Goal: Task Accomplishment & Management: Use online tool/utility

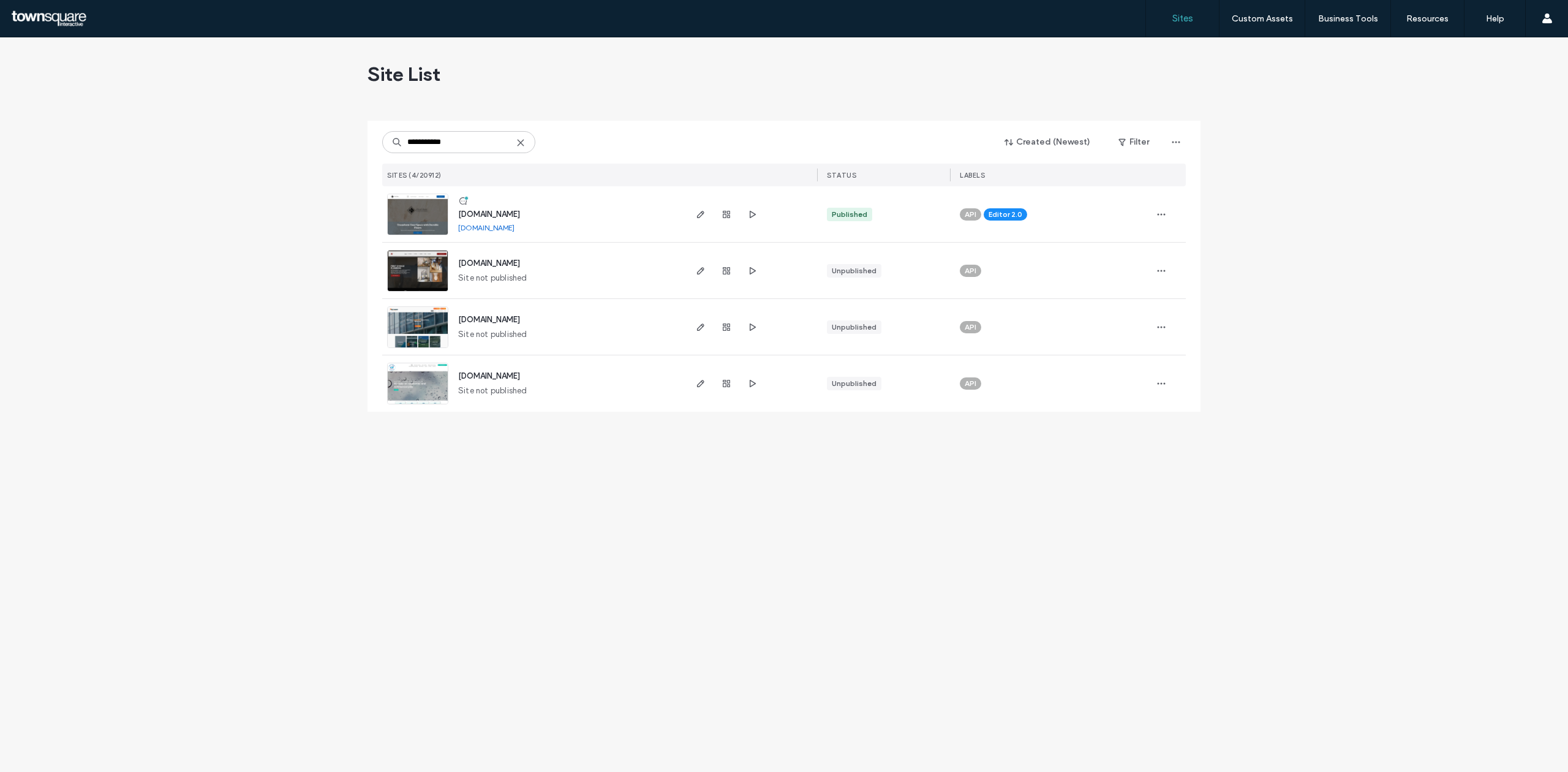
type input "**********"
click at [419, 219] on img at bounding box center [417, 235] width 60 height 83
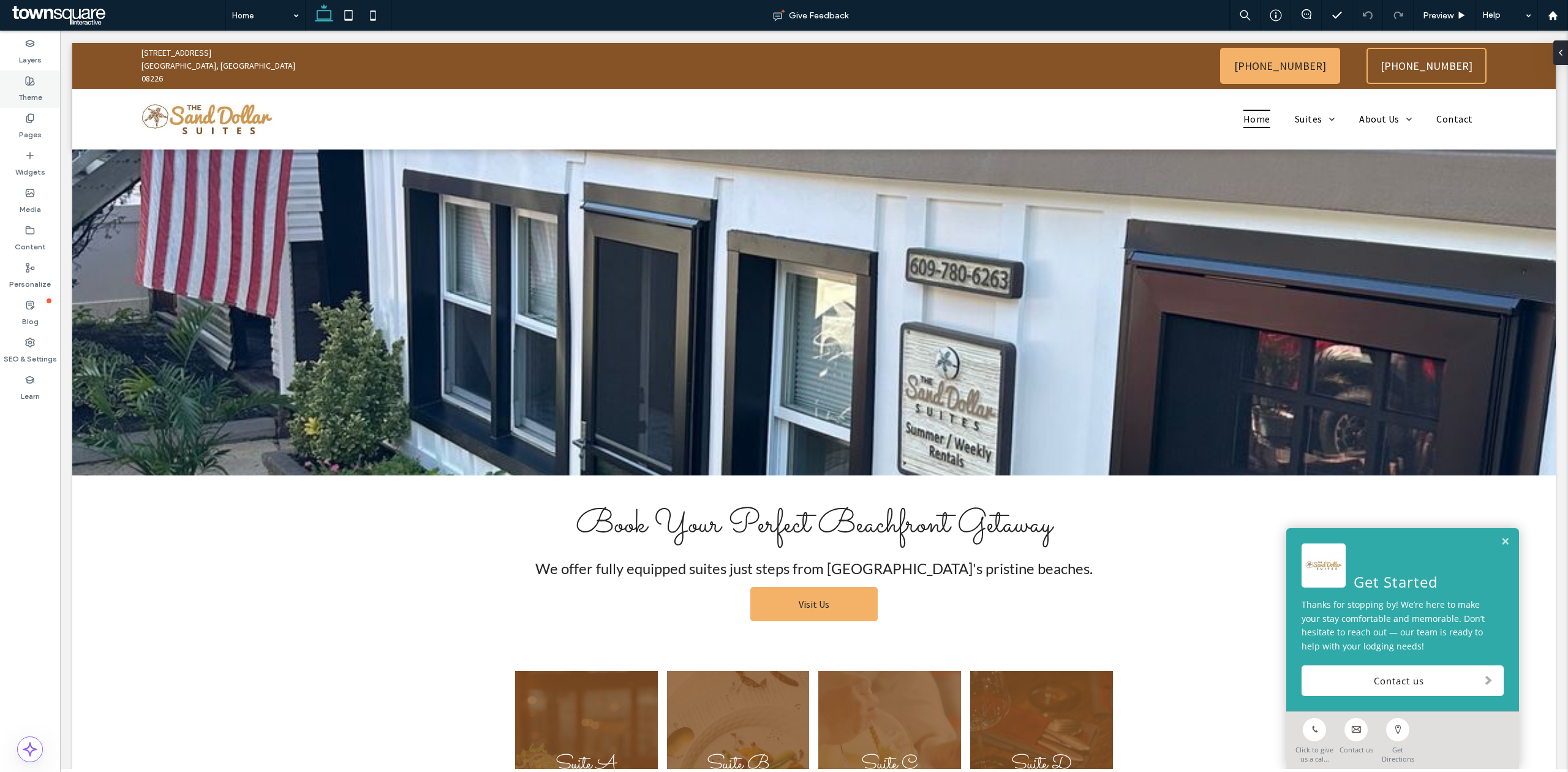
click at [25, 91] on label "Theme" at bounding box center [30, 94] width 24 height 17
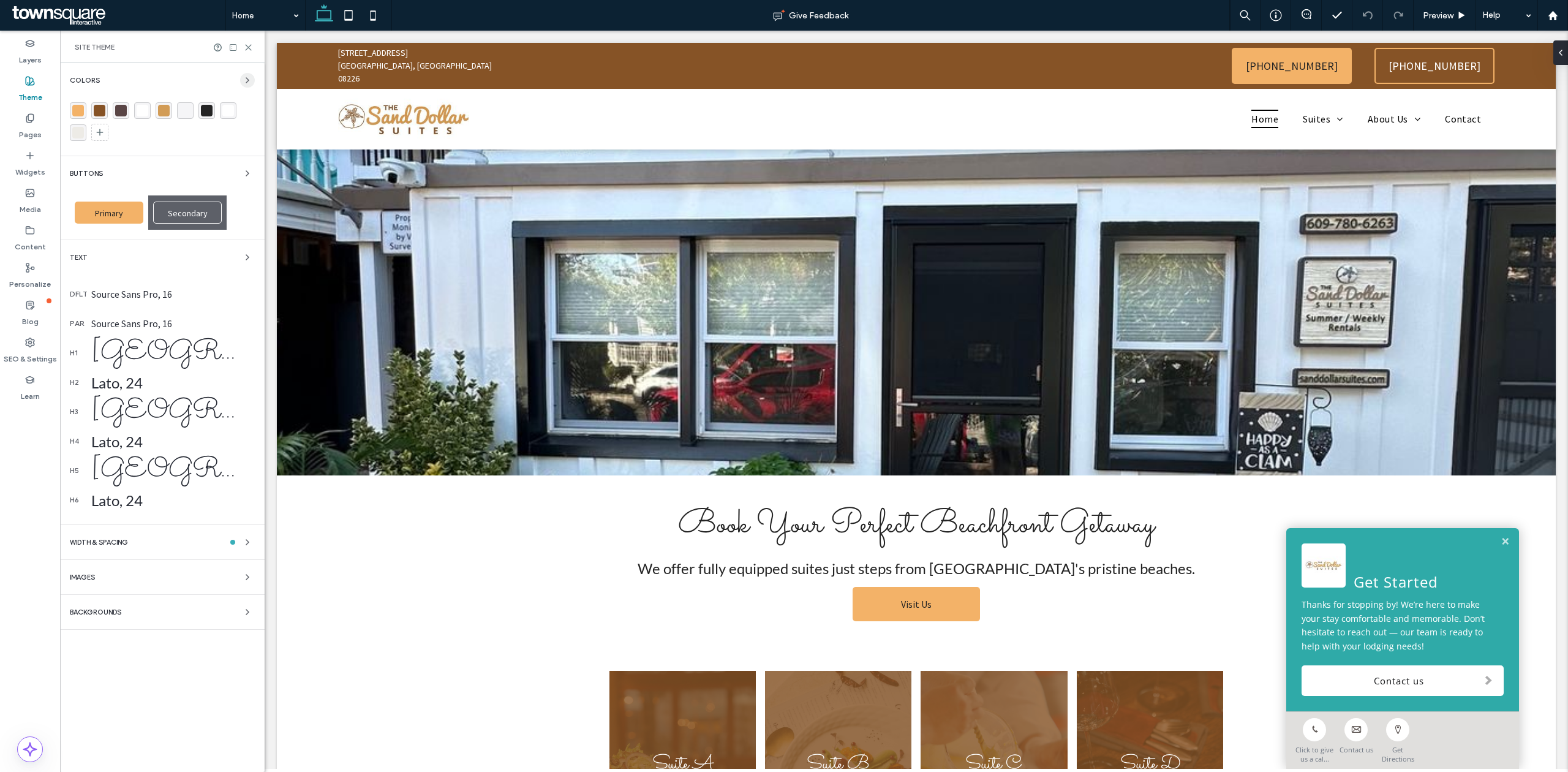
click at [244, 77] on icon "button" at bounding box center [247, 80] width 10 height 10
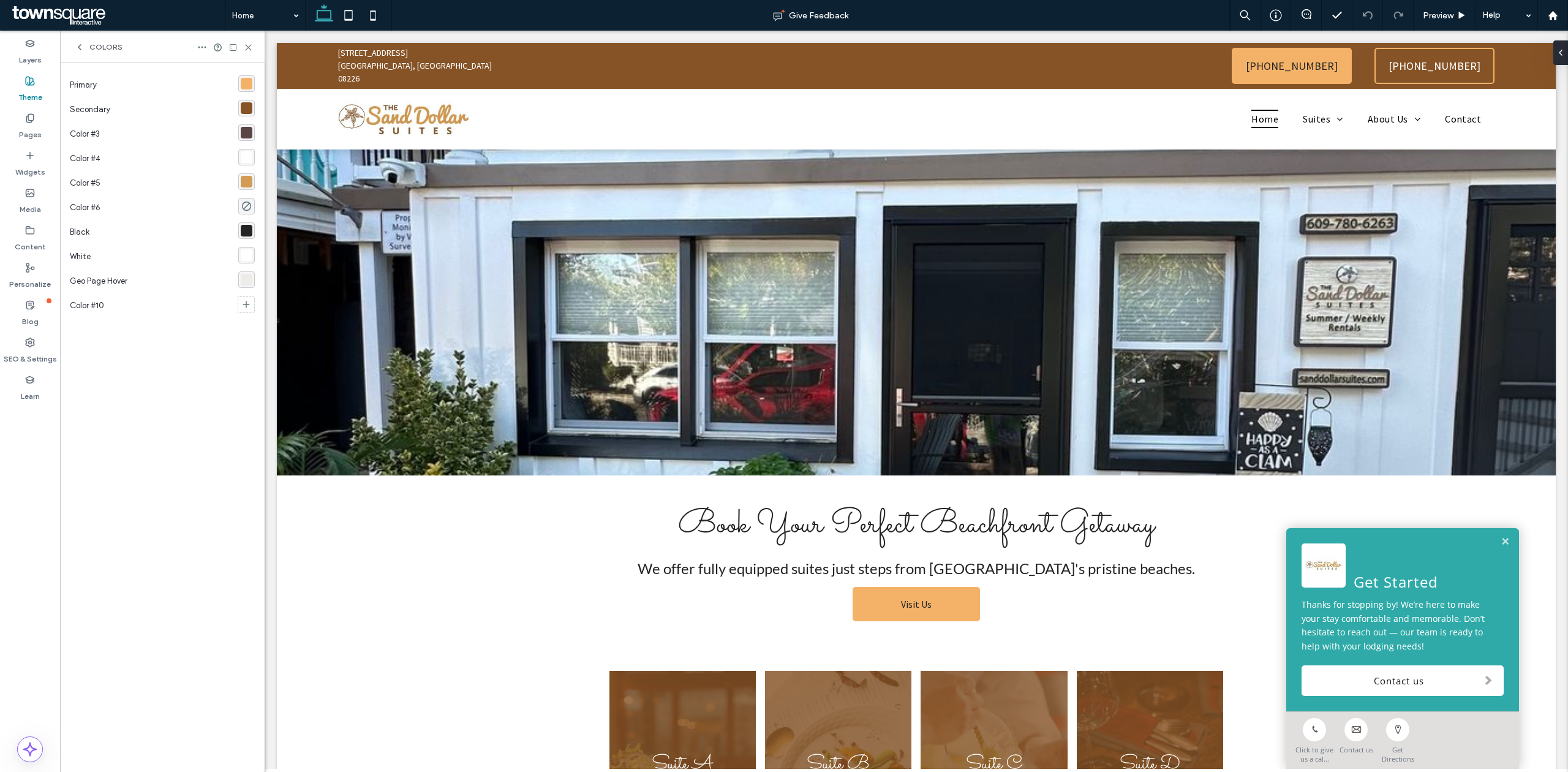
click at [243, 156] on div "rgba(255, 255, 255, 1)" at bounding box center [247, 157] width 12 height 12
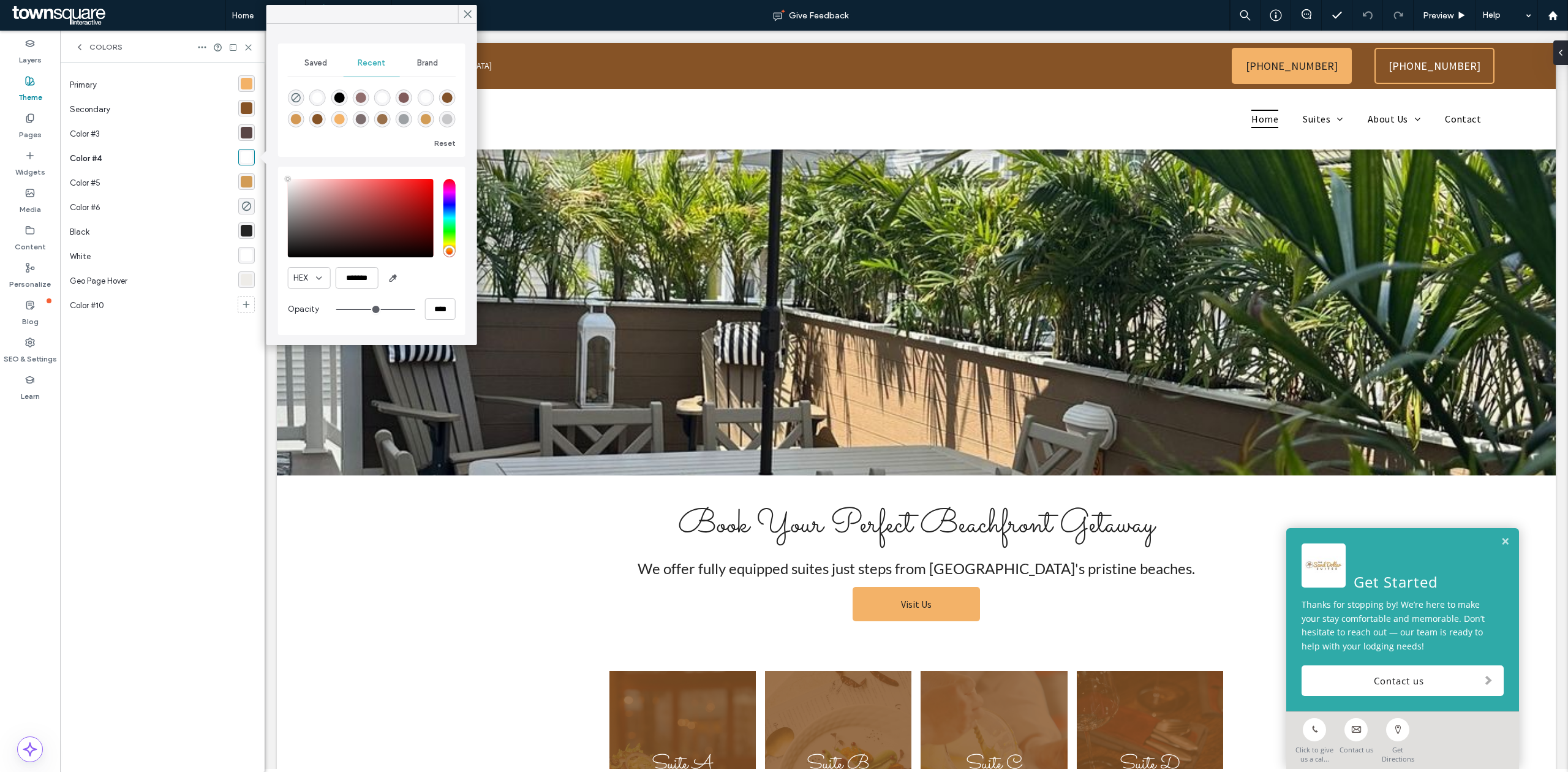
click at [431, 118] on div "rgba(210, 156, 86, 1)" at bounding box center [426, 119] width 16 height 16
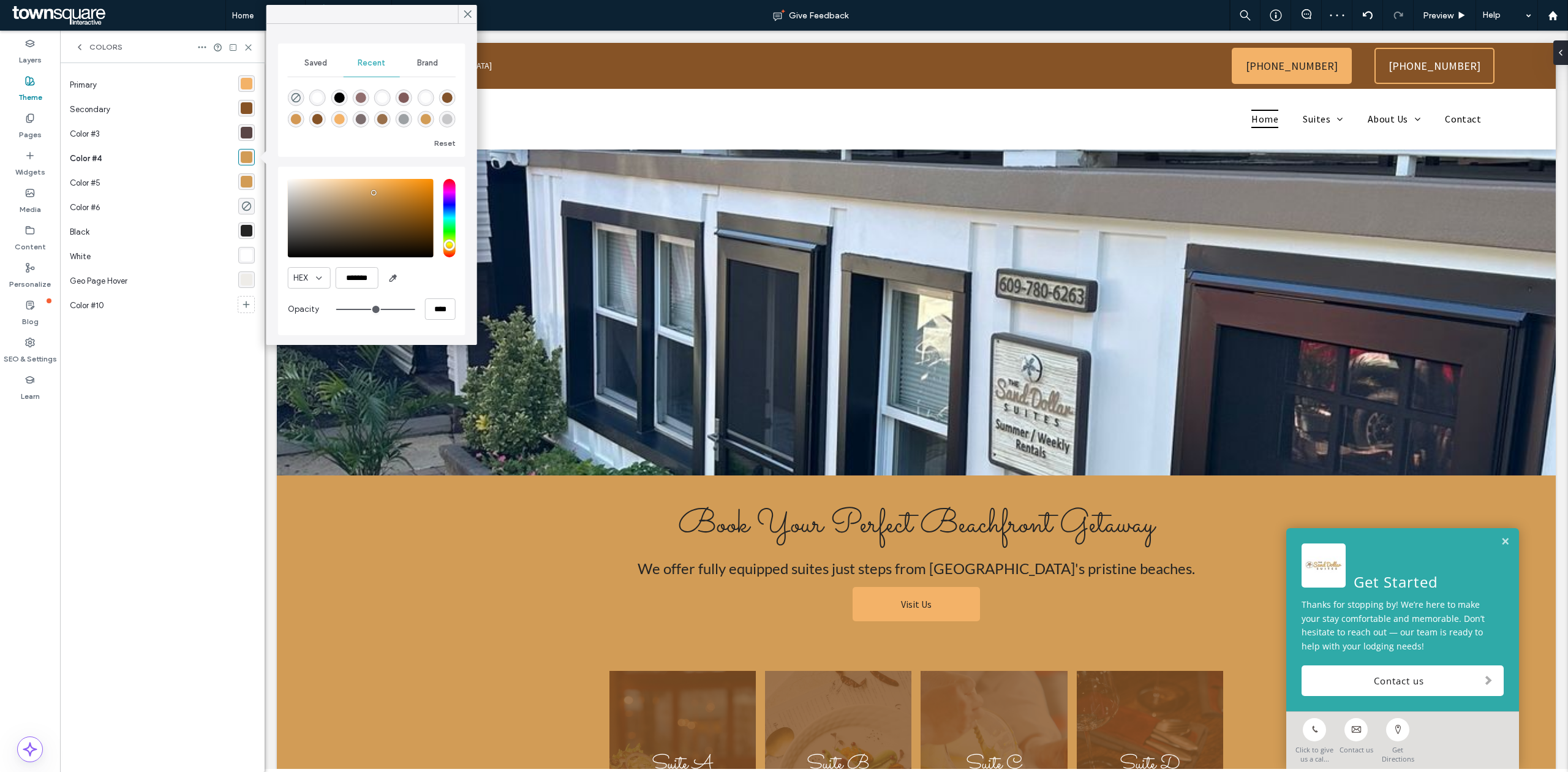
click at [344, 120] on div "rgba(243, 178, 104, 1)" at bounding box center [339, 119] width 16 height 16
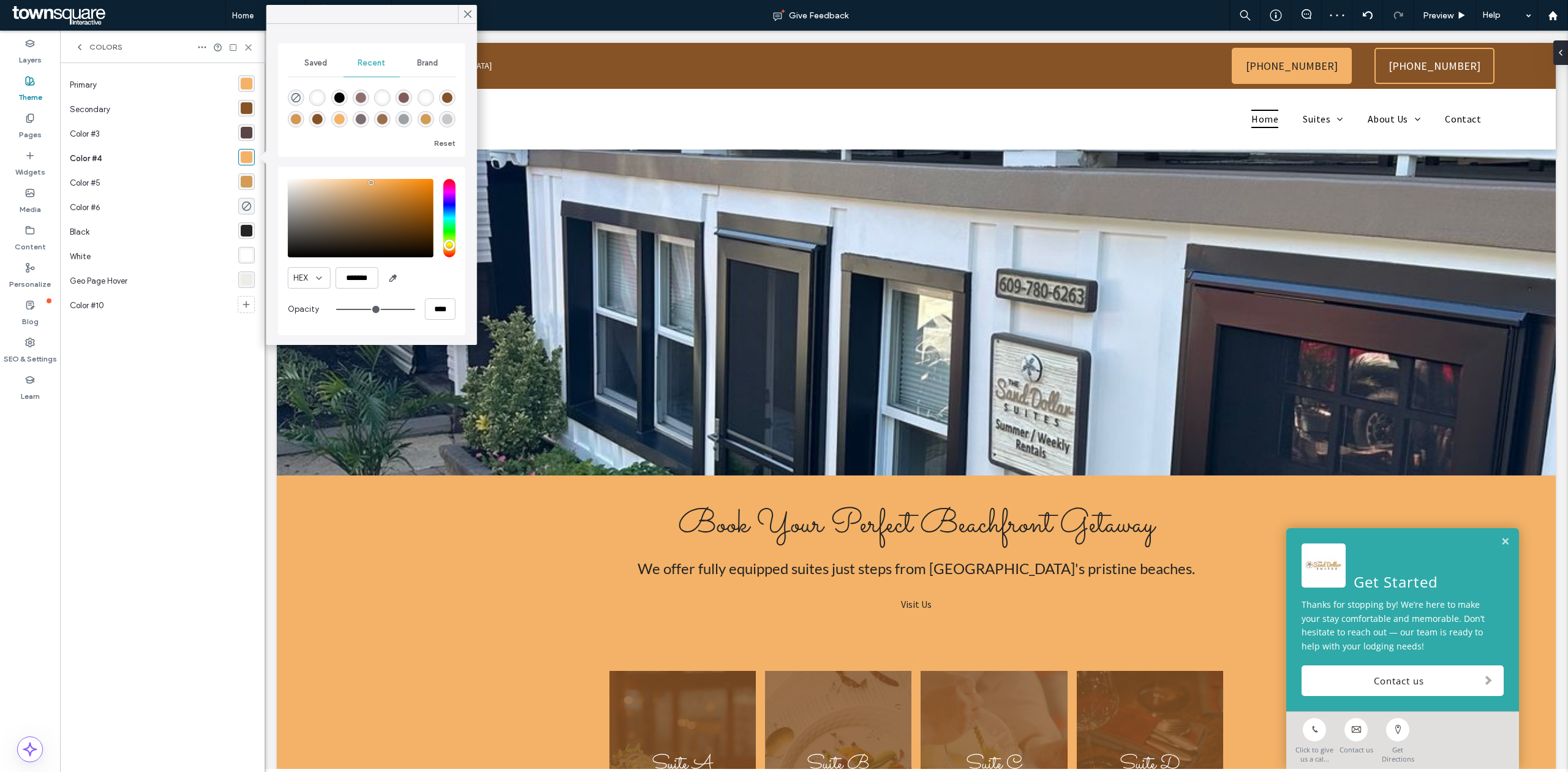
click at [294, 115] on div "rgba(211, 152, 84, 1)" at bounding box center [296, 119] width 11 height 11
type input "*******"
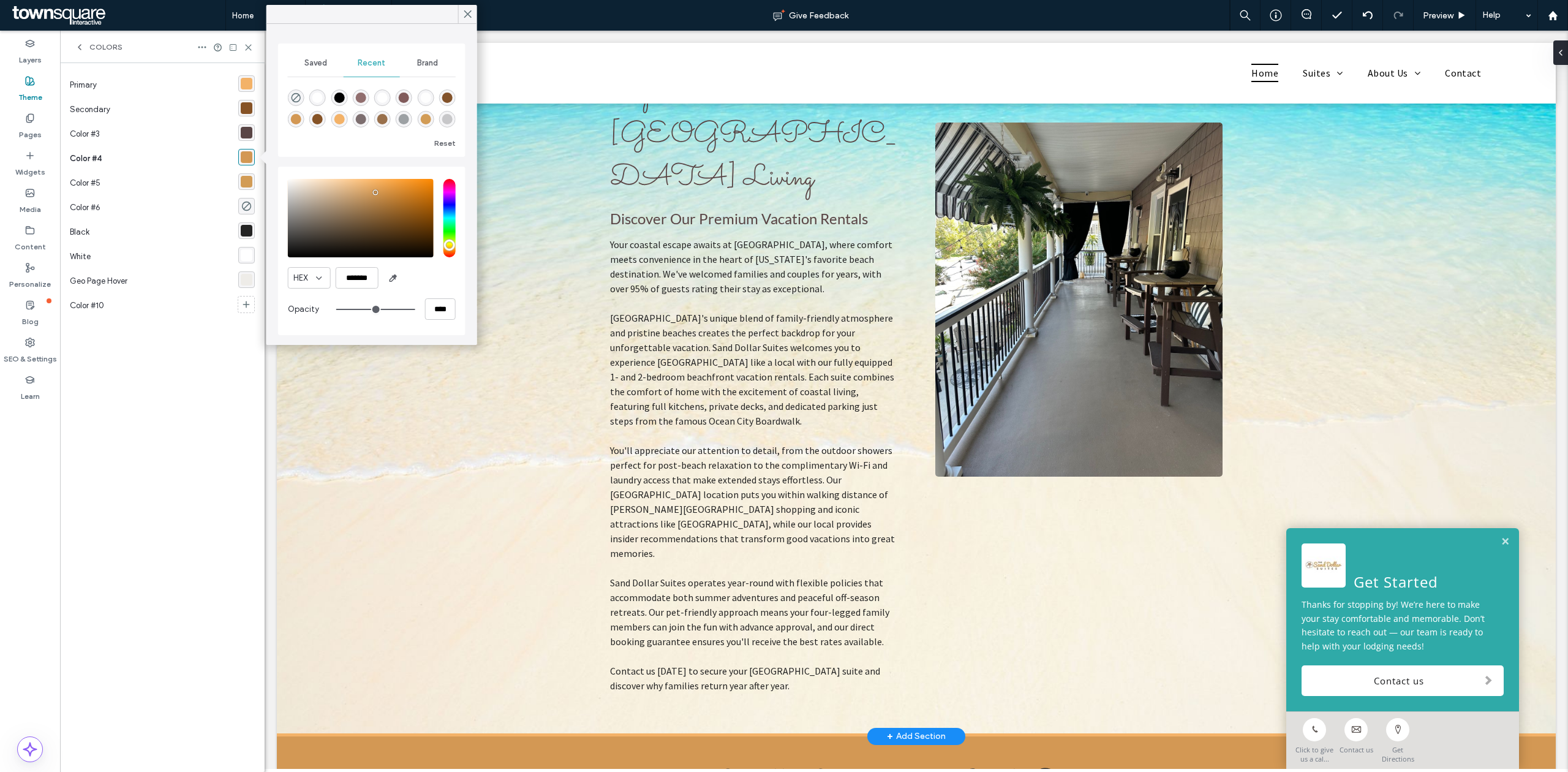
scroll to position [897, 0]
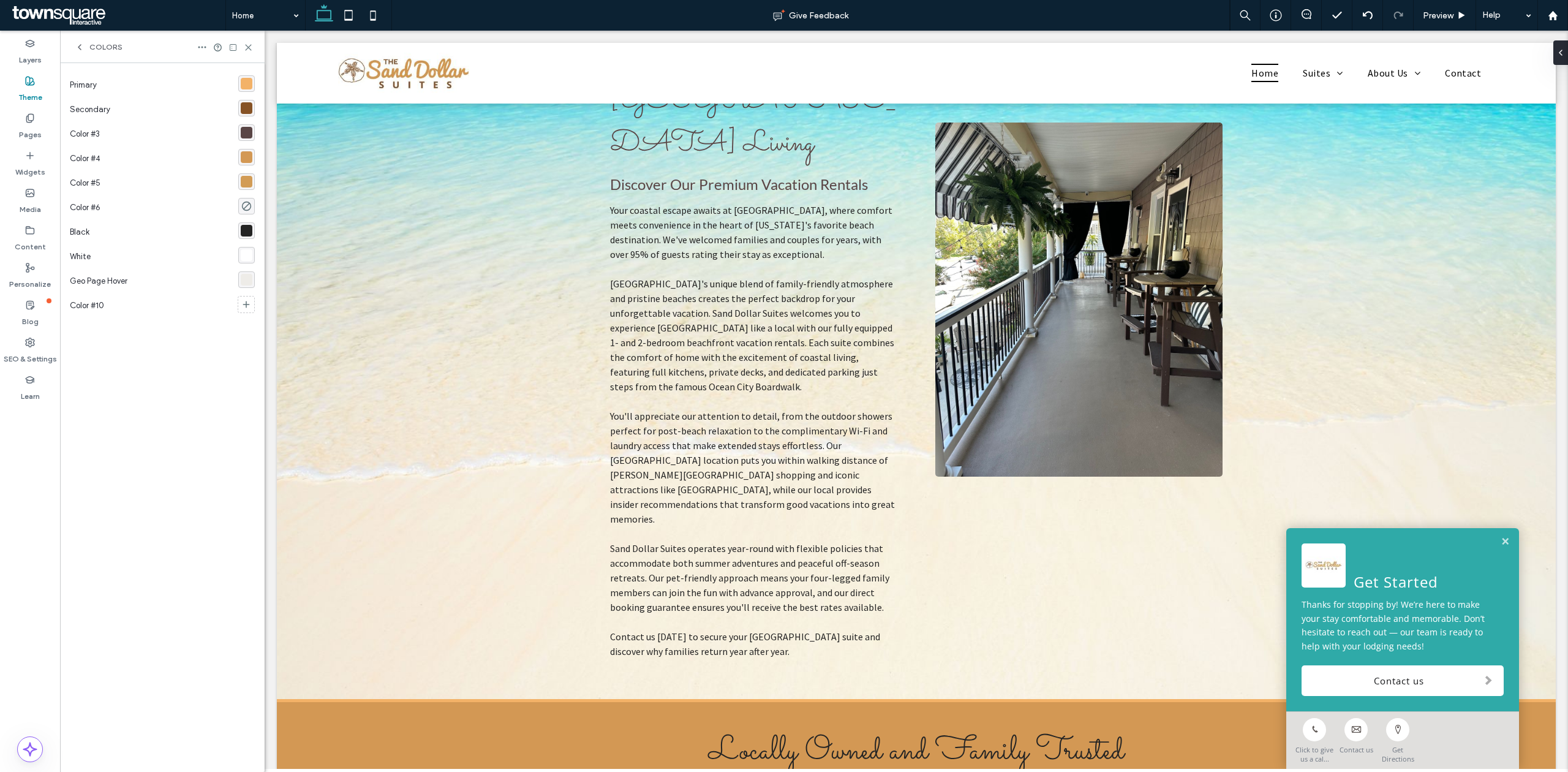
click at [246, 154] on div "rgba(211, 152, 84, 1)" at bounding box center [247, 157] width 12 height 12
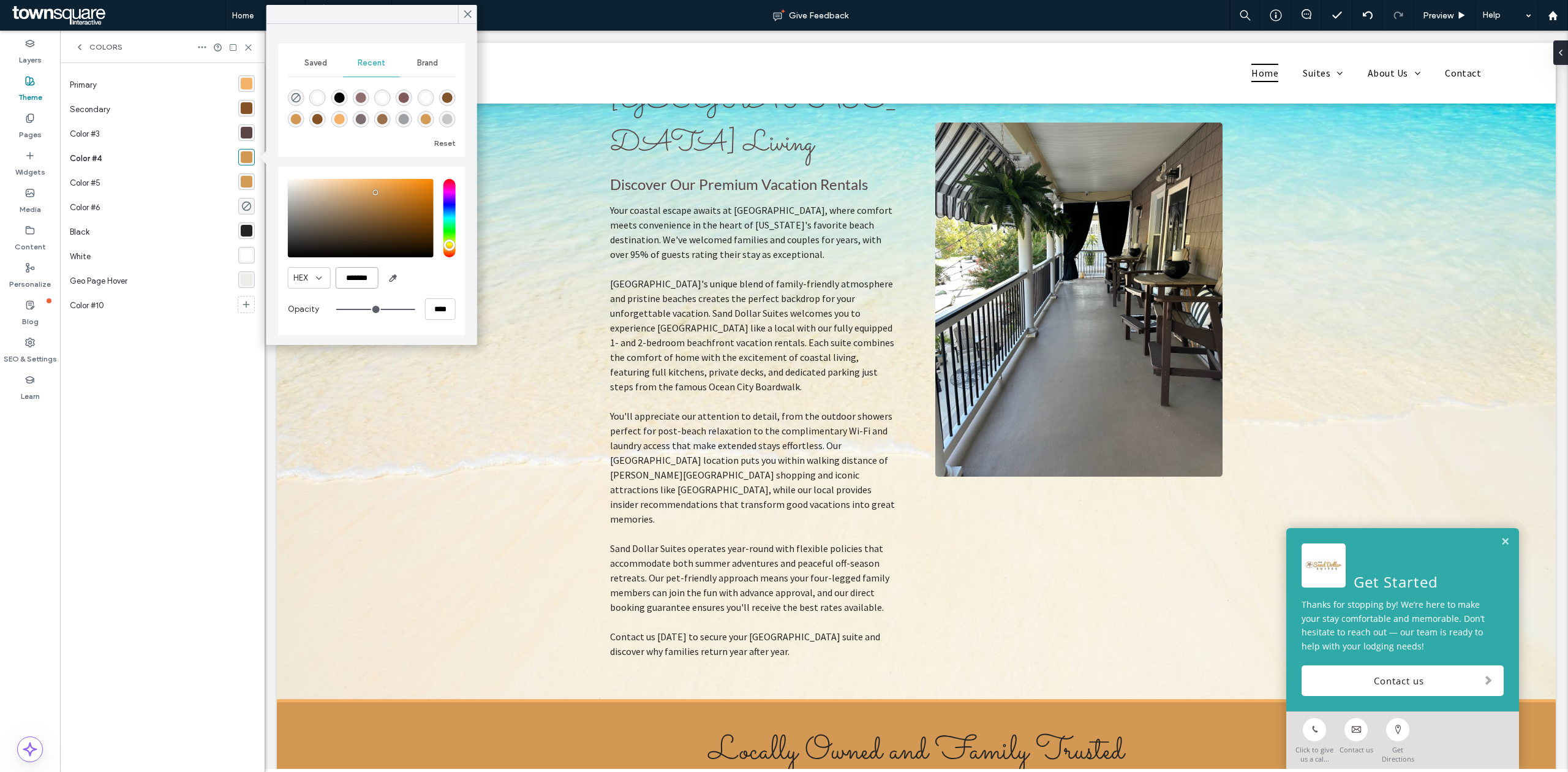
click at [351, 280] on input "*******" at bounding box center [357, 278] width 43 height 21
paste input "*"
click at [351, 280] on input "********" at bounding box center [357, 278] width 43 height 21
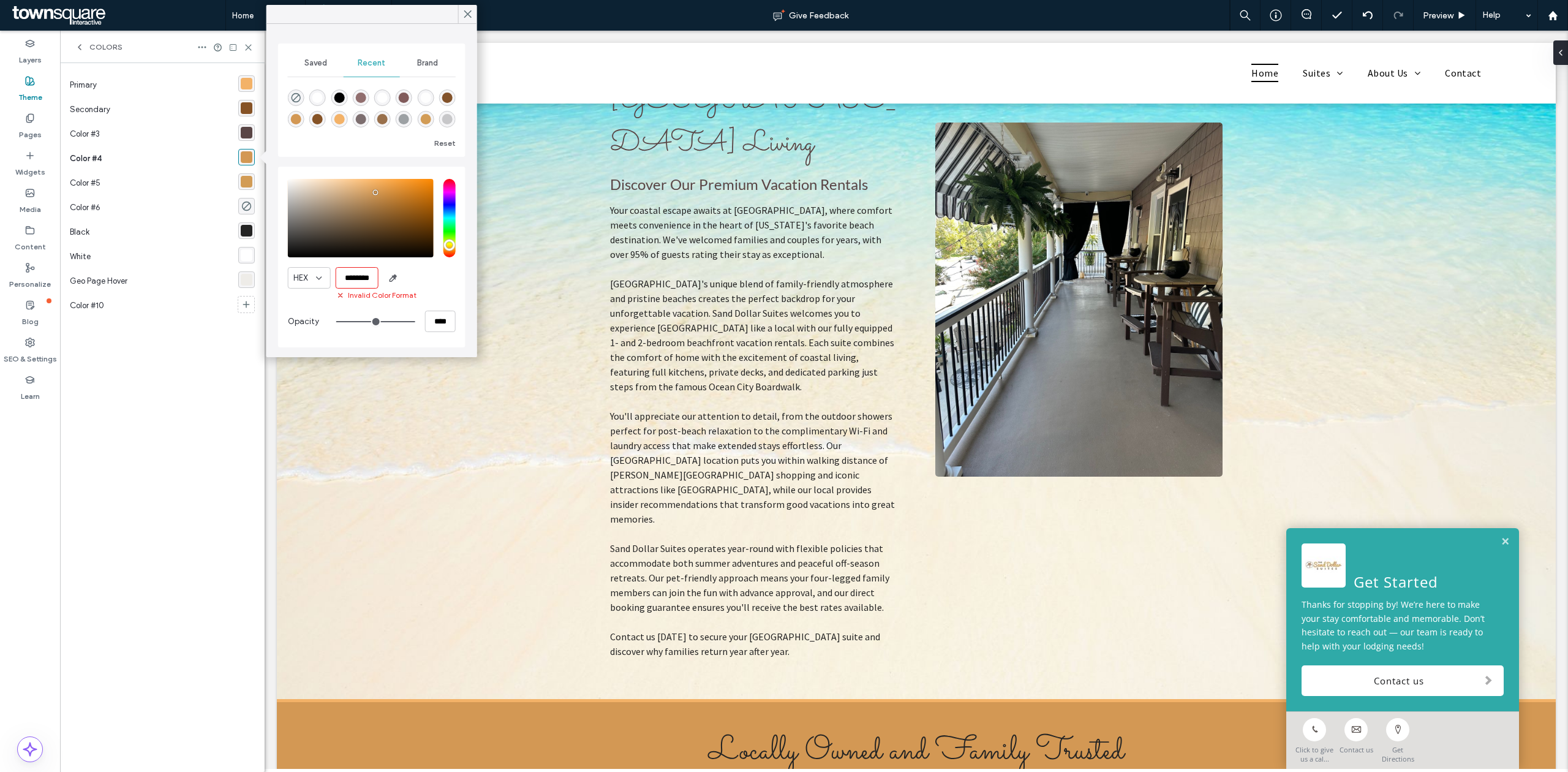
click at [351, 280] on input "********" at bounding box center [357, 278] width 43 height 21
paste input "color picker textbox"
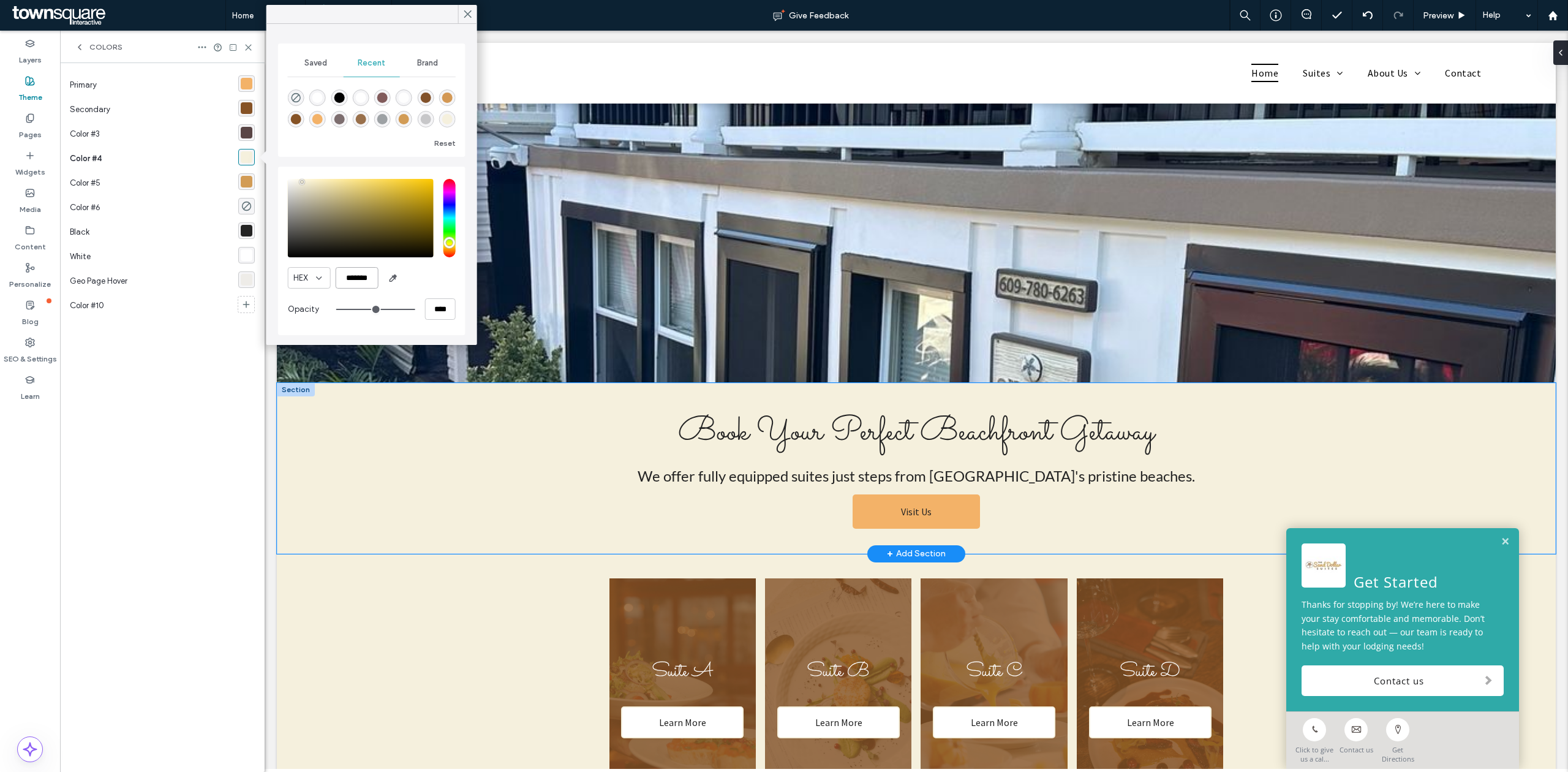
scroll to position [82, 0]
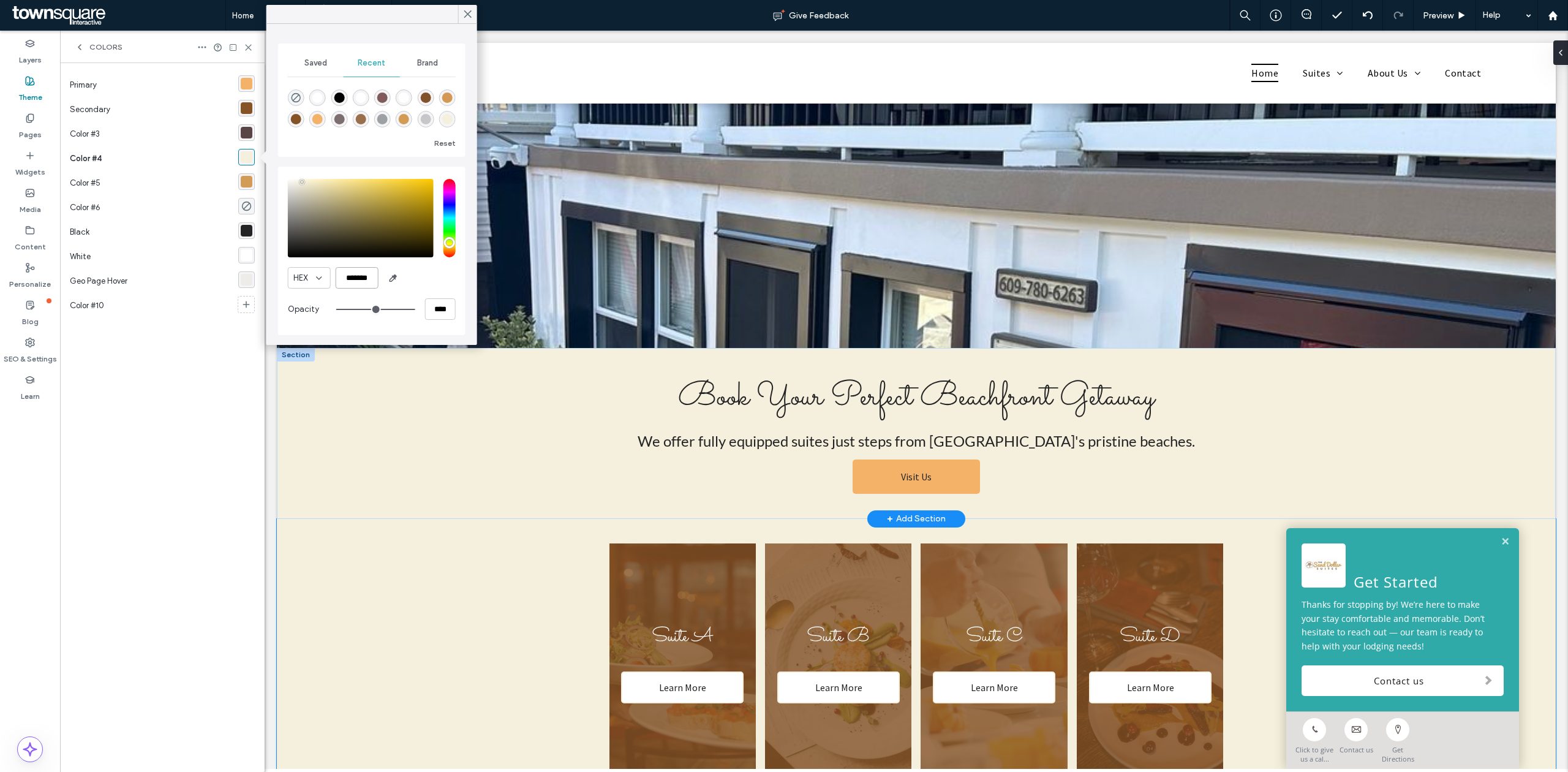
type input "*******"
click at [469, 470] on div "Book Your Perfect Beachfront Getaway We offer fully equipped suites just steps …" at bounding box center [916, 433] width 1278 height 171
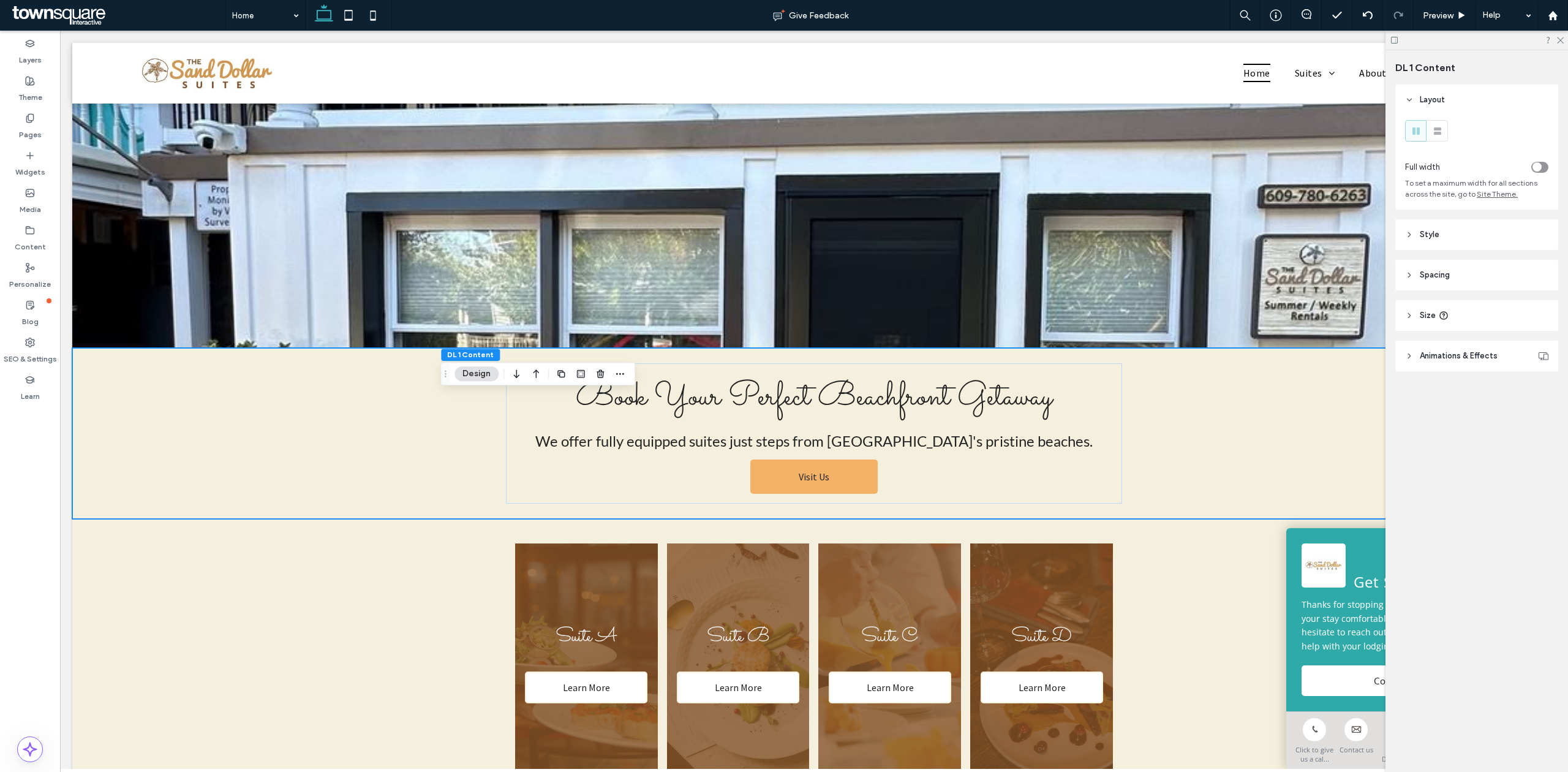
click at [1462, 233] on header "Style" at bounding box center [1476, 234] width 162 height 31
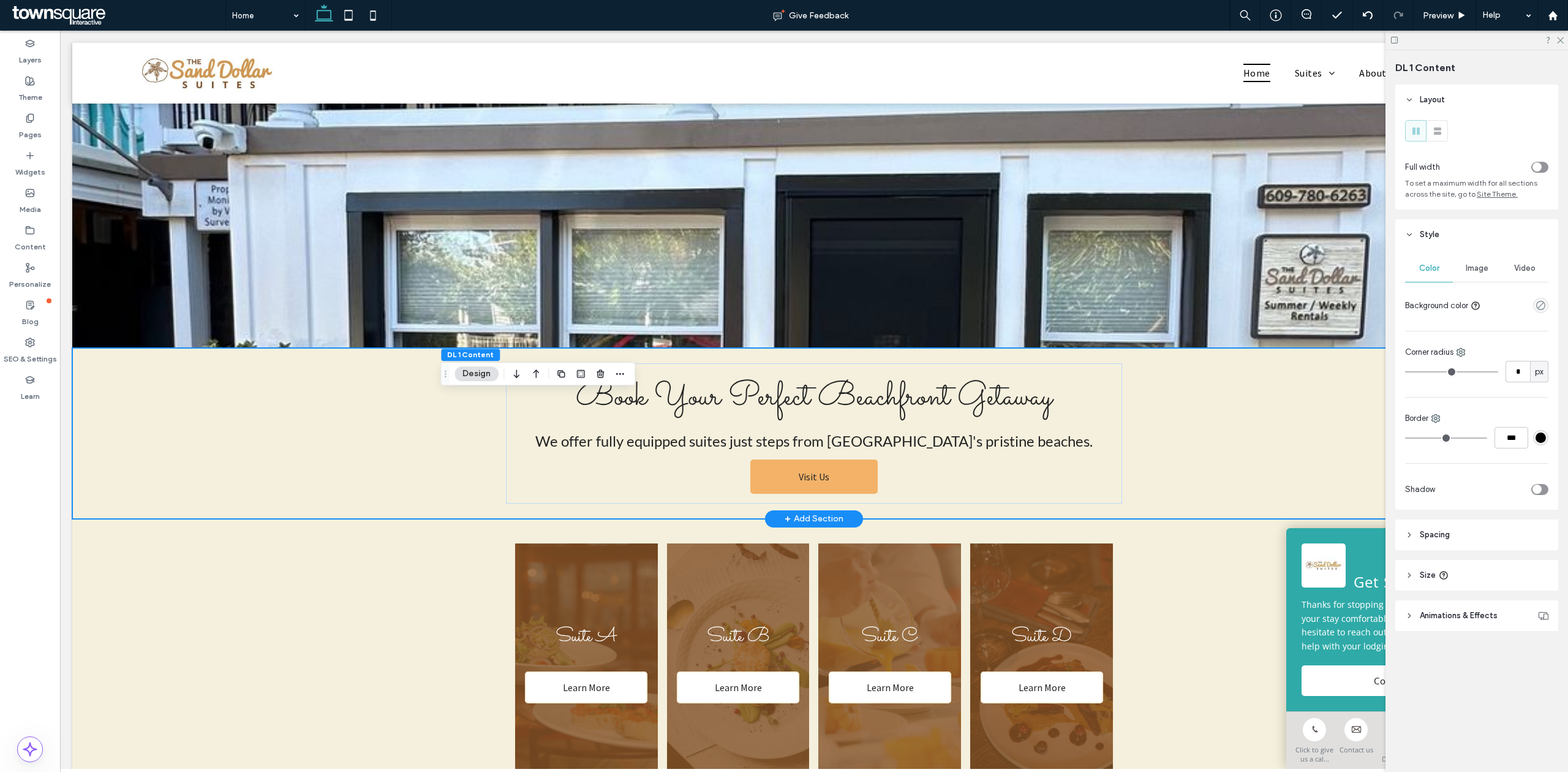
click at [1197, 471] on div "Book Your Perfect Beachfront Getaway We offer fully equipped suites just steps …" at bounding box center [814, 433] width 1483 height 171
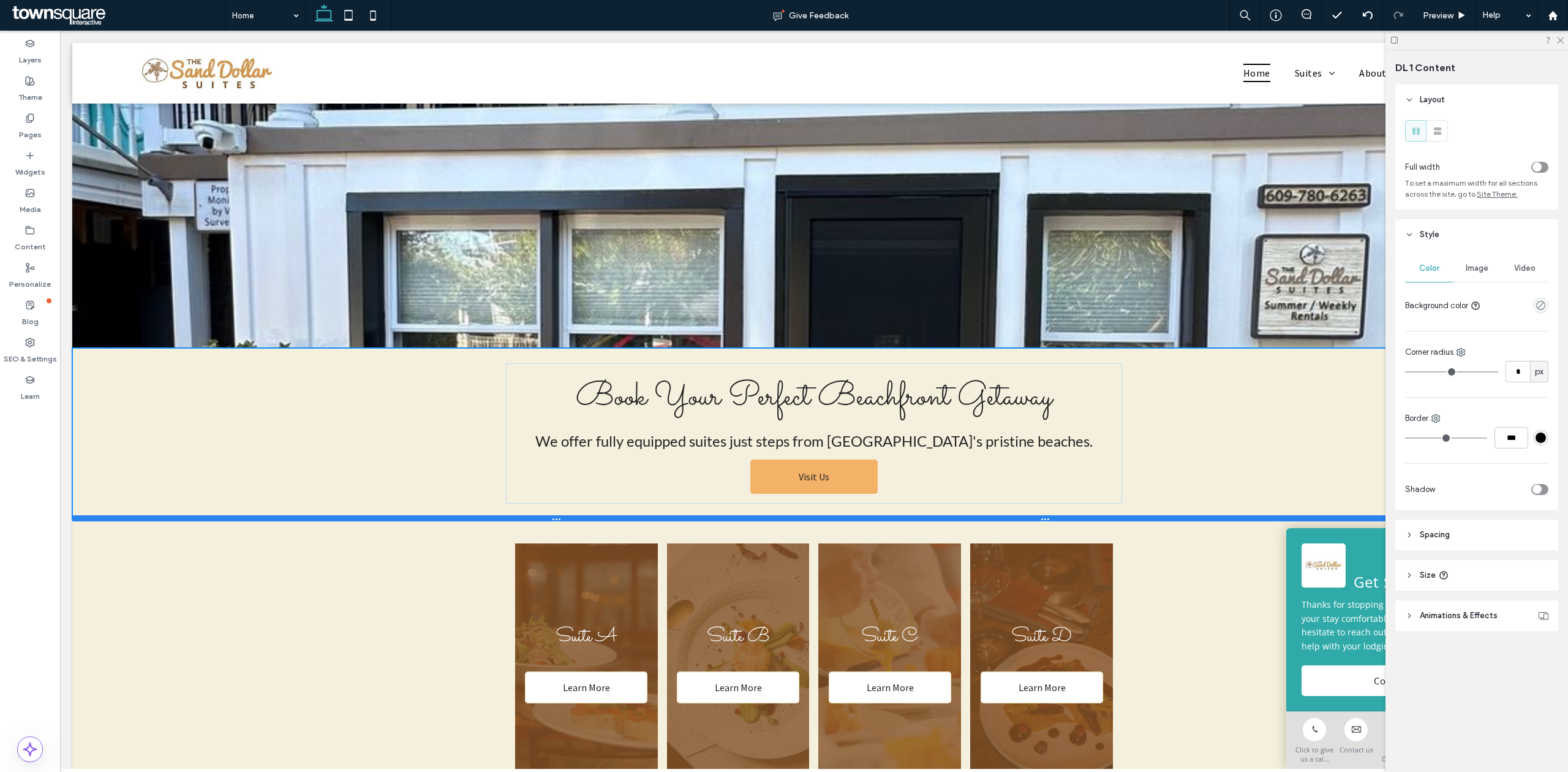
click at [1222, 518] on div at bounding box center [808, 517] width 1471 height 6
type input "***"
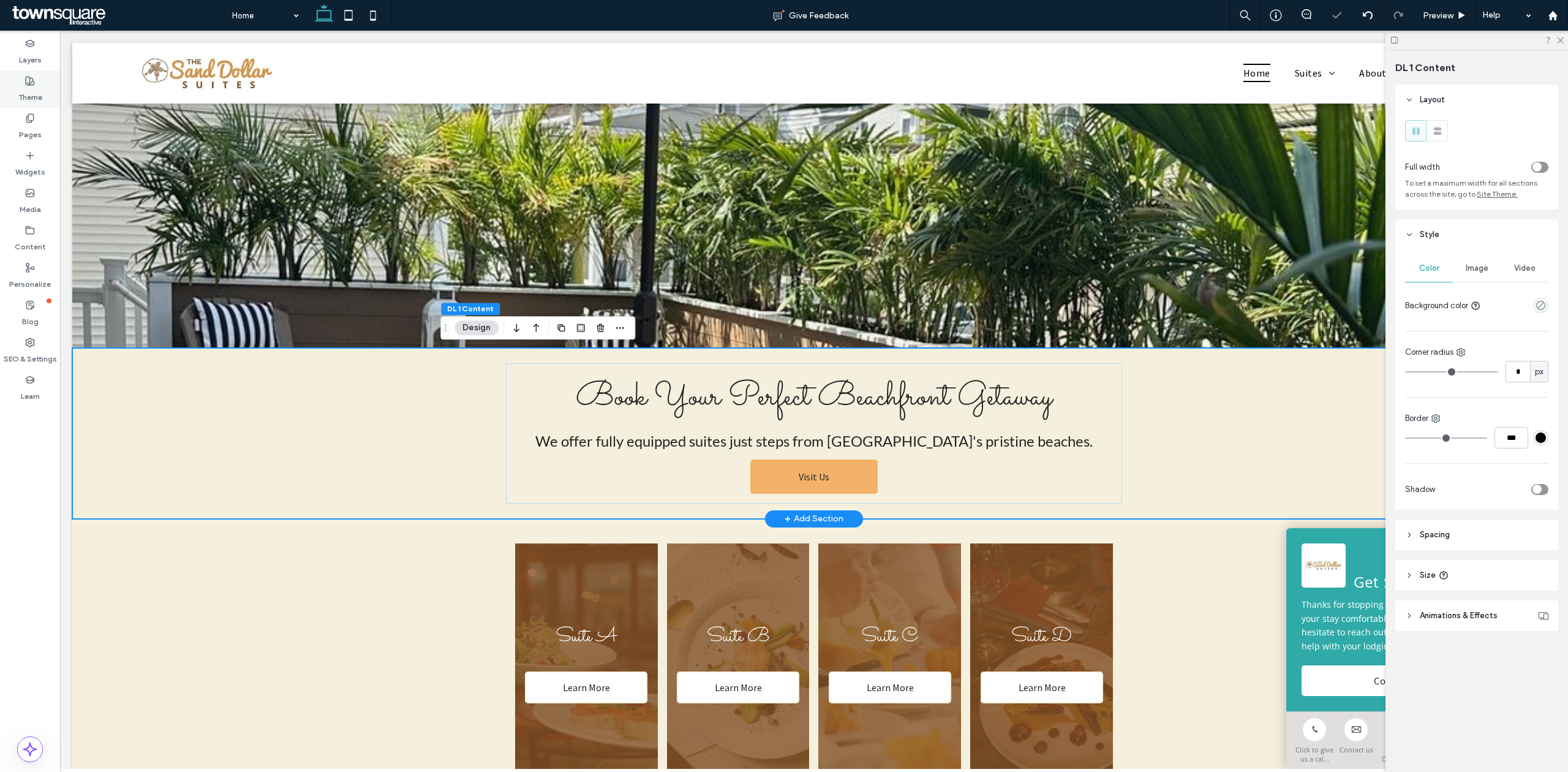
click at [6, 84] on div "Theme" at bounding box center [30, 88] width 60 height 37
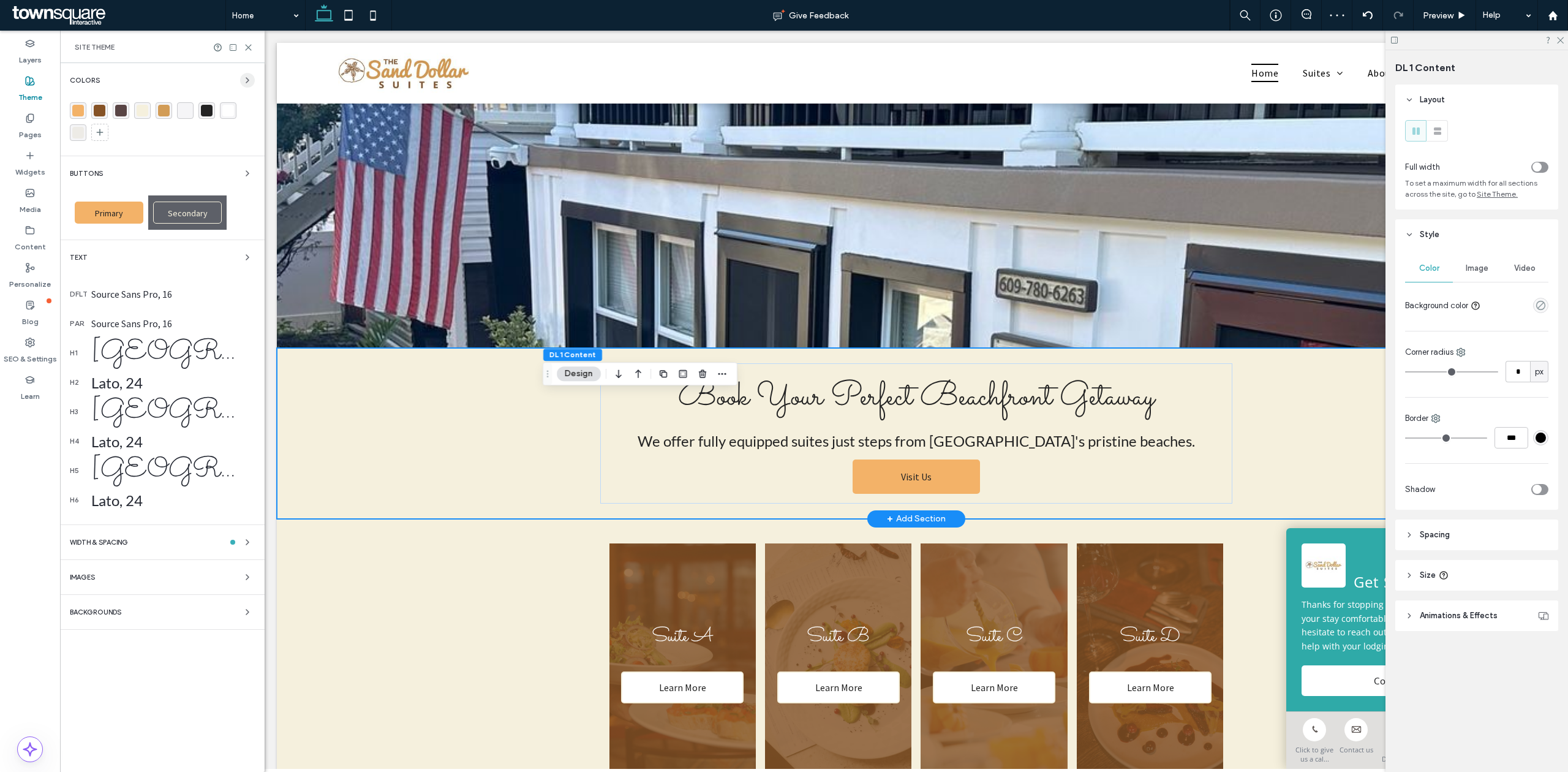
click at [251, 78] on icon "button" at bounding box center [247, 80] width 10 height 10
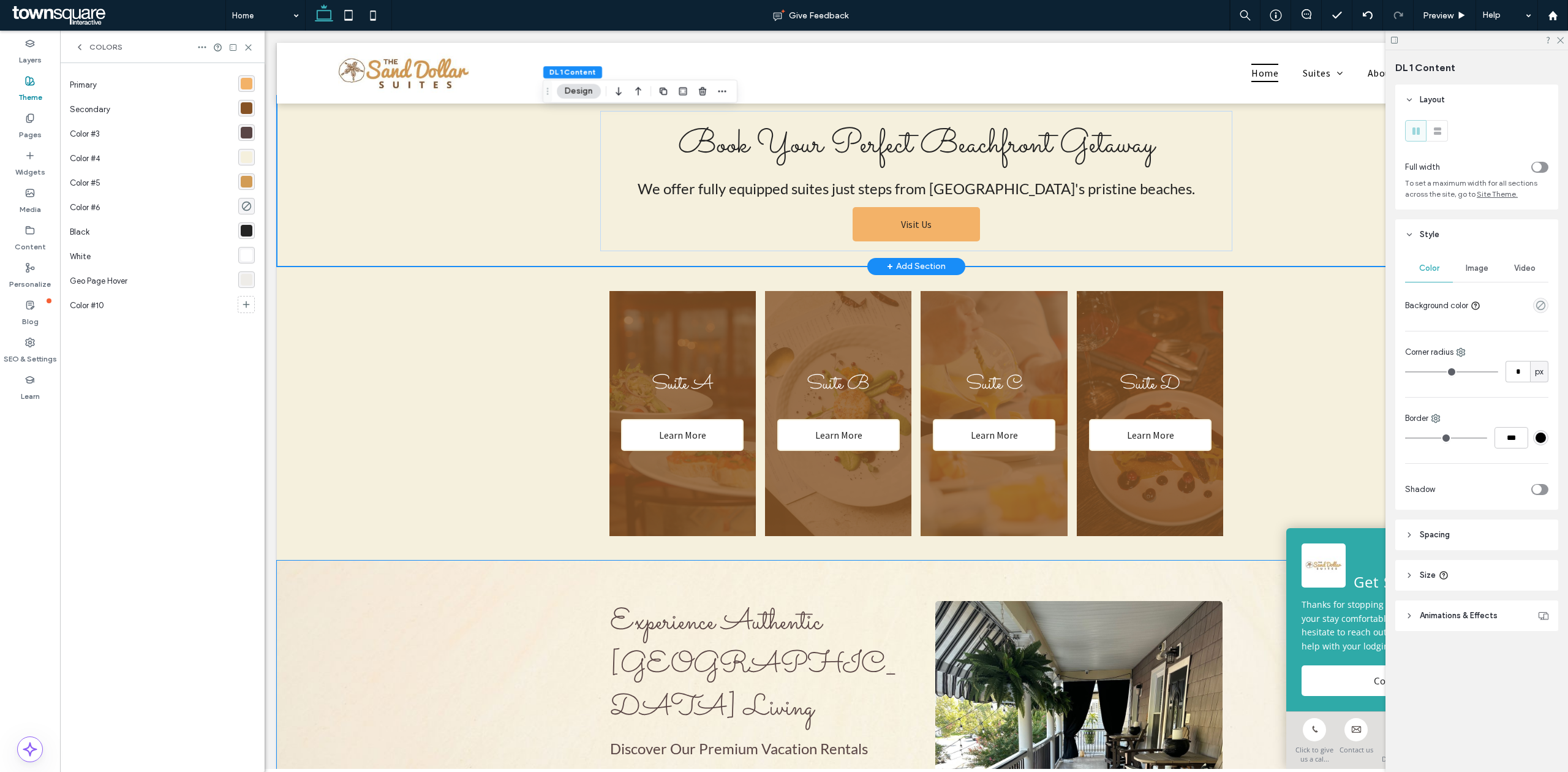
scroll to position [0, 0]
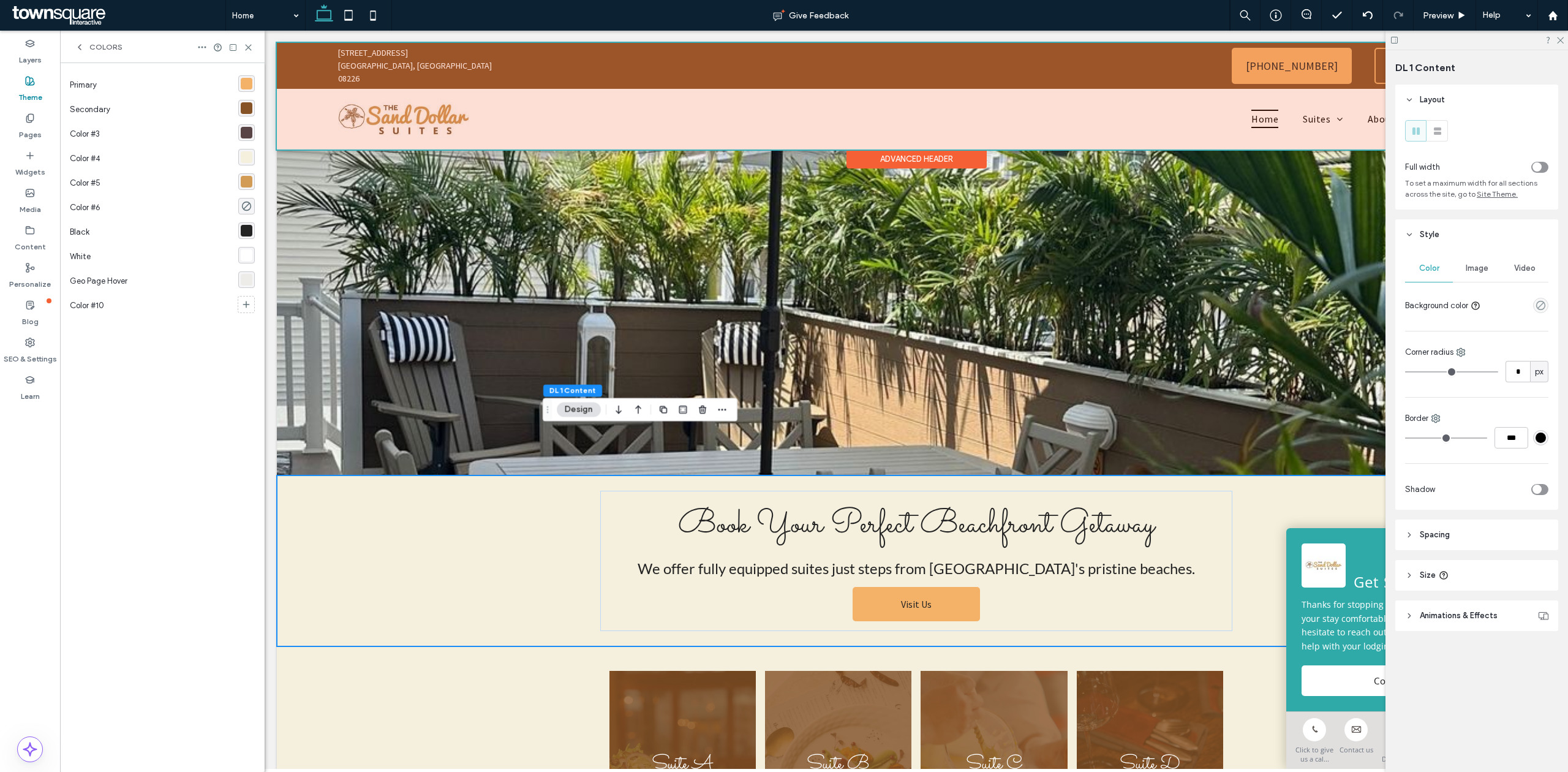
click at [622, 122] on div at bounding box center [916, 96] width 1278 height 106
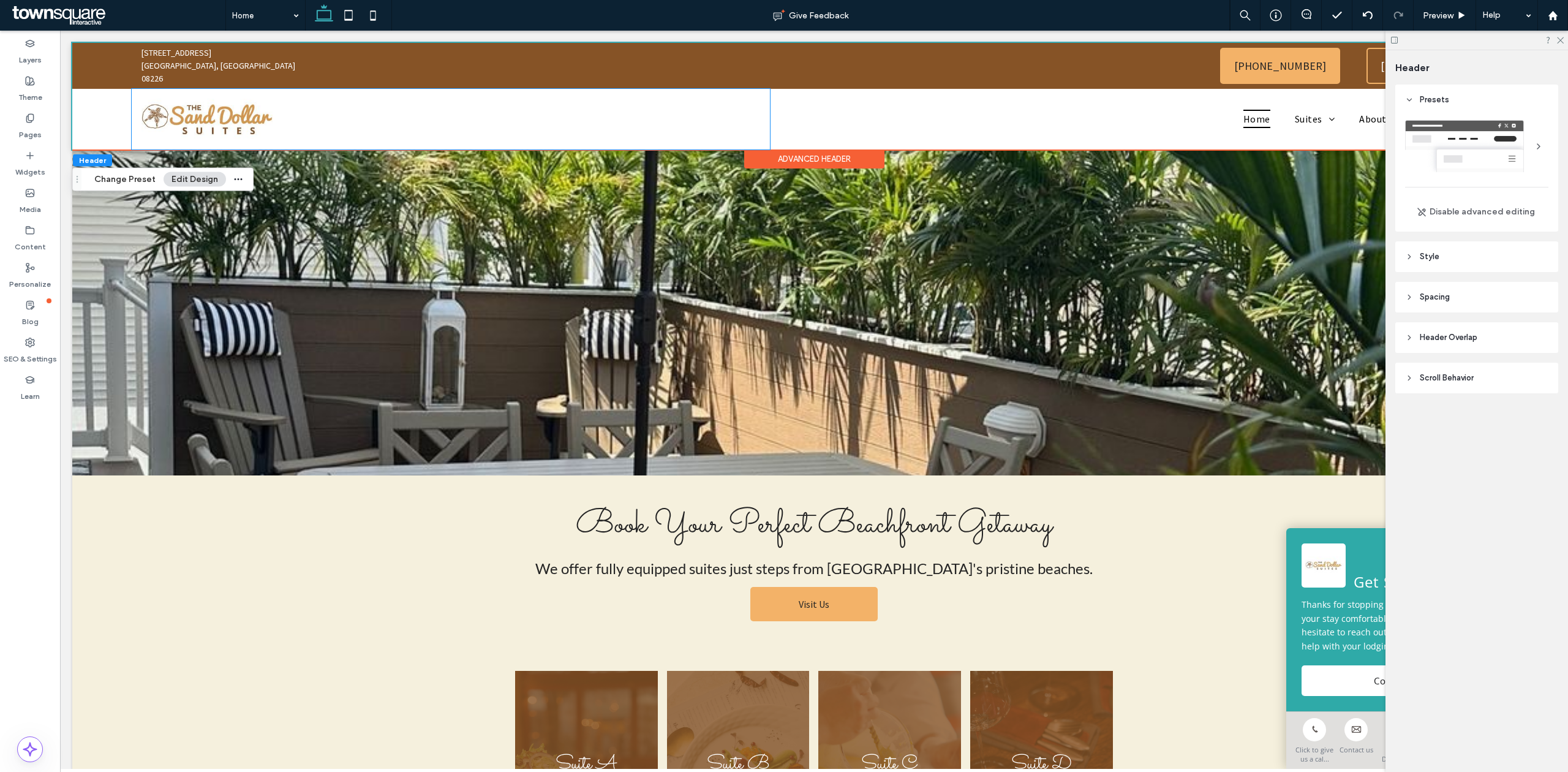
click at [622, 122] on div at bounding box center [451, 120] width 638 height 61
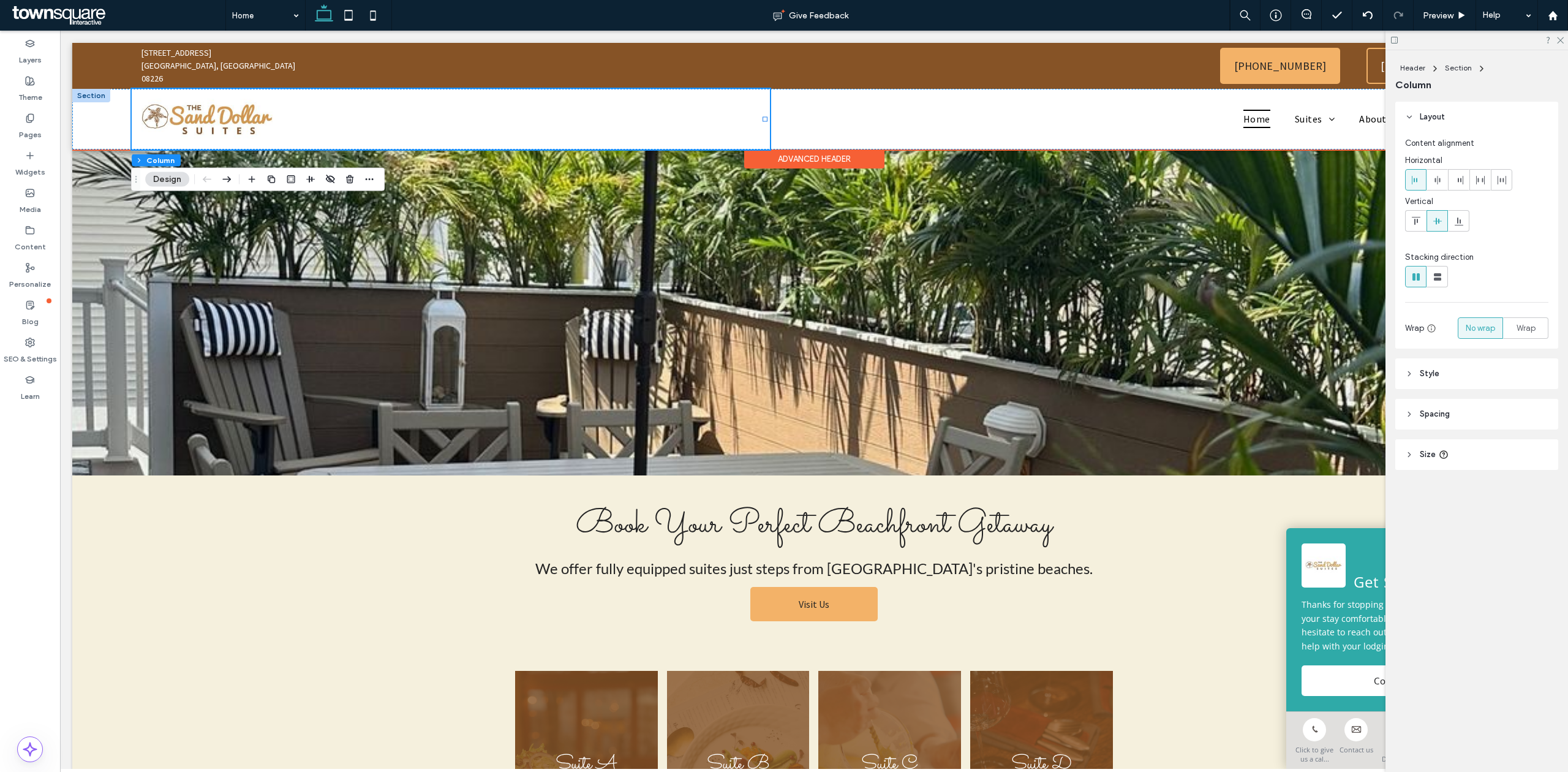
click at [814, 158] on div "Advanced Header" at bounding box center [814, 158] width 140 height 19
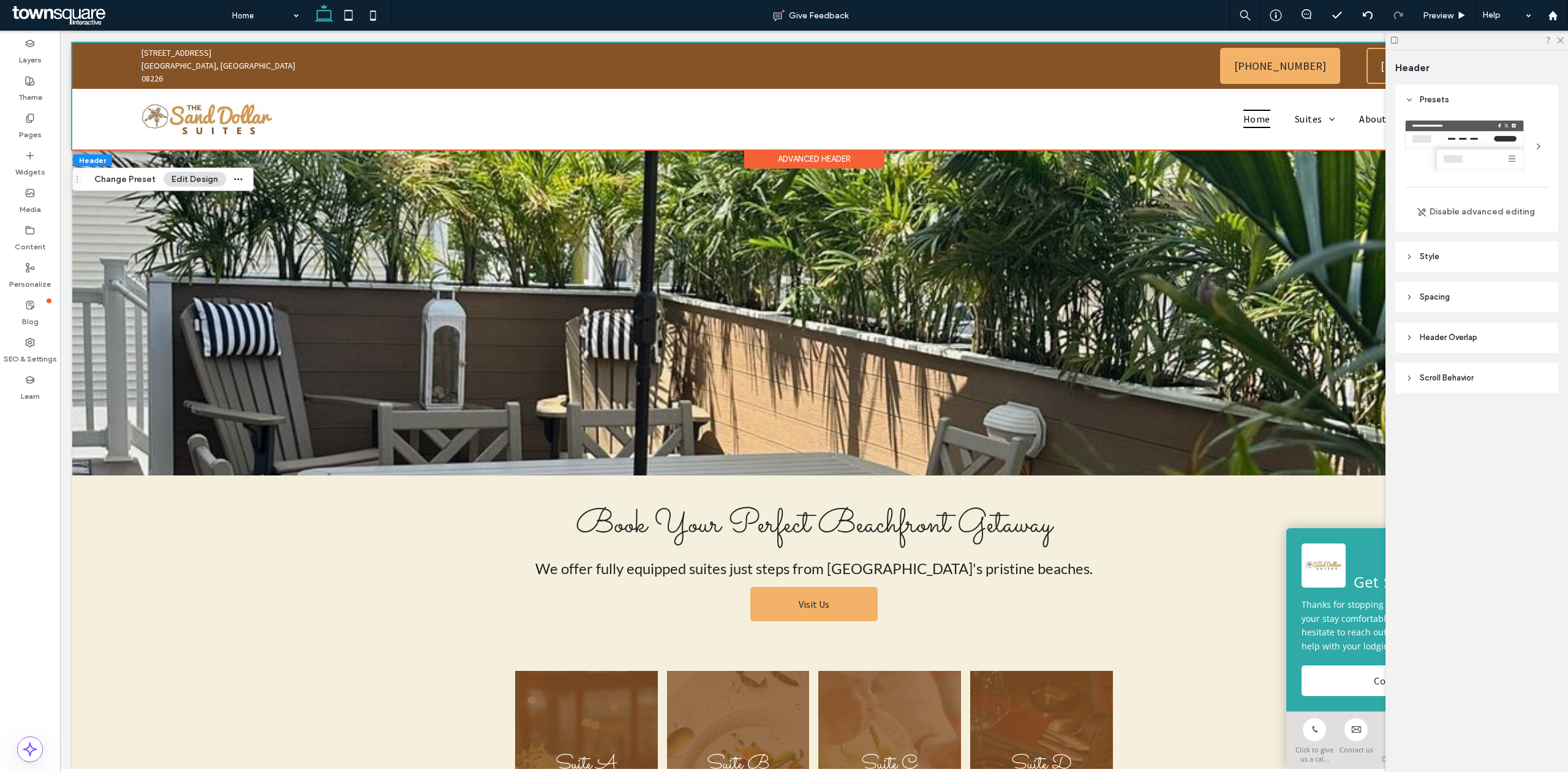
click at [1462, 252] on header "Style" at bounding box center [1476, 257] width 162 height 31
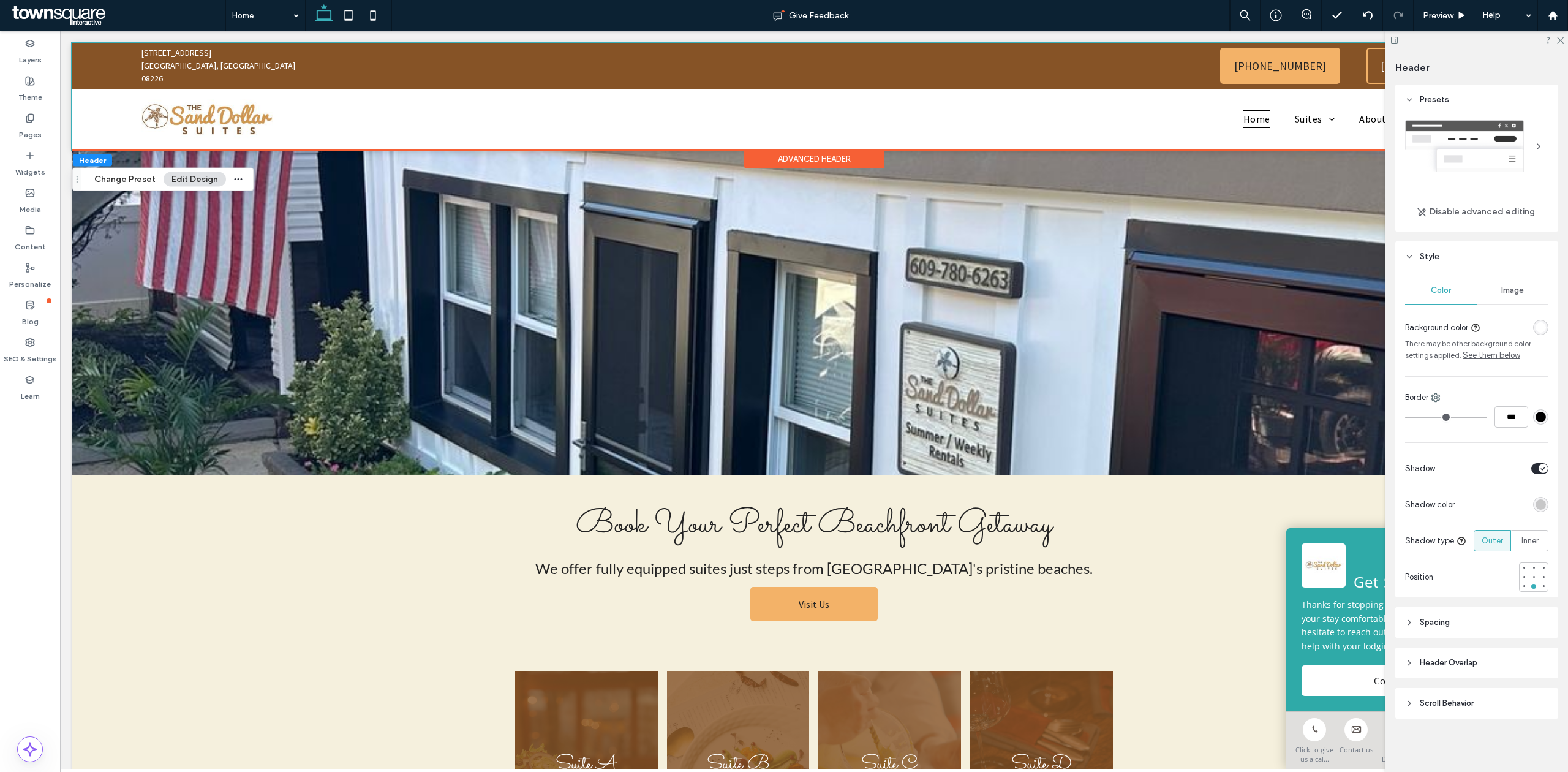
click at [1535, 323] on div "rgba(255, 255, 255, 1)" at bounding box center [1540, 327] width 11 height 11
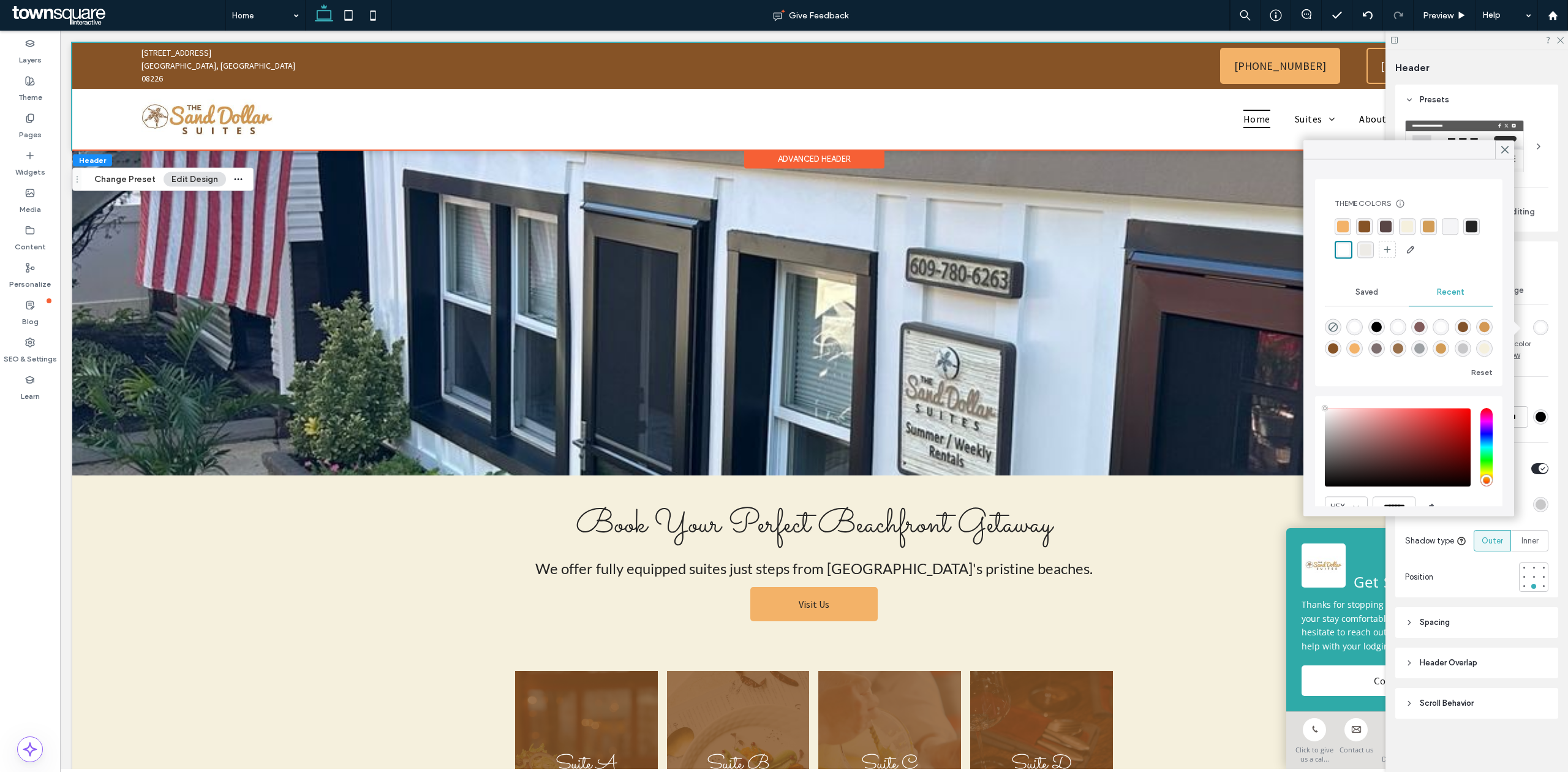
click at [1406, 224] on div "rgba(245, 240, 221, 1)" at bounding box center [1407, 226] width 12 height 12
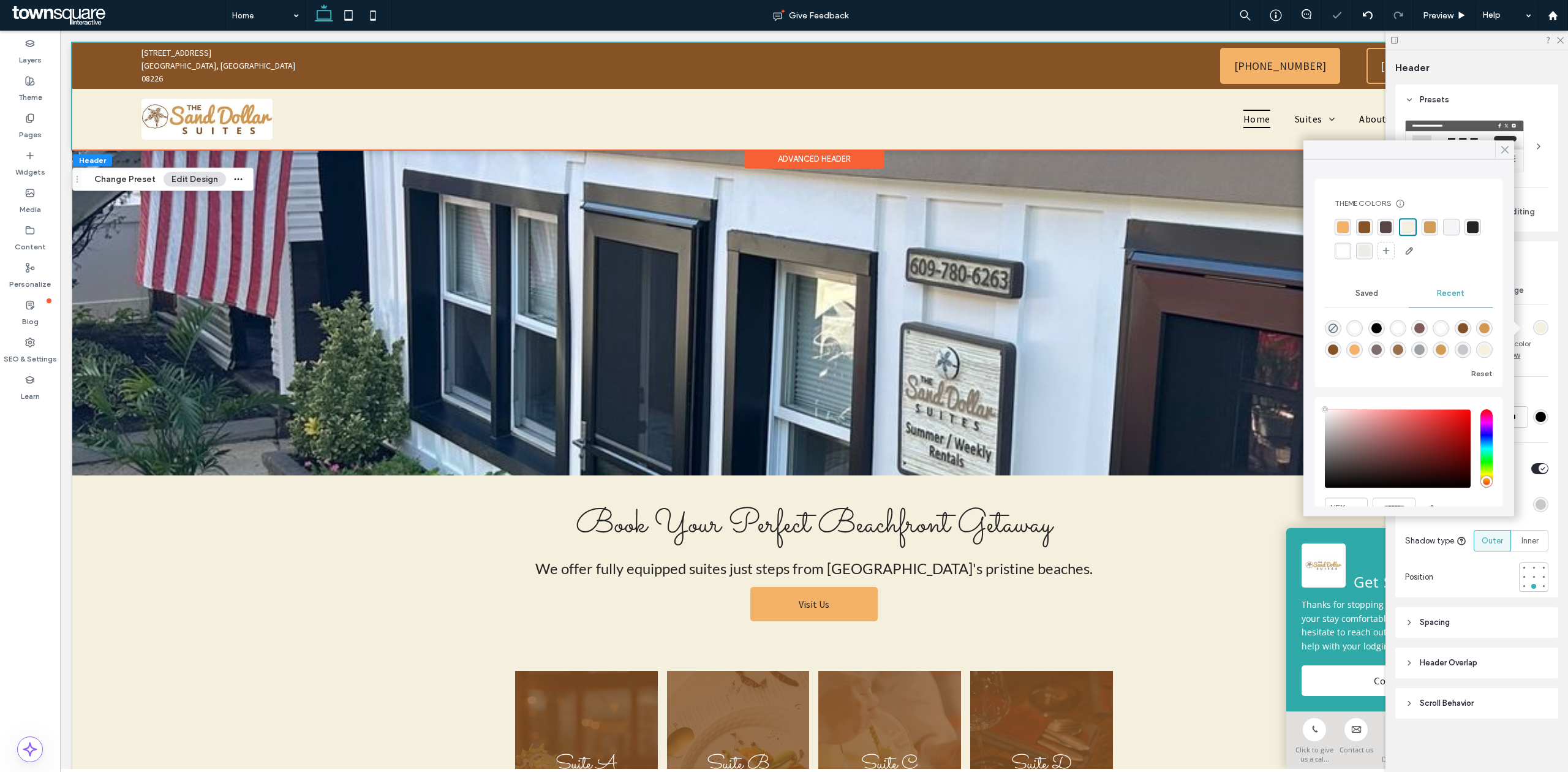
click at [1508, 153] on use at bounding box center [1505, 149] width 7 height 7
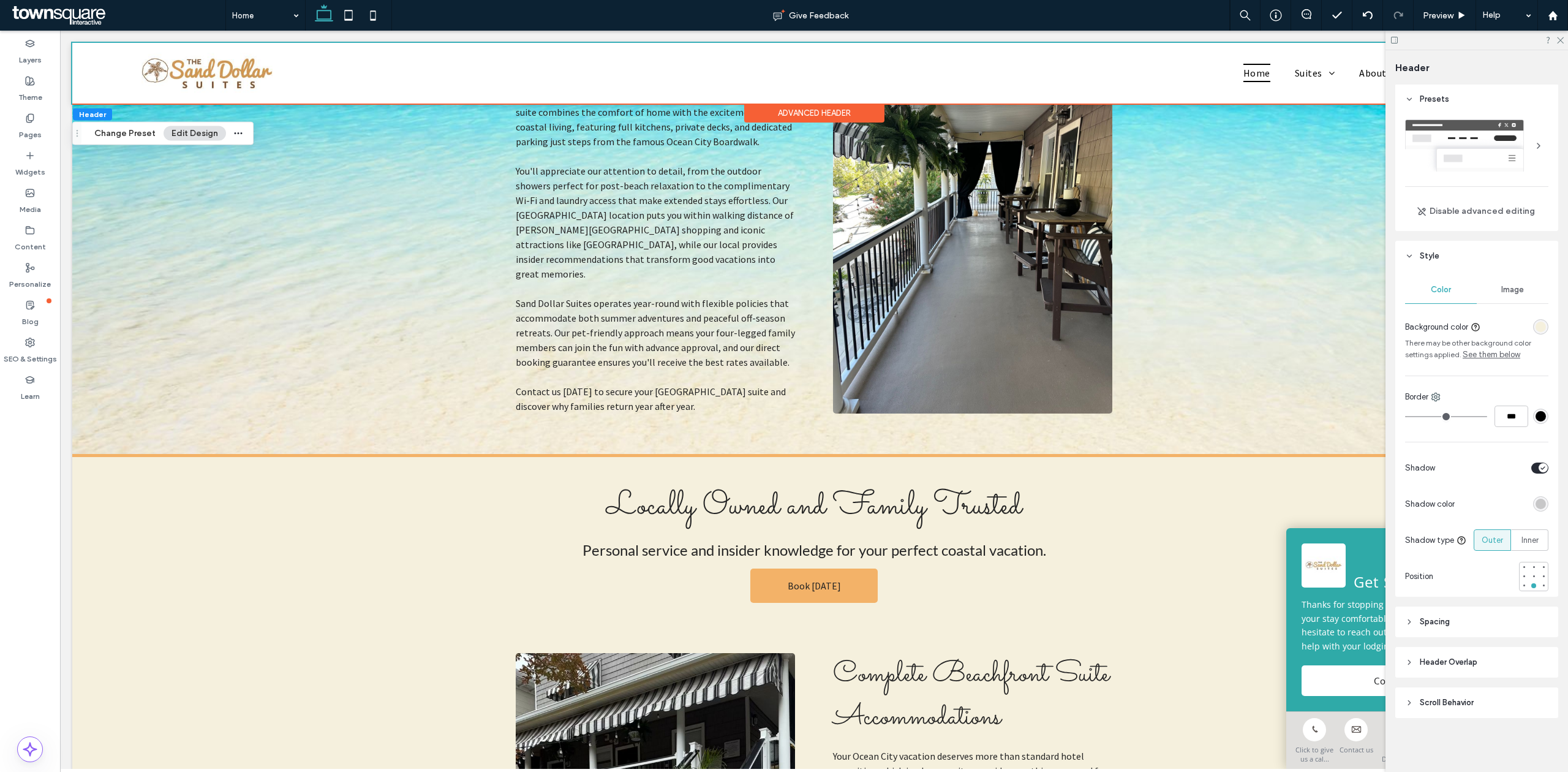
scroll to position [5, 0]
click at [1476, 712] on header "Scroll Behavior" at bounding box center [1476, 702] width 162 height 31
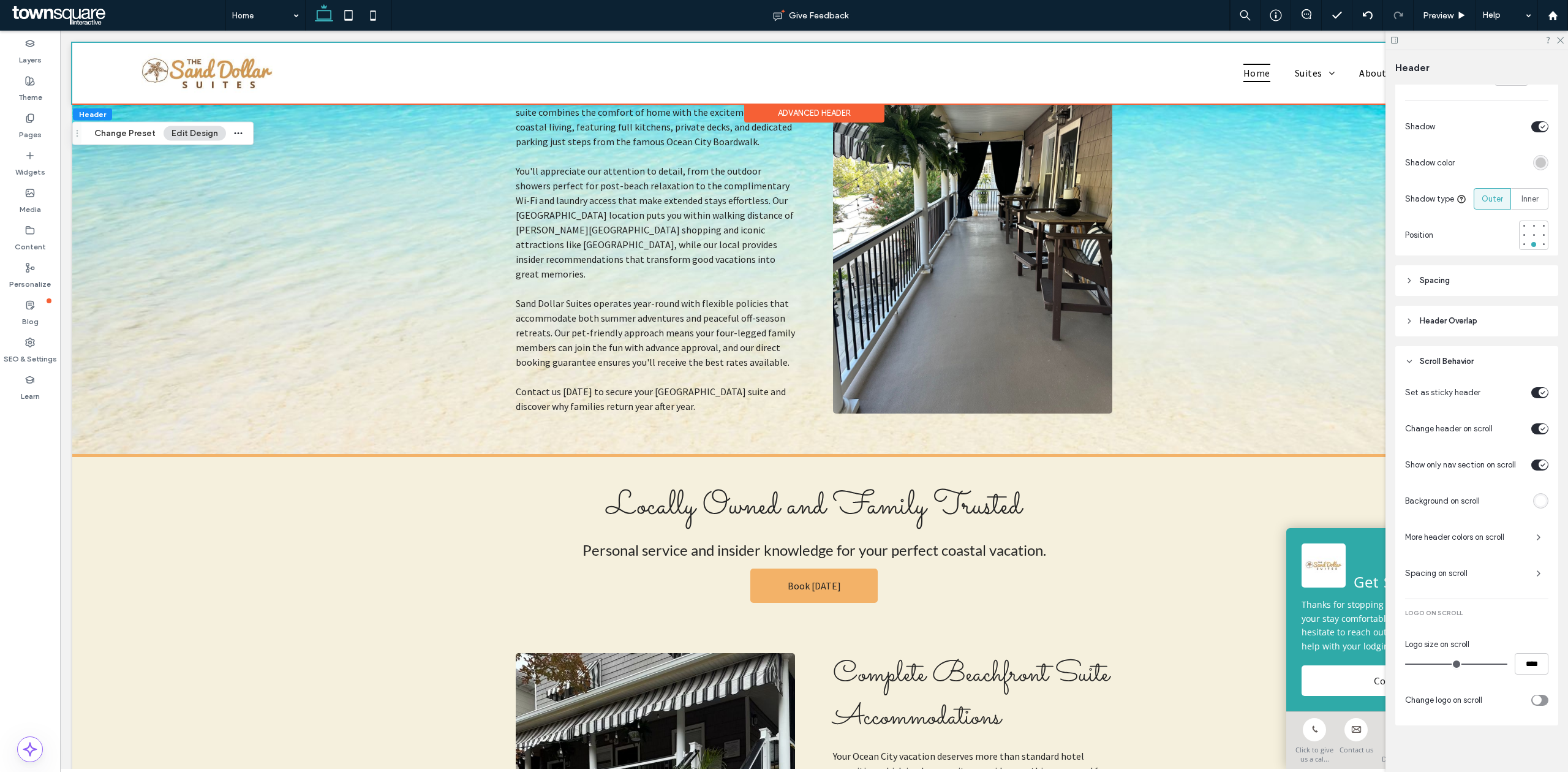
scroll to position [353, 0]
click at [1536, 492] on div "rgba(255, 255, 255, 1)" at bounding box center [1540, 493] width 11 height 11
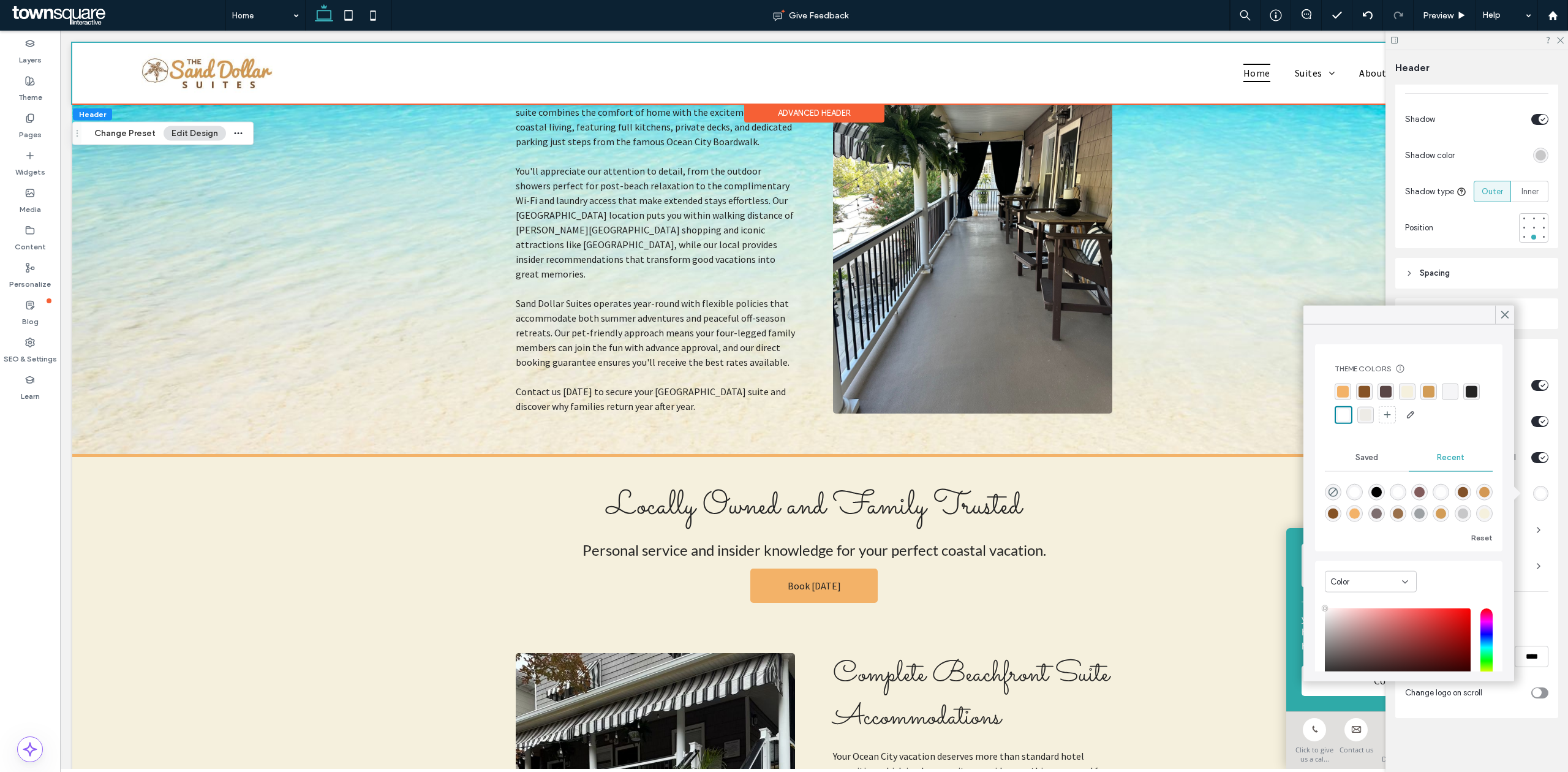
click at [1407, 386] on div "rgba(245, 240, 221, 1)" at bounding box center [1407, 392] width 12 height 12
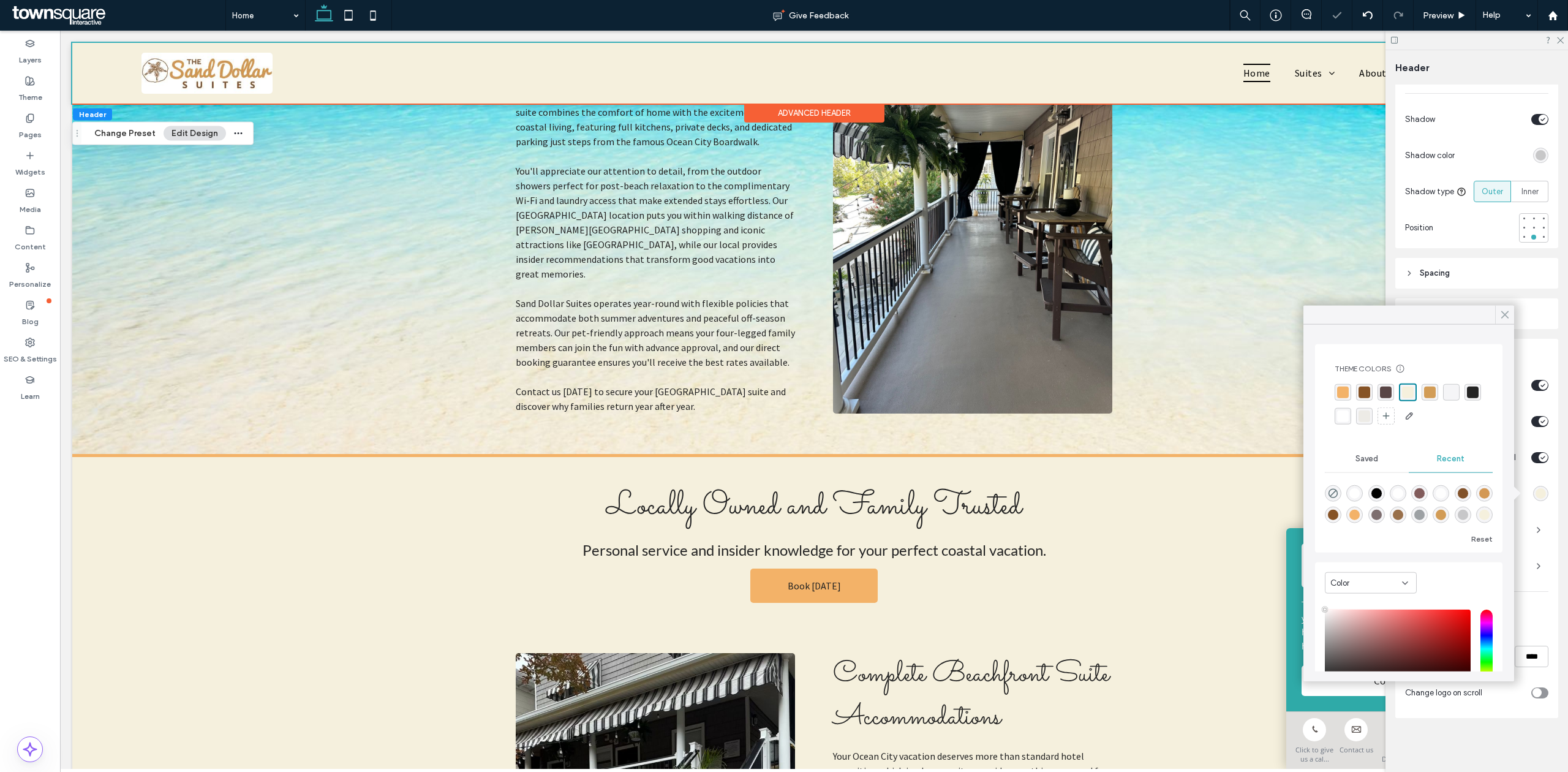
click at [1505, 312] on icon at bounding box center [1504, 314] width 11 height 11
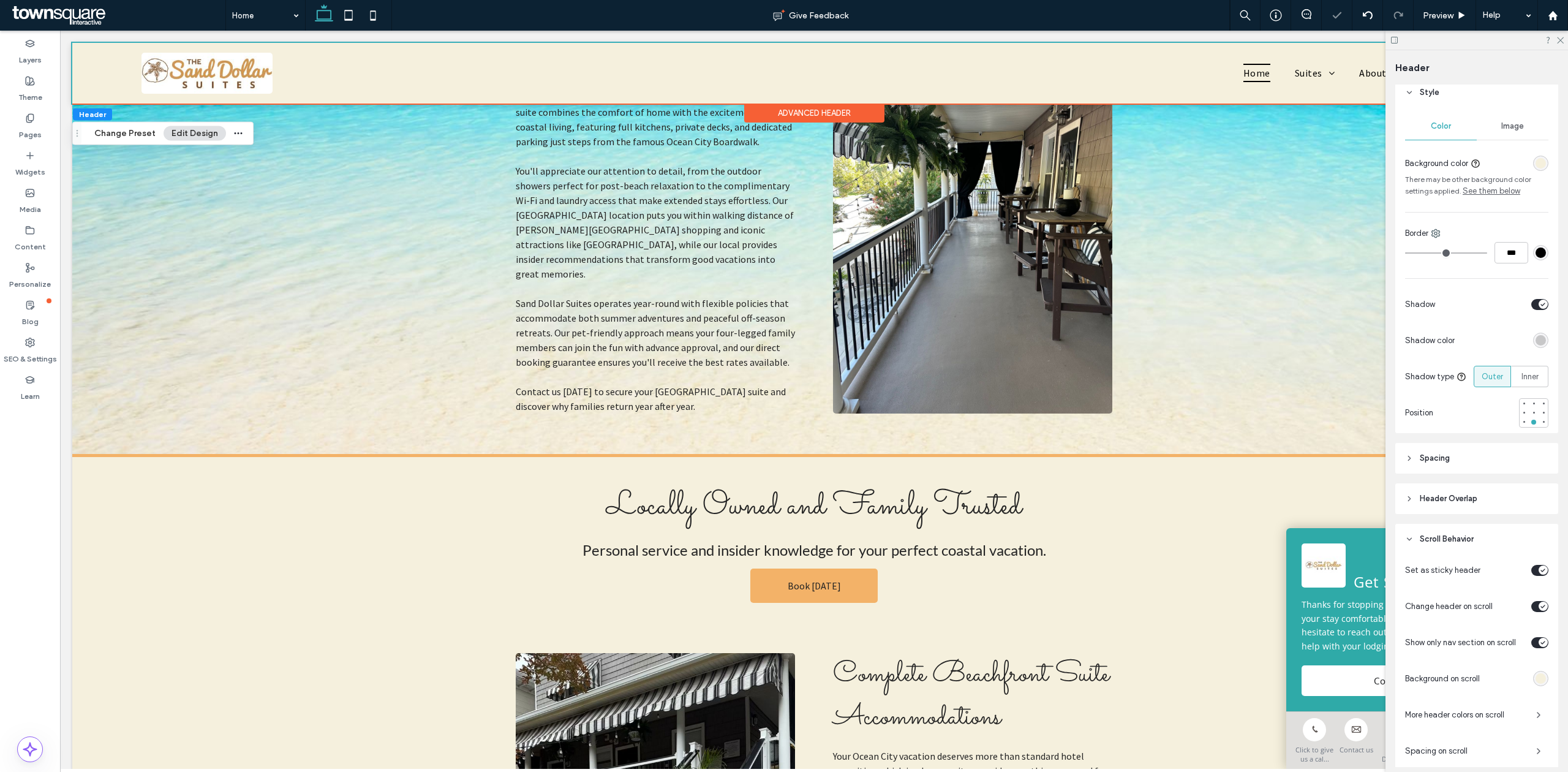
scroll to position [0, 0]
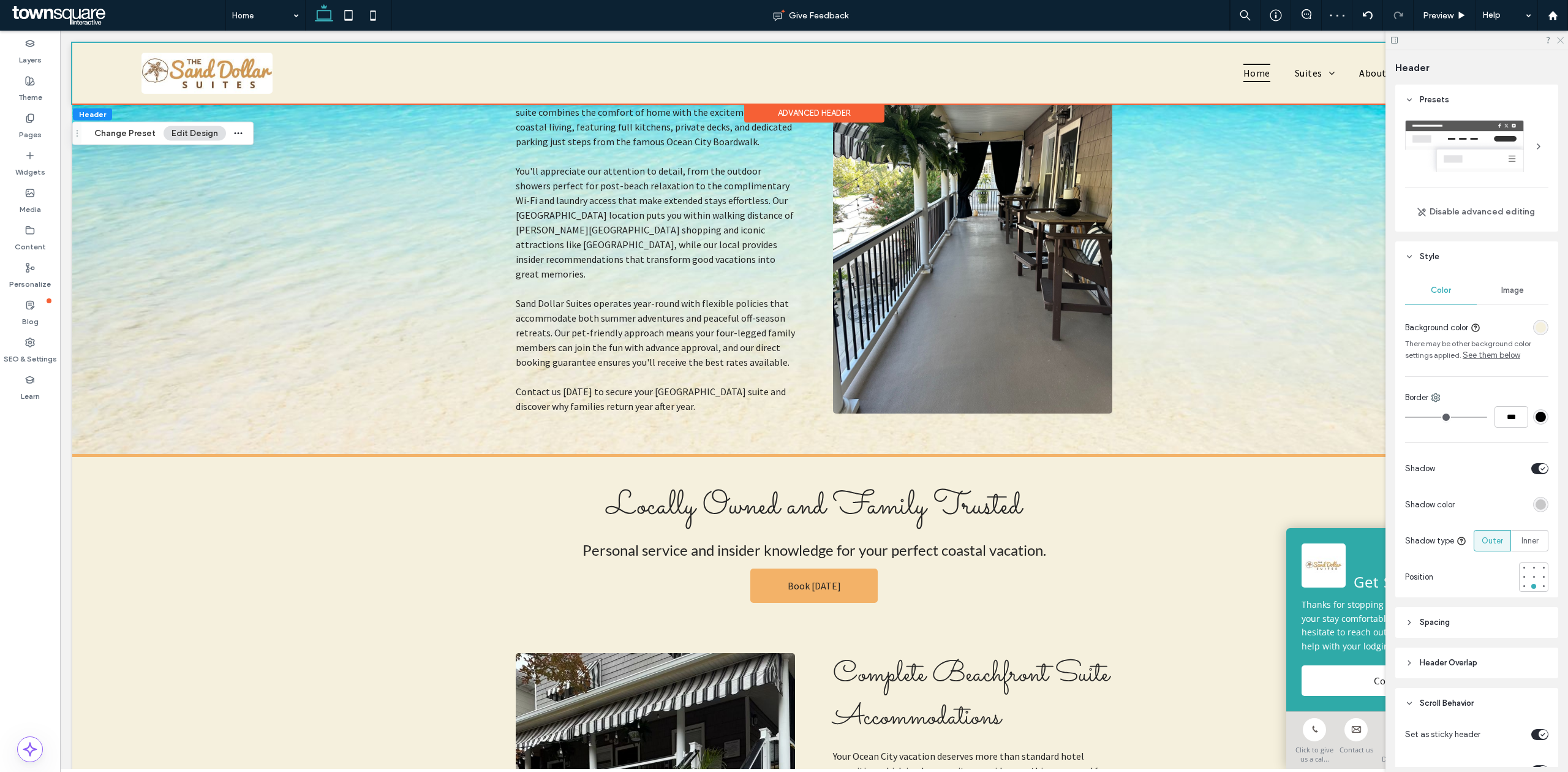
click at [1563, 41] on icon at bounding box center [1560, 40] width 8 height 8
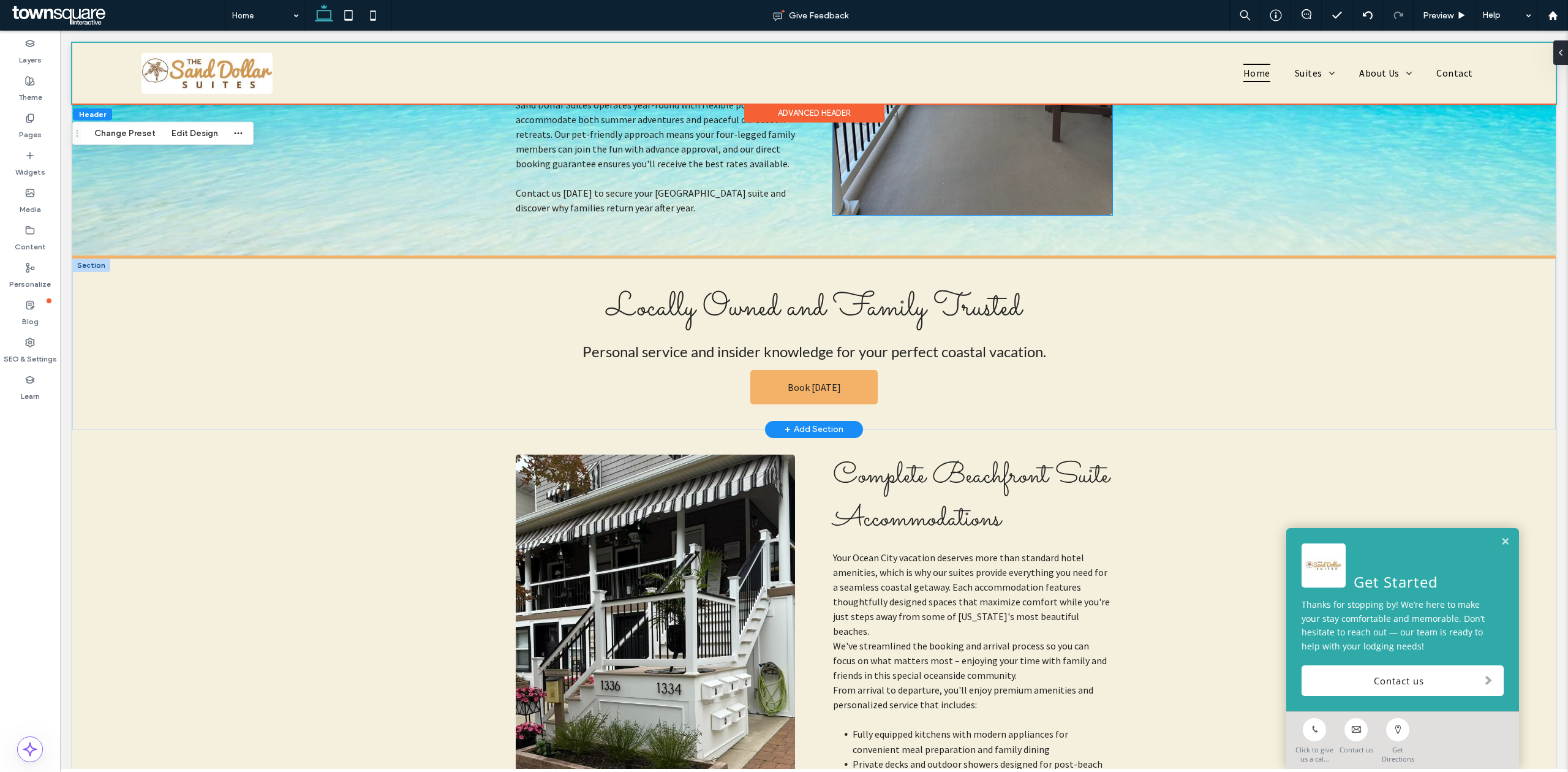
scroll to position [1090, 0]
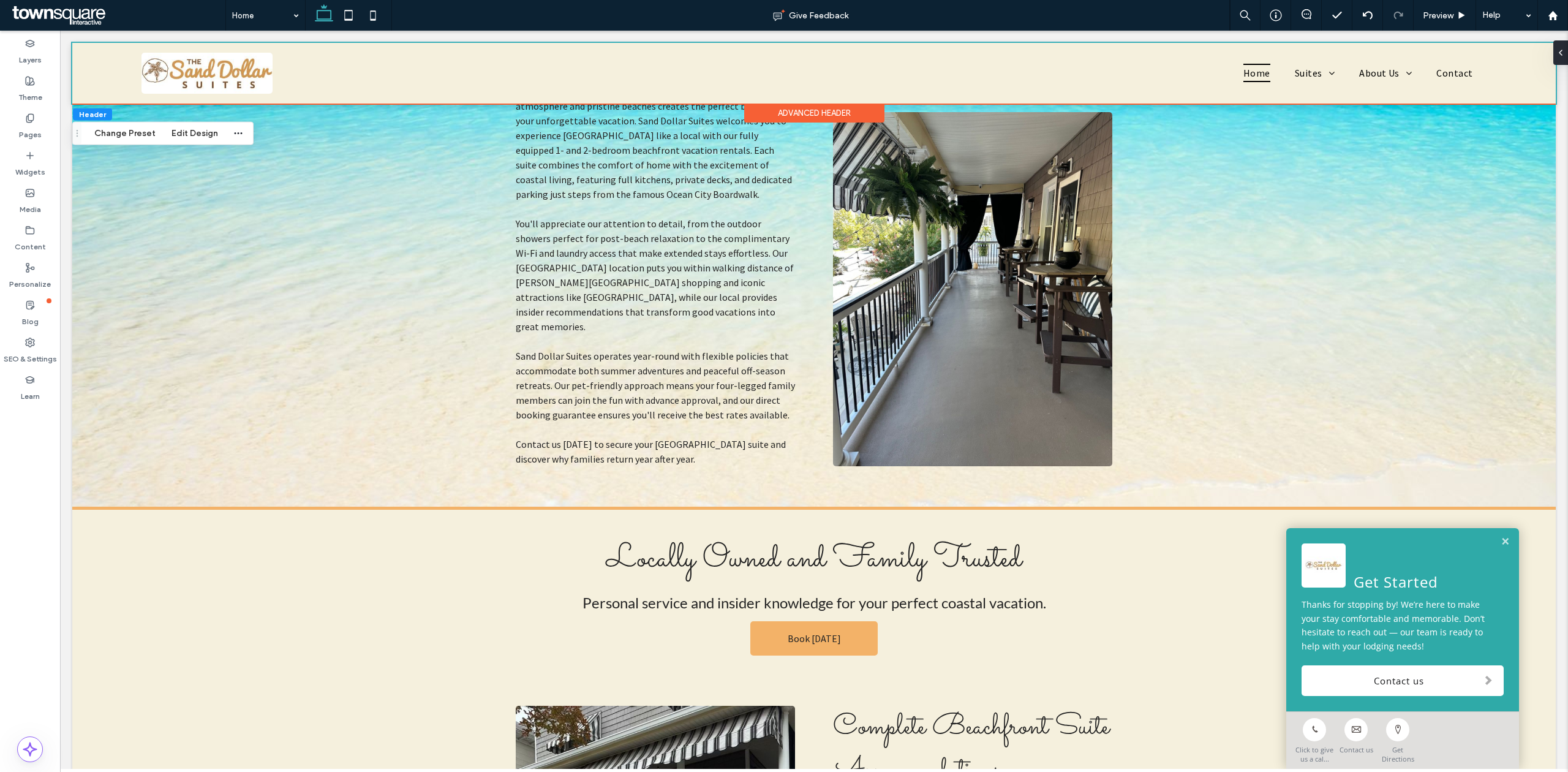
click at [16, 771] on button "X" at bounding box center [7, 779] width 16 height 16
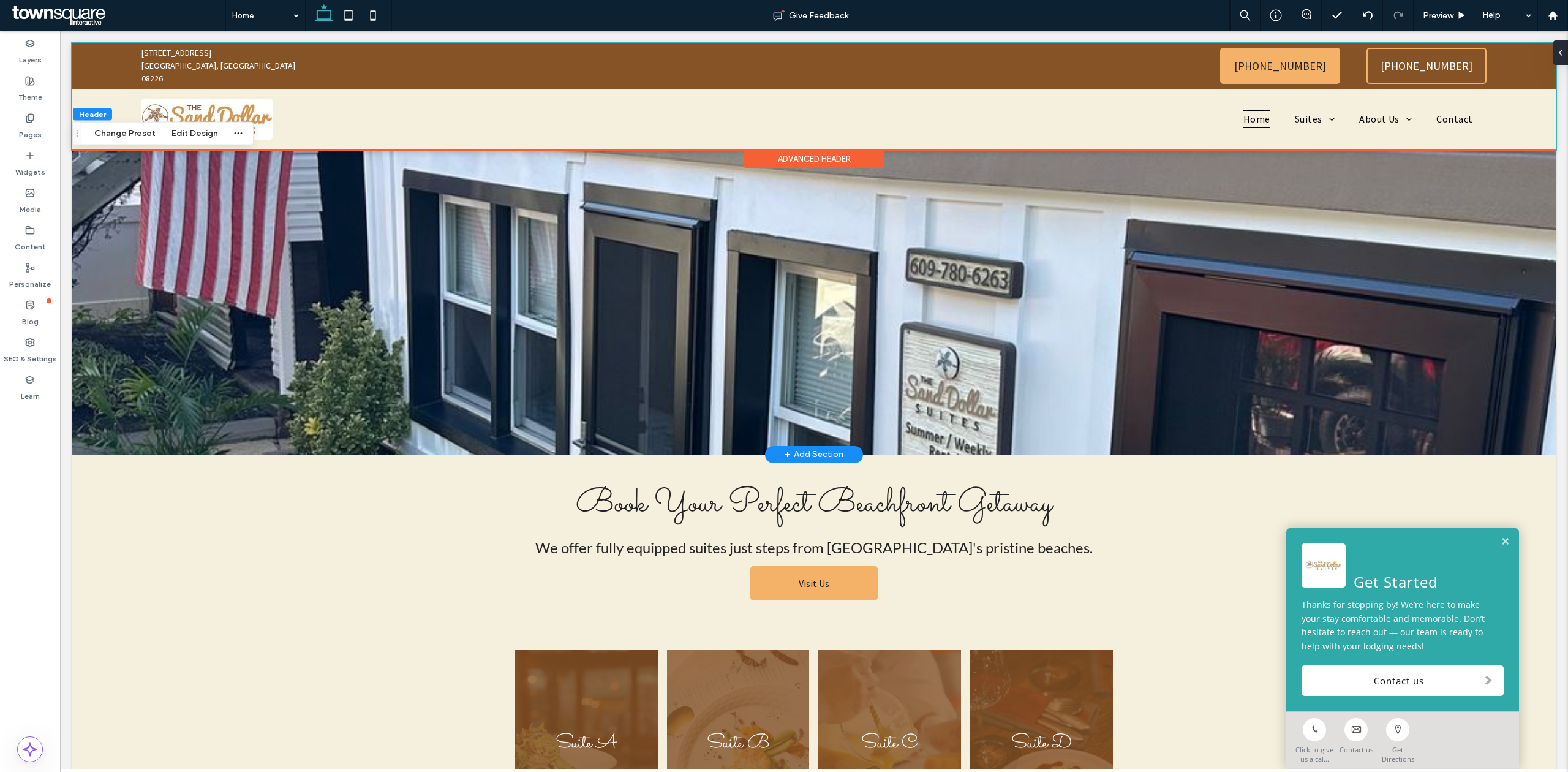
scroll to position [0, 0]
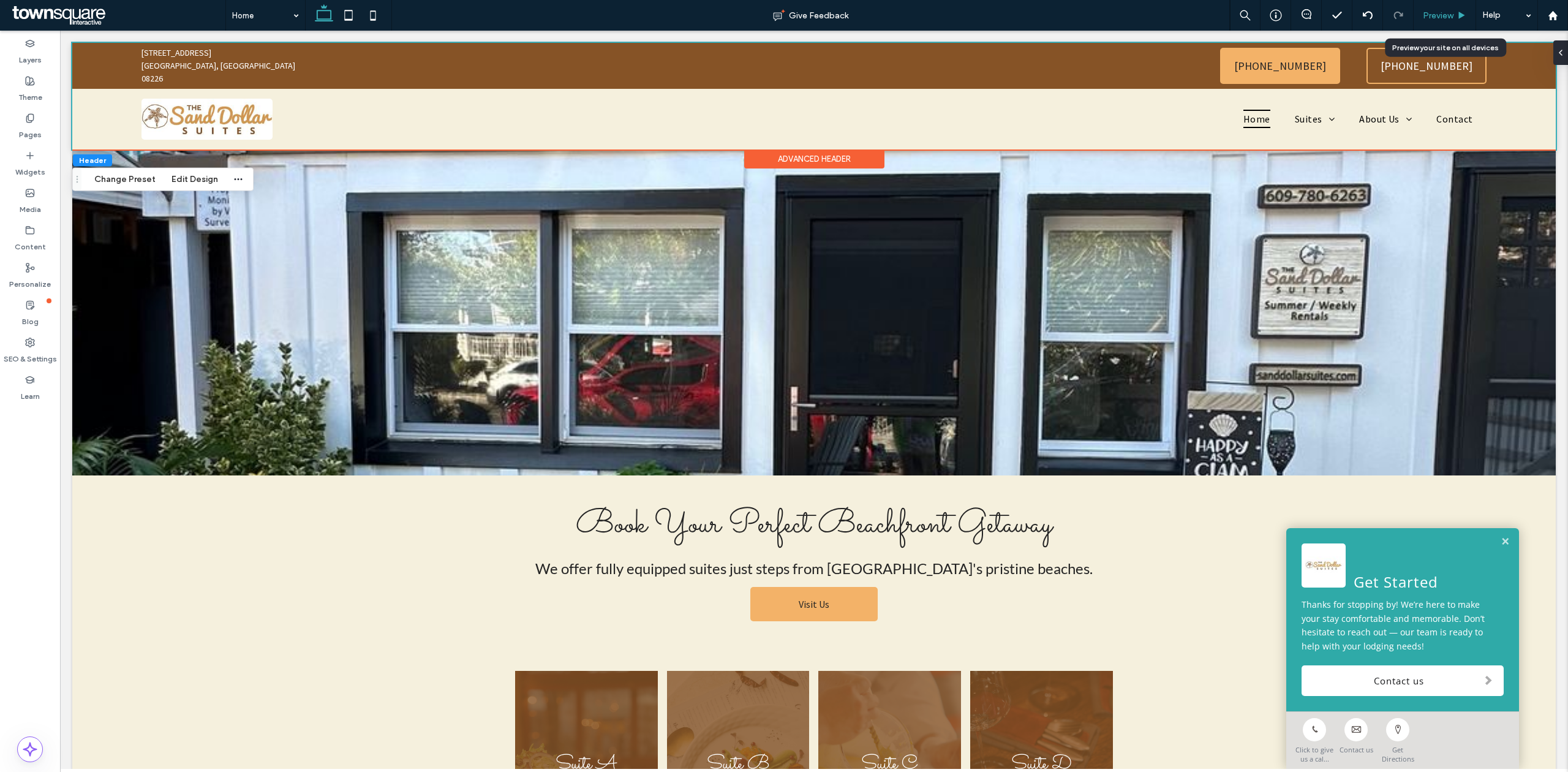
click at [1447, 16] on span "Preview" at bounding box center [1438, 16] width 31 height 11
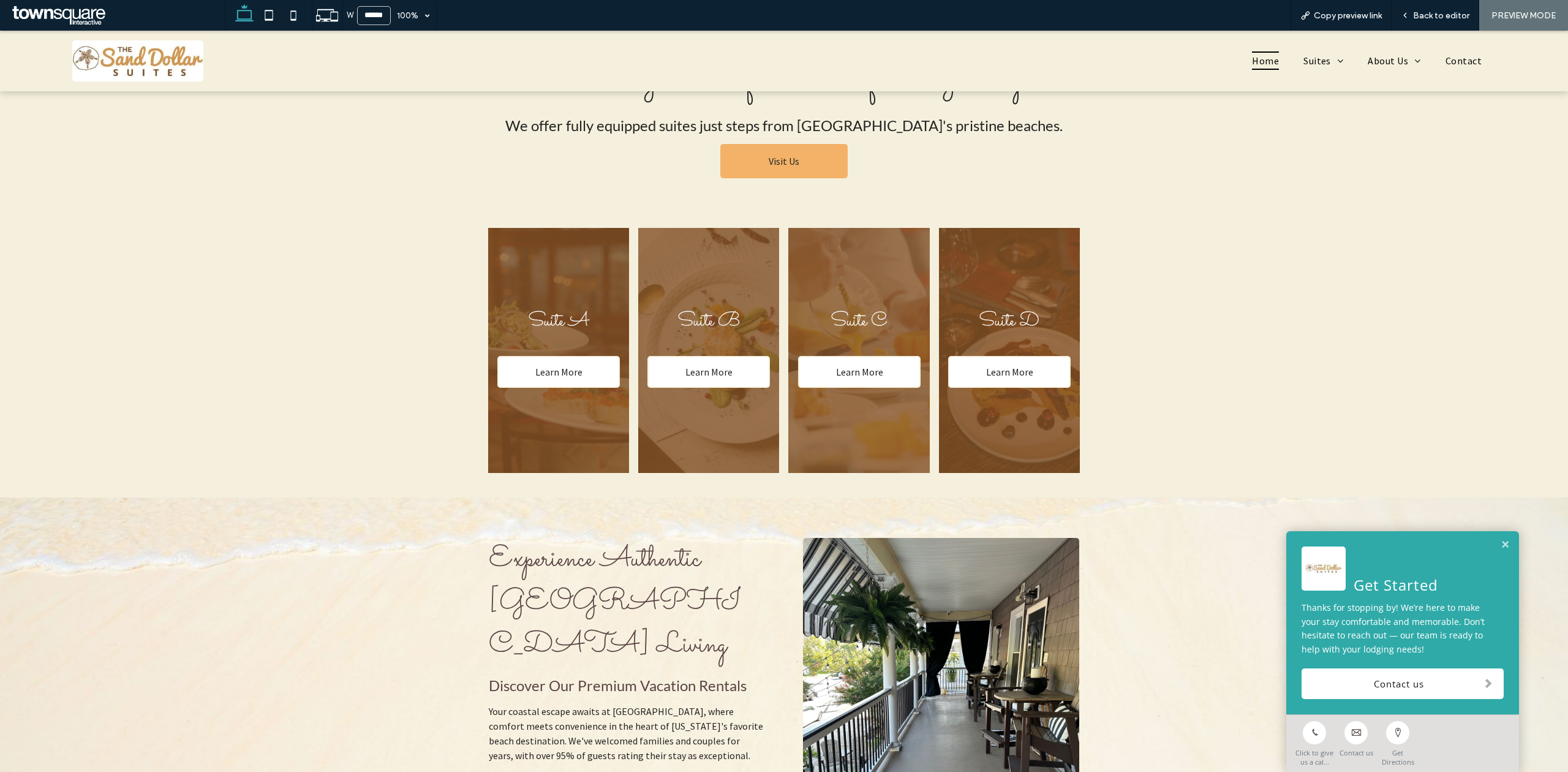
scroll to position [407, 0]
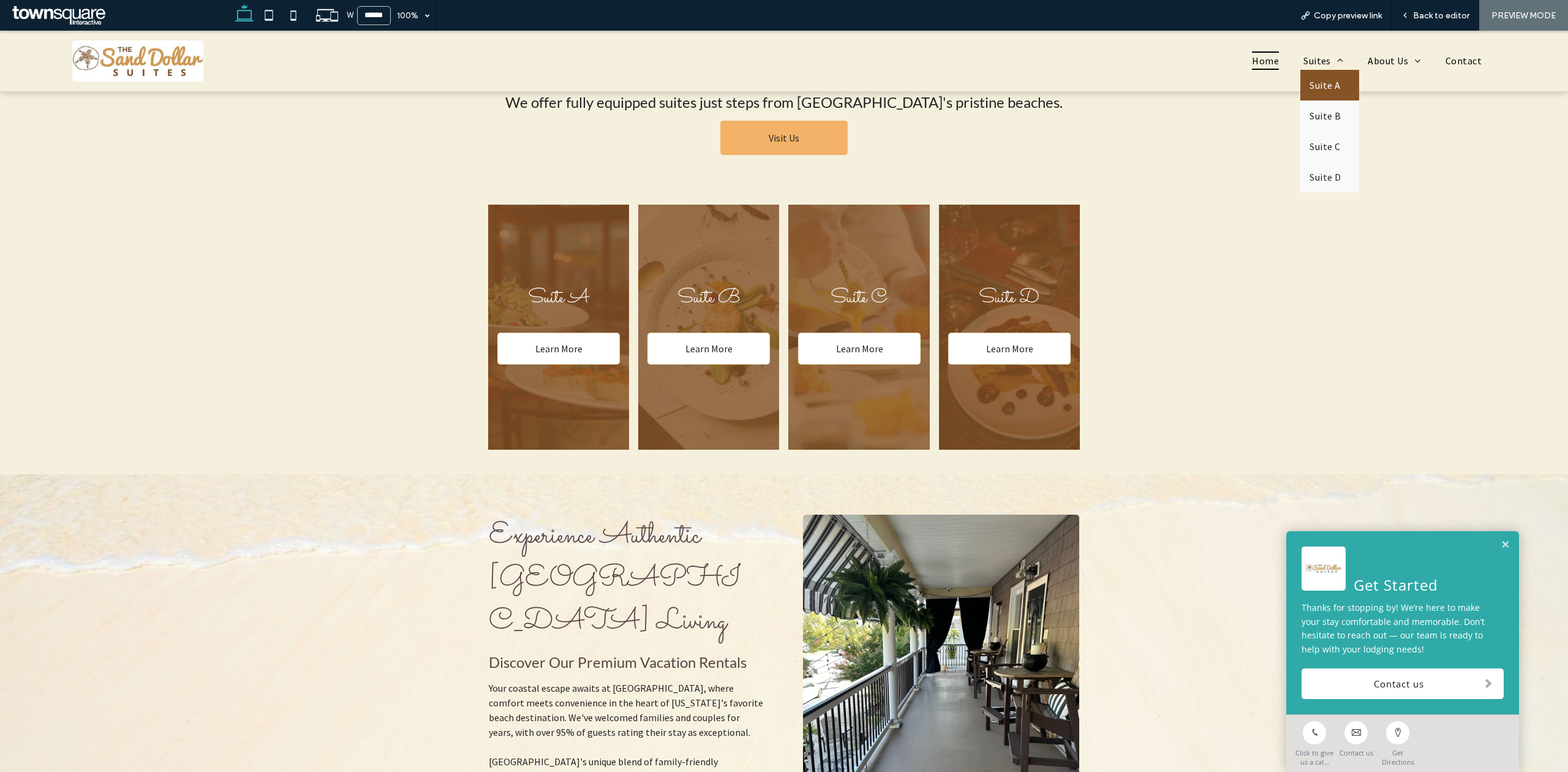
click at [1314, 88] on span "Suite A" at bounding box center [1324, 85] width 31 height 12
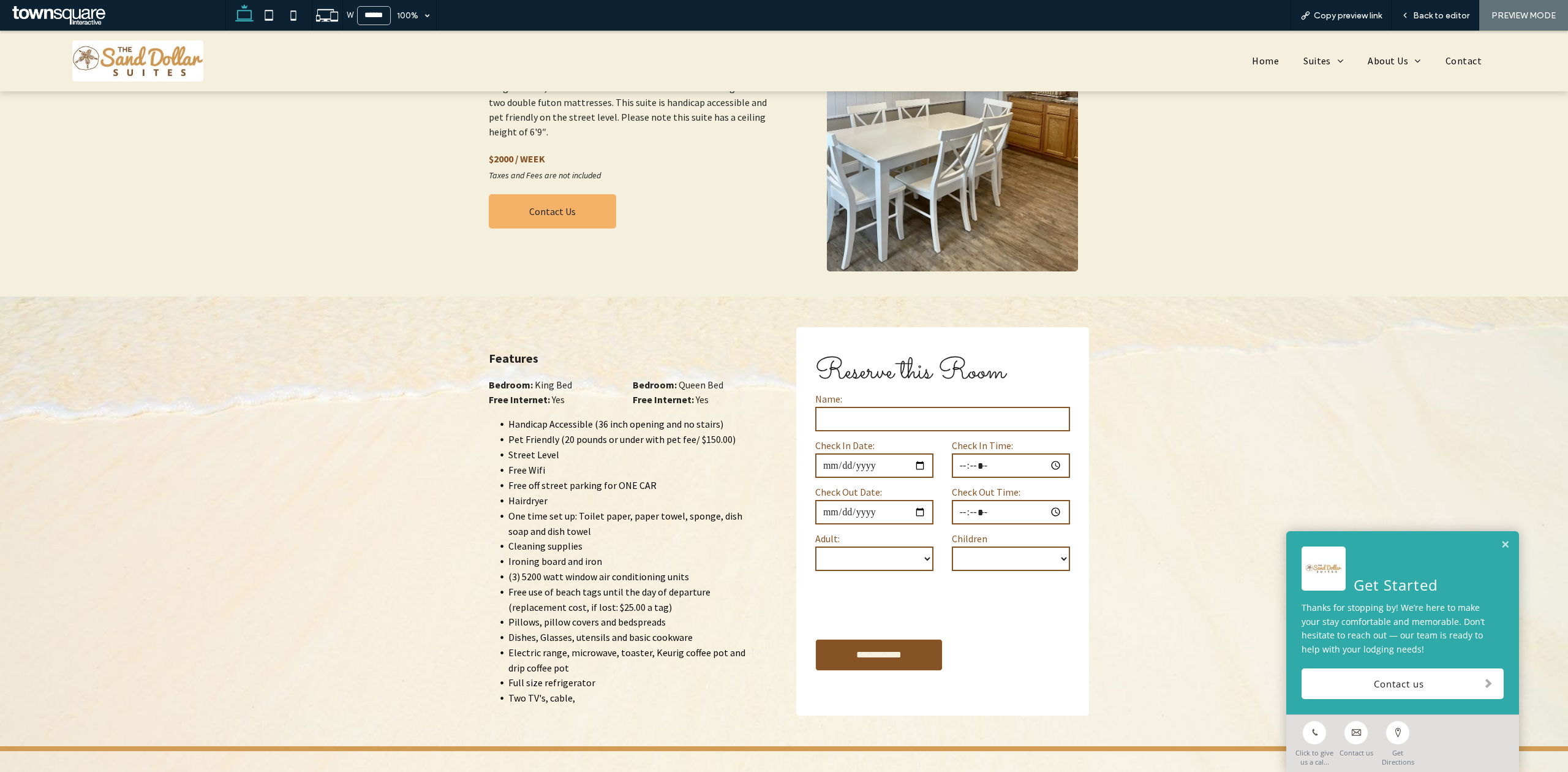
scroll to position [191, 0]
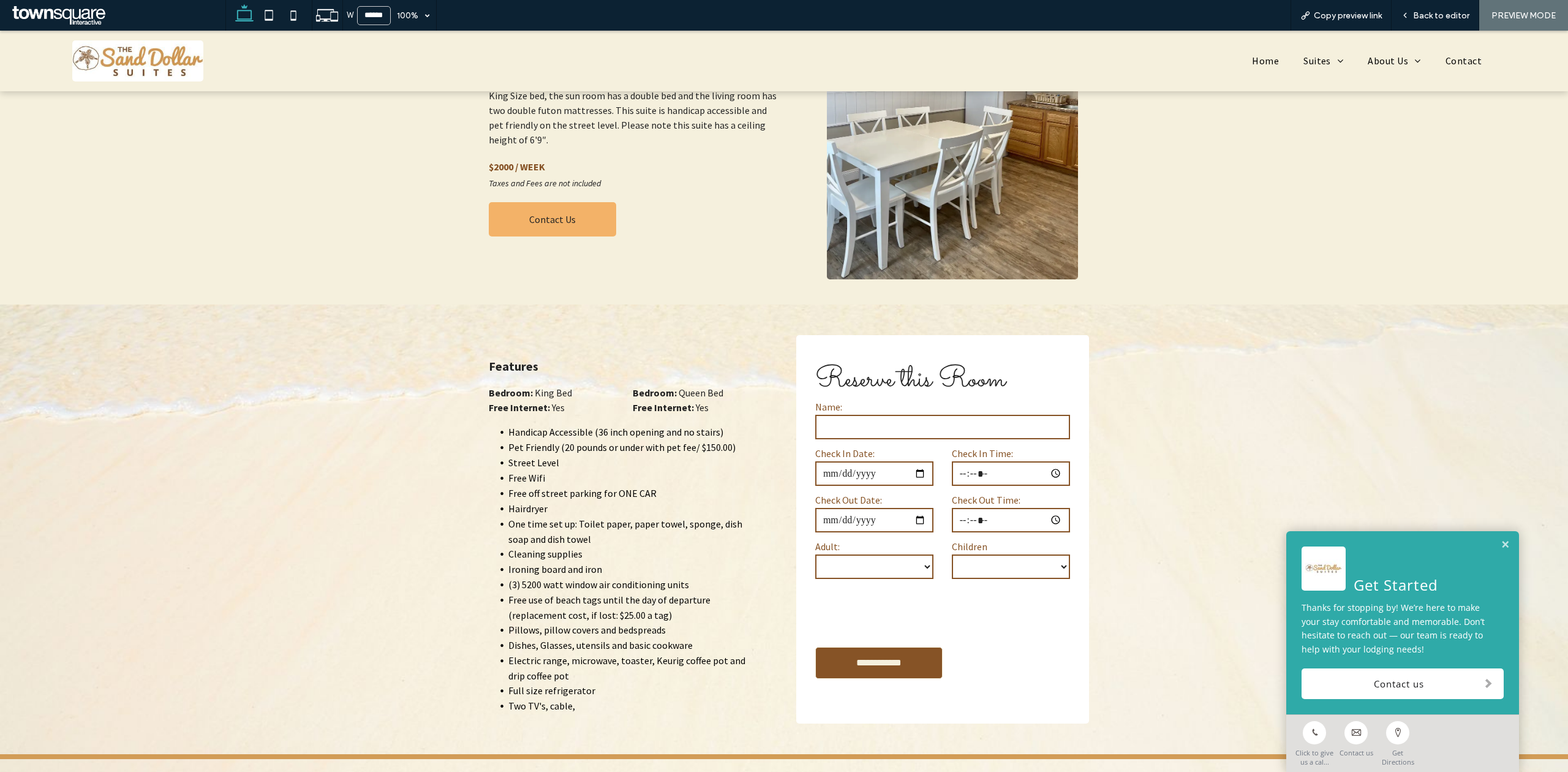
click at [917, 462] on input "date" at bounding box center [873, 473] width 118 height 25
click at [1462, 13] on span "Back to editor" at bounding box center [1441, 16] width 56 height 11
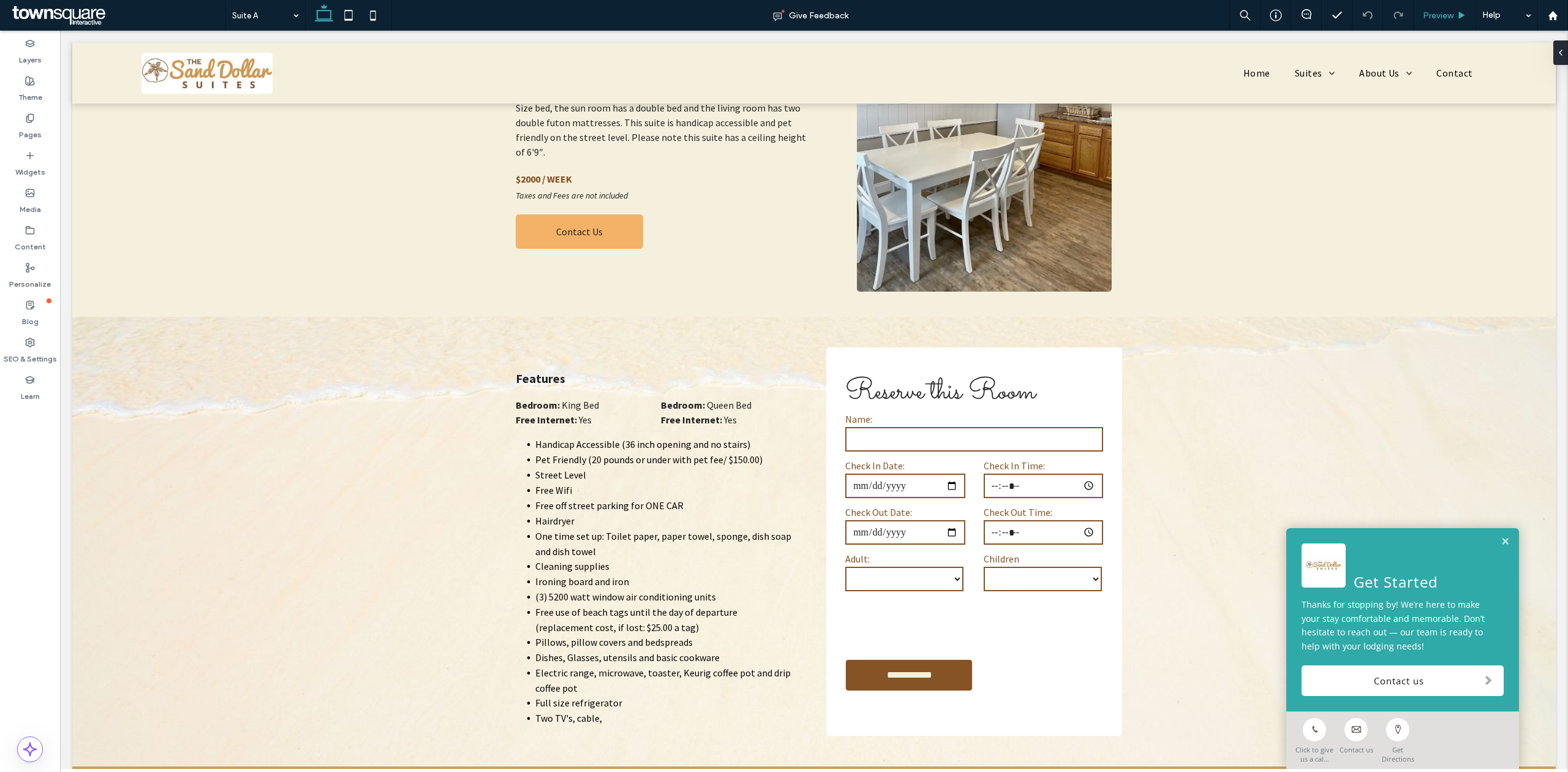
scroll to position [204, 0]
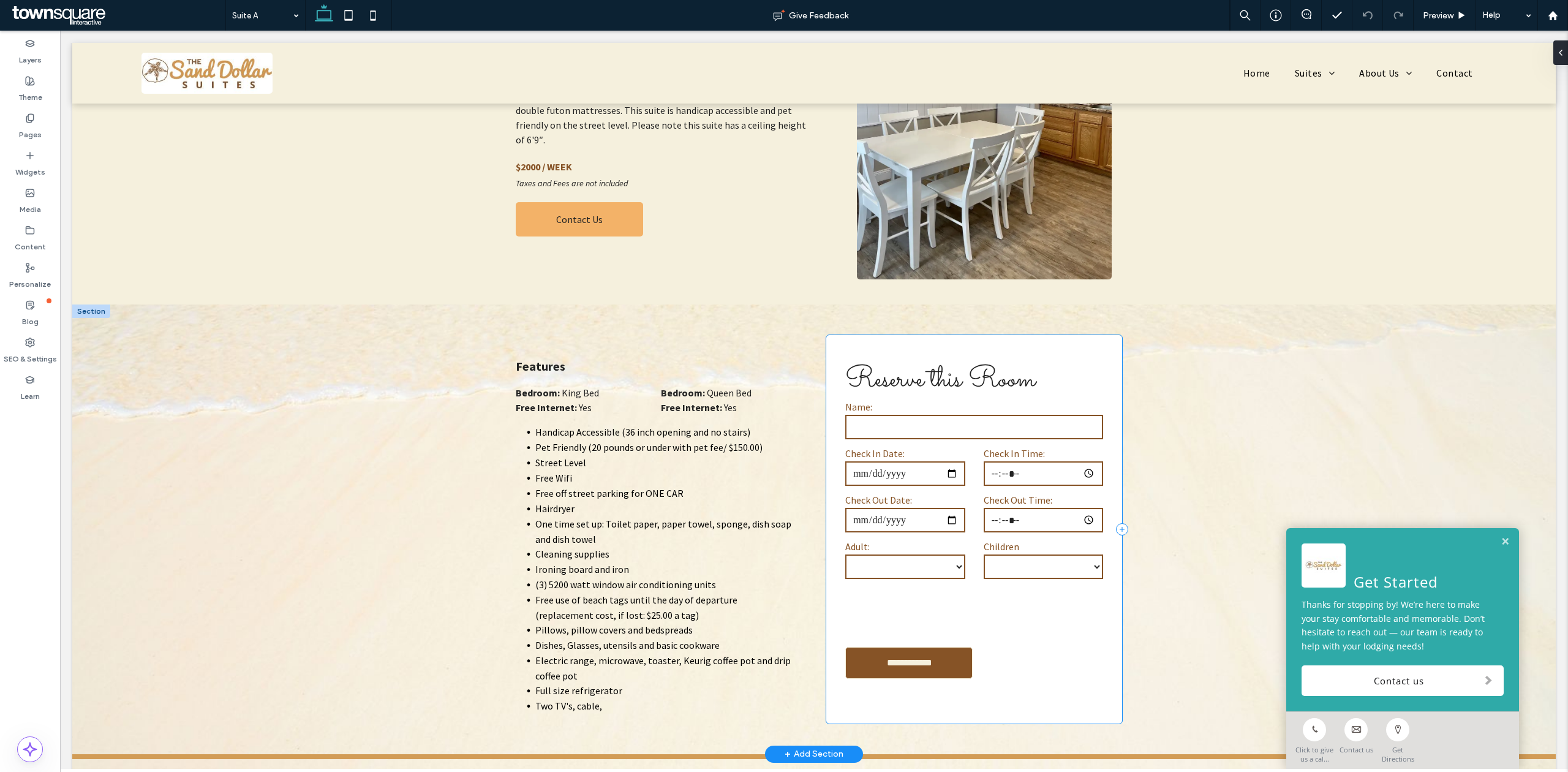
click at [1059, 348] on div "**********" at bounding box center [974, 529] width 296 height 388
click at [1017, 308] on span "button" at bounding box center [1019, 315] width 15 height 15
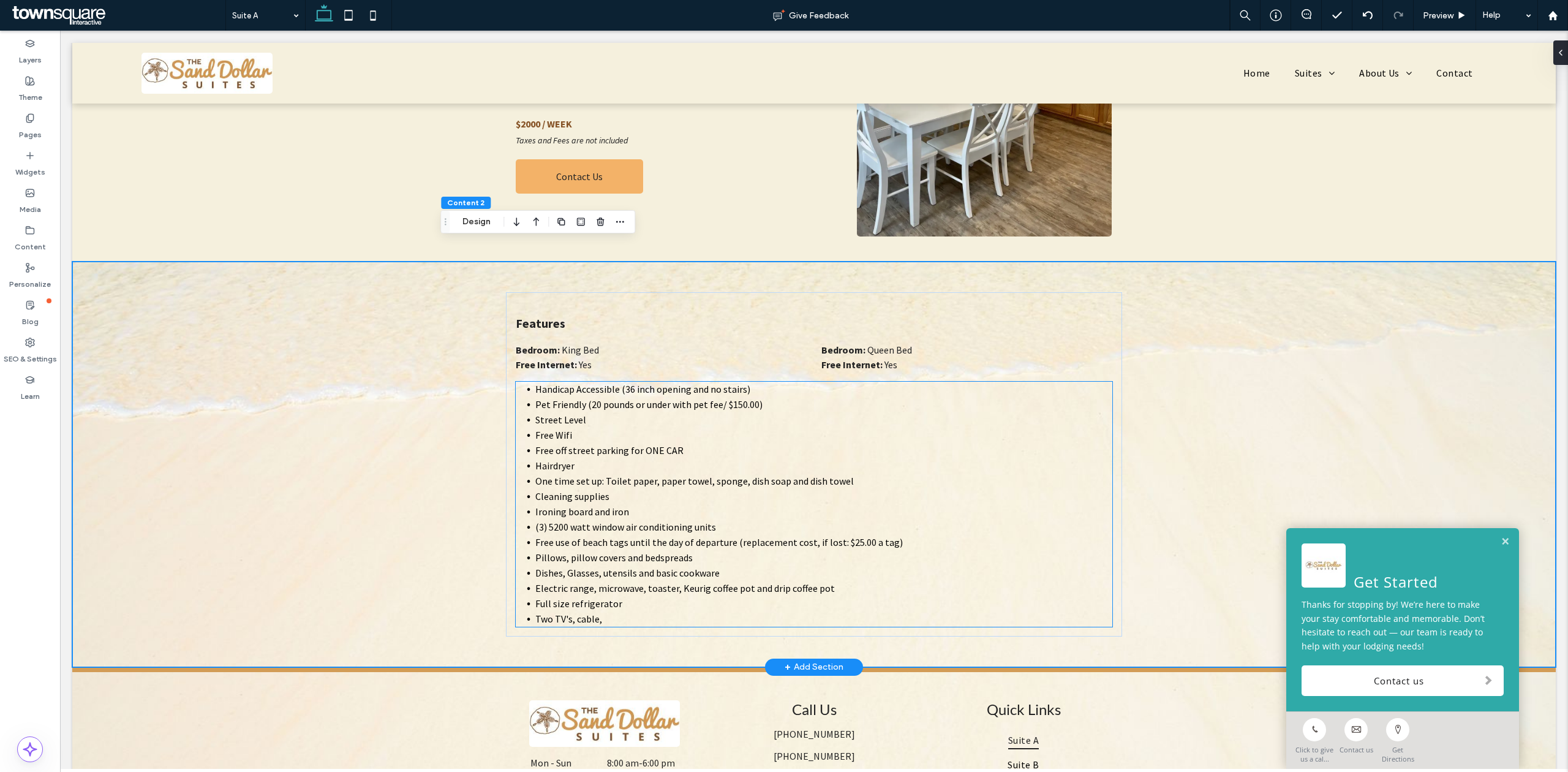
scroll to position [328, 0]
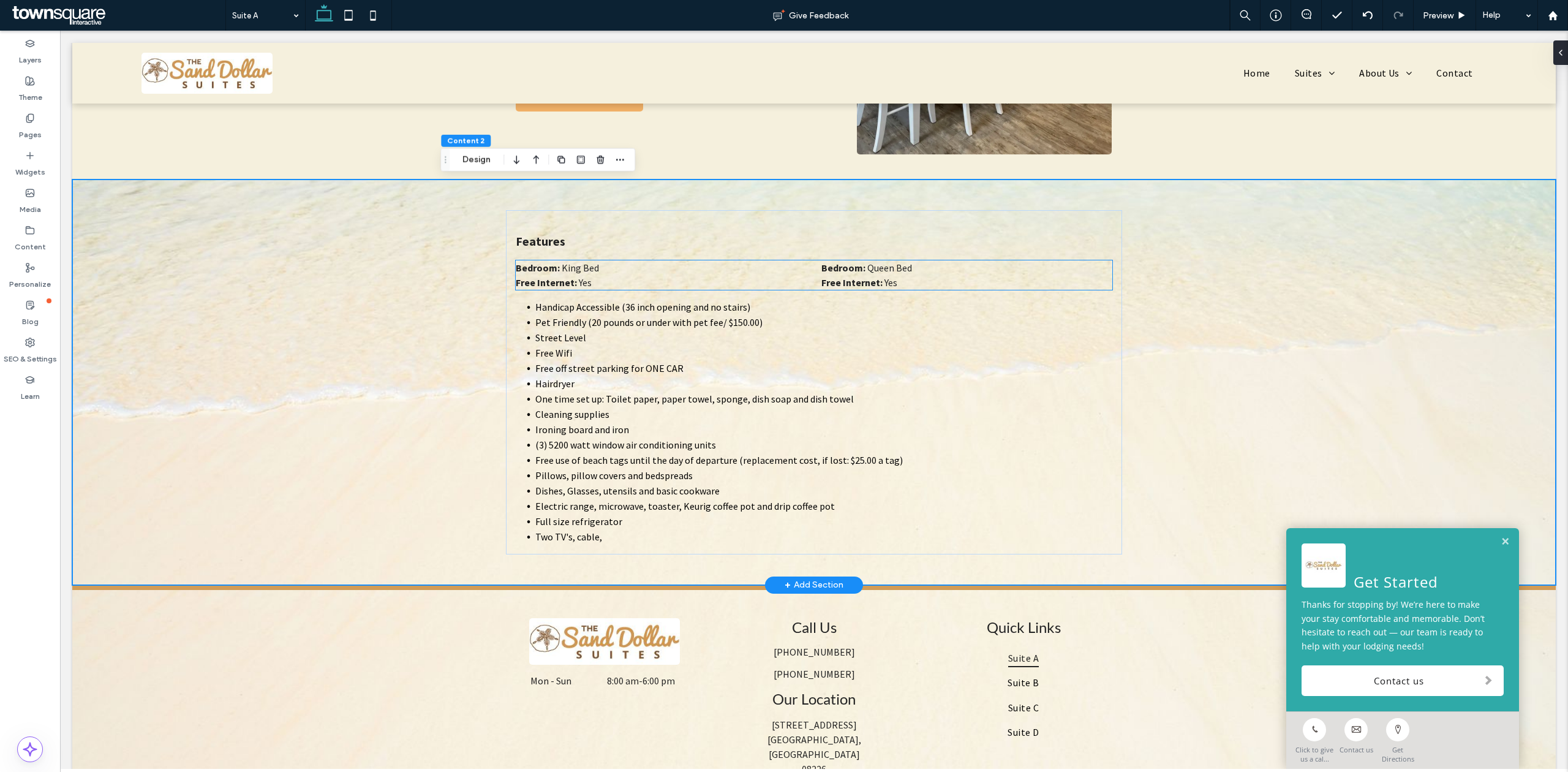
click at [836, 280] on strong "﻿ Free Internet:" at bounding box center [852, 282] width 61 height 12
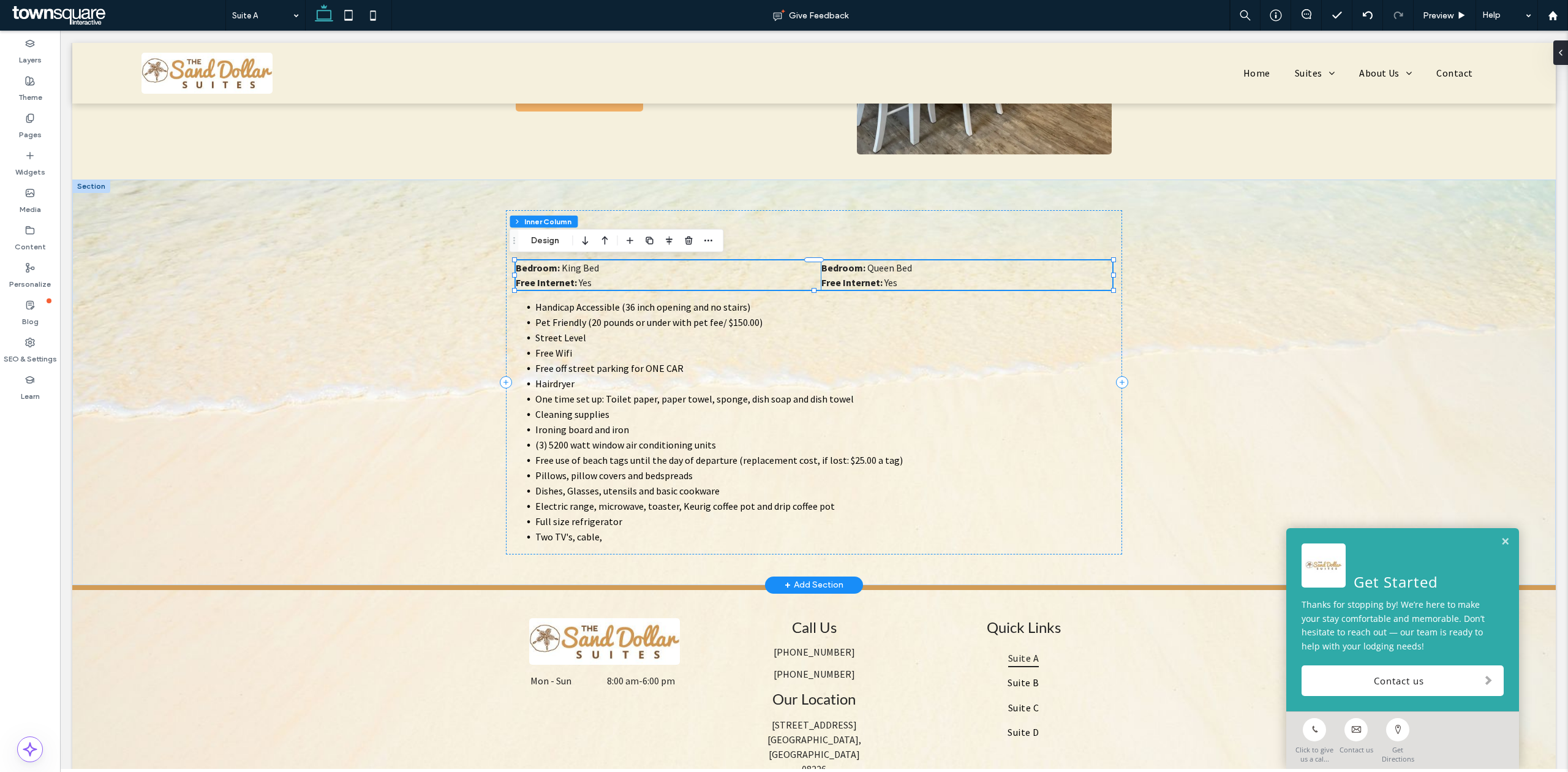
click at [892, 280] on p "﻿ Free Internet: Yes" at bounding box center [967, 282] width 291 height 15
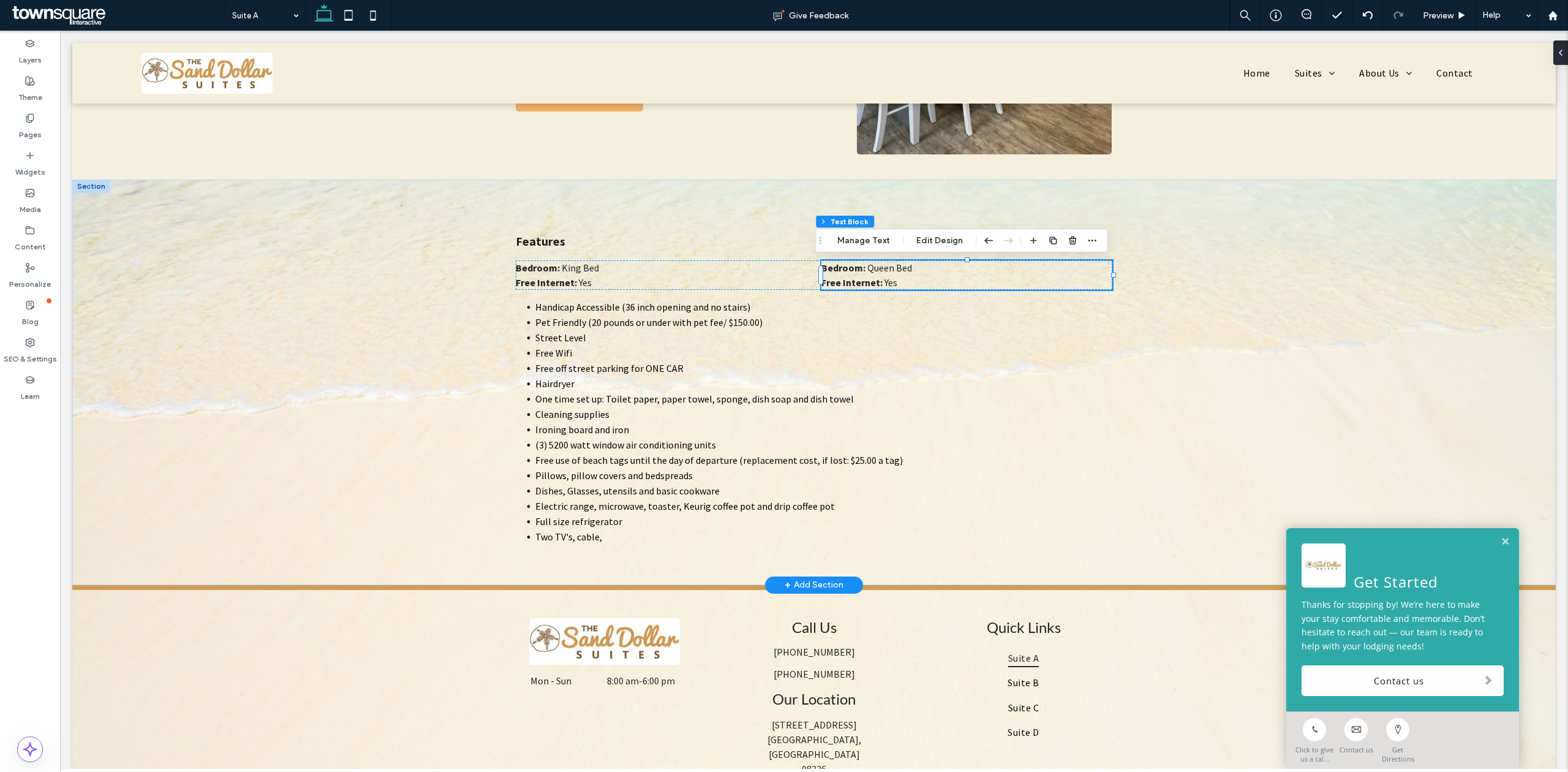
click at [906, 289] on div at bounding box center [967, 289] width 291 height 1
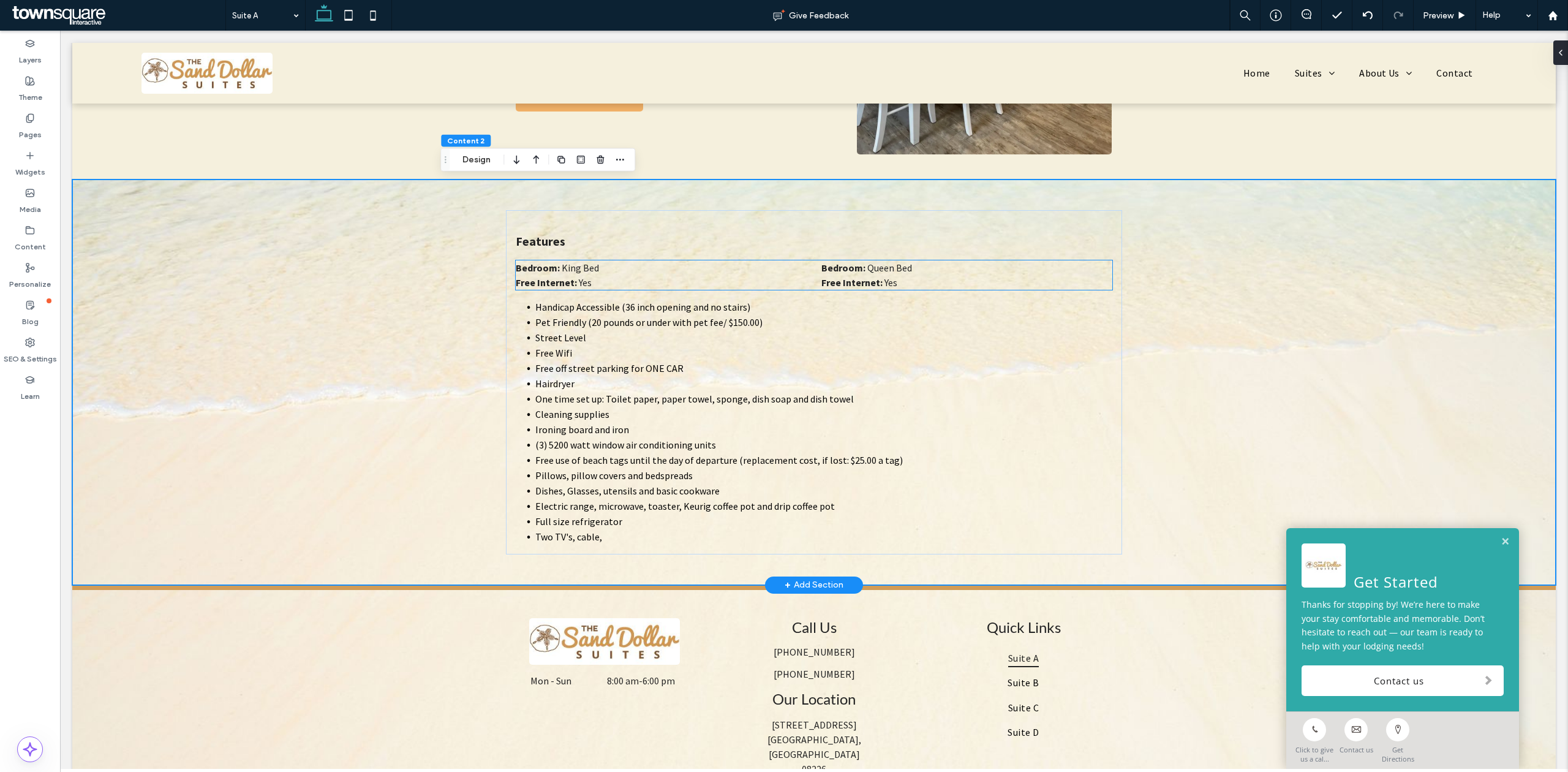
click at [897, 282] on p "﻿ Free Internet: Yes" at bounding box center [967, 282] width 291 height 15
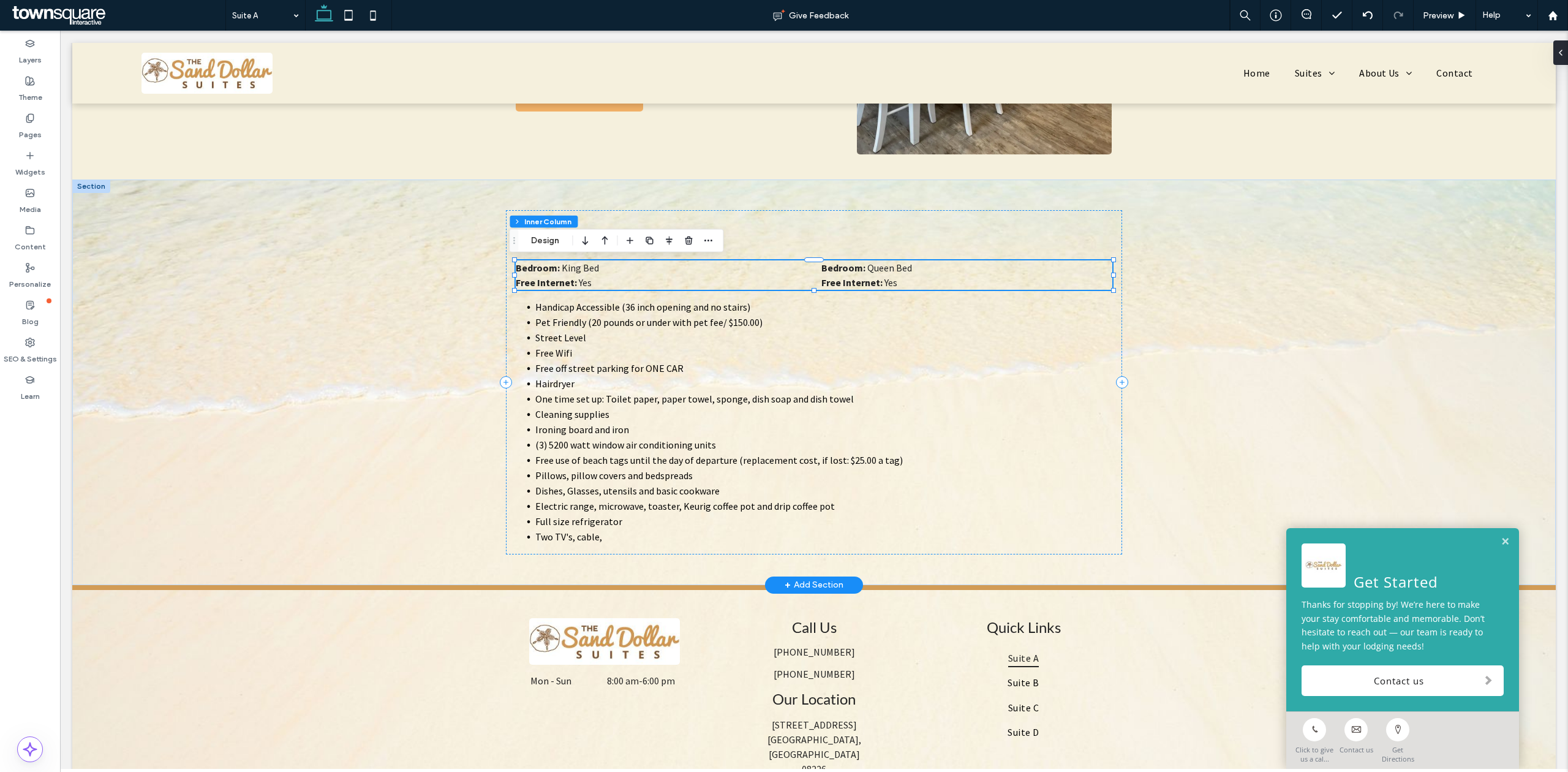
click at [897, 282] on p "﻿ Free Internet: Yes" at bounding box center [967, 282] width 291 height 15
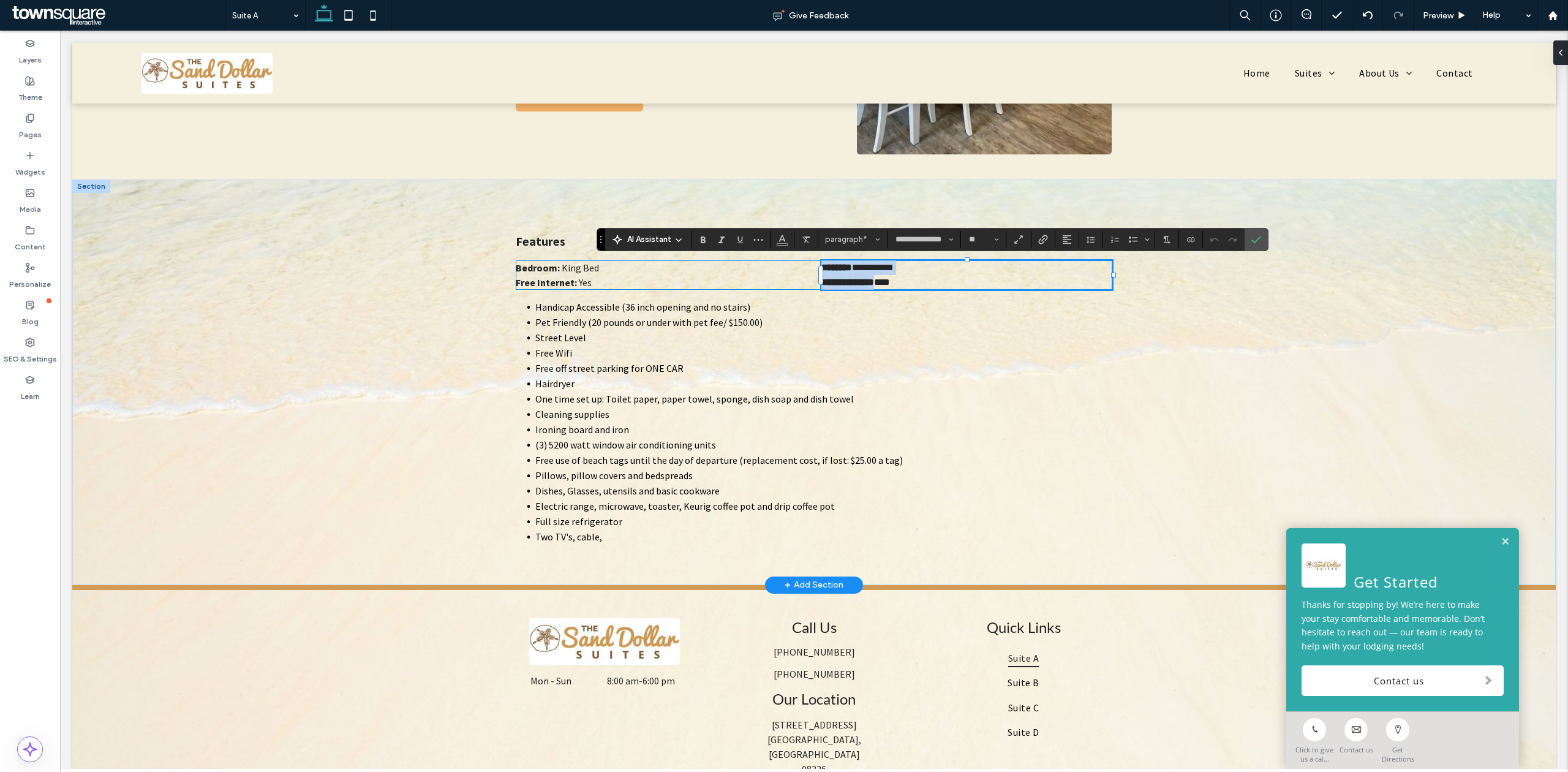
click at [897, 282] on p "**********" at bounding box center [967, 282] width 291 height 15
drag, startPoint x: 897, startPoint y: 282, endPoint x: 812, endPoint y: 282, distance: 85.0
click at [812, 282] on div "**********" at bounding box center [813, 383] width 735 height 406
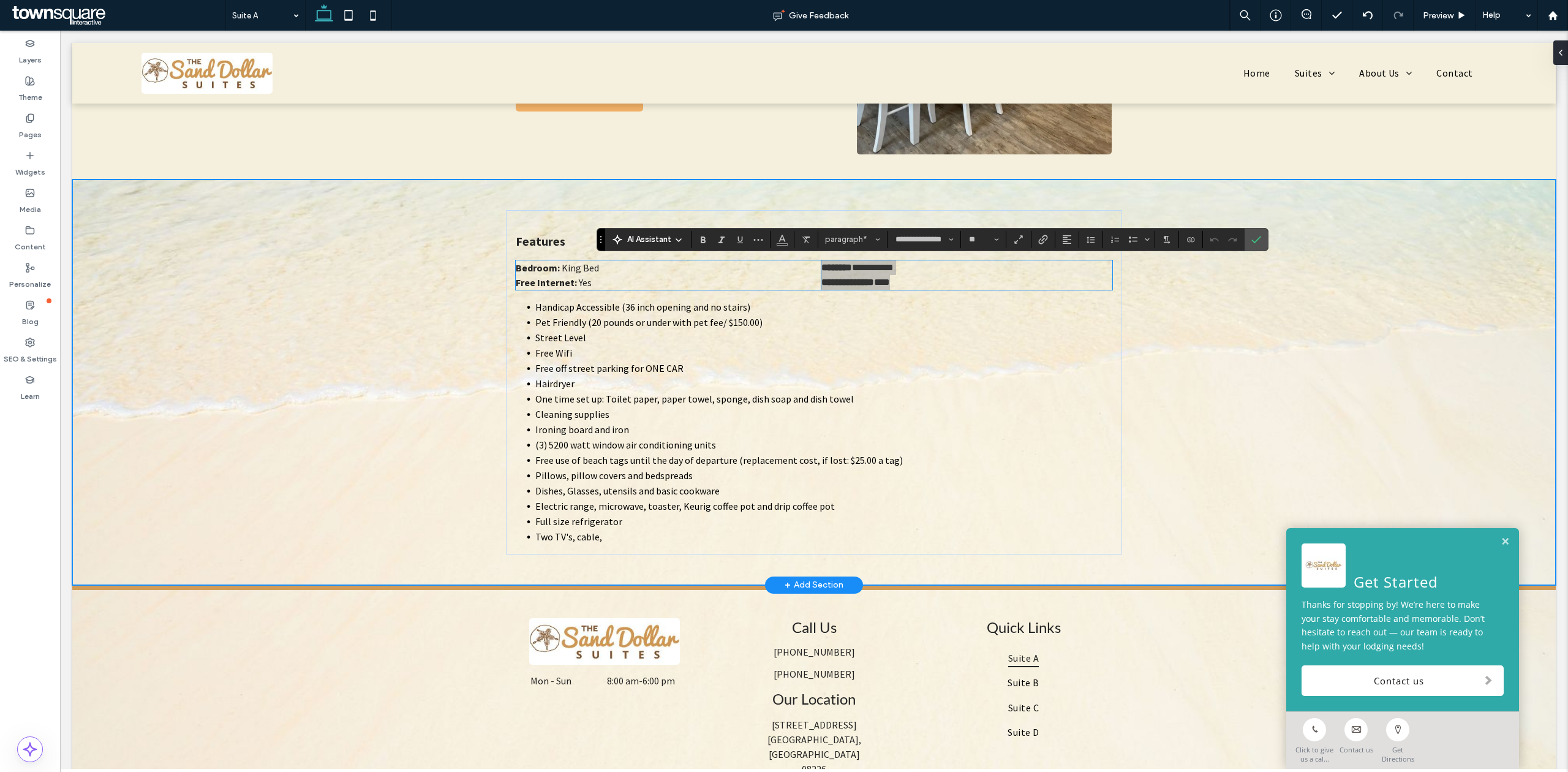
scroll to position [147, 0]
type input "*"
click at [893, 285] on div "**********" at bounding box center [813, 382] width 616 height 344
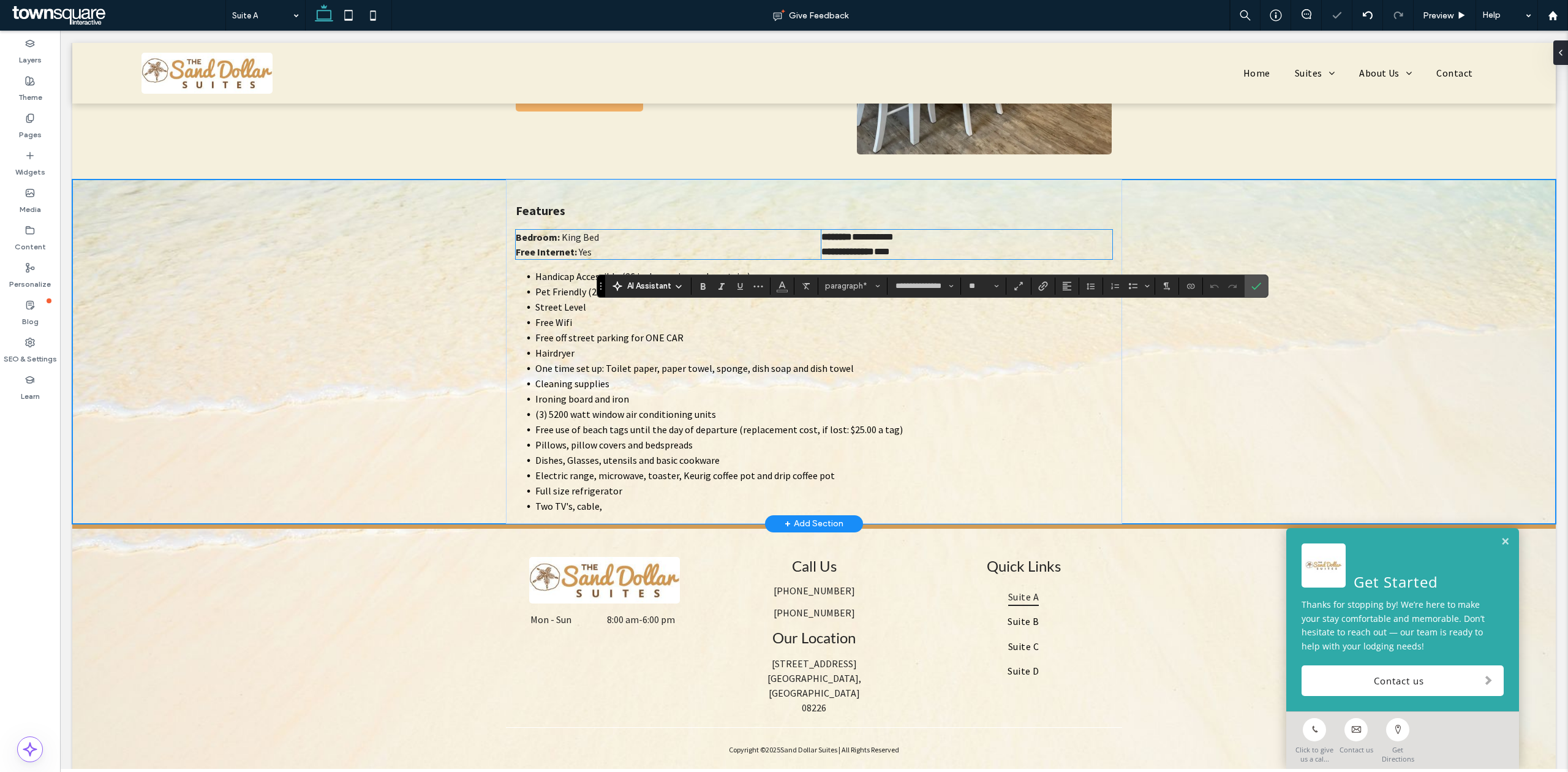
scroll to position [246, 0]
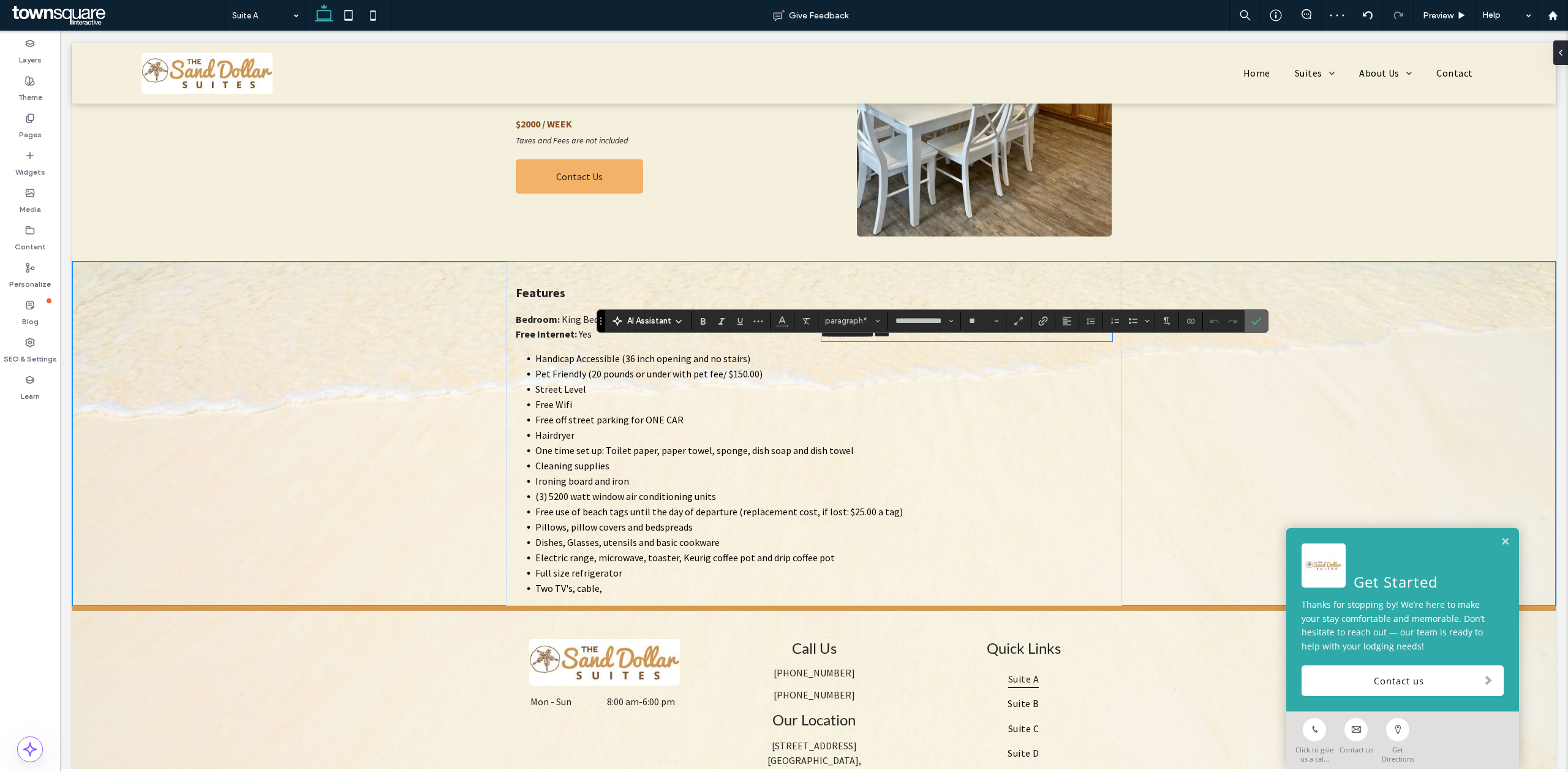
click at [1264, 321] on label "Confirm" at bounding box center [1256, 321] width 18 height 22
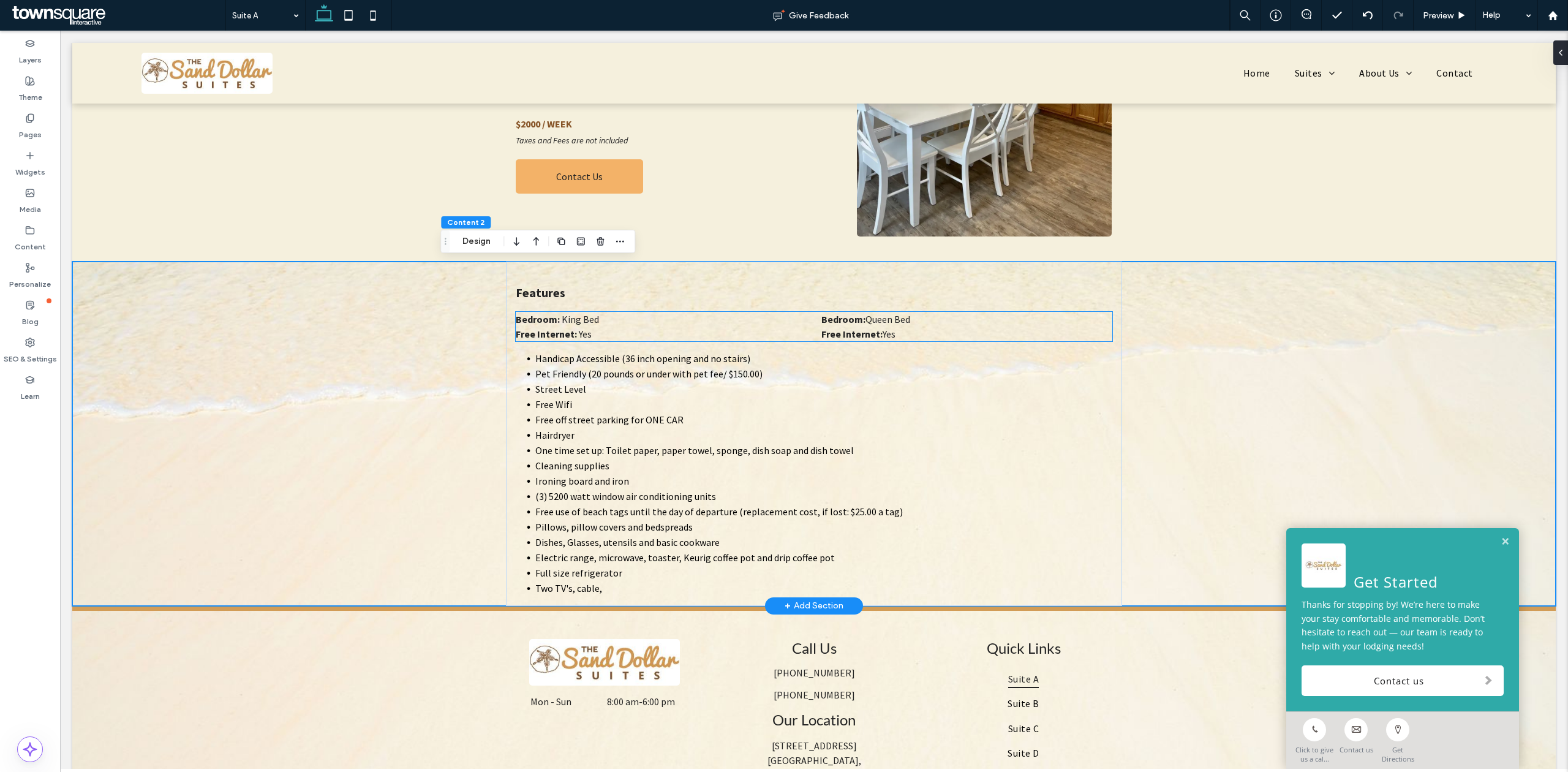
click at [885, 334] on span "Yes" at bounding box center [889, 333] width 13 height 12
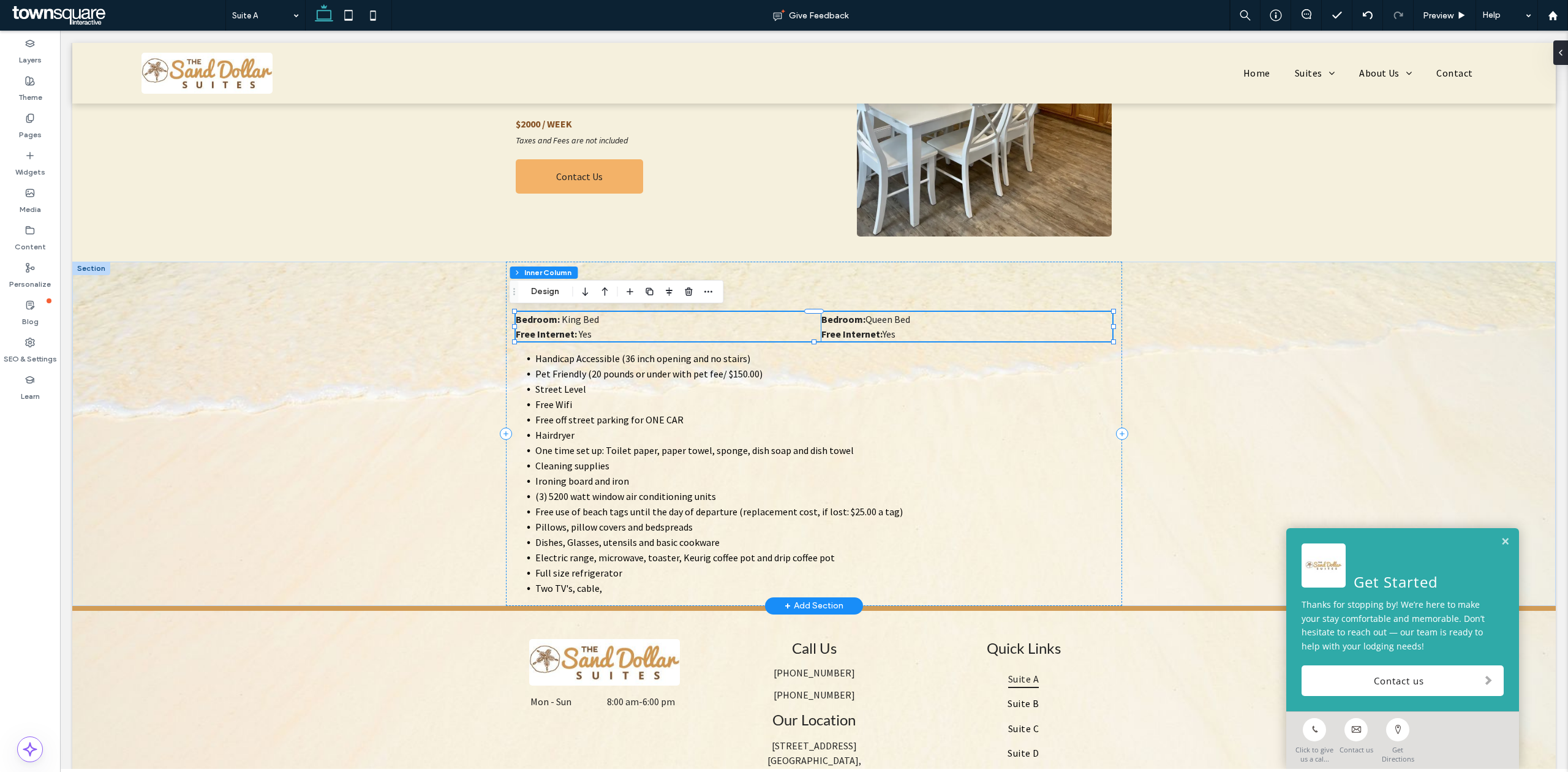
click at [902, 332] on p "Free Internet: Yes" at bounding box center [967, 334] width 291 height 15
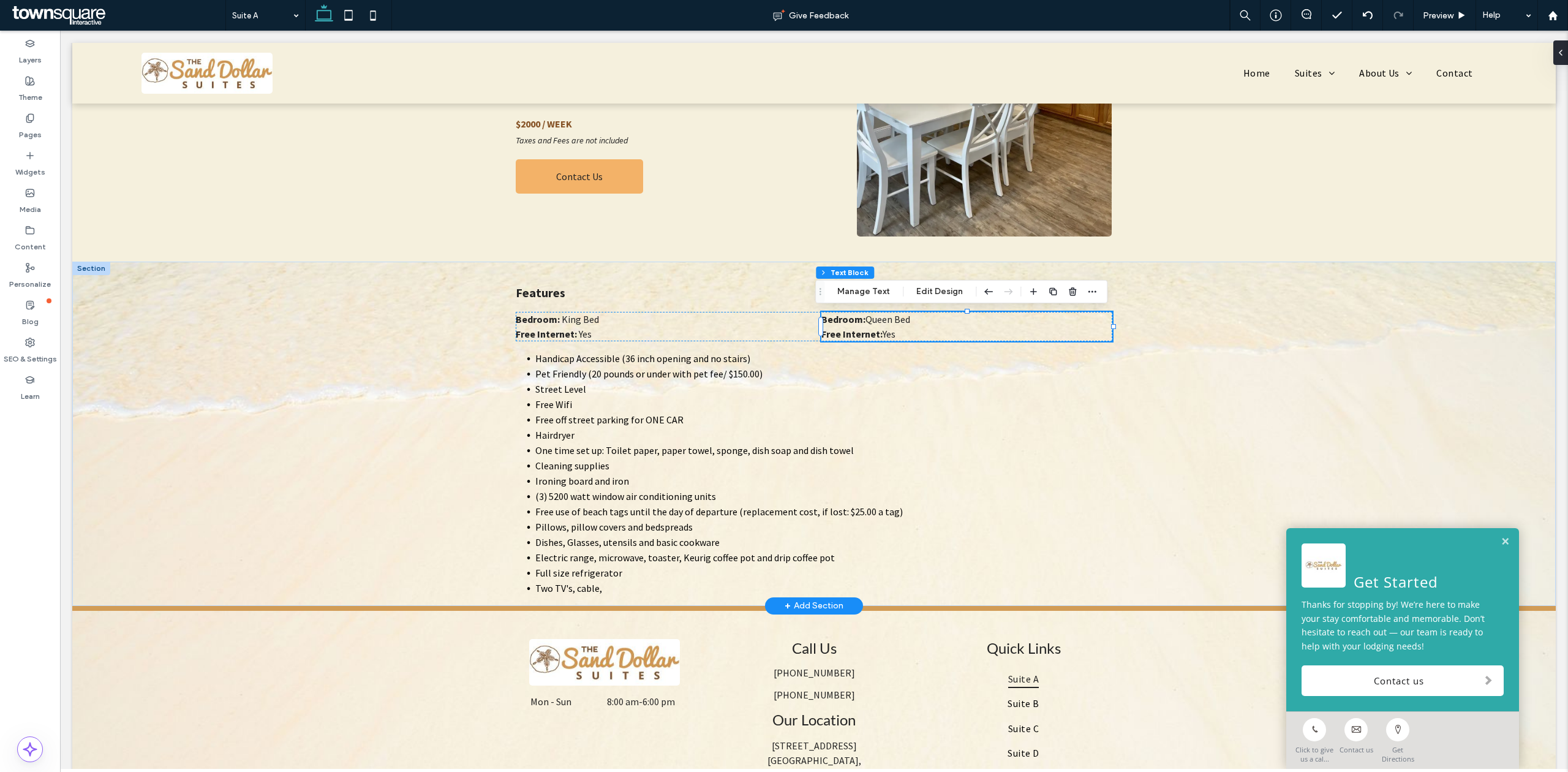
click at [902, 334] on p "Free Internet: Yes" at bounding box center [967, 334] width 291 height 15
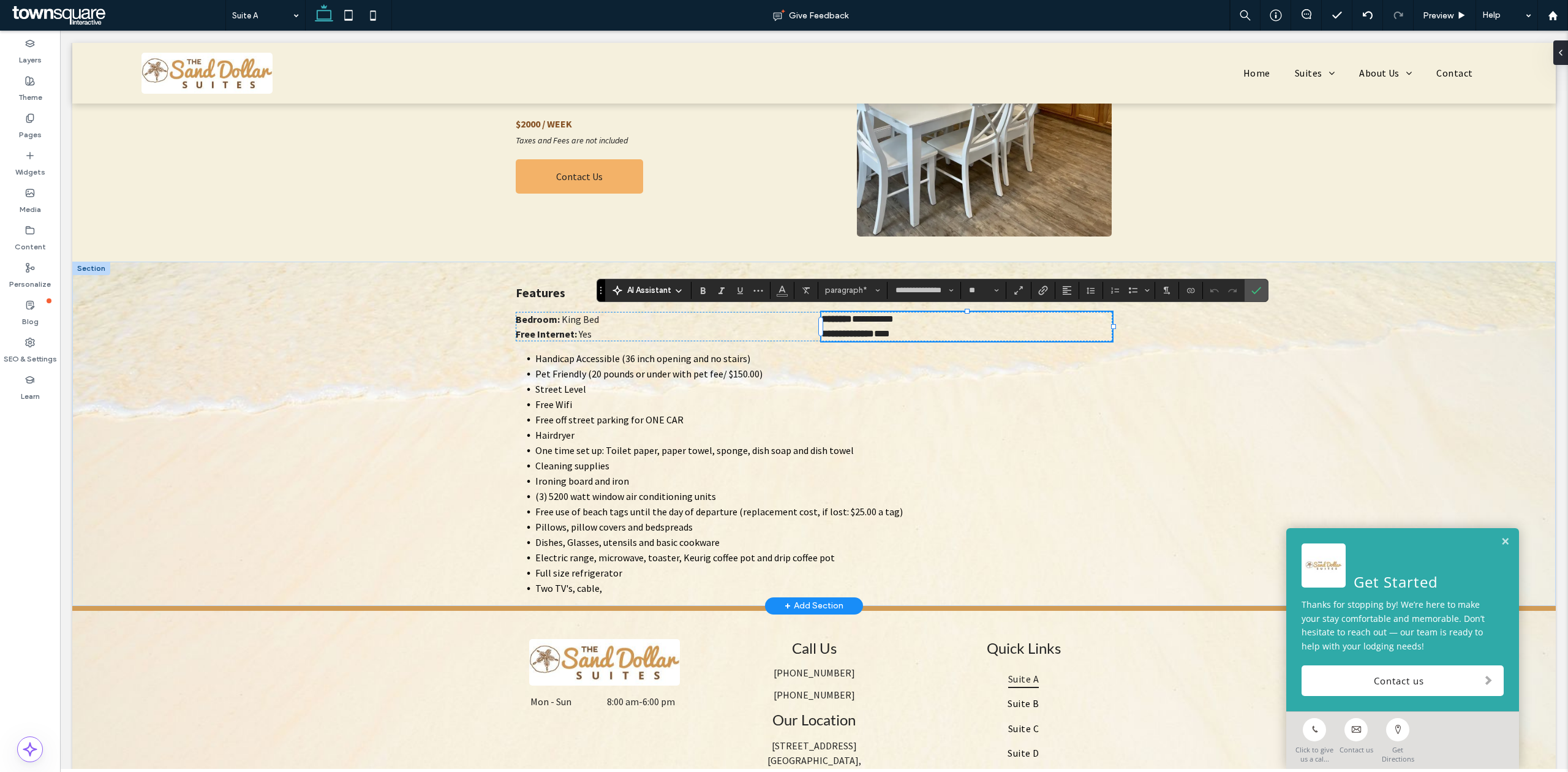
click at [897, 334] on p "**********" at bounding box center [967, 334] width 291 height 15
drag, startPoint x: 891, startPoint y: 336, endPoint x: 817, endPoint y: 332, distance: 74.1
click at [822, 332] on p "**********" at bounding box center [967, 334] width 291 height 15
click at [1136, 534] on div "Features Bedroom: King Bed Free Internet: Yes ******** ********* Handicap Acces…" at bounding box center [813, 433] width 735 height 344
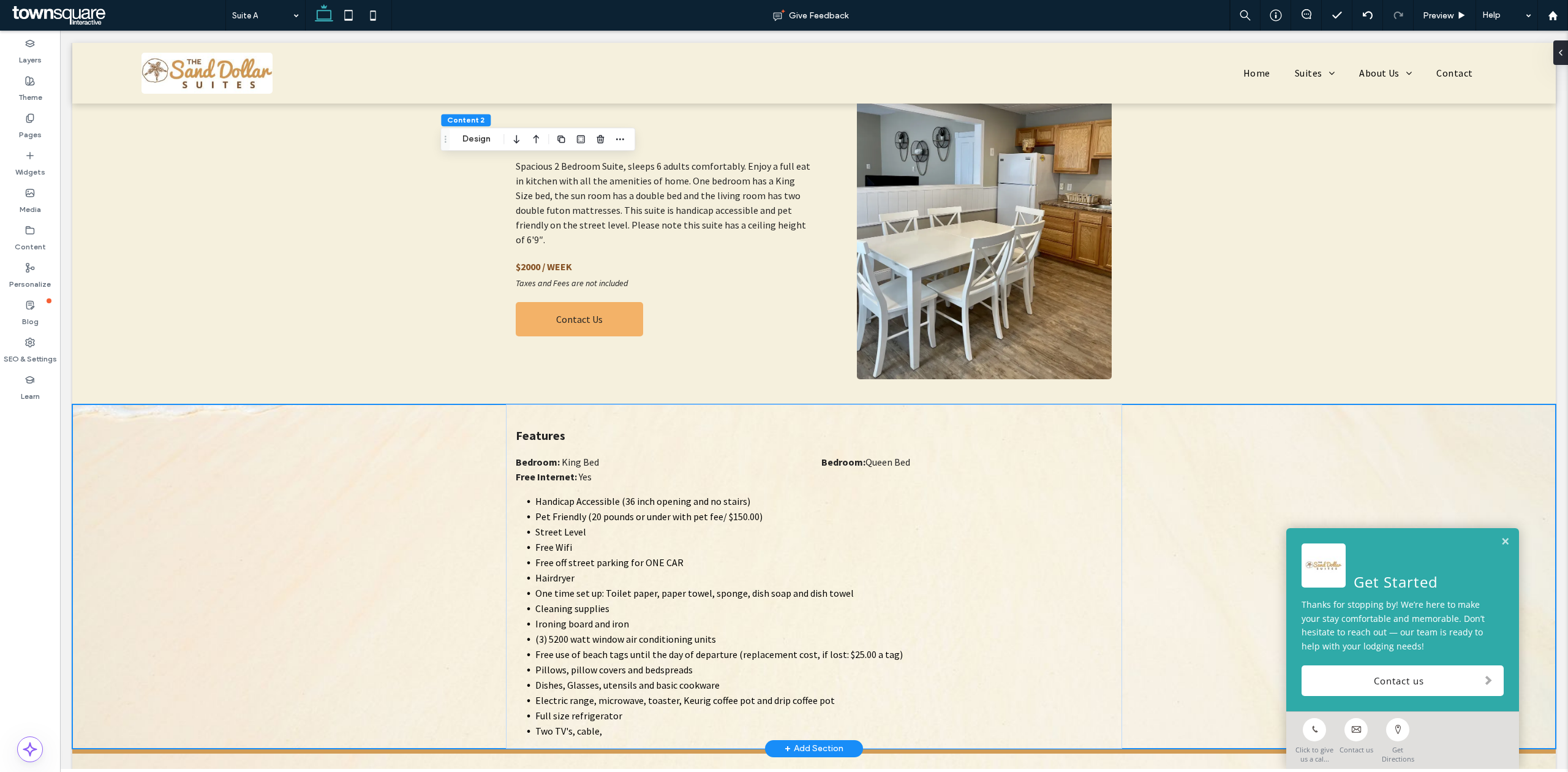
scroll to position [0, 0]
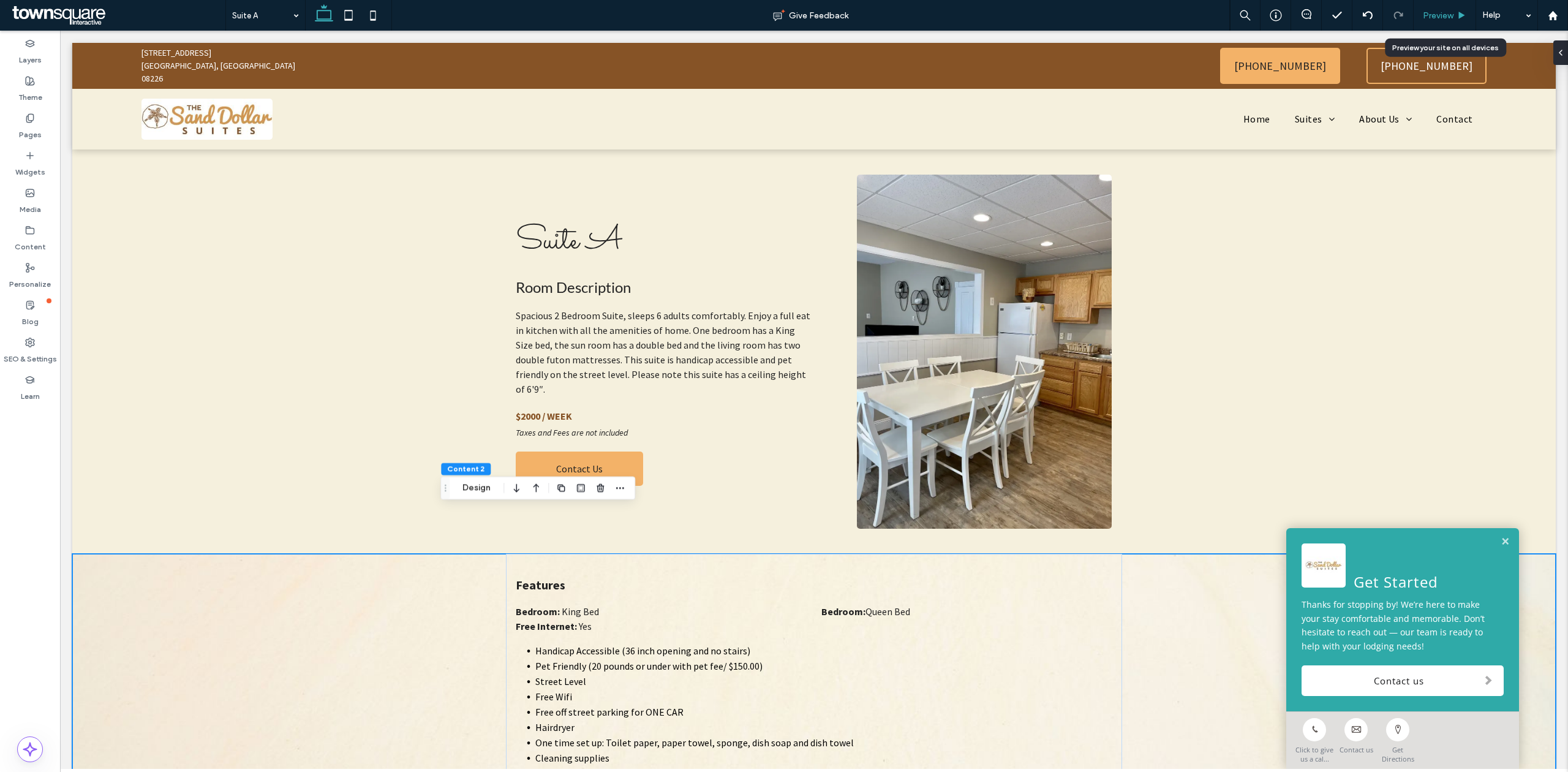
click at [1439, 18] on span "Preview" at bounding box center [1438, 16] width 31 height 11
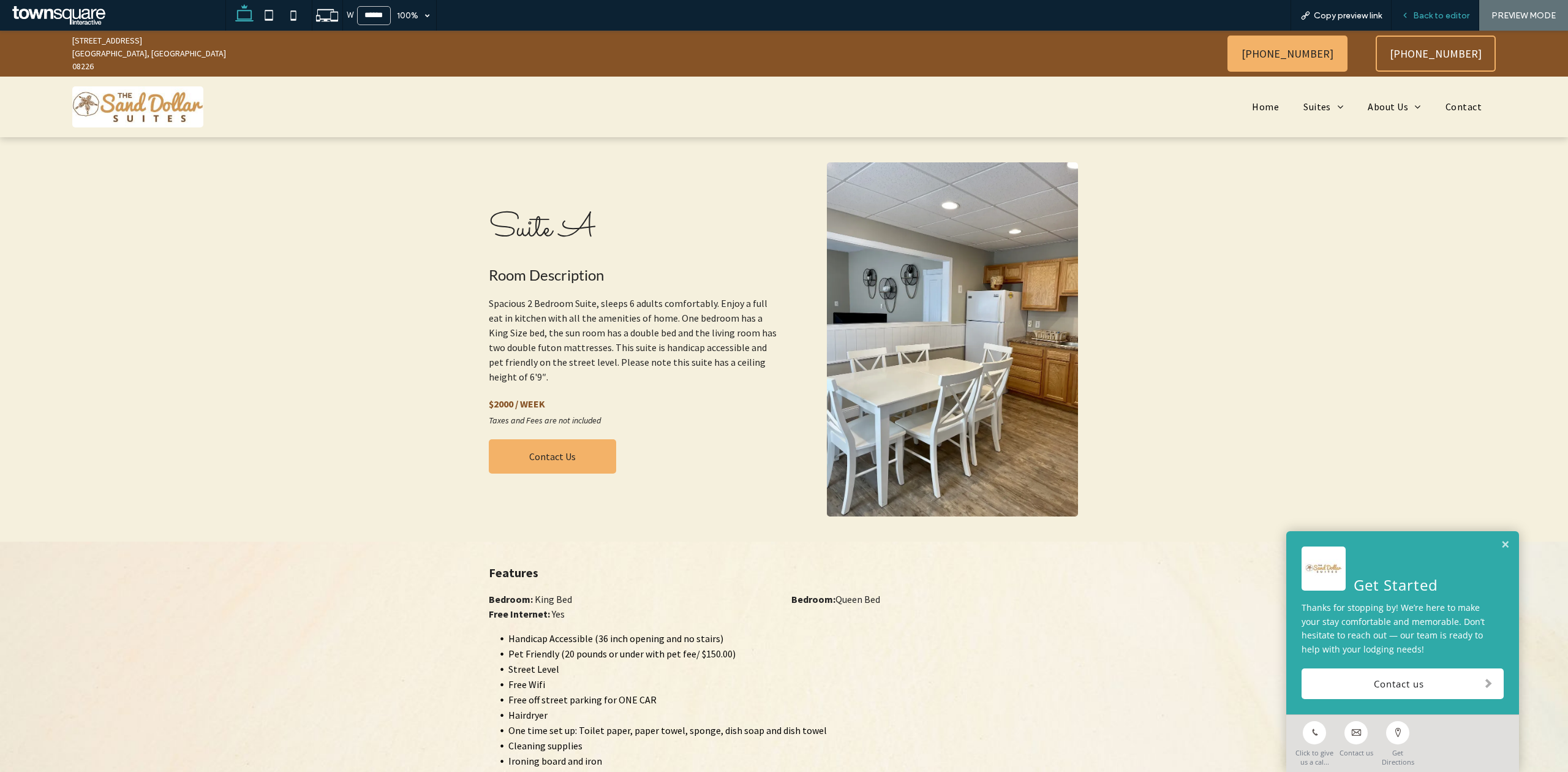
click at [1449, 6] on div "Back to editor" at bounding box center [1435, 15] width 87 height 31
click at [1448, 16] on span "Back to editor" at bounding box center [1441, 16] width 56 height 11
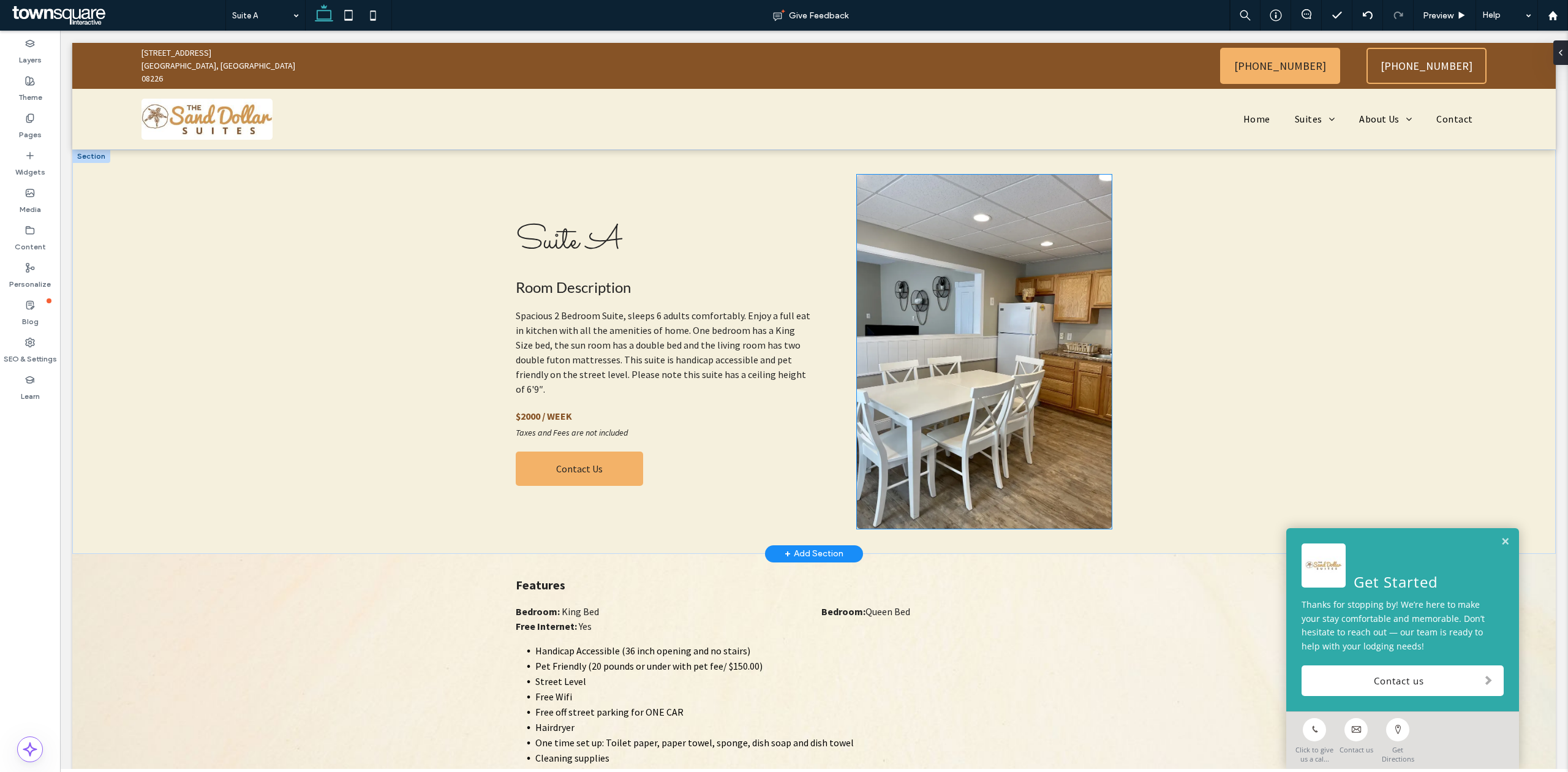
click at [1001, 290] on img at bounding box center [984, 351] width 254 height 354
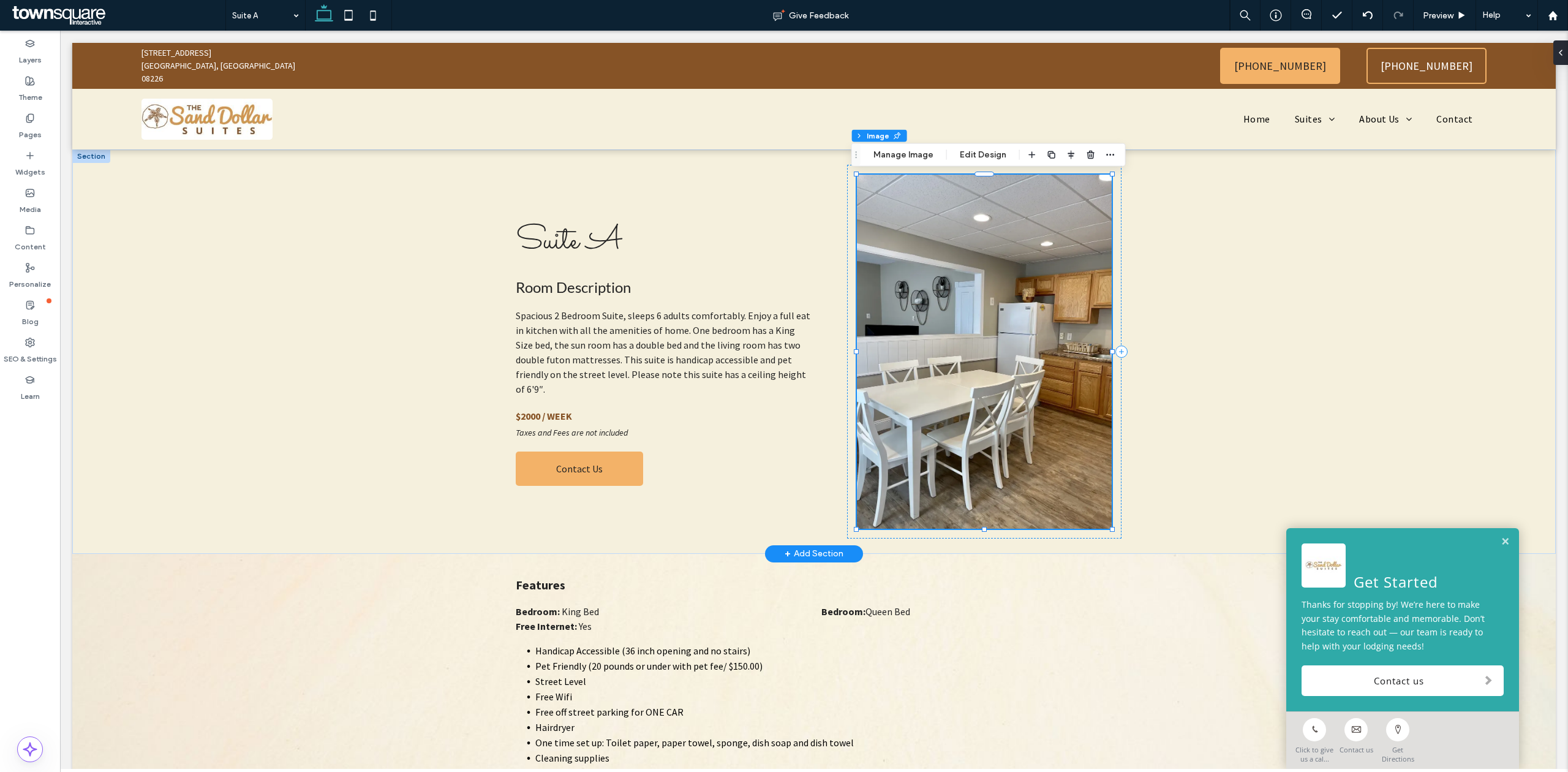
type input "*"
click at [916, 153] on button "Manage Image" at bounding box center [903, 155] width 76 height 15
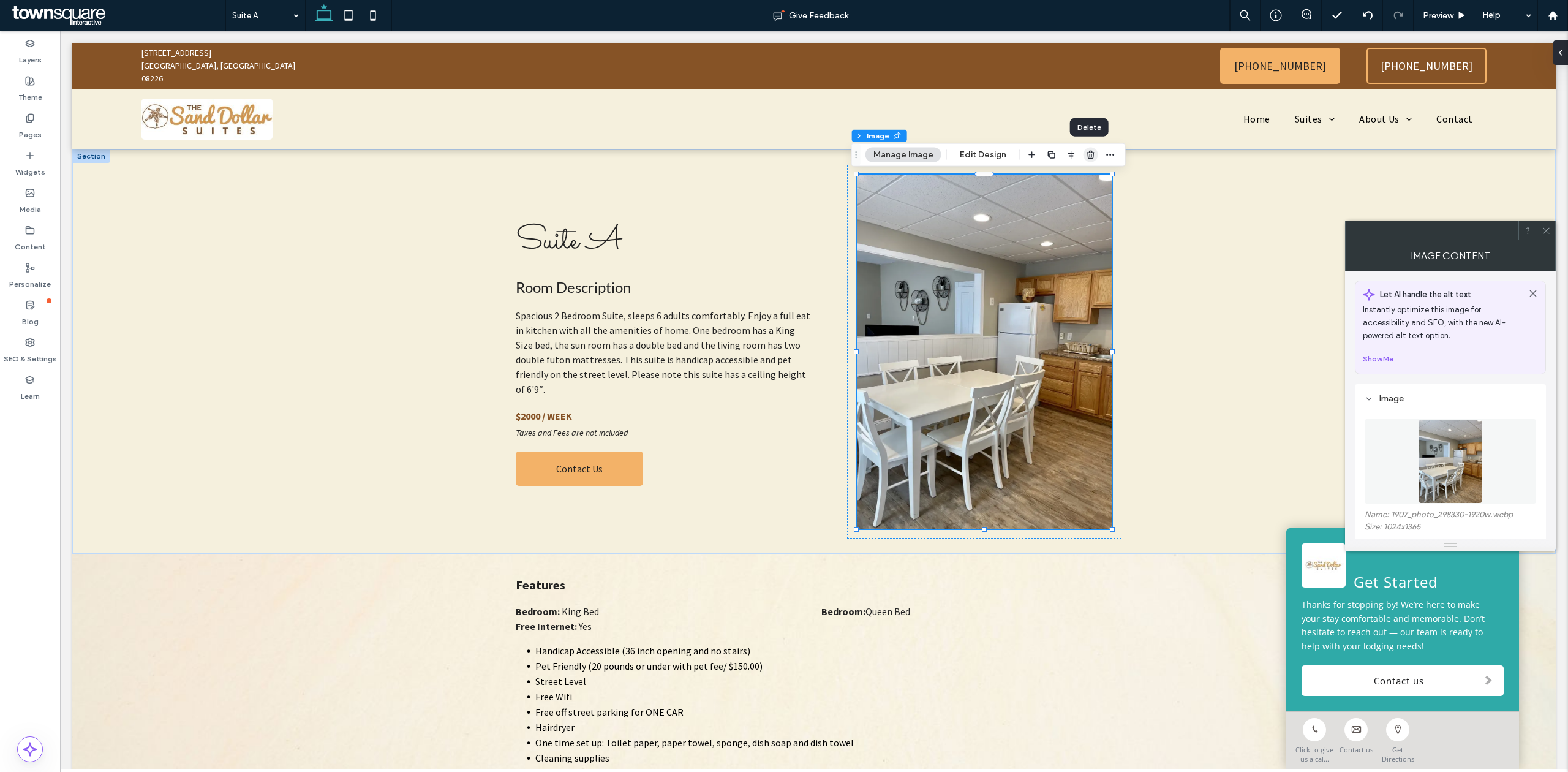
click at [1085, 153] on icon "button" at bounding box center [1090, 155] width 10 height 10
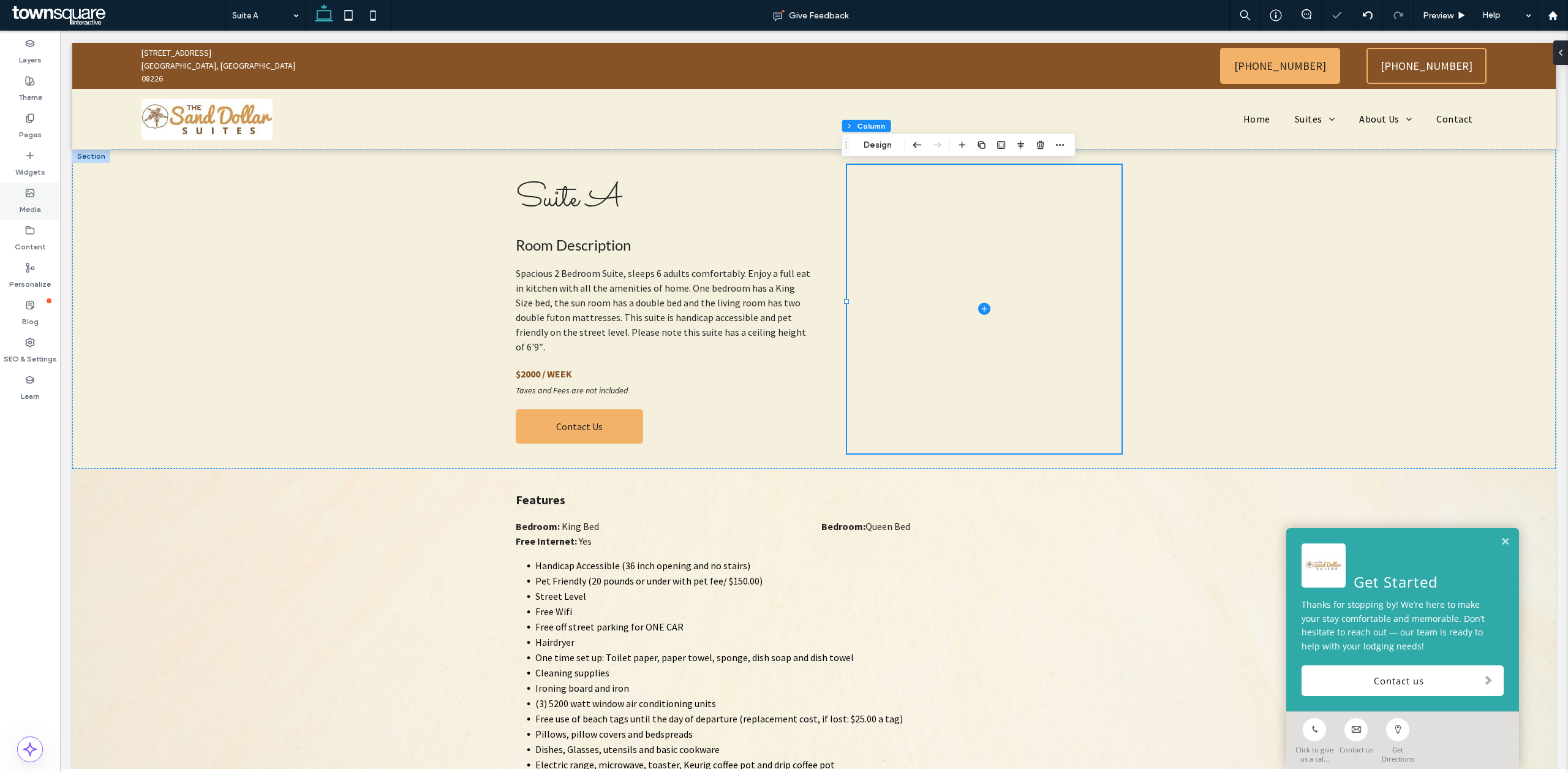
click at [40, 192] on div "Media" at bounding box center [30, 200] width 60 height 37
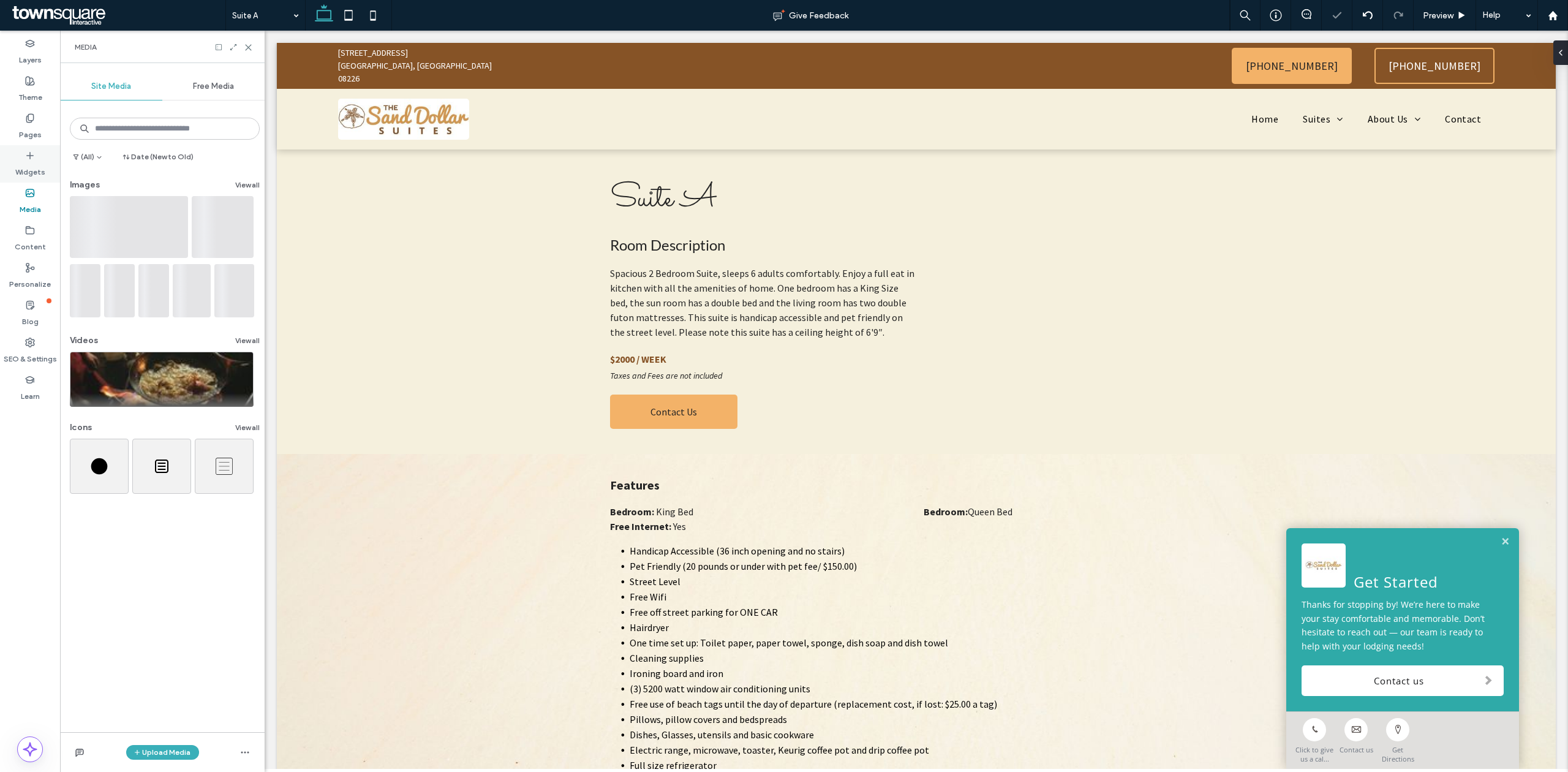
click at [22, 161] on label "Widgets" at bounding box center [31, 169] width 30 height 17
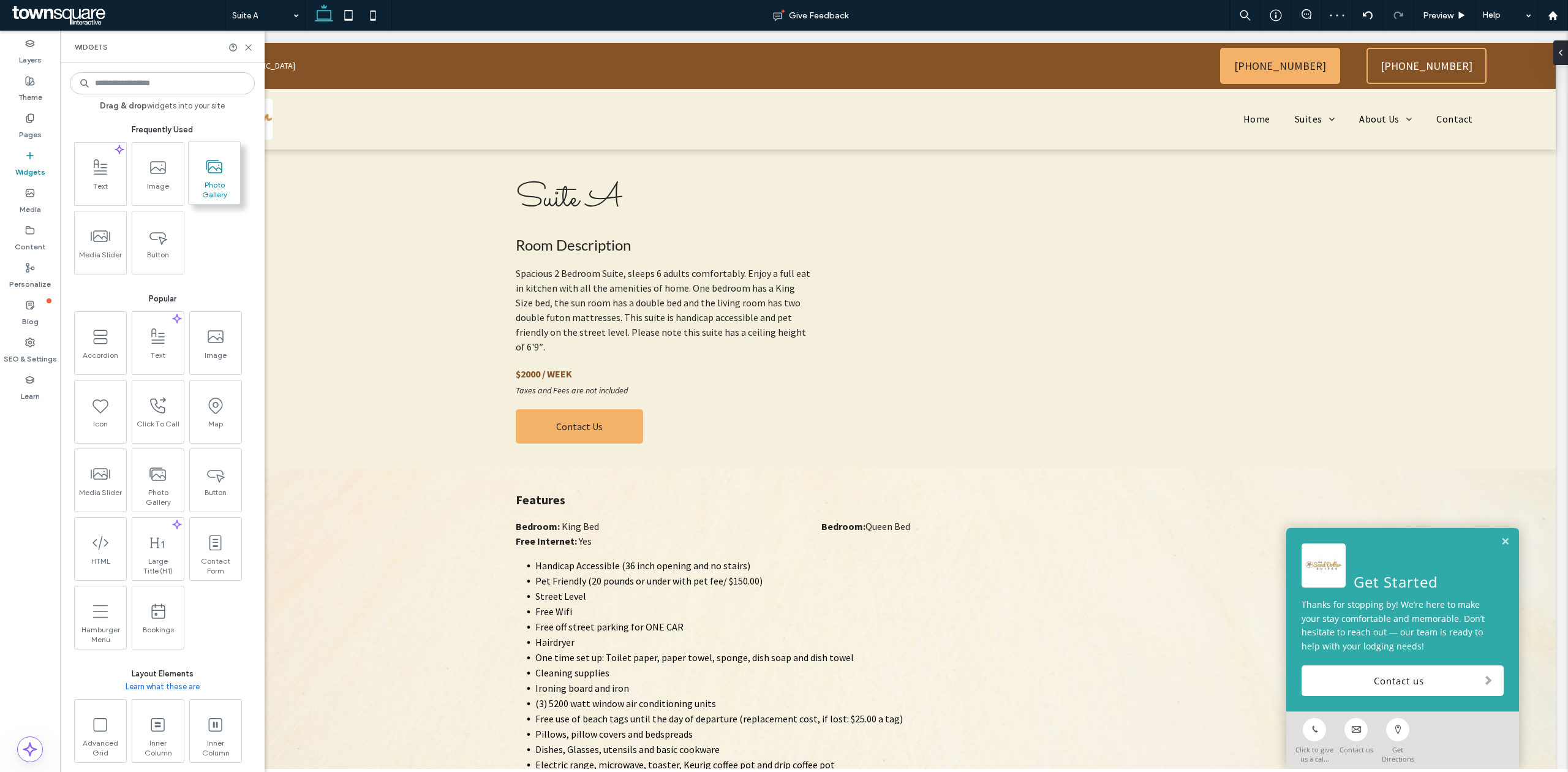
click at [219, 165] on use at bounding box center [214, 167] width 16 height 12
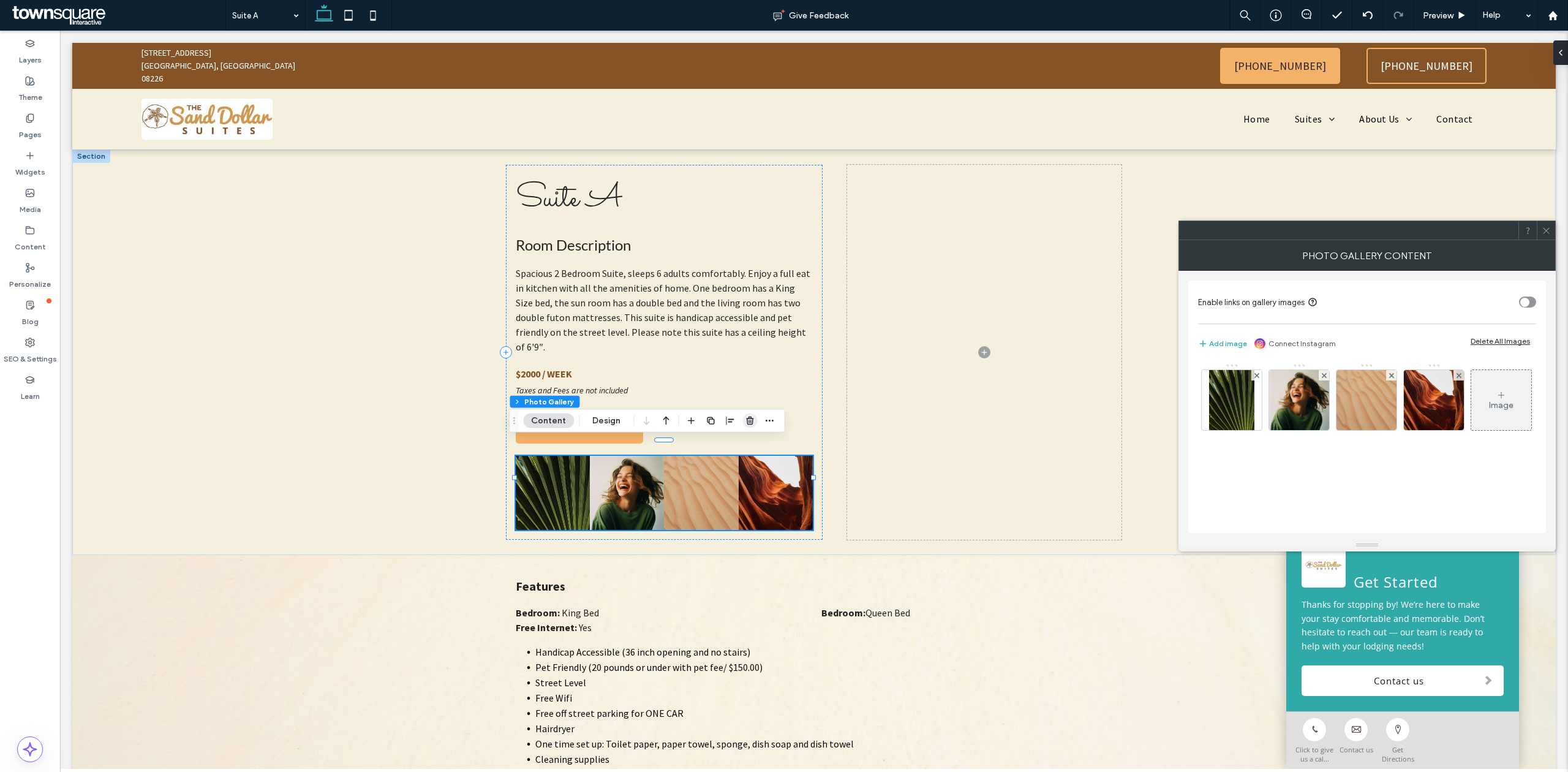
click at [743, 421] on span "button" at bounding box center [750, 421] width 15 height 15
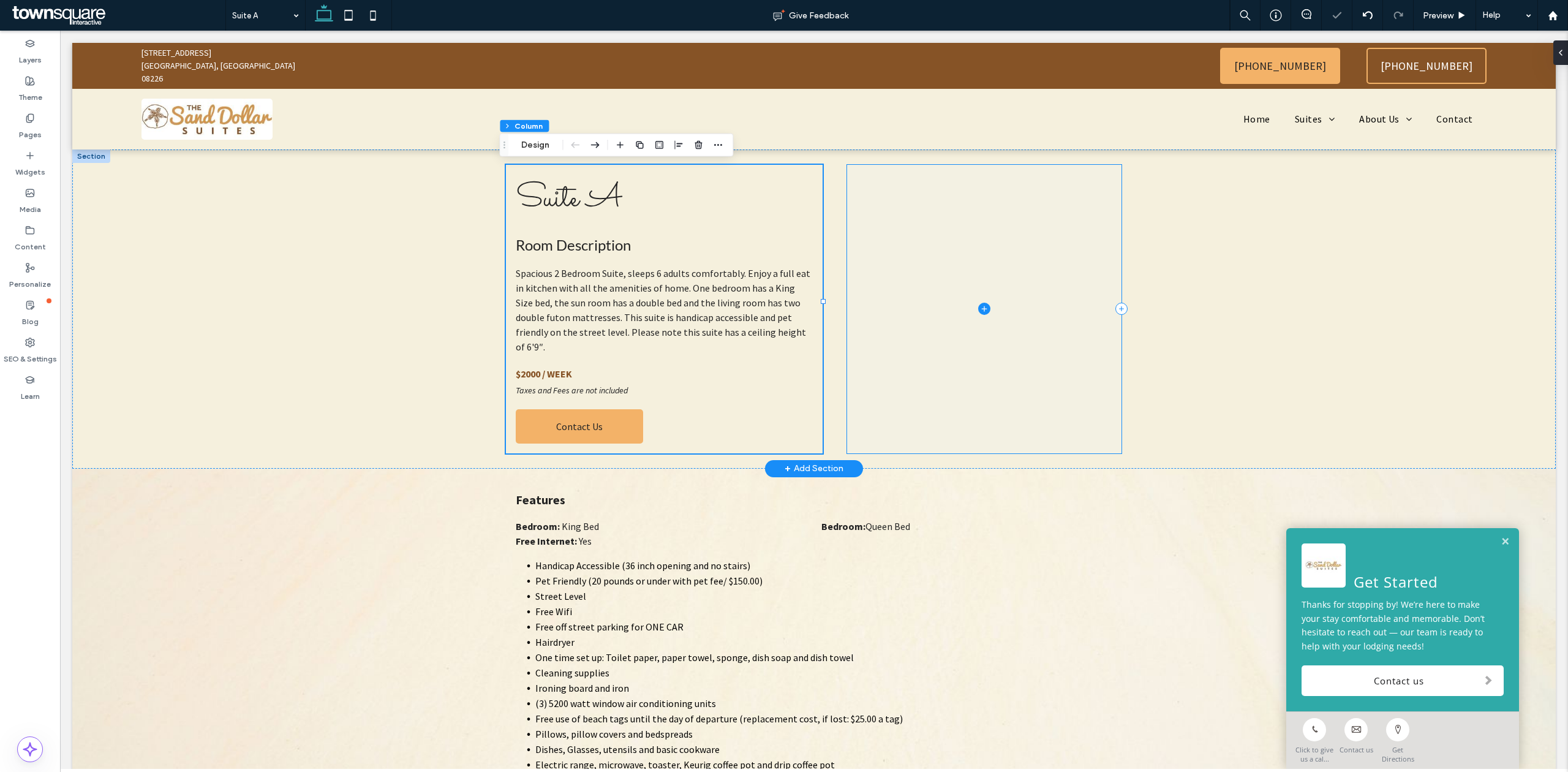
click at [945, 304] on span at bounding box center [984, 309] width 274 height 289
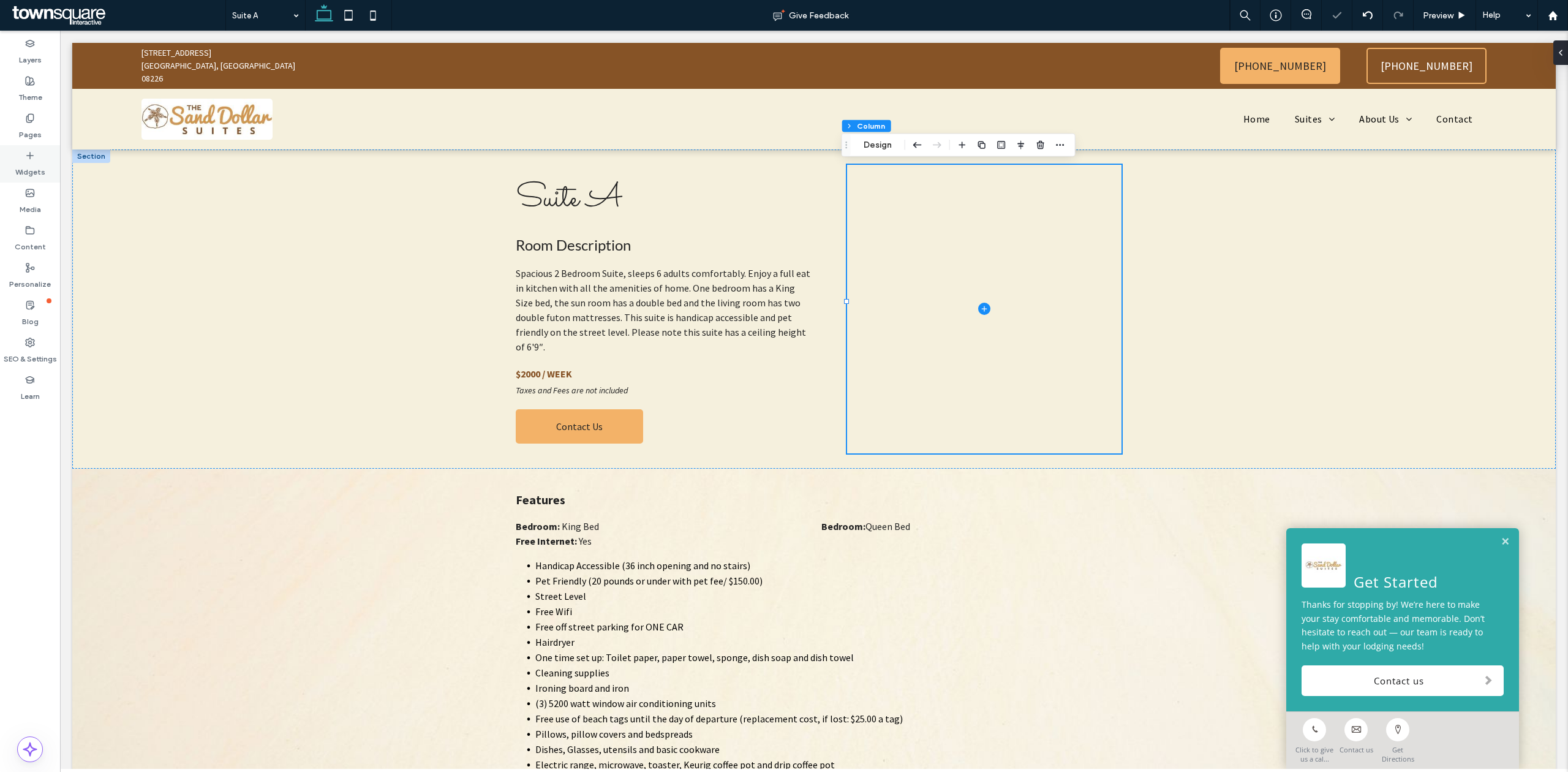
click at [35, 151] on div "Widgets" at bounding box center [30, 163] width 60 height 37
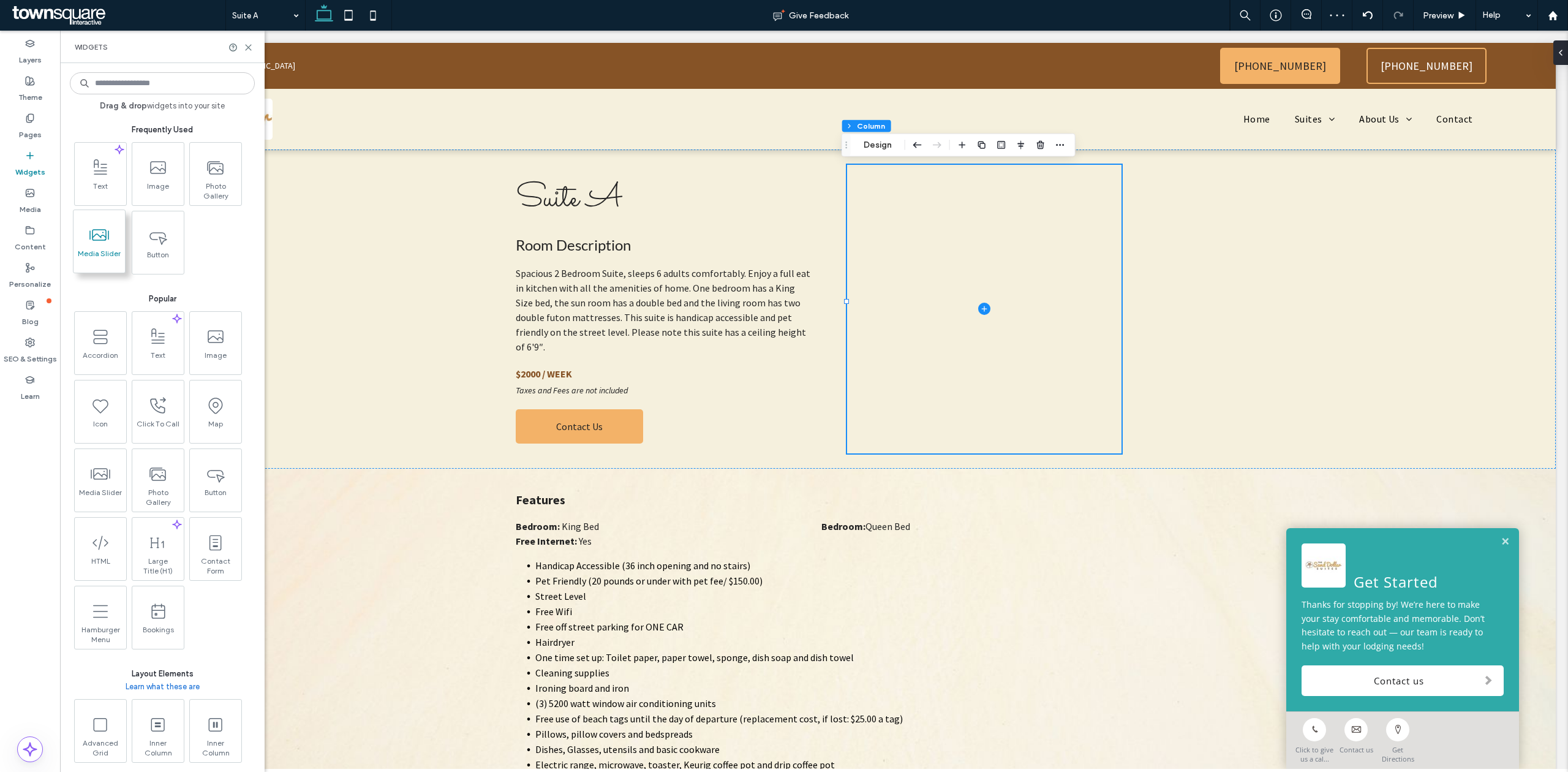
click at [111, 240] on span at bounding box center [99, 234] width 51 height 27
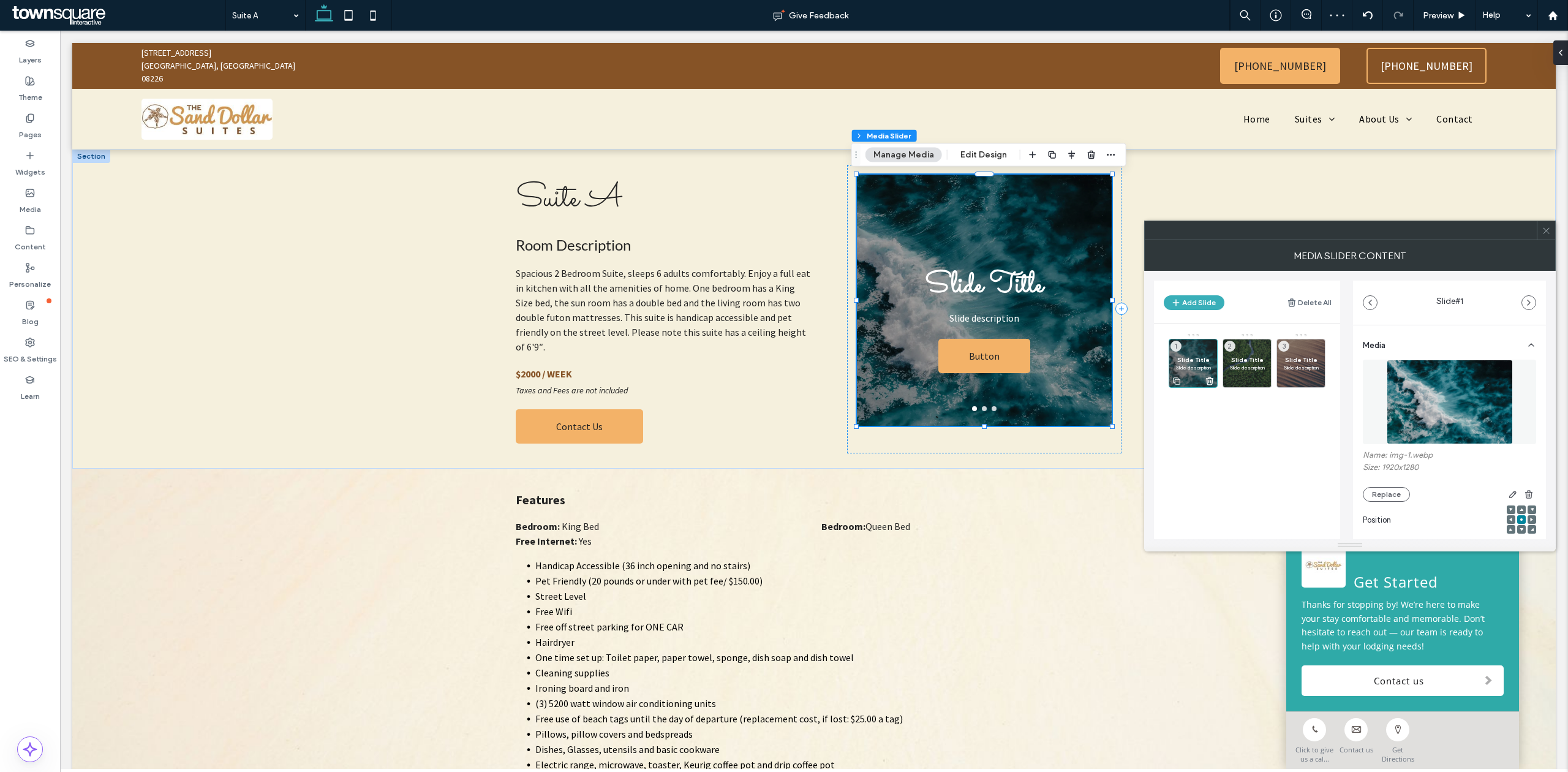
click at [1212, 377] on icon at bounding box center [1209, 380] width 10 height 11
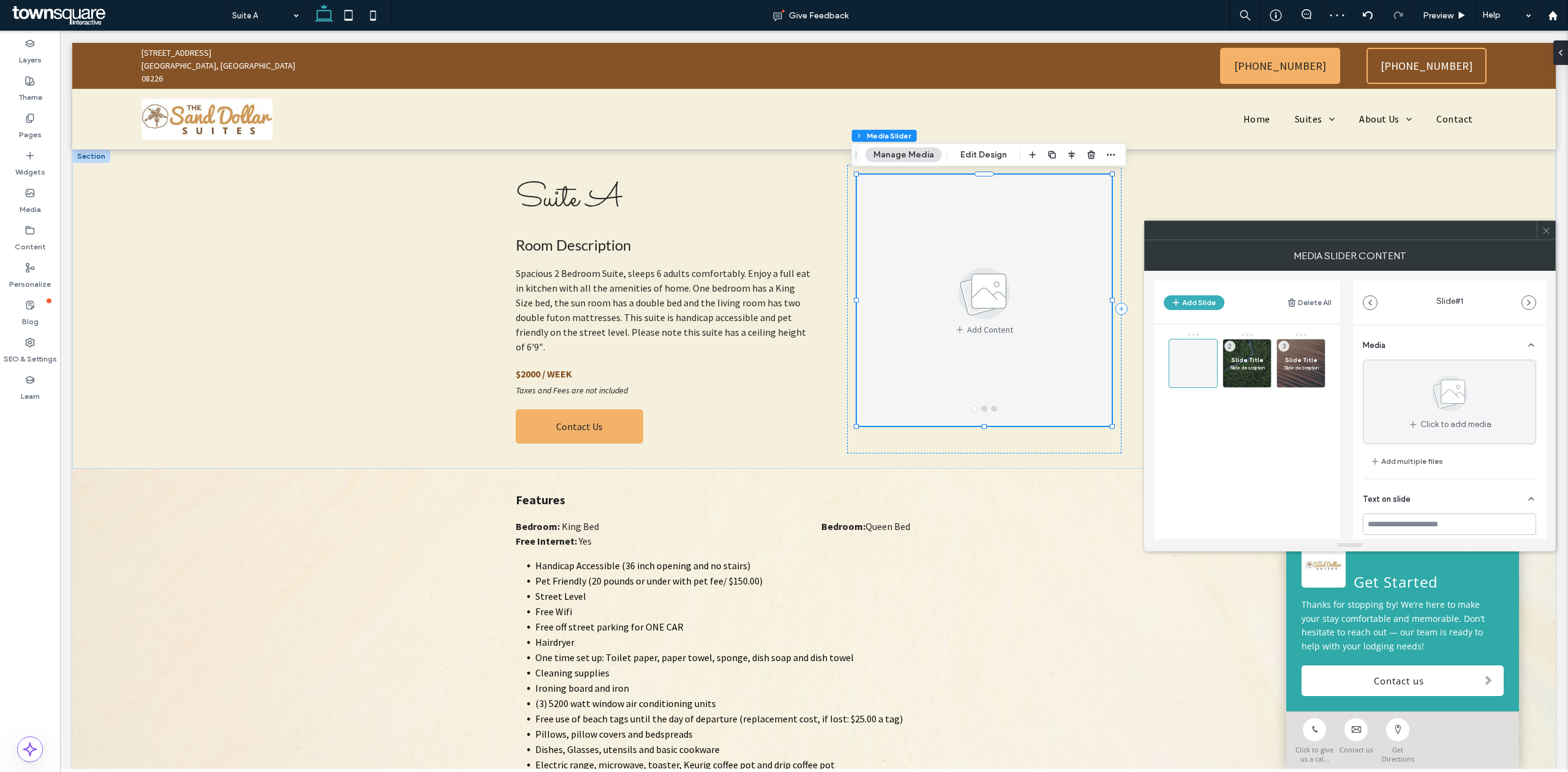
click at [1212, 377] on div at bounding box center [1193, 363] width 49 height 49
click at [1264, 384] on icon at bounding box center [1264, 380] width 10 height 11
click at [1308, 381] on div at bounding box center [1301, 380] width 48 height 13
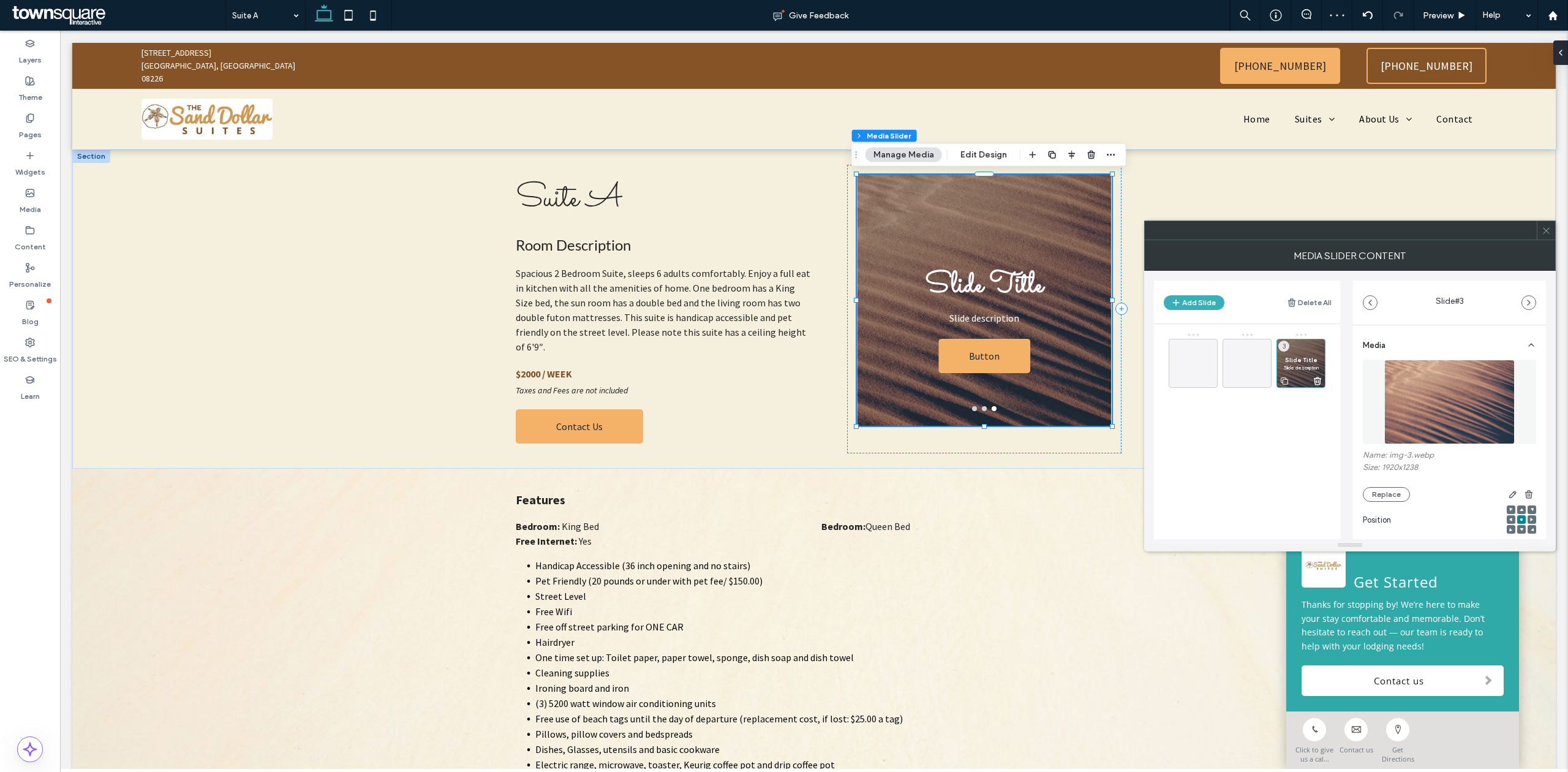
click at [1319, 382] on icon at bounding box center [1317, 380] width 10 height 11
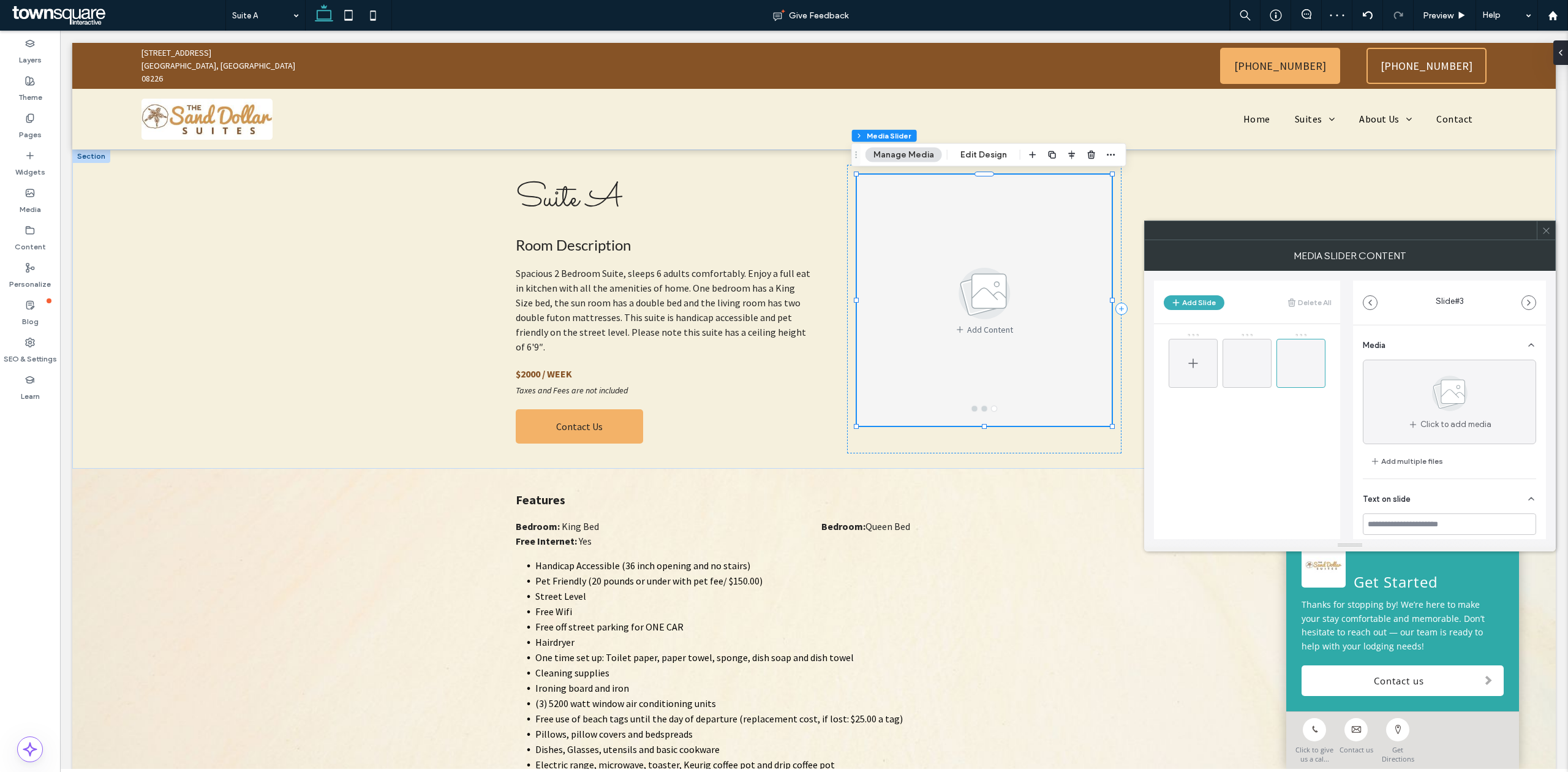
click at [1185, 355] on icon at bounding box center [1193, 363] width 15 height 15
click at [1383, 398] on div "Click to add media" at bounding box center [1449, 402] width 173 height 84
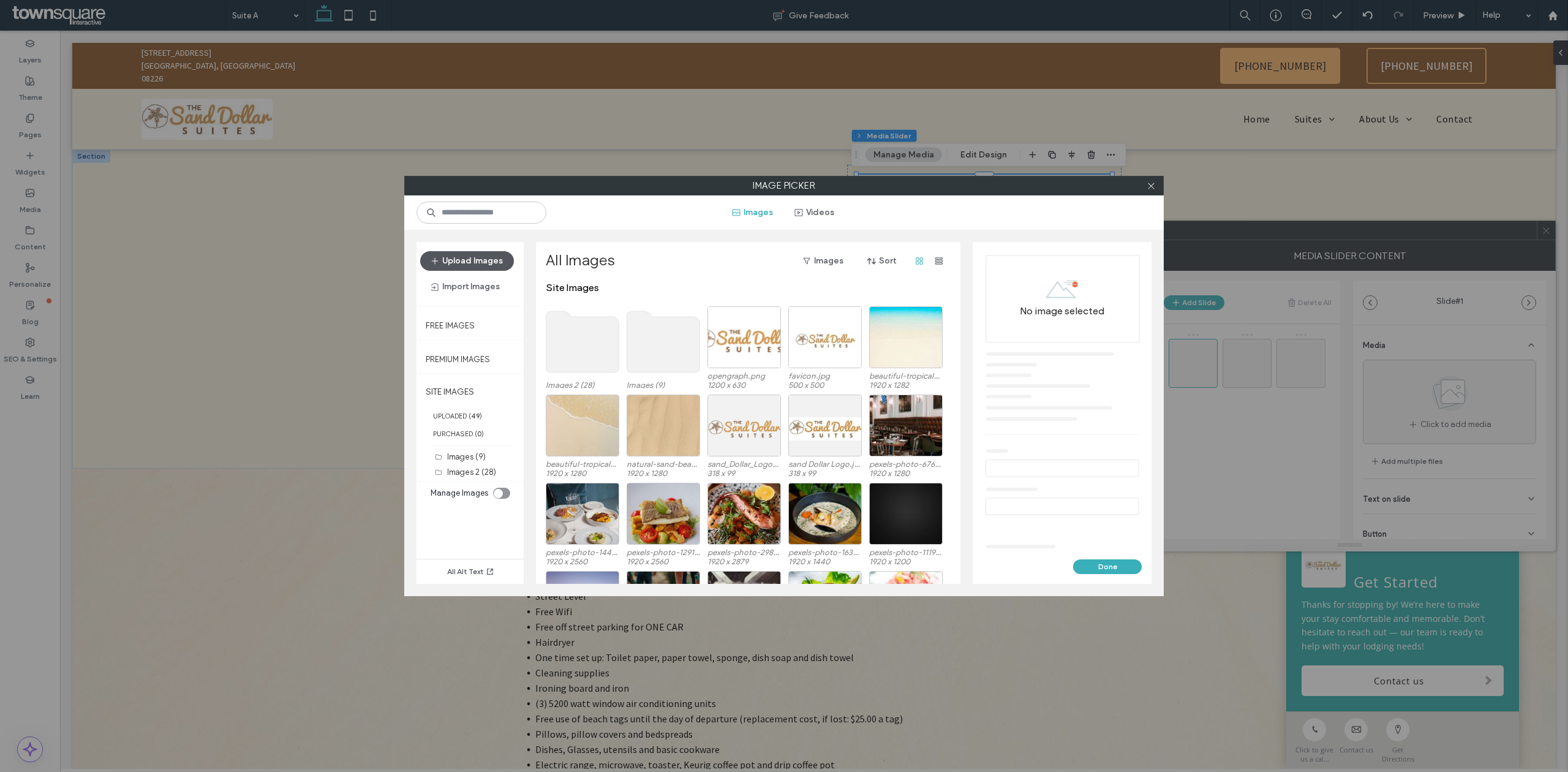
click at [493, 257] on button "Upload Images" at bounding box center [467, 261] width 94 height 20
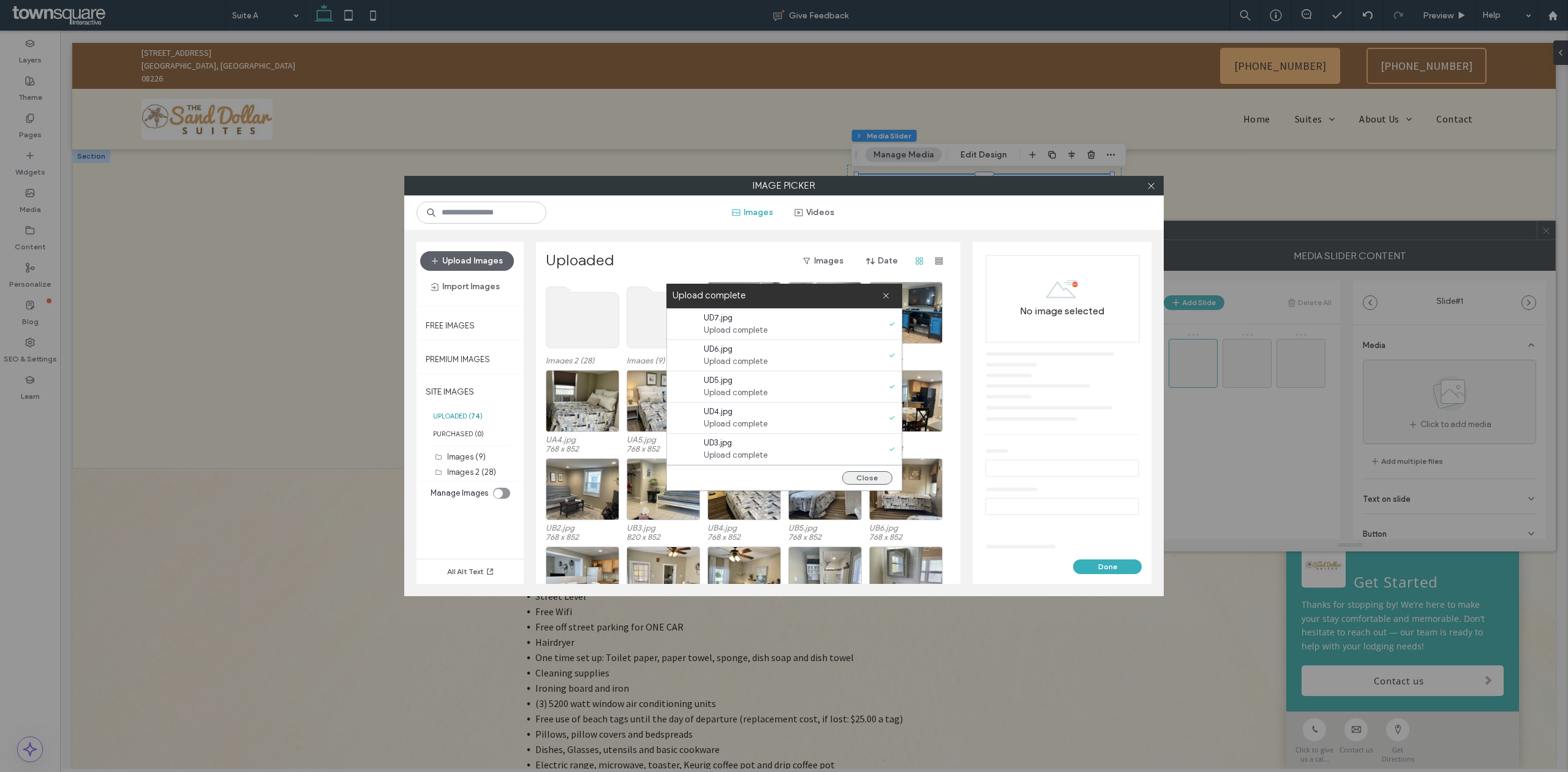
click at [860, 481] on button "Close" at bounding box center [867, 478] width 50 height 13
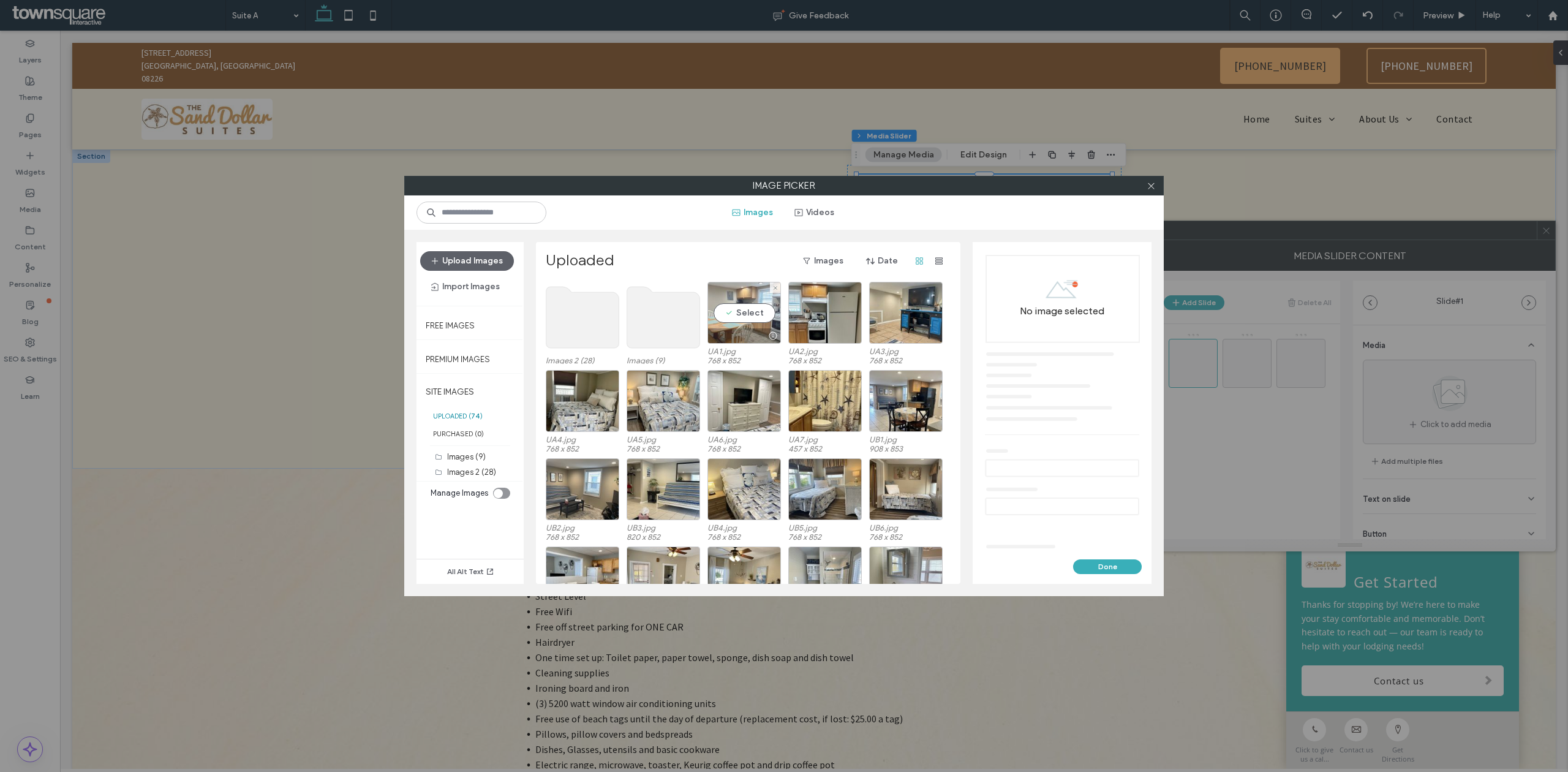
click at [741, 312] on div "Select" at bounding box center [744, 313] width 73 height 62
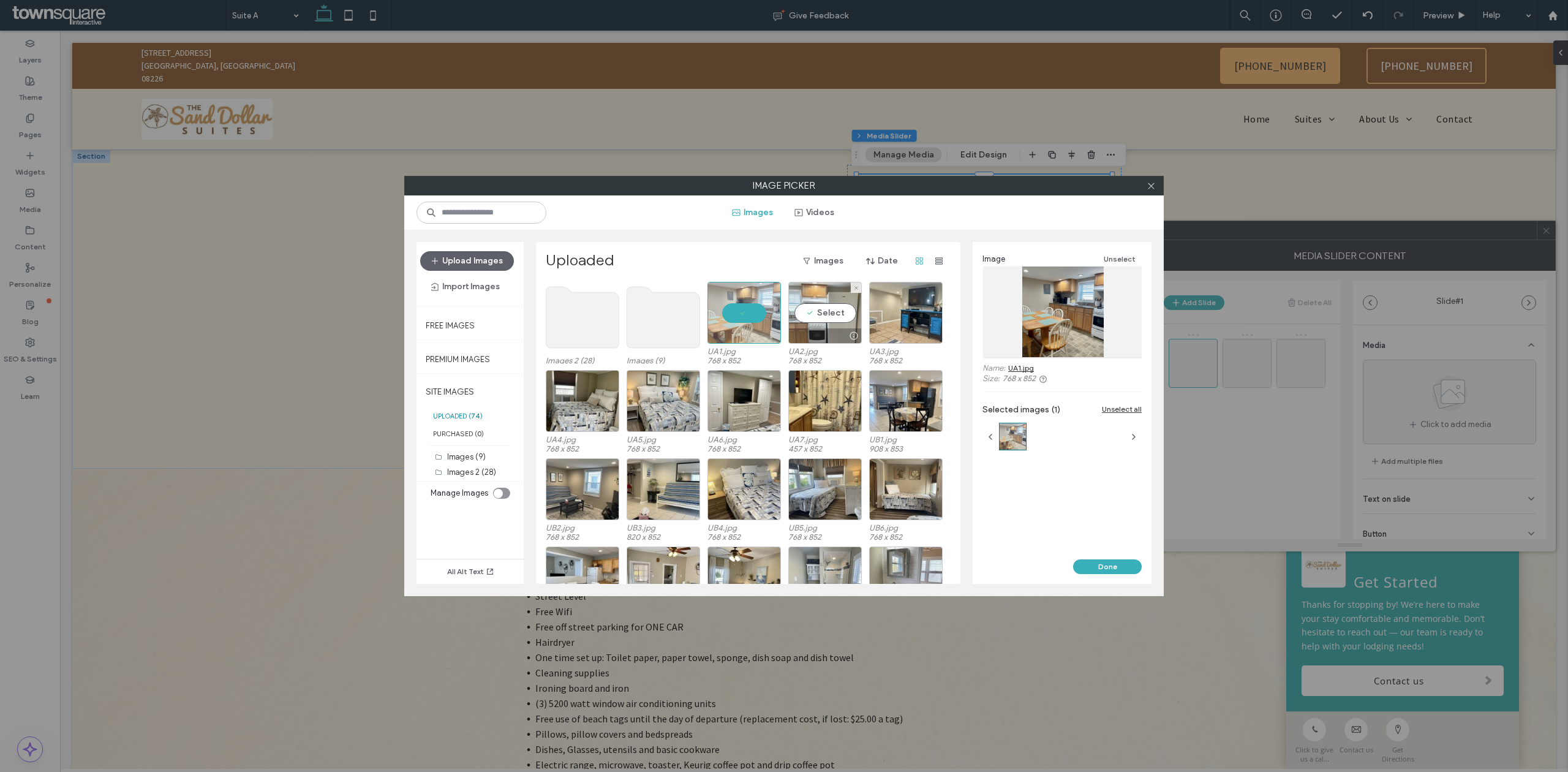
click at [822, 316] on div "Select" at bounding box center [825, 313] width 73 height 62
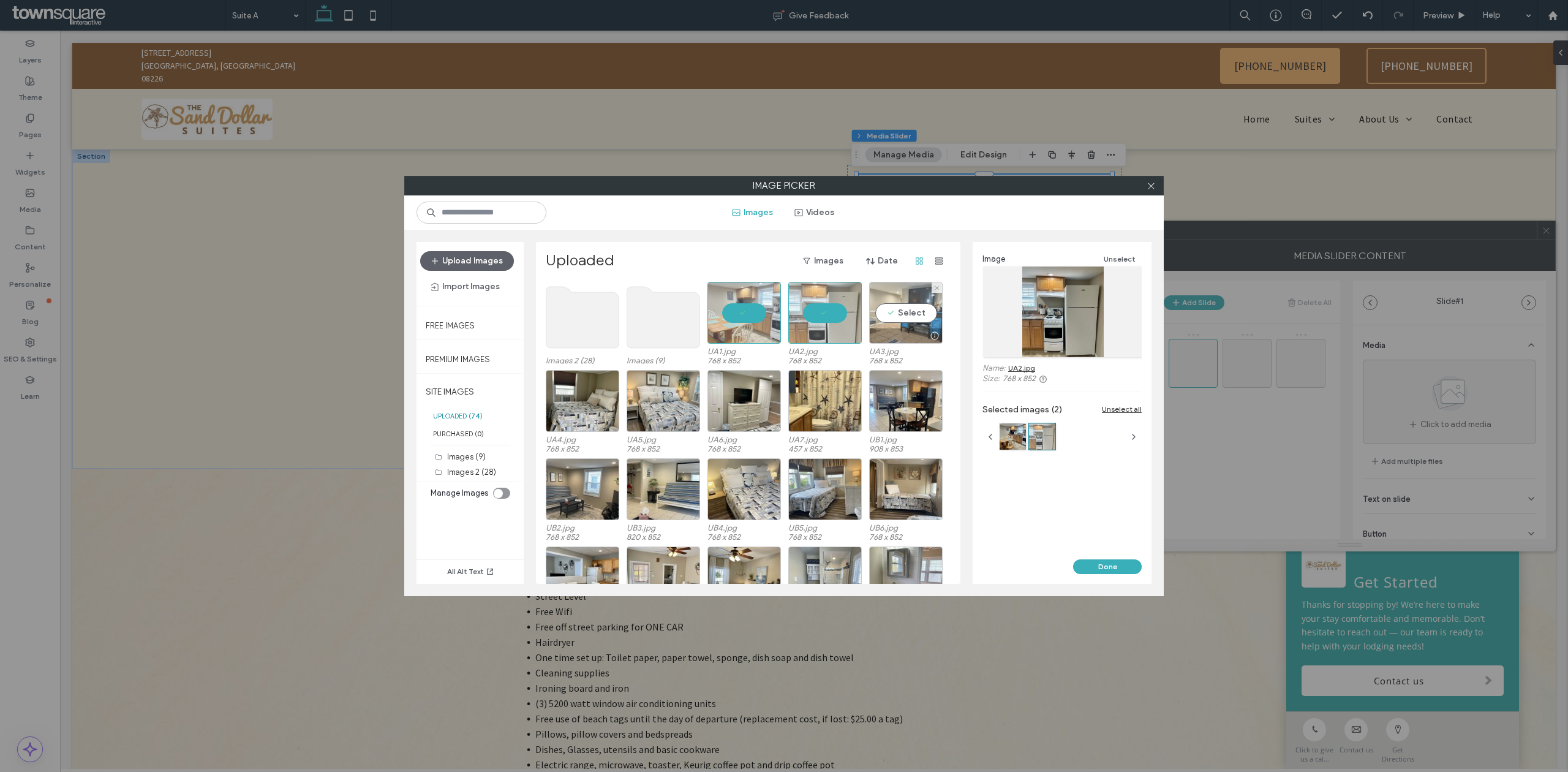
click at [892, 313] on div "Select" at bounding box center [906, 313] width 73 height 62
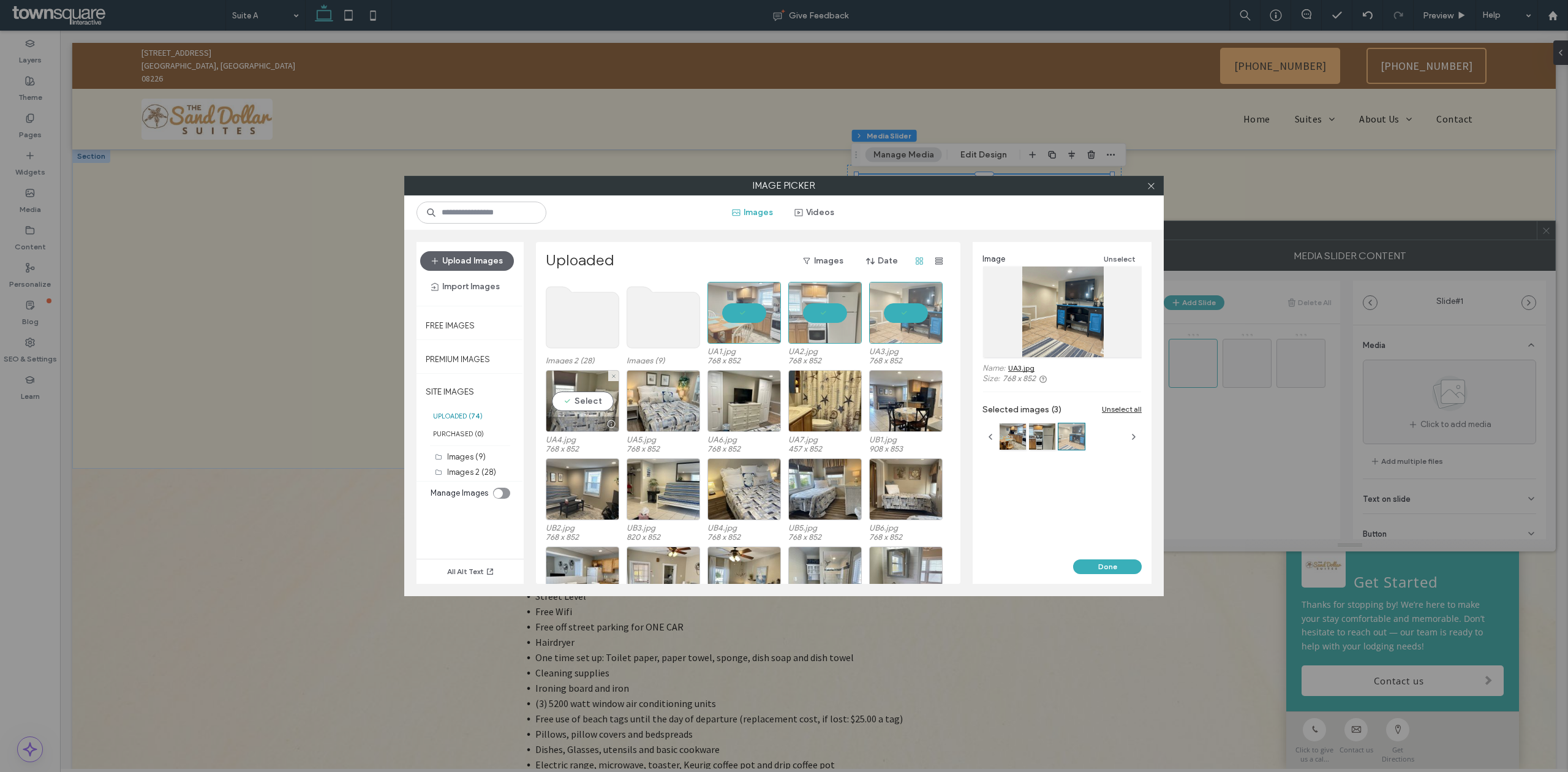
click at [558, 393] on div "Select" at bounding box center [582, 400] width 73 height 62
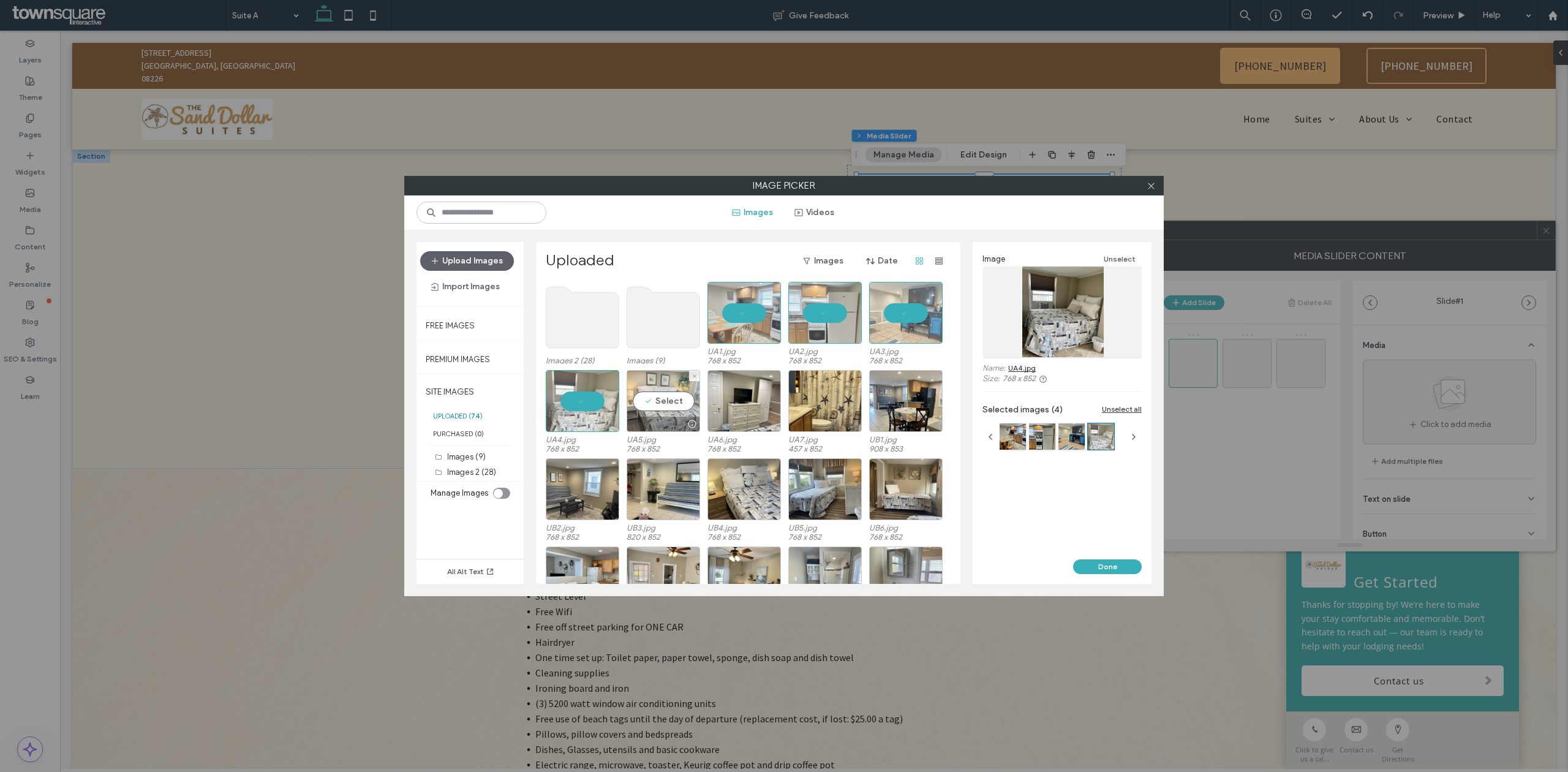
click at [652, 409] on div "Select" at bounding box center [663, 400] width 73 height 62
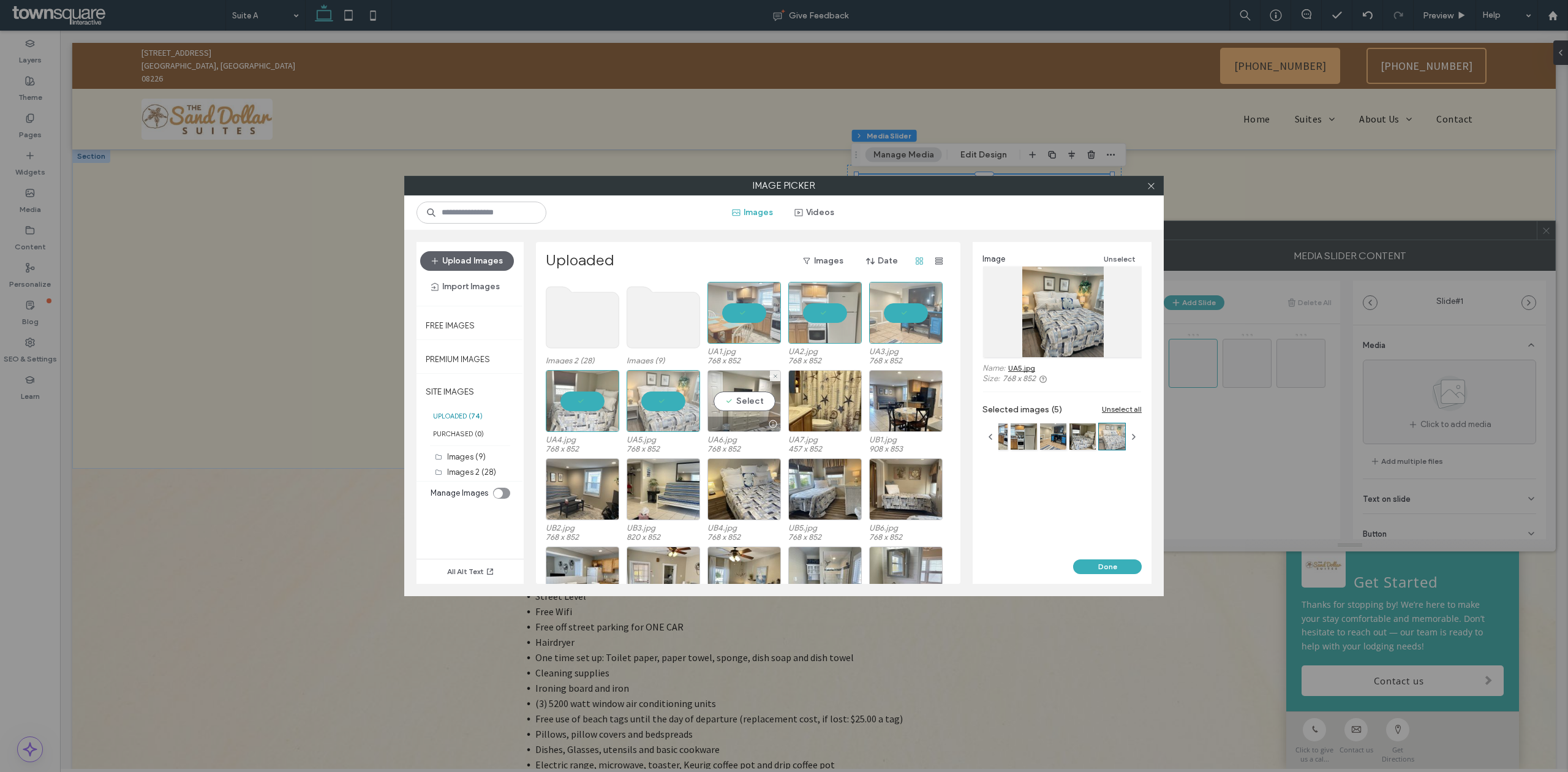
click at [729, 403] on div "Select" at bounding box center [744, 400] width 73 height 62
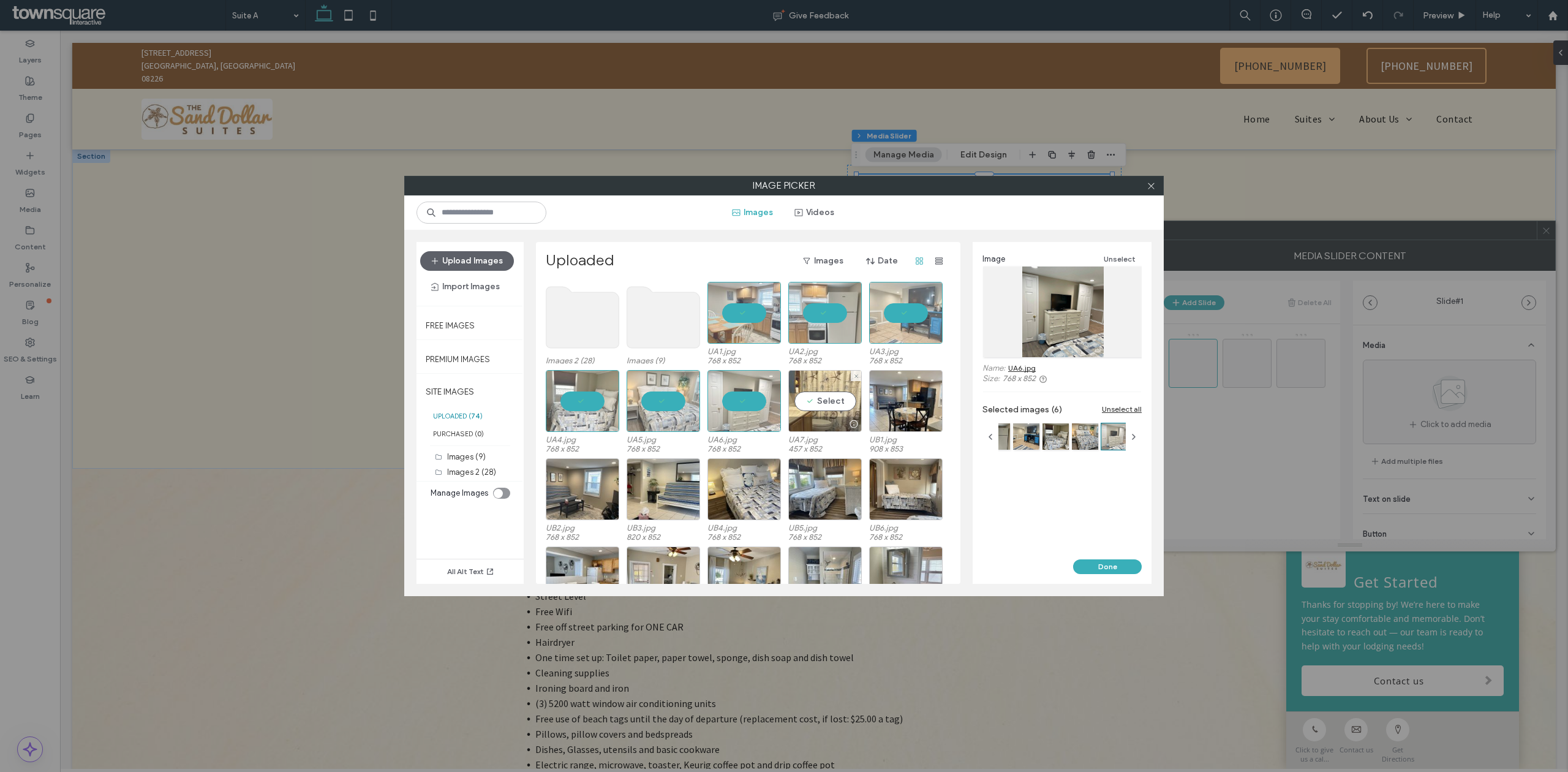
click at [826, 404] on div "Select" at bounding box center [825, 400] width 73 height 62
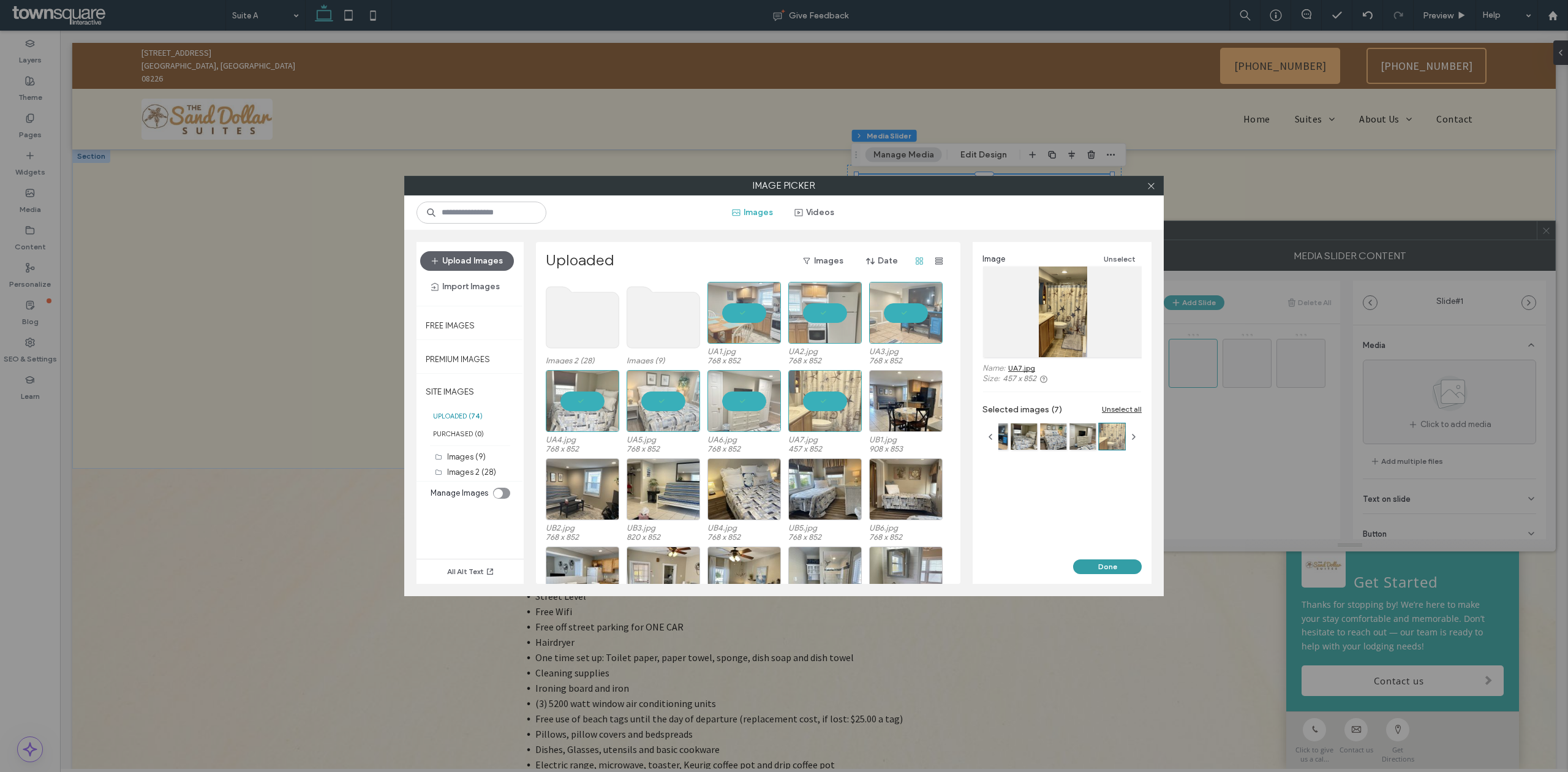
click at [1081, 572] on button "Done" at bounding box center [1107, 567] width 68 height 15
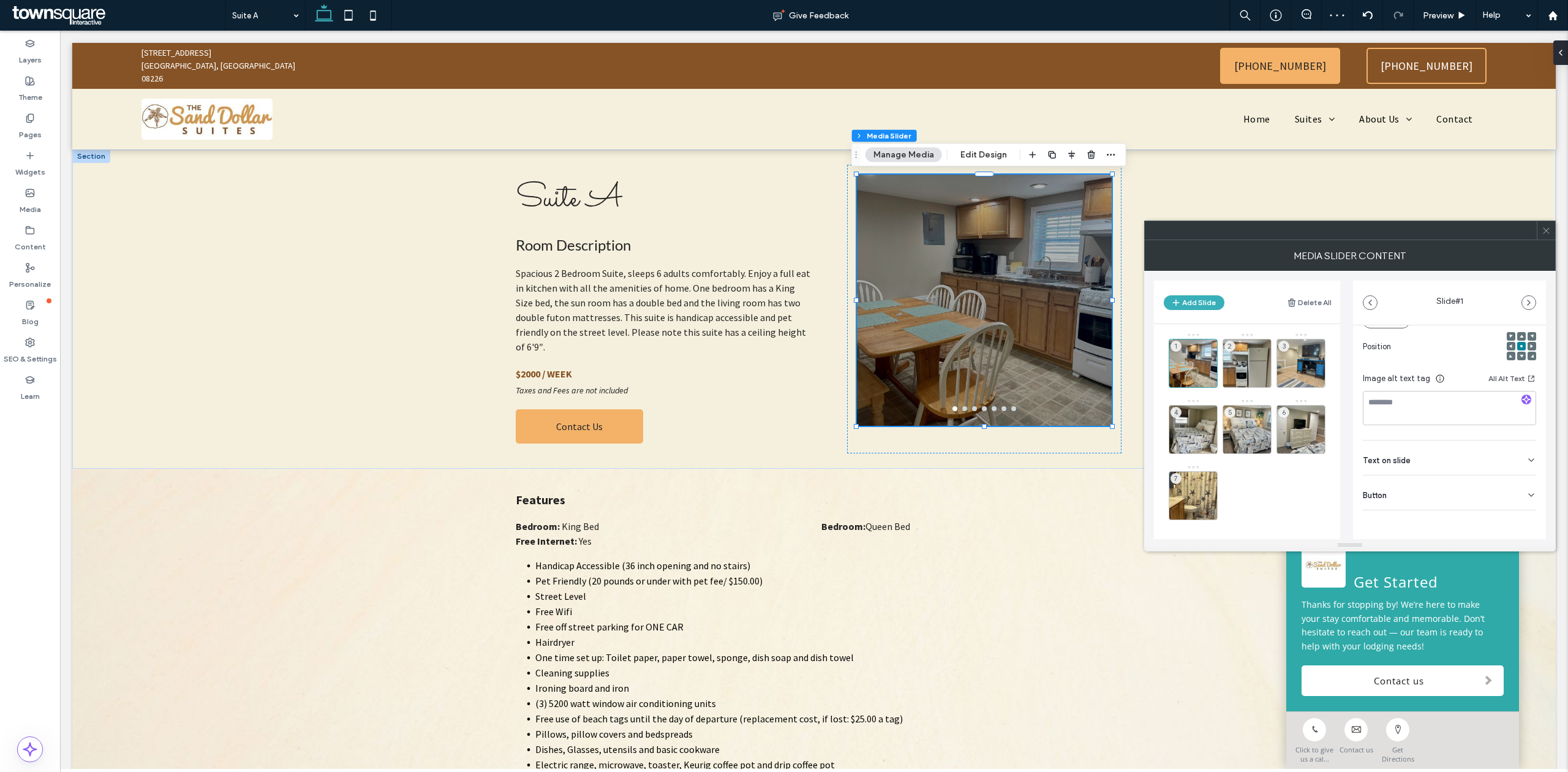
click at [1495, 497] on div "Button" at bounding box center [1449, 492] width 173 height 35
click at [1255, 369] on div "2" at bounding box center [1246, 363] width 49 height 49
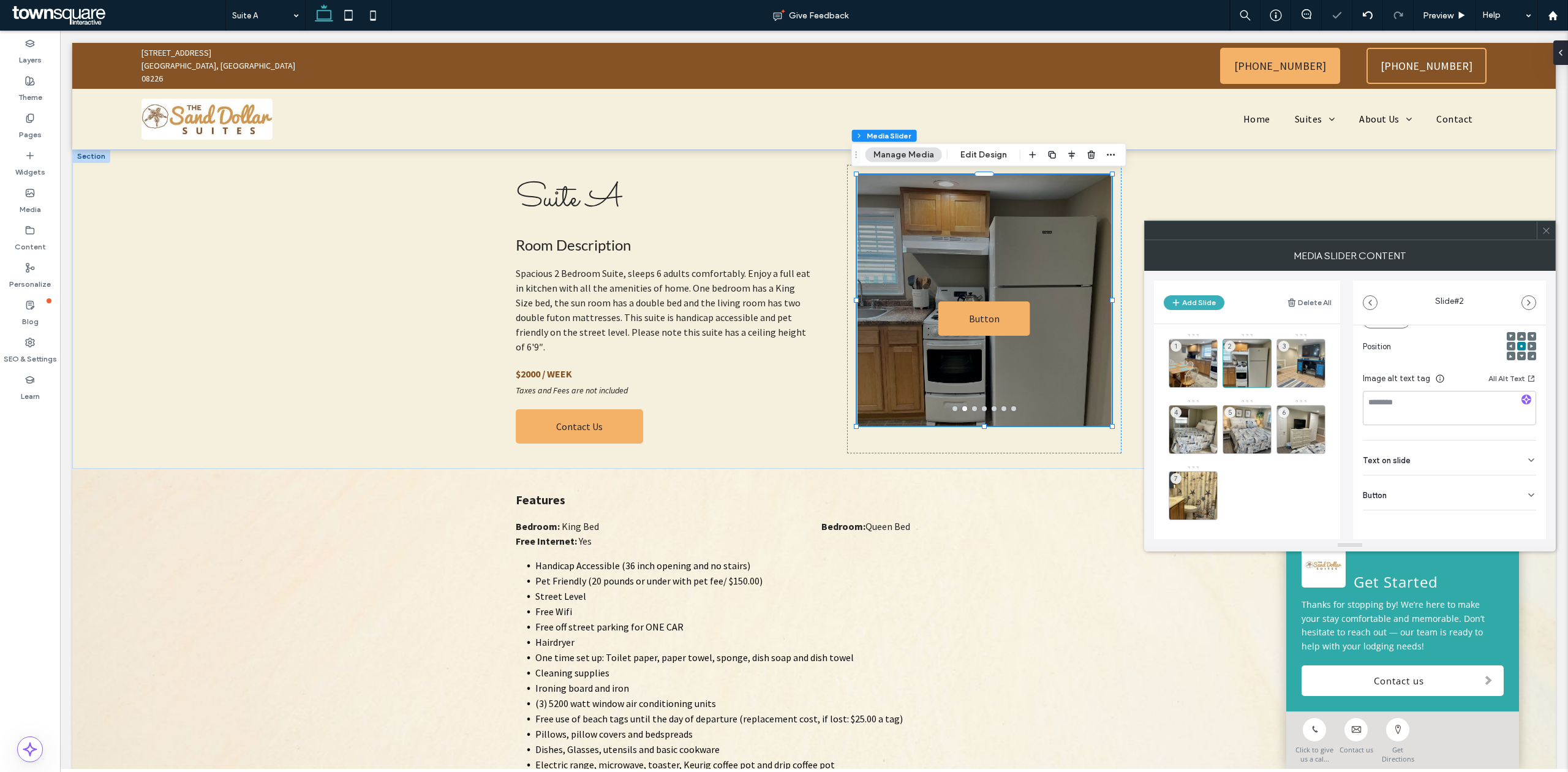
click at [1457, 493] on div "Button" at bounding box center [1449, 492] width 173 height 35
click at [1519, 463] on icon at bounding box center [1524, 462] width 11 height 11
click at [1281, 351] on span "3" at bounding box center [1283, 346] width 11 height 11
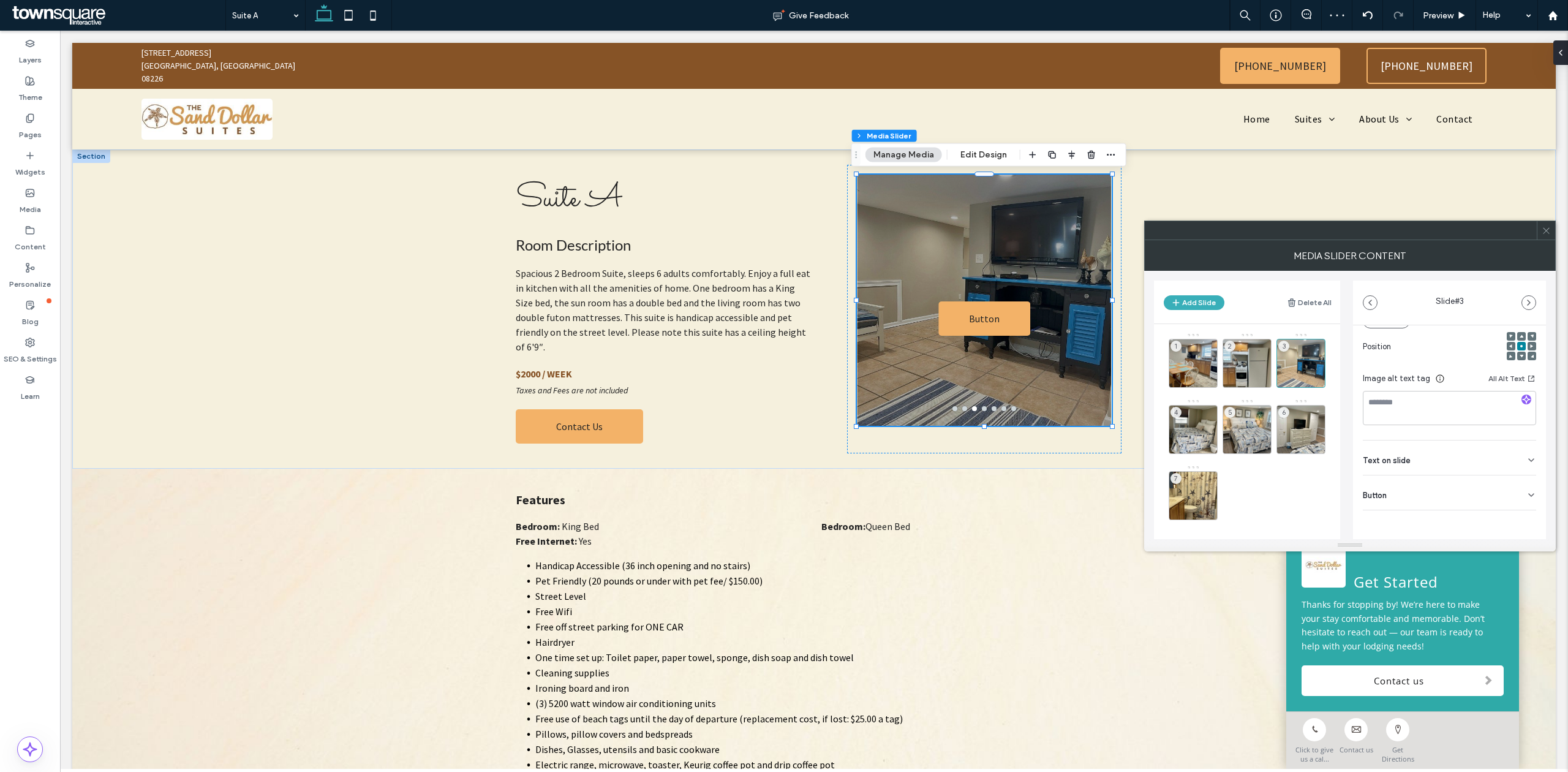
click at [1513, 498] on div "Button" at bounding box center [1449, 492] width 173 height 35
click at [1522, 517] on icon at bounding box center [1524, 519] width 11 height 11
click at [1207, 410] on div "4" at bounding box center [1193, 429] width 49 height 49
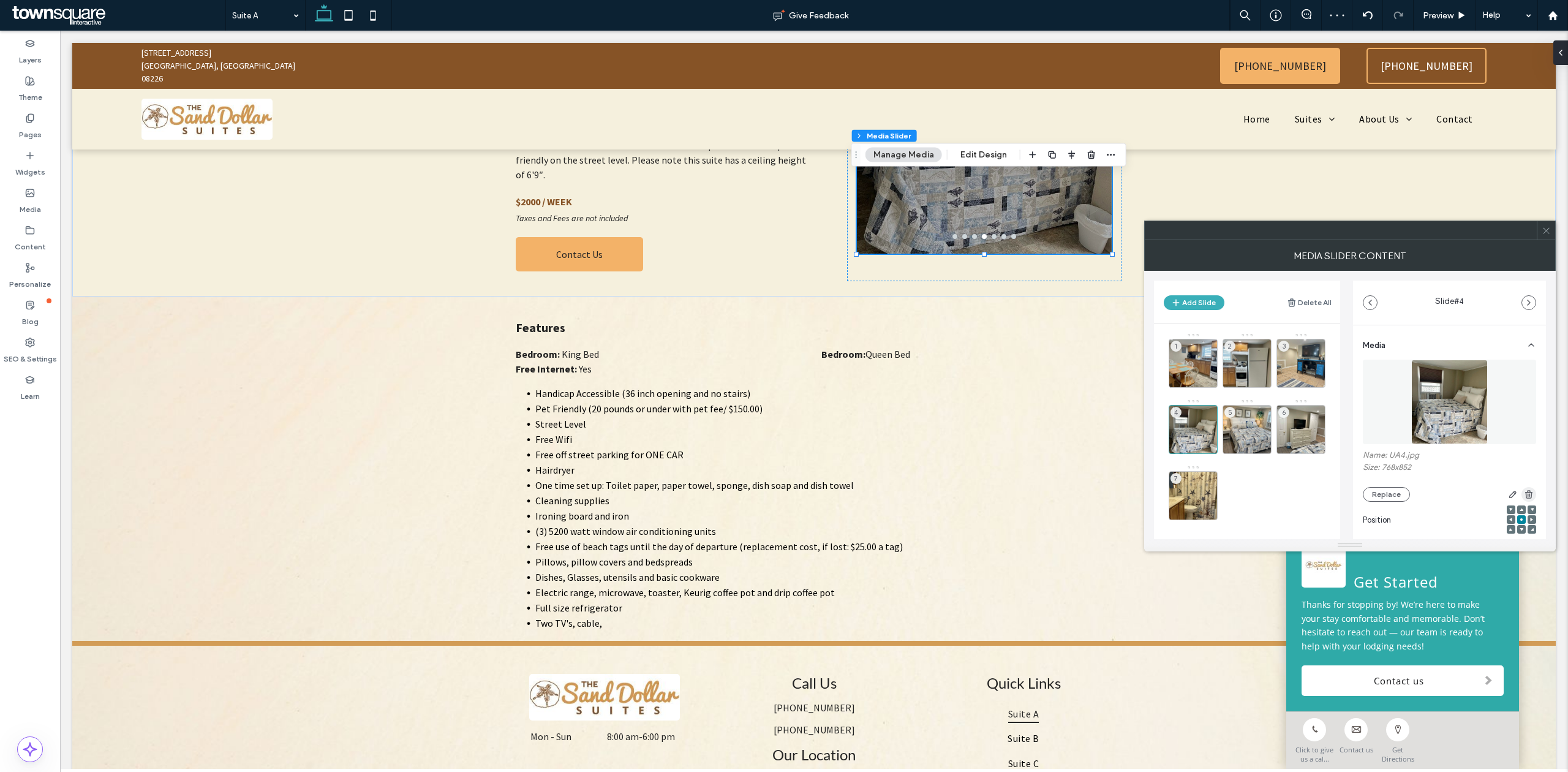
scroll to position [248, 0]
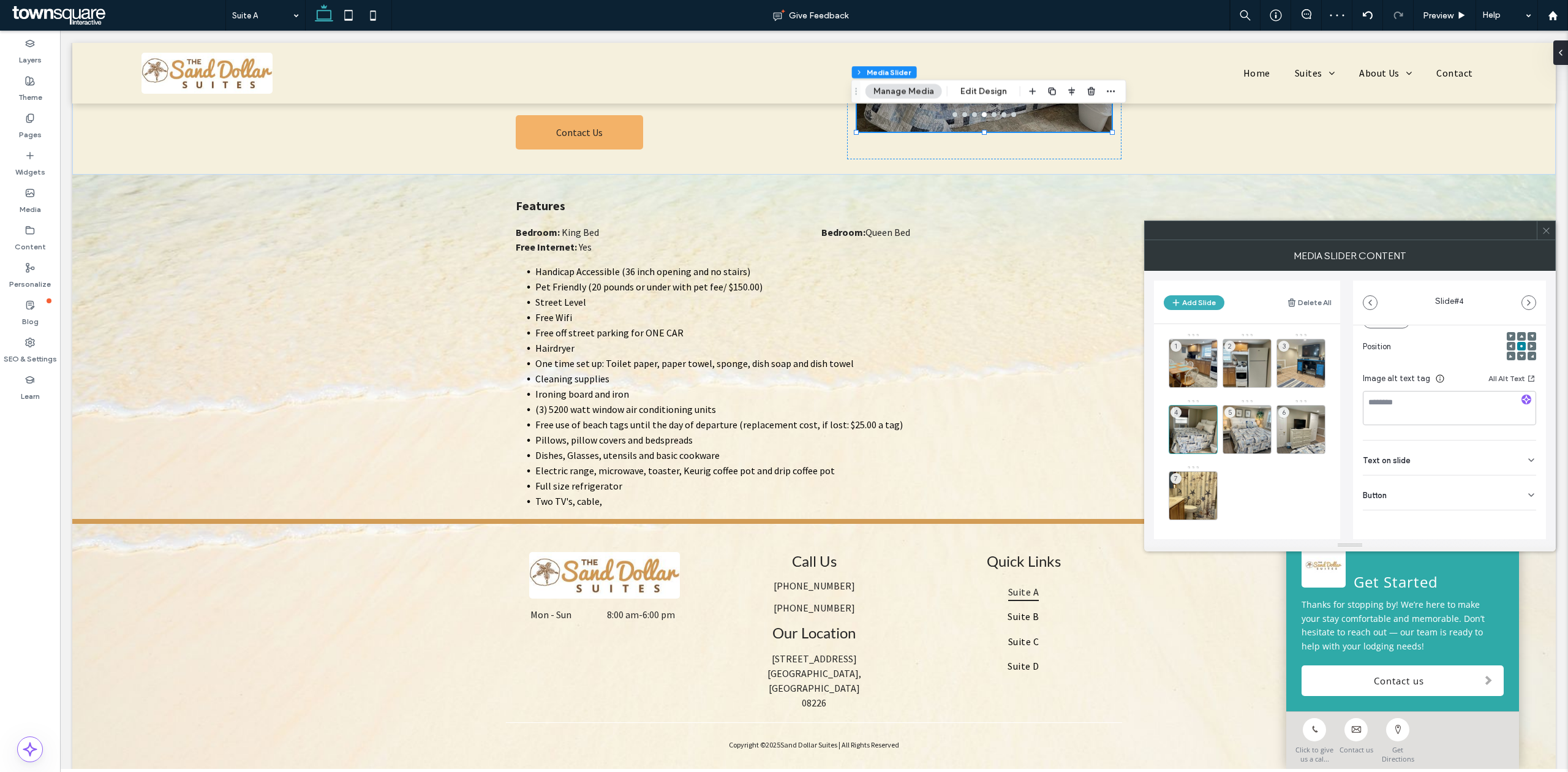
click at [1526, 496] on icon at bounding box center [1531, 495] width 10 height 10
click at [1519, 514] on icon at bounding box center [1524, 519] width 11 height 11
click at [1242, 417] on div "5" at bounding box center [1246, 429] width 49 height 49
click at [1521, 503] on div "Button" at bounding box center [1449, 492] width 173 height 35
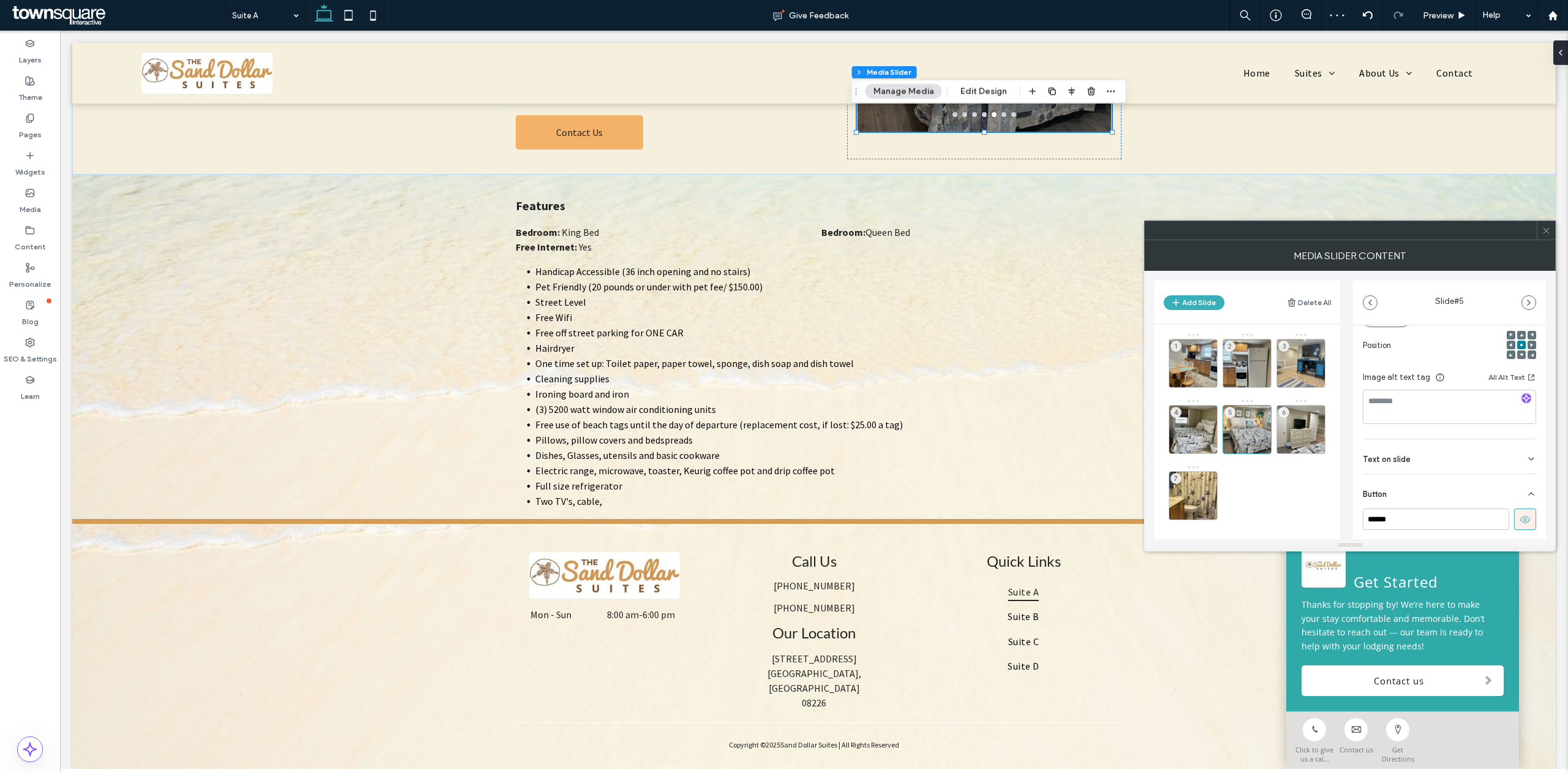
click at [1514, 520] on button at bounding box center [1524, 519] width 22 height 21
click at [1285, 407] on span "6" at bounding box center [1283, 412] width 11 height 11
click at [1515, 498] on div "Button" at bounding box center [1449, 492] width 173 height 35
click at [1528, 515] on button at bounding box center [1524, 519] width 22 height 21
click at [1183, 479] on div "7" at bounding box center [1193, 495] width 49 height 49
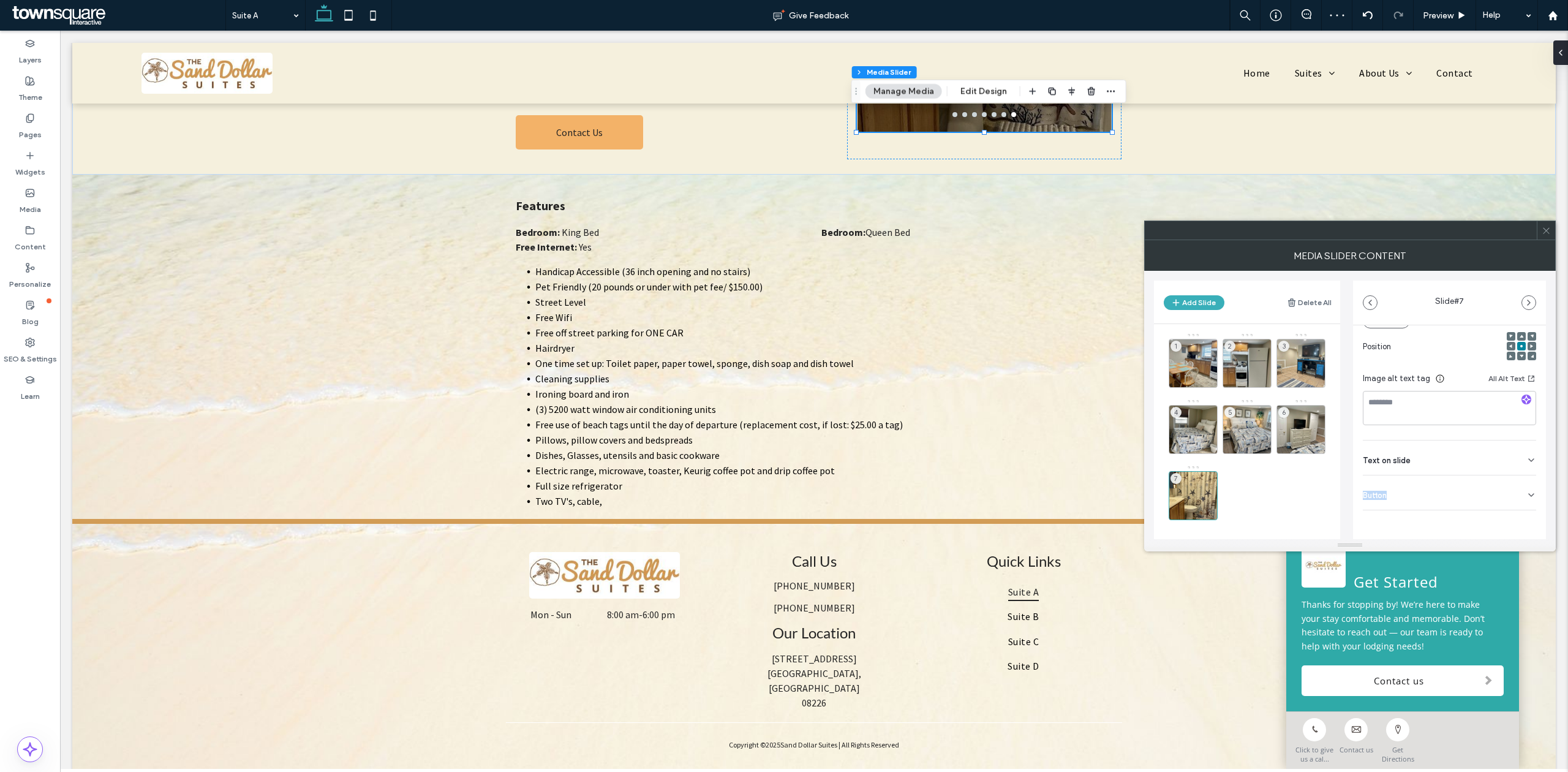
drag, startPoint x: 1495, startPoint y: 528, endPoint x: 1512, endPoint y: 528, distance: 17.0
click at [1497, 530] on div "Media Name: UA7.jpg Size: 457x852 Replace Position Image alt text tag All Alt T…" at bounding box center [1449, 367] width 193 height 431
click at [1528, 496] on use at bounding box center [1531, 494] width 5 height 2
click at [1514, 518] on button at bounding box center [1524, 519] width 22 height 21
click at [1549, 229] on icon at bounding box center [1546, 230] width 9 height 9
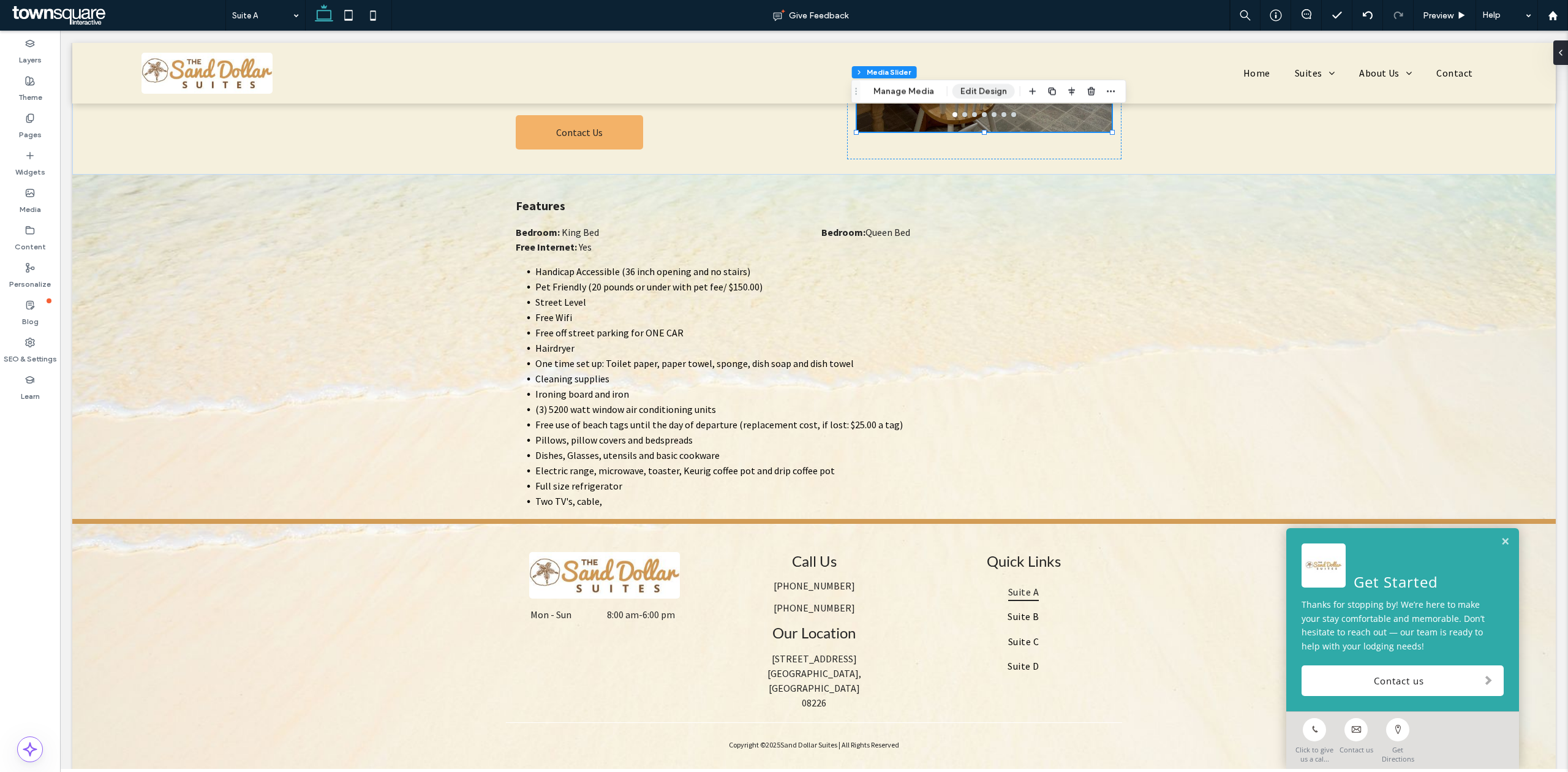
click at [983, 92] on button "Edit Design" at bounding box center [984, 92] width 63 height 15
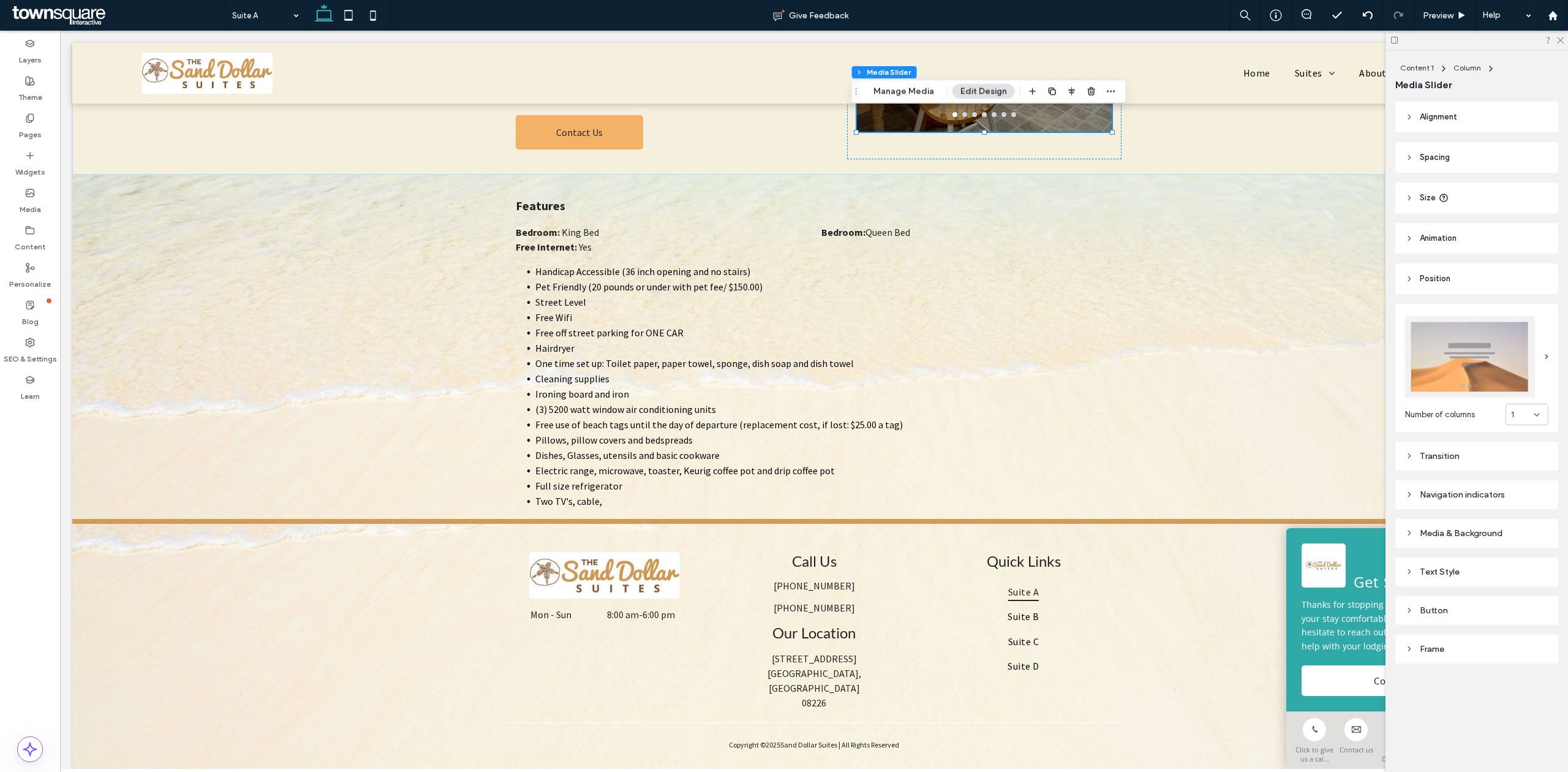
click at [1477, 525] on div "Media & Background" at bounding box center [1476, 533] width 144 height 16
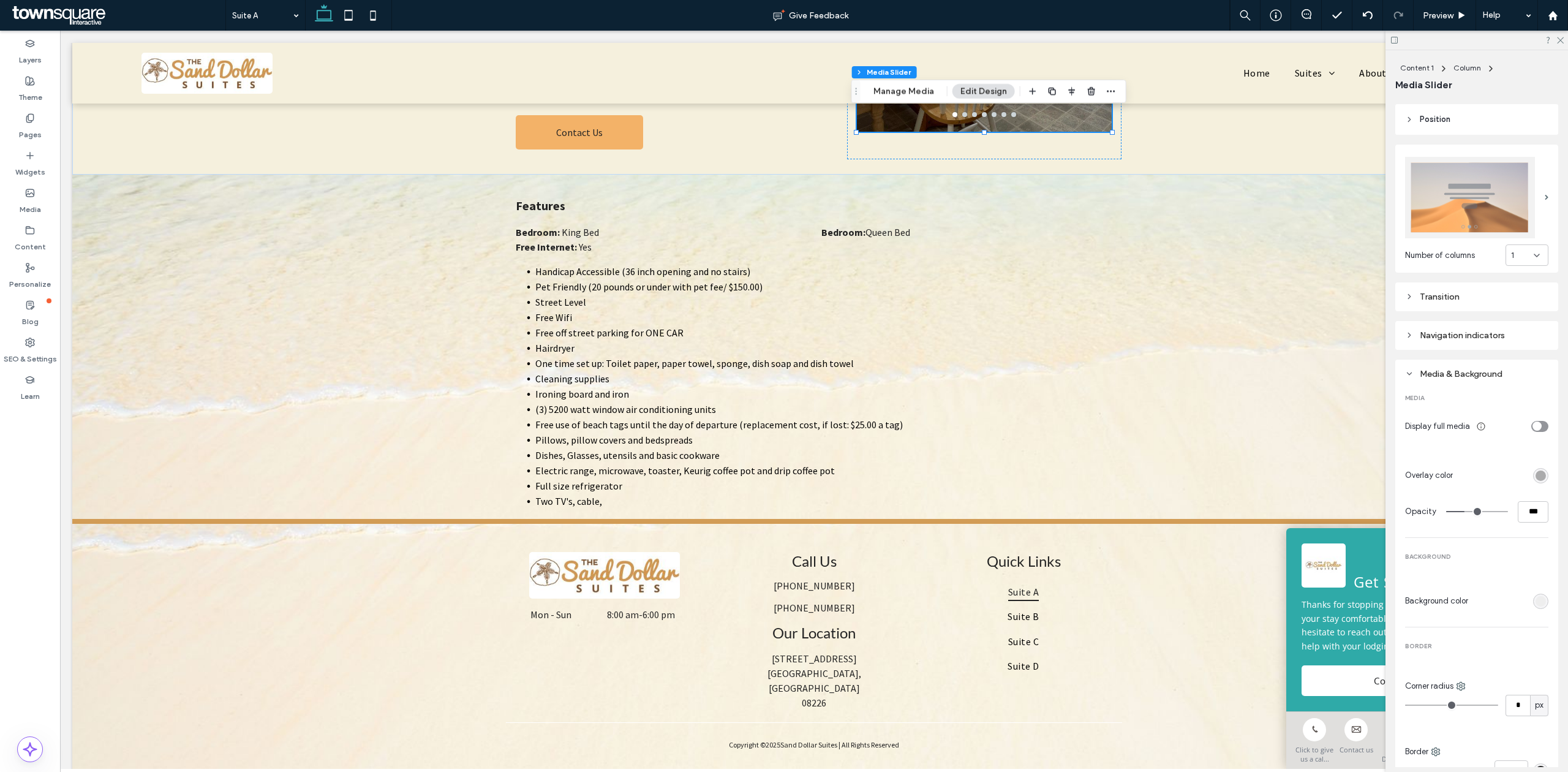
scroll to position [162, 0]
click at [1535, 467] on div "rgba(0, 0, 0, 0.3)" at bounding box center [1540, 472] width 11 height 11
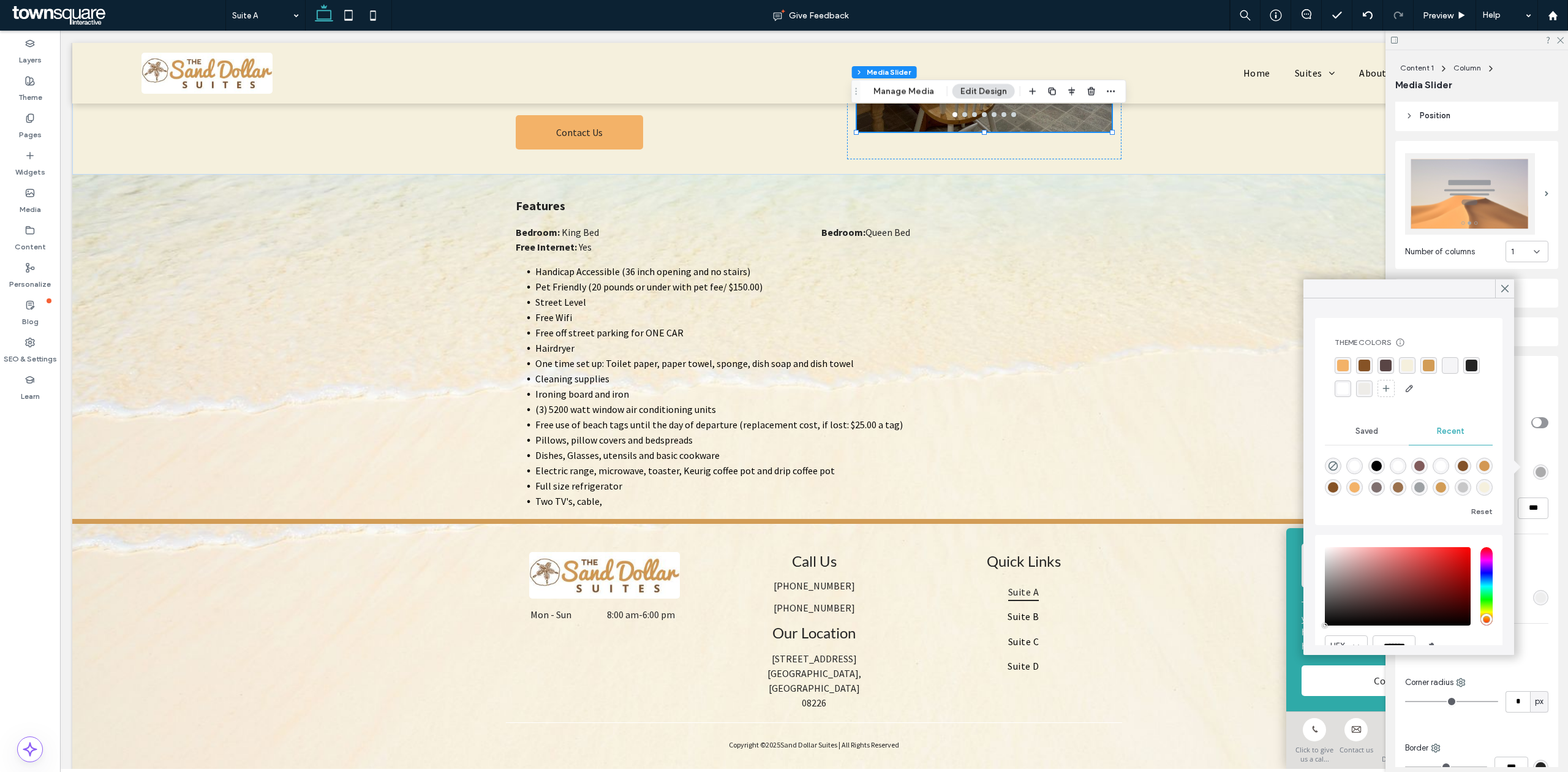
click at [1338, 453] on div at bounding box center [1408, 474] width 167 height 46
click at [1335, 459] on div "rgba(0, 0, 0, 0)" at bounding box center [1333, 466] width 16 height 16
type input "*"
type input "**"
type input "*"
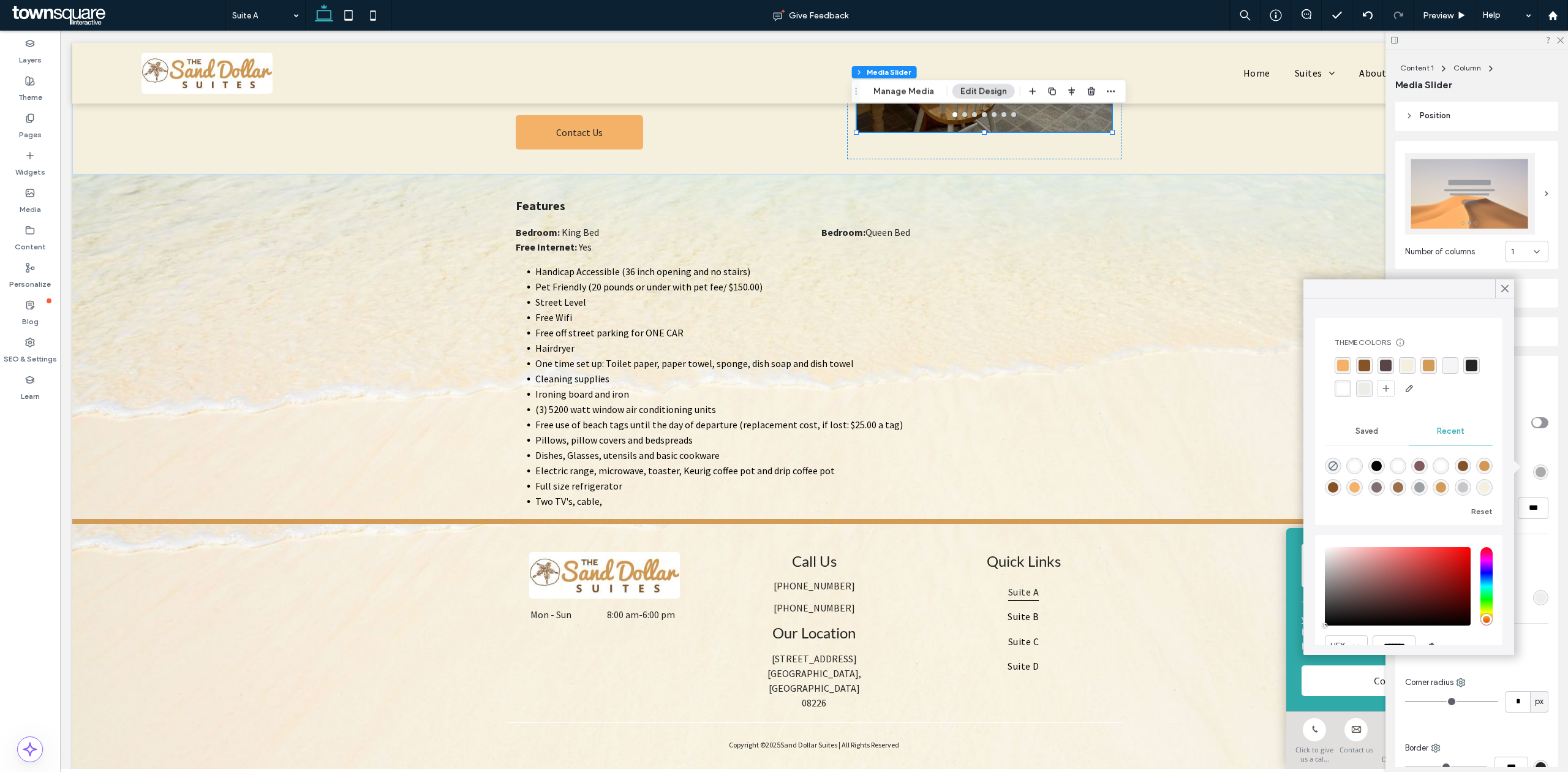
type input "**"
click at [1495, 290] on div at bounding box center [1504, 289] width 19 height 18
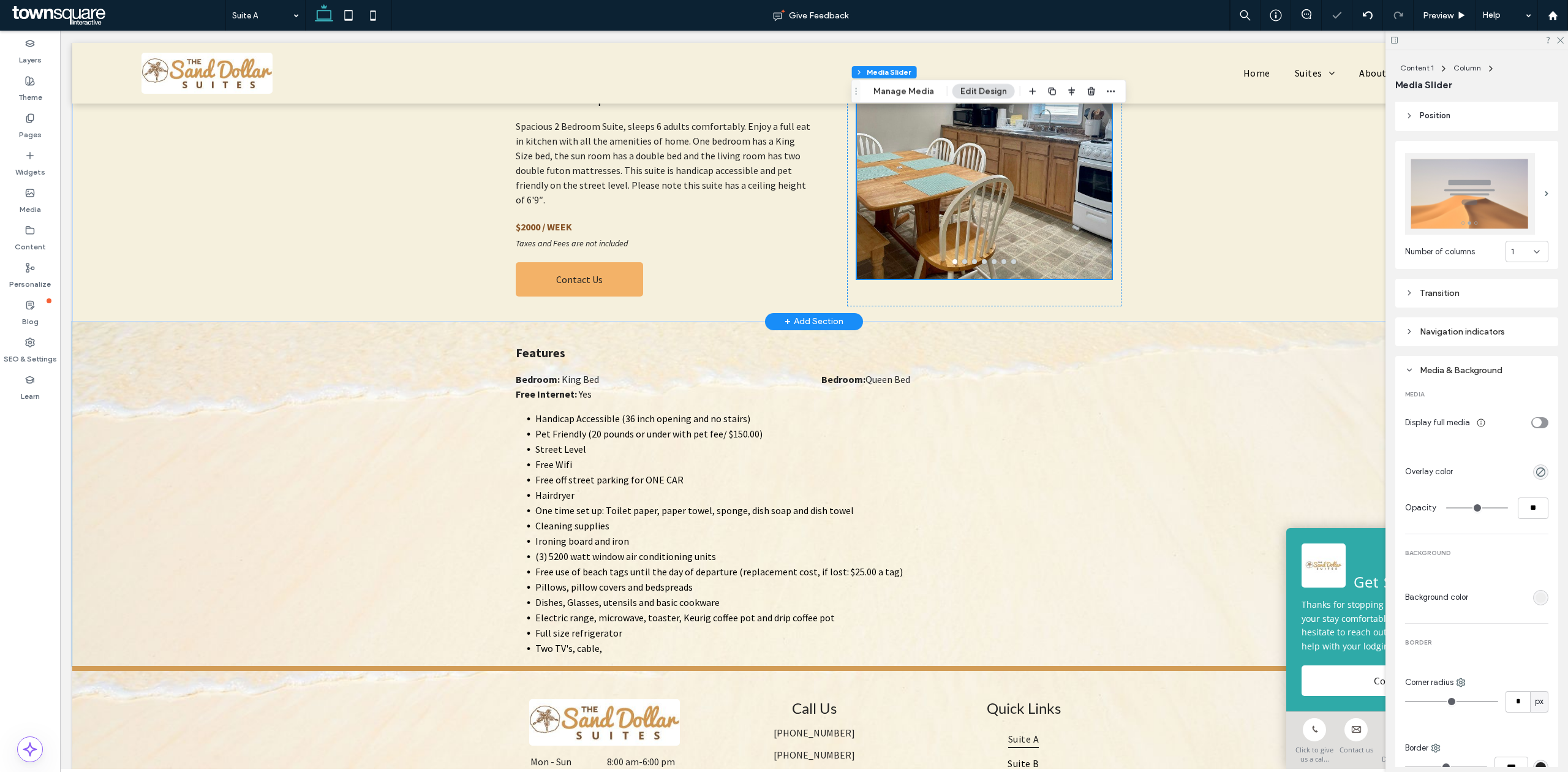
scroll to position [0, 0]
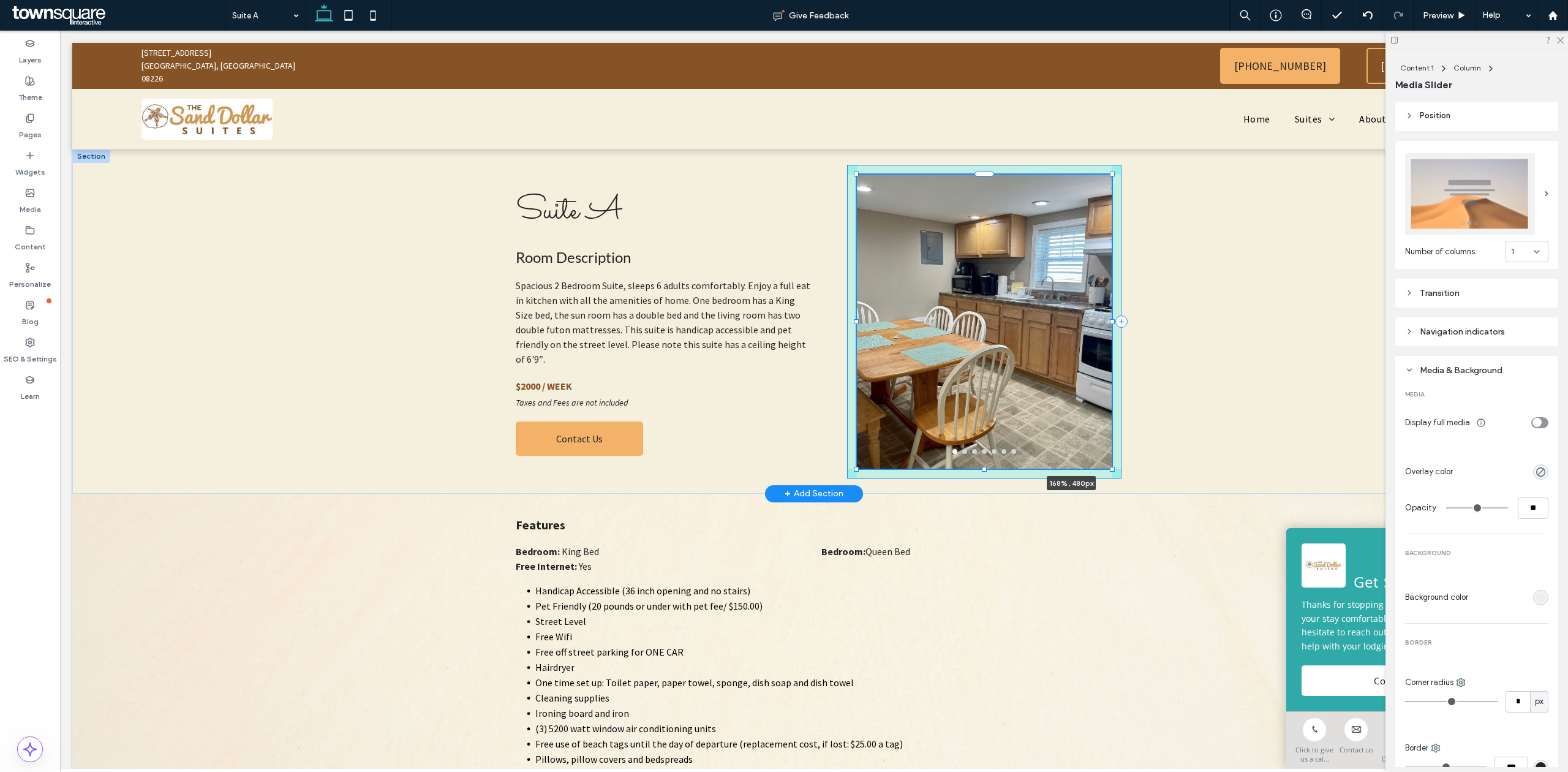
drag, startPoint x: 1104, startPoint y: 425, endPoint x: 1192, endPoint y: 468, distance: 97.9
click at [1192, 468] on div "Suite A Room Description Spacious 2 Bedroom Suite, sleeps 6 adults comfortably.…" at bounding box center [814, 321] width 1483 height 344
type input "***"
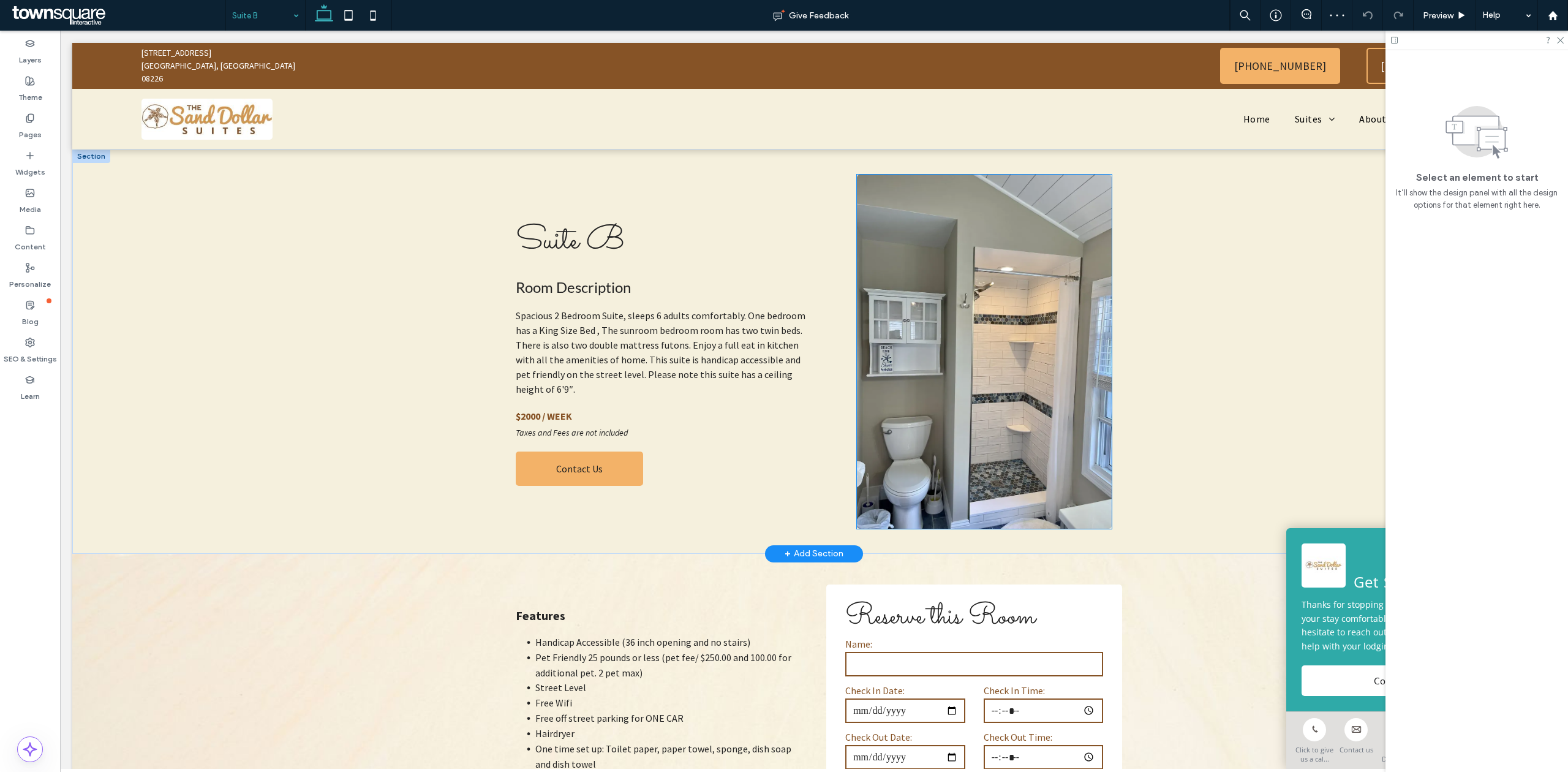
click at [932, 323] on img at bounding box center [984, 351] width 254 height 354
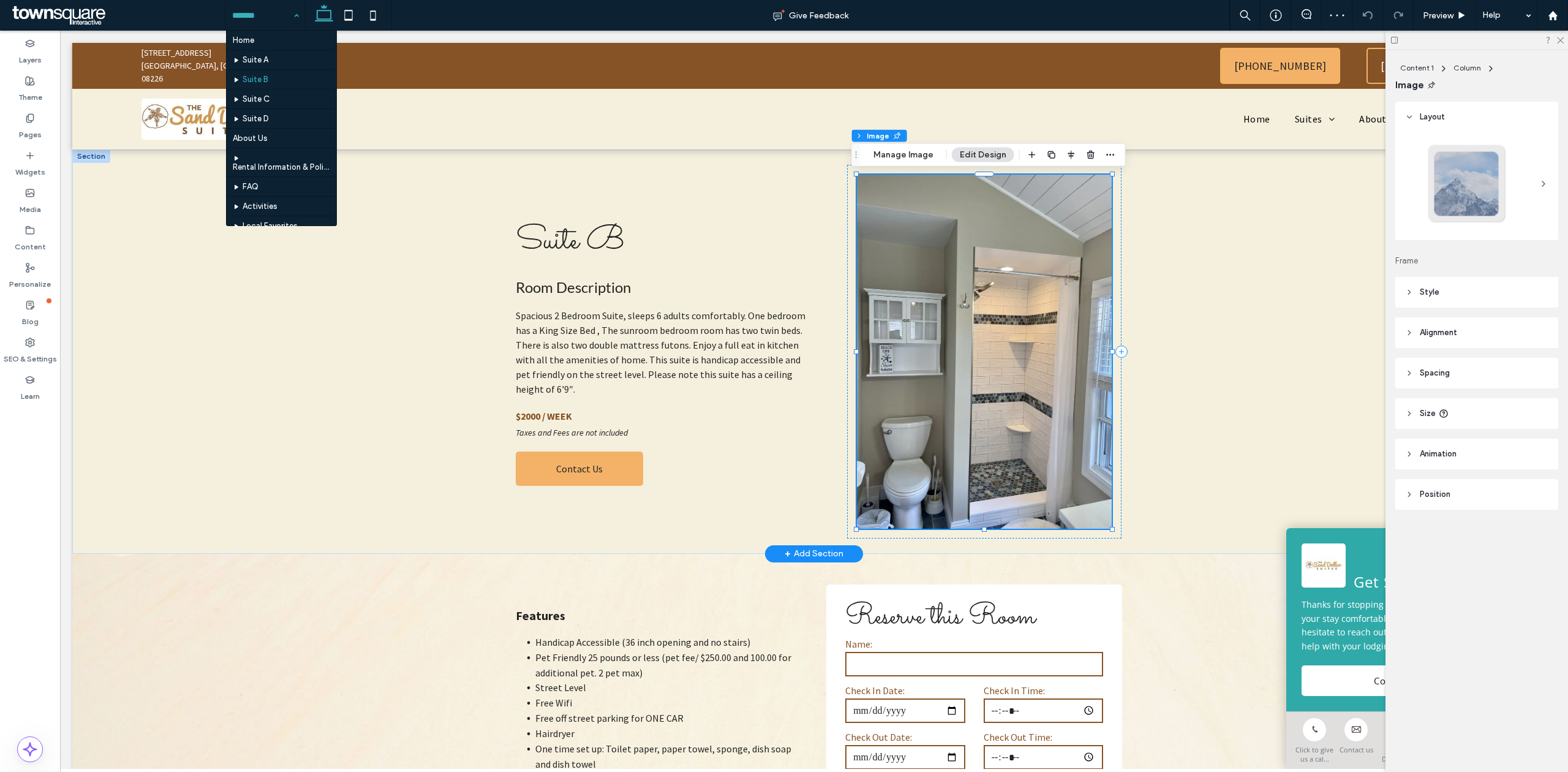
type input "*"
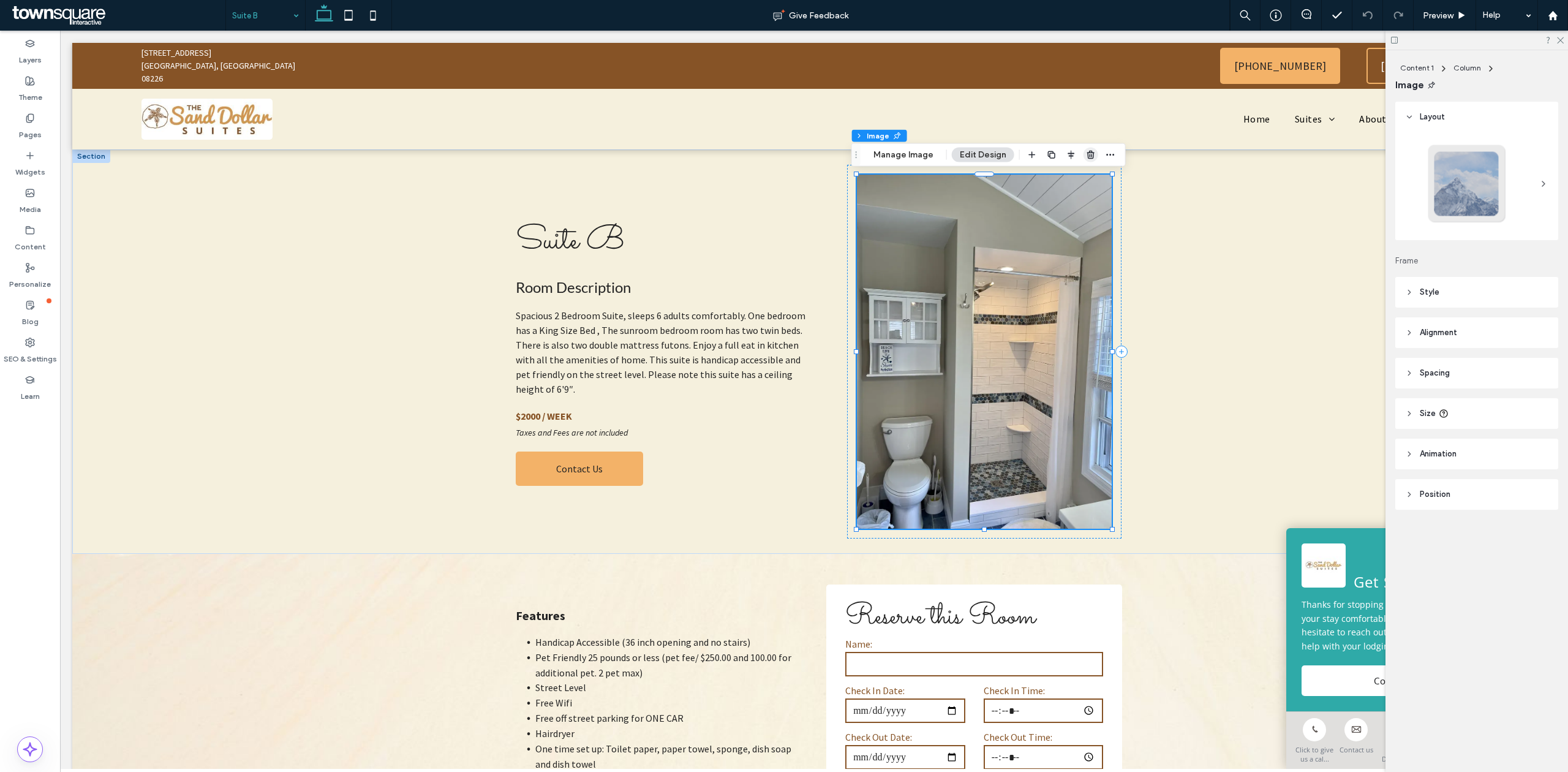
drag, startPoint x: 1081, startPoint y: 153, endPoint x: 1026, endPoint y: 122, distance: 63.1
click at [1083, 153] on span "button" at bounding box center [1090, 155] width 15 height 15
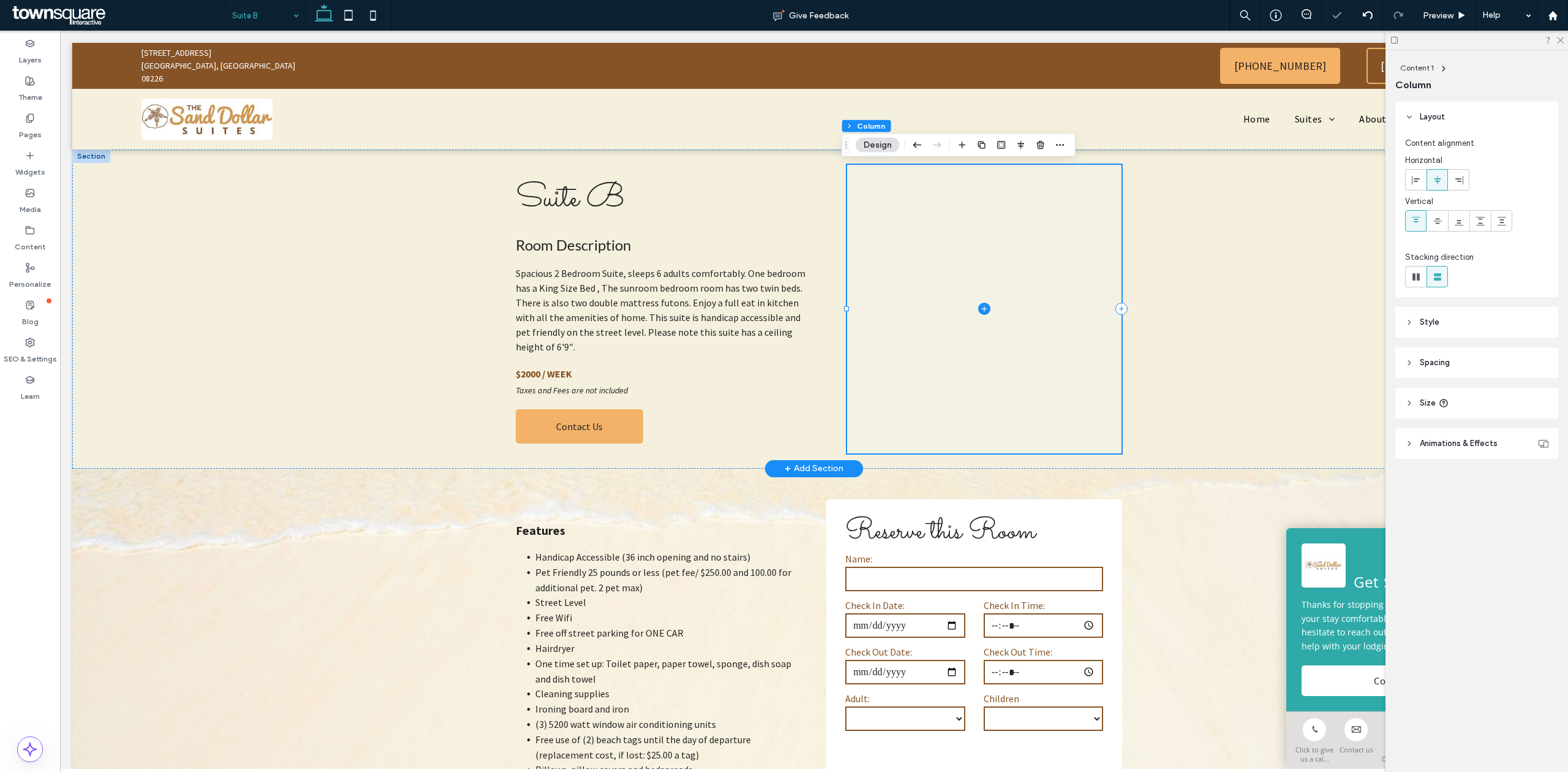
click at [900, 268] on span at bounding box center [984, 309] width 274 height 289
click at [20, 162] on label "Widgets" at bounding box center [31, 169] width 30 height 17
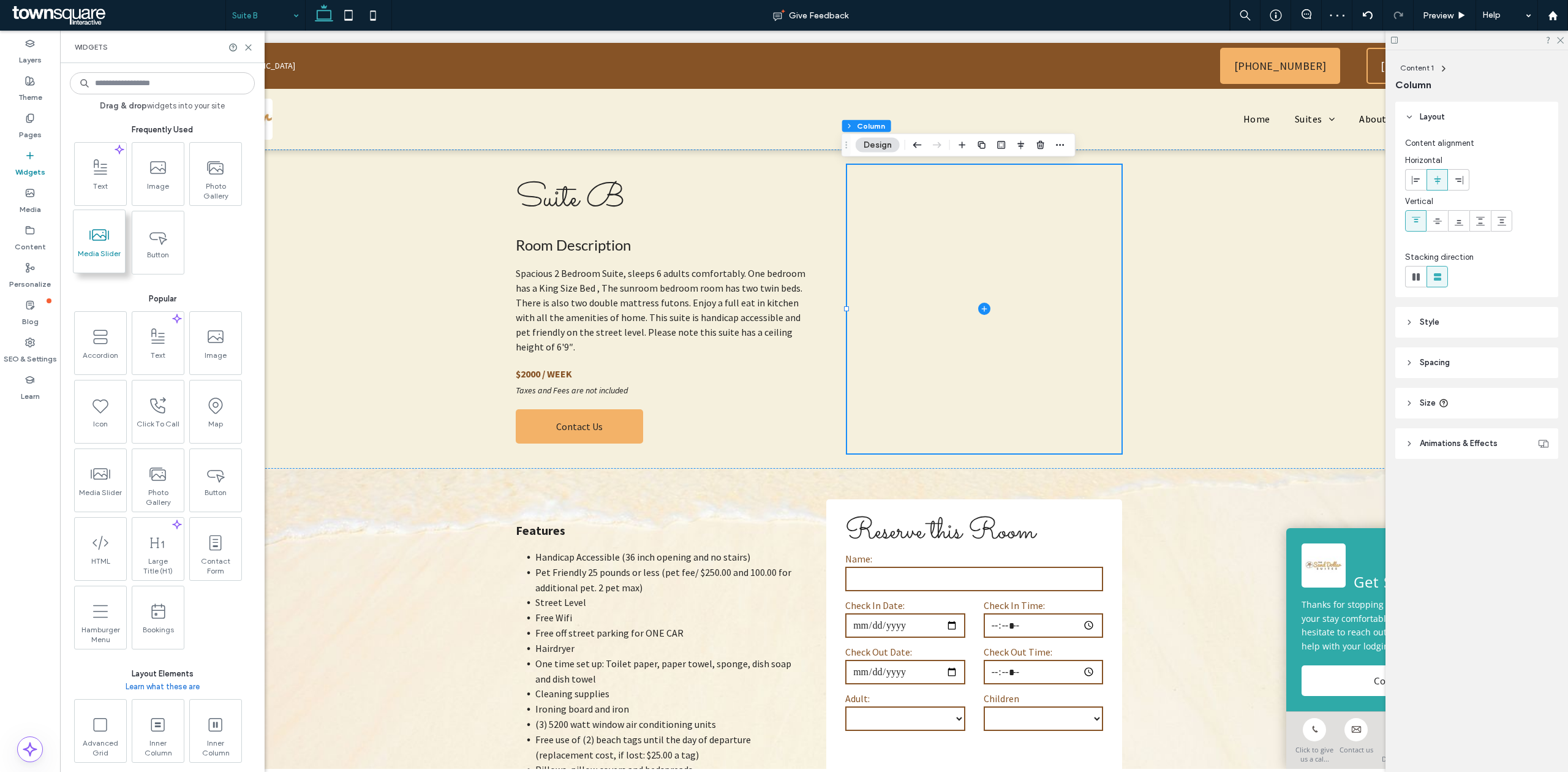
click at [86, 230] on span at bounding box center [99, 234] width 51 height 27
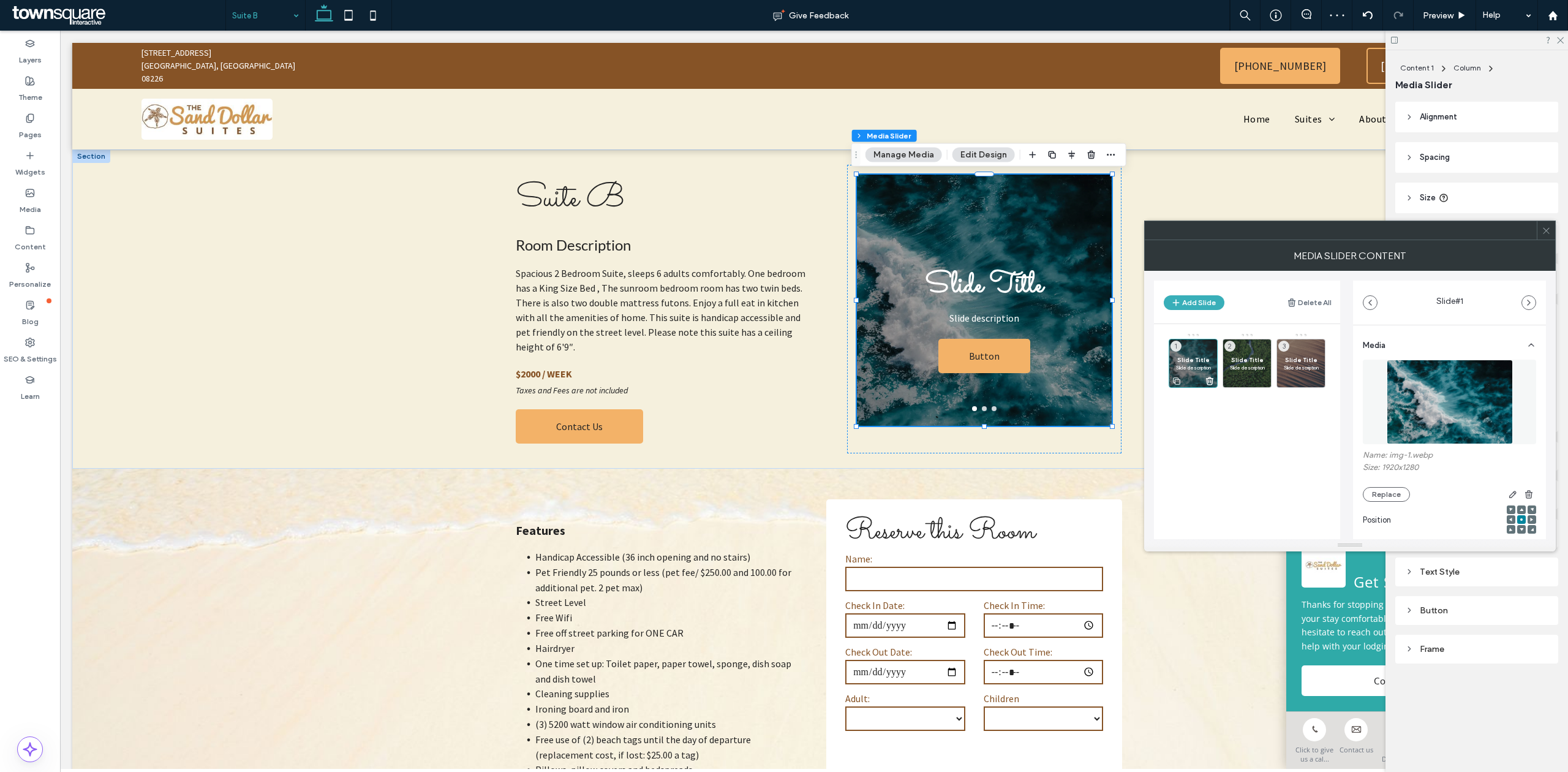
click at [1213, 380] on icon at bounding box center [1209, 380] width 10 height 11
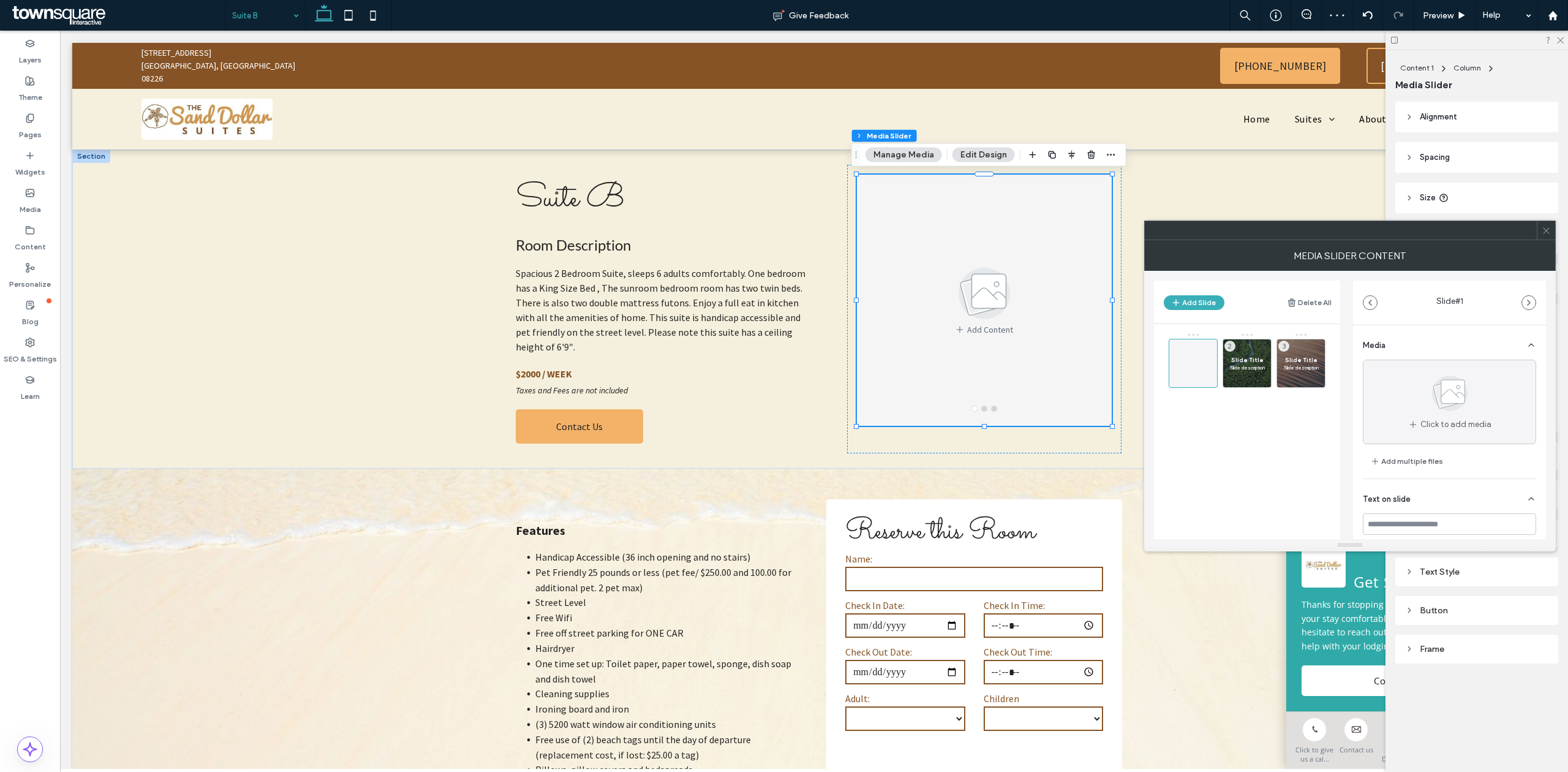
click at [1213, 380] on div at bounding box center [1193, 363] width 49 height 49
click at [1265, 381] on use at bounding box center [1264, 380] width 7 height 7
click at [1314, 381] on use at bounding box center [1317, 380] width 7 height 7
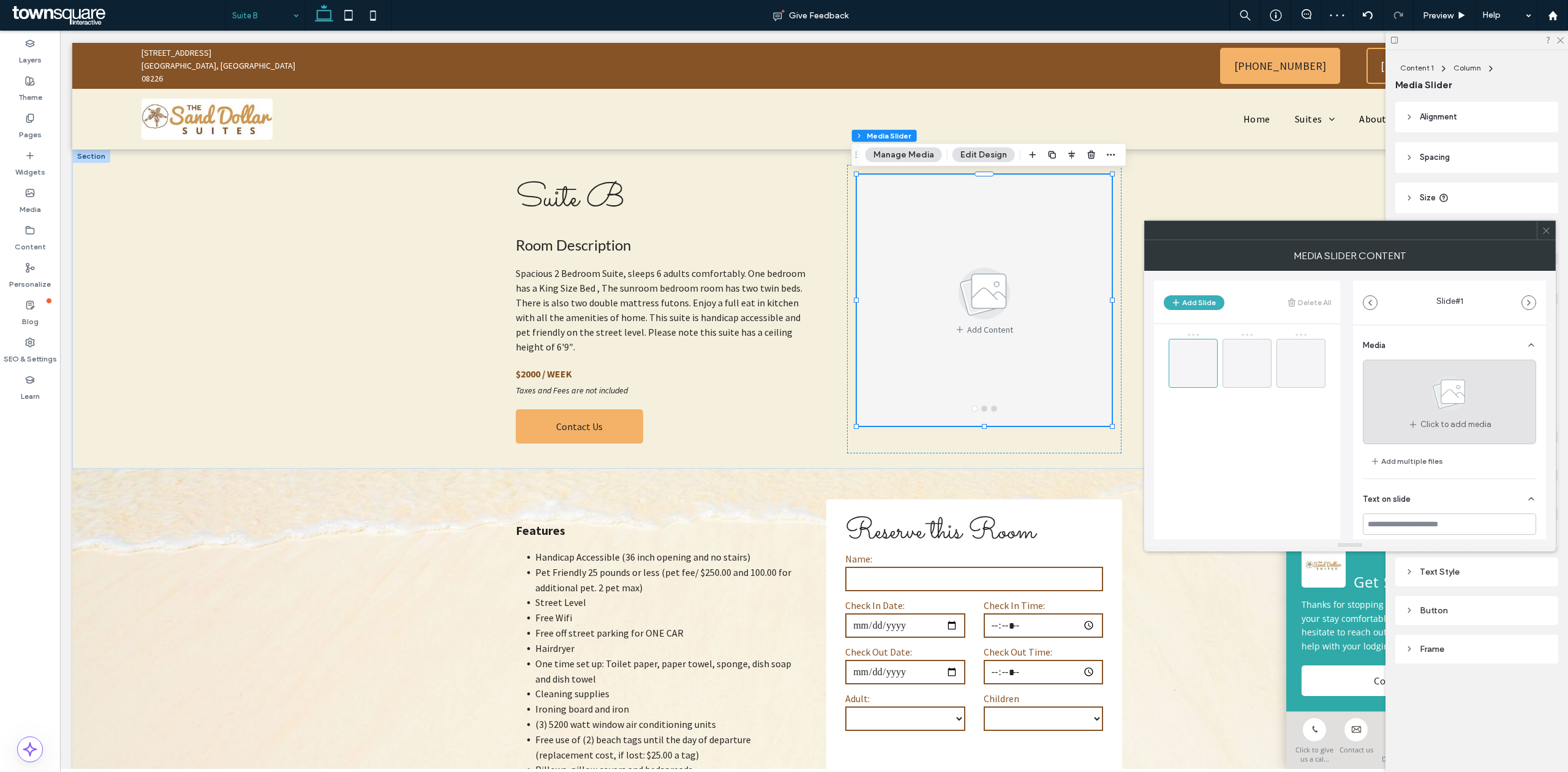
click at [1397, 393] on div "Click to add media" at bounding box center [1449, 402] width 173 height 84
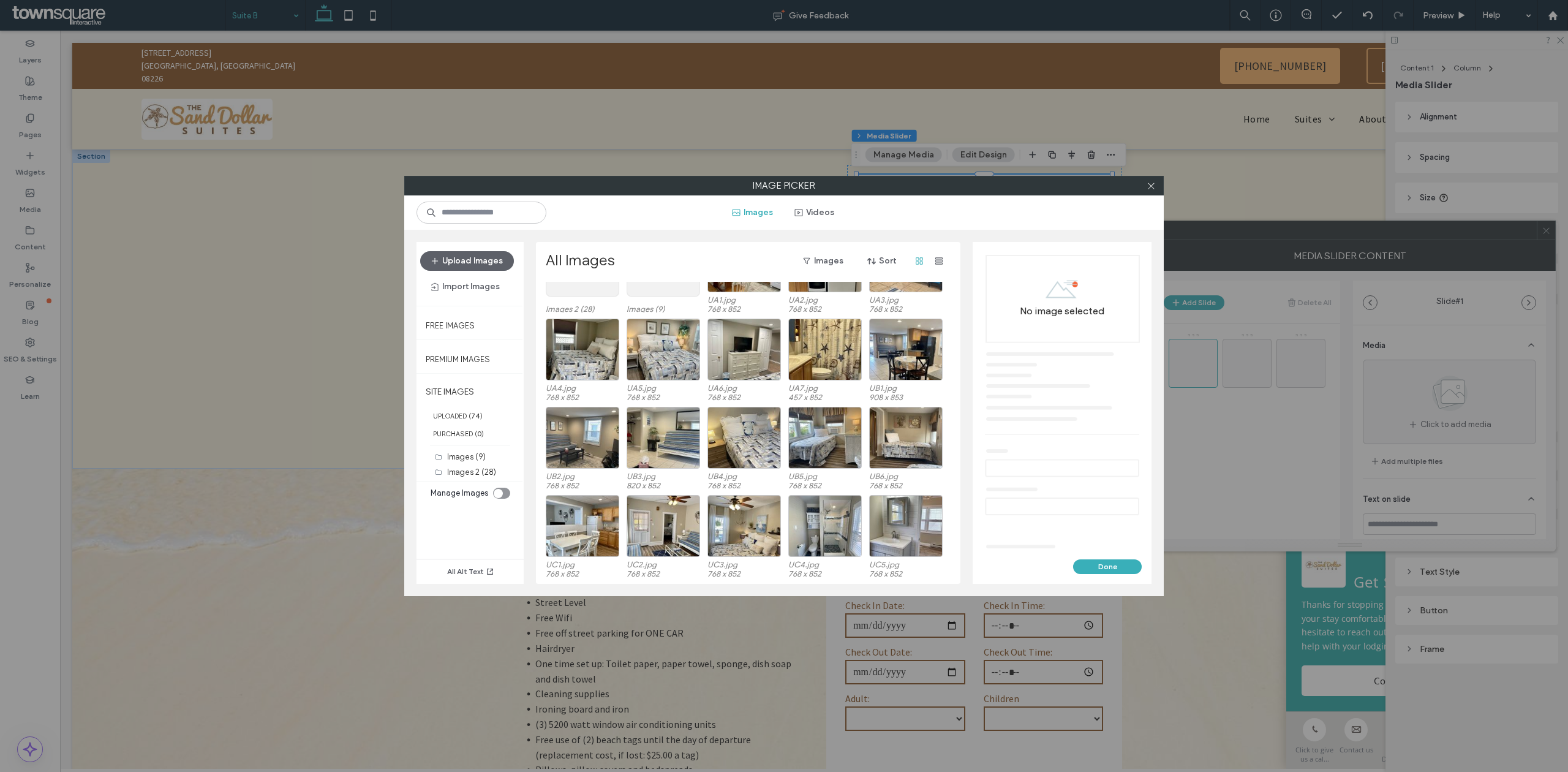
scroll to position [76, 0]
click at [896, 354] on div at bounding box center [906, 349] width 73 height 62
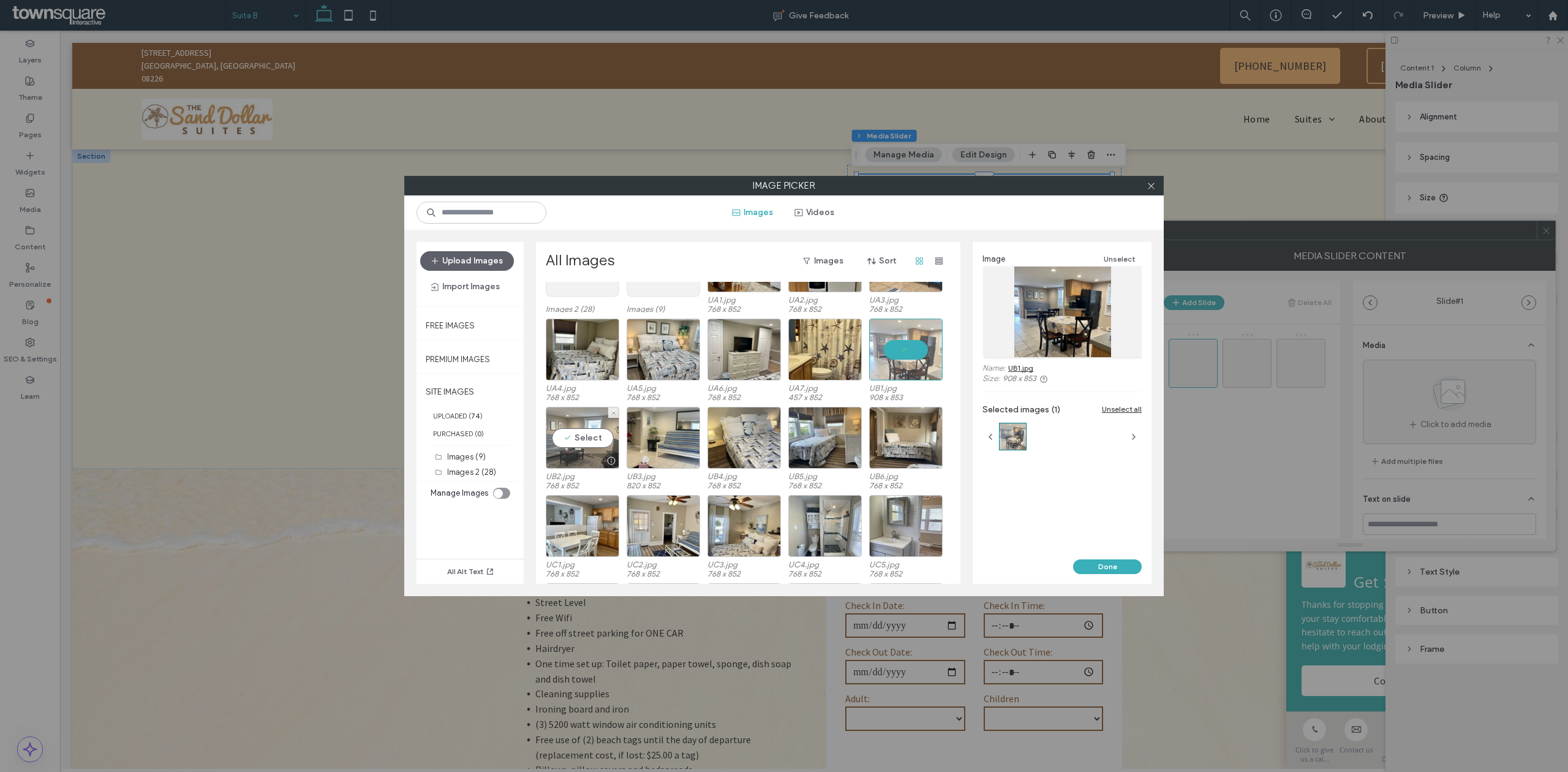
click at [591, 429] on div "Select" at bounding box center [582, 437] width 73 height 62
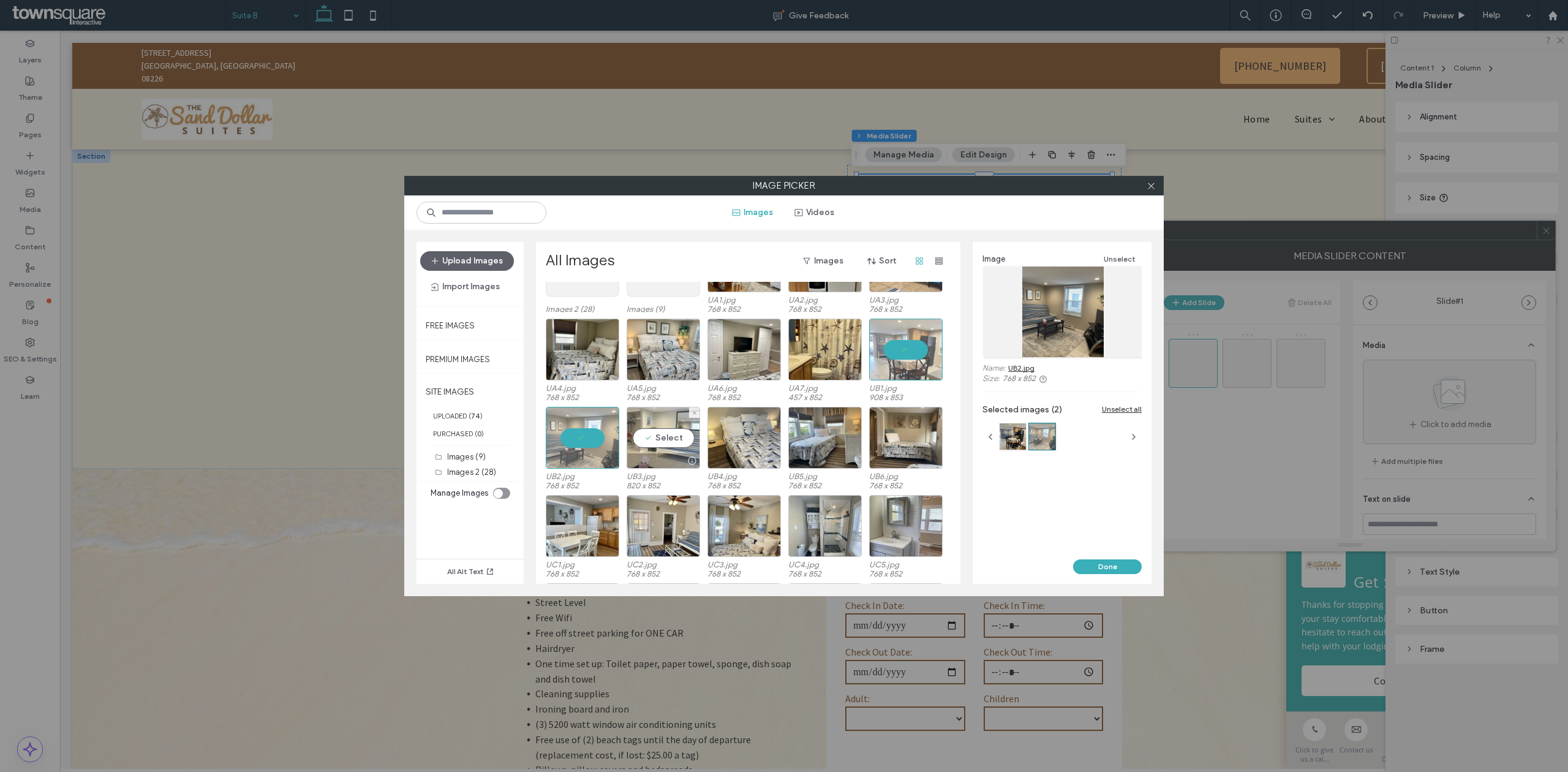
click at [676, 445] on div "Select" at bounding box center [663, 437] width 73 height 62
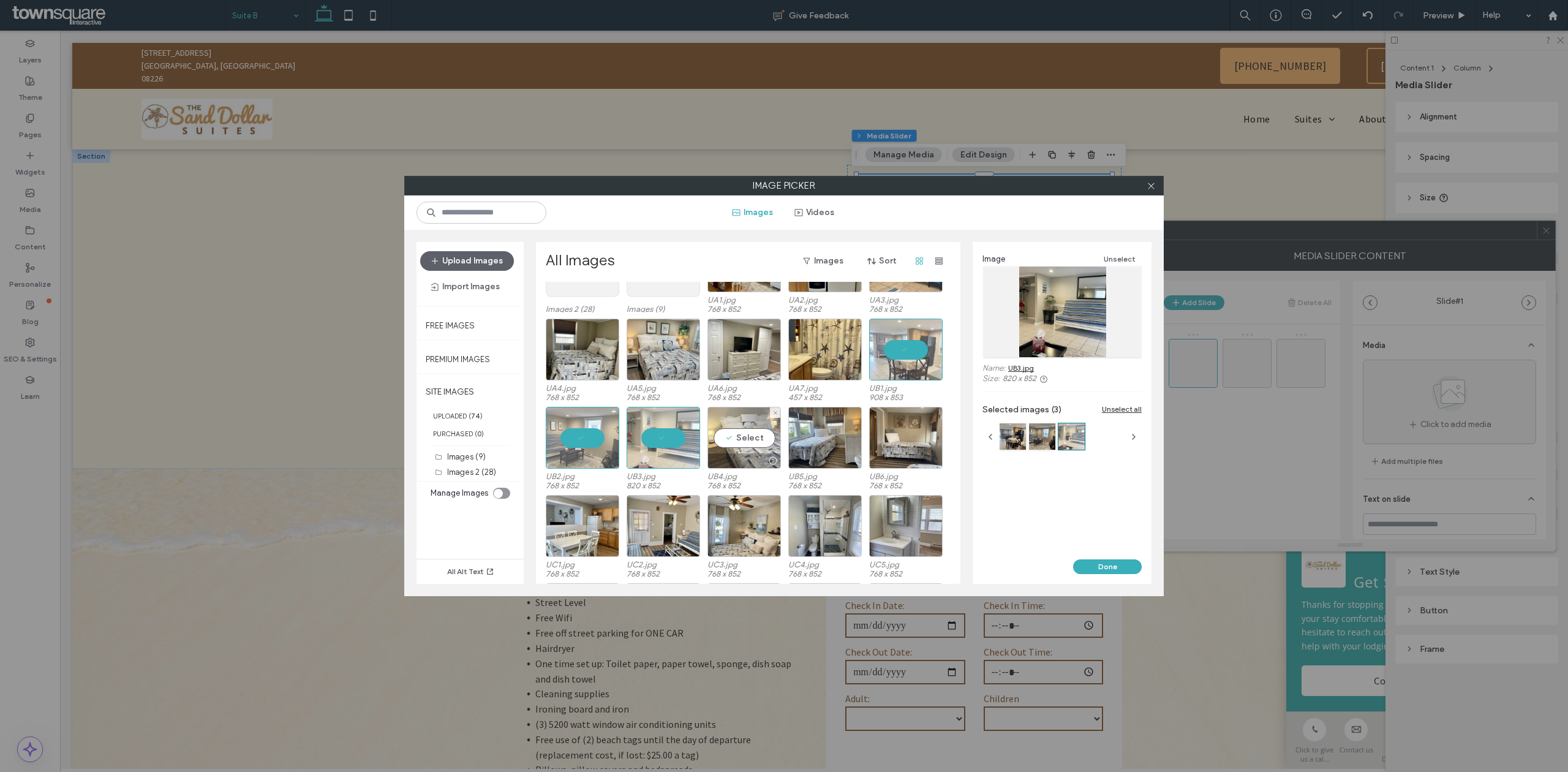
click at [775, 444] on div "Select" at bounding box center [744, 437] width 73 height 62
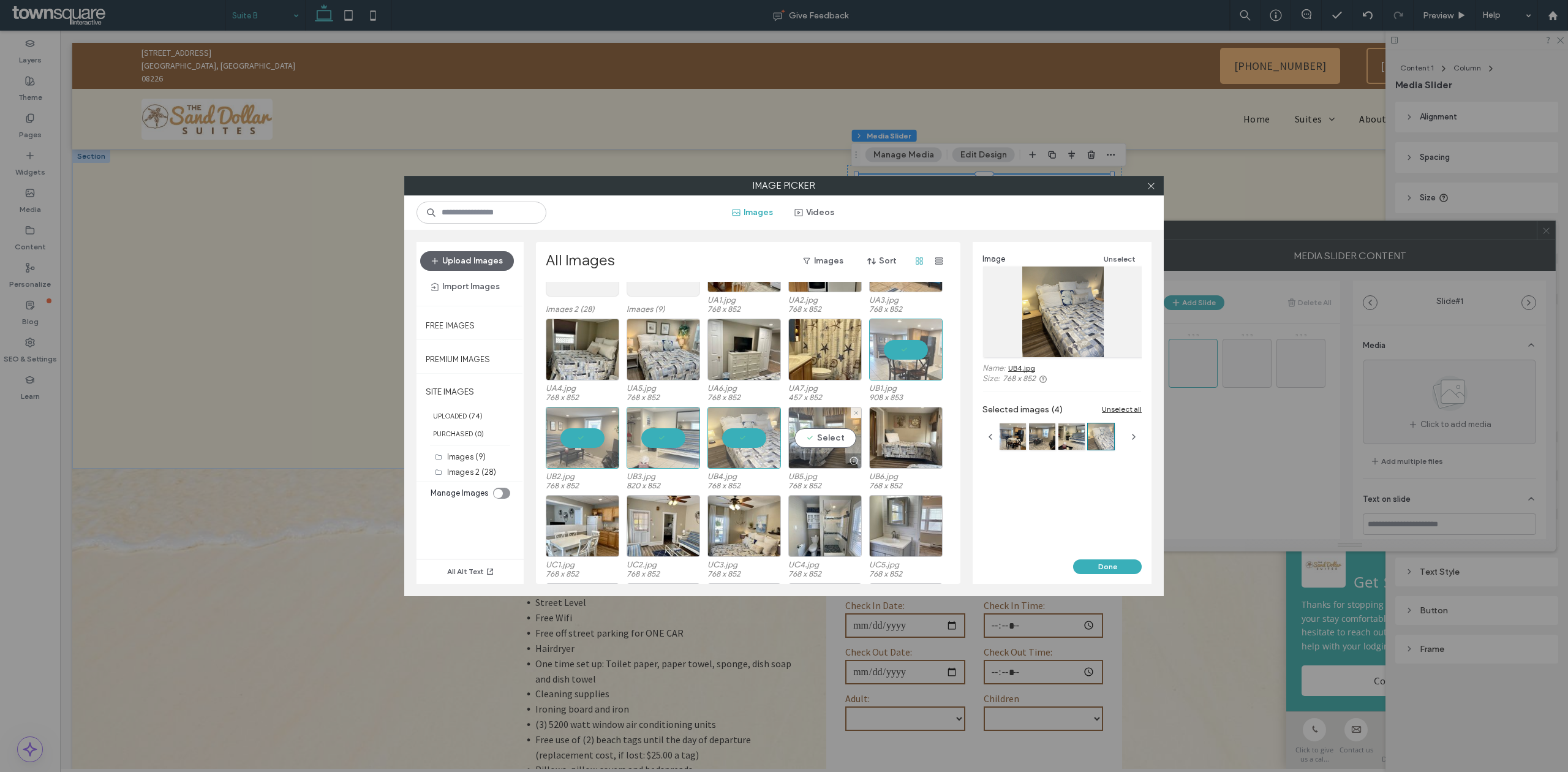
click at [838, 442] on div "Select" at bounding box center [825, 437] width 73 height 62
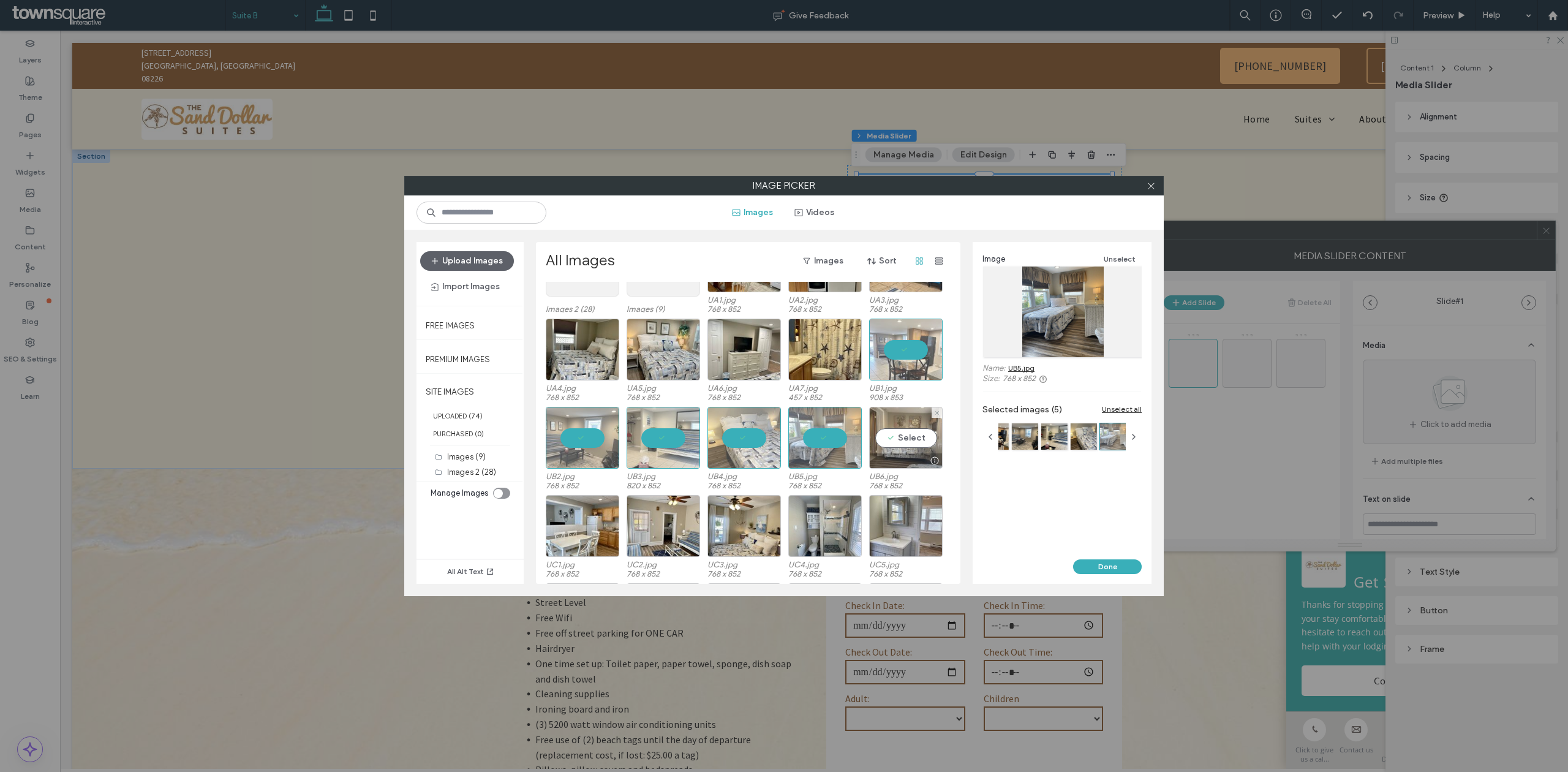
click at [885, 439] on div "Select" at bounding box center [906, 437] width 73 height 62
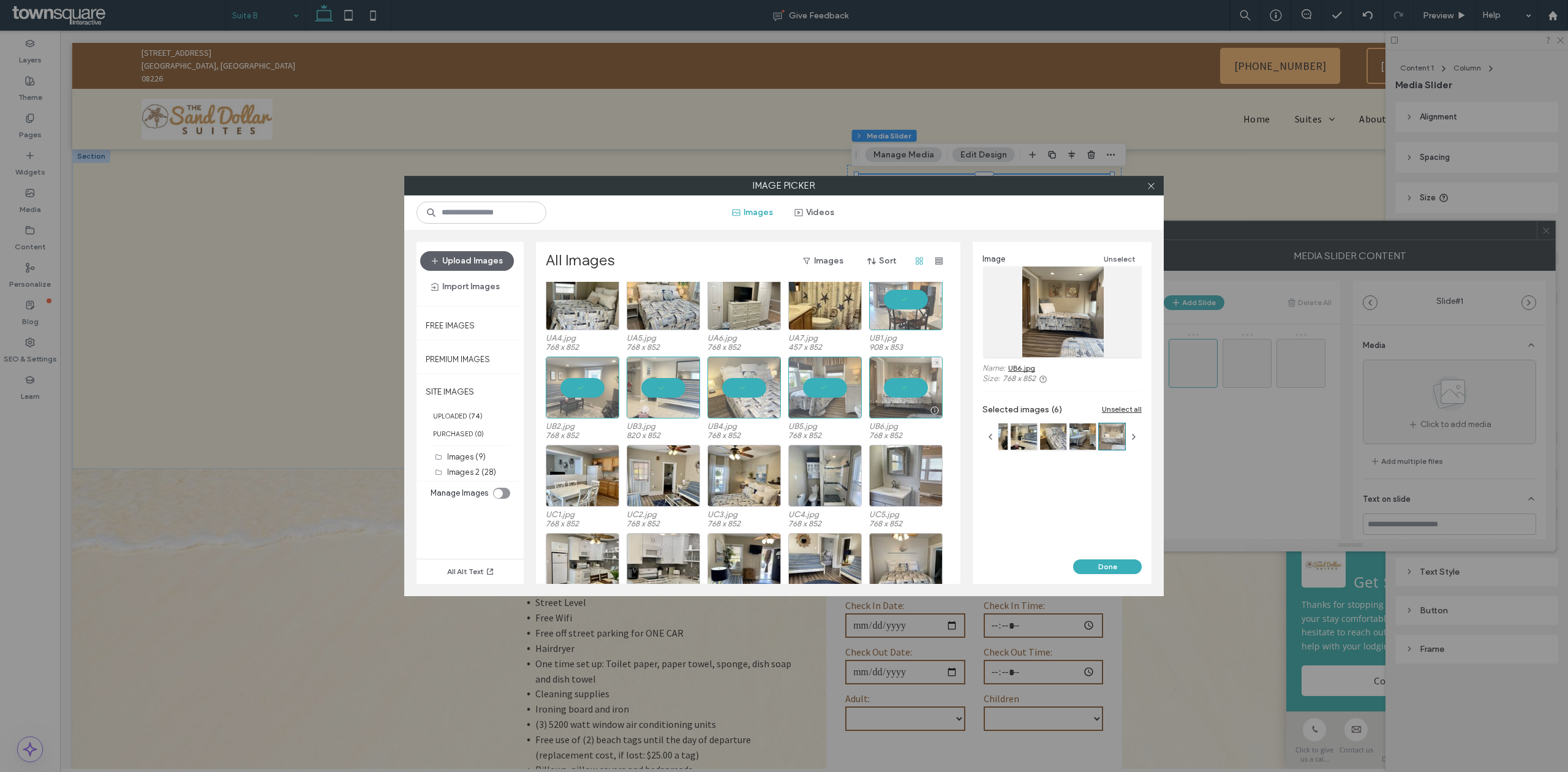
scroll to position [158, 0]
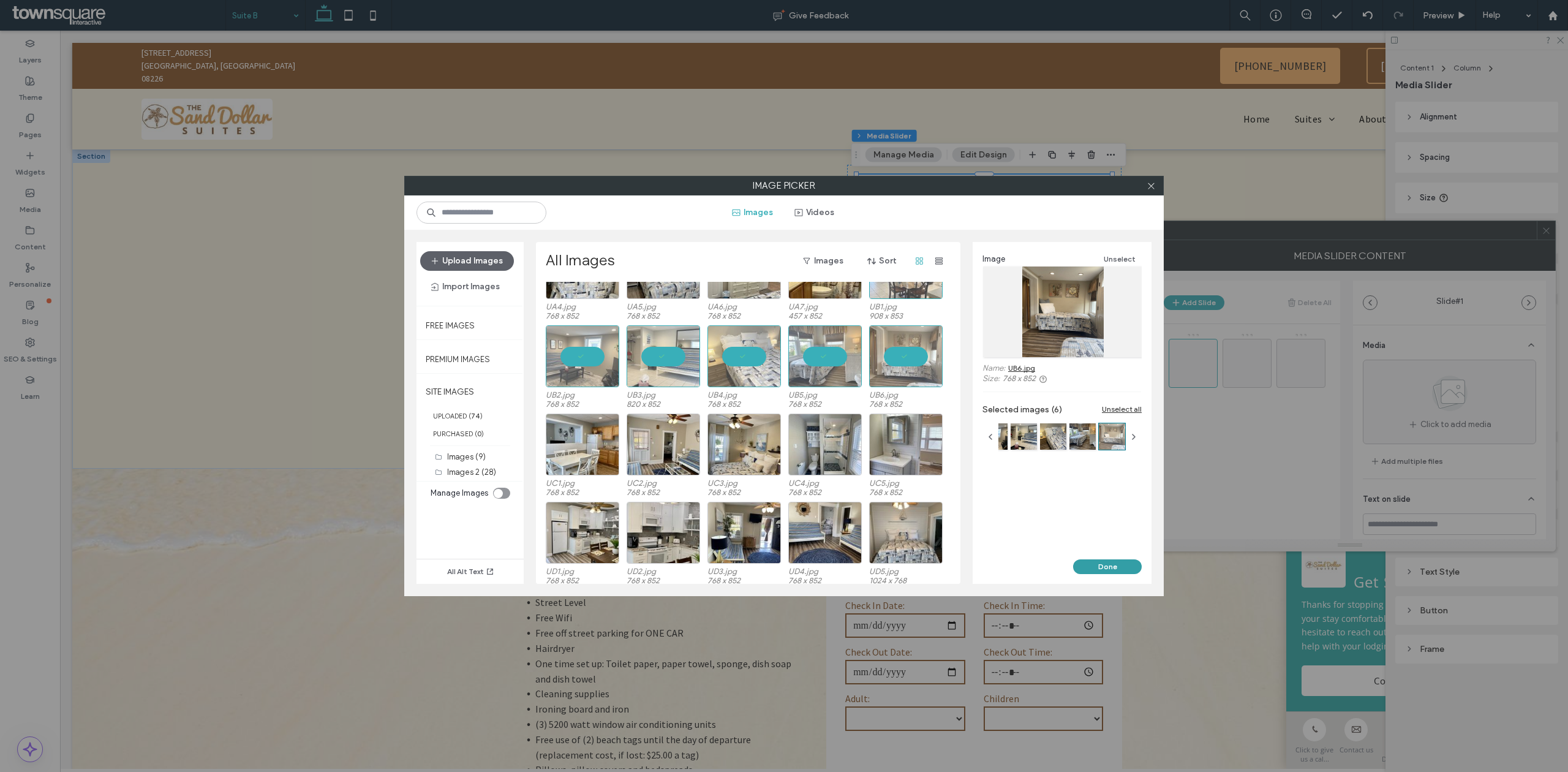
drag, startPoint x: 1106, startPoint y: 563, endPoint x: 1053, endPoint y: 525, distance: 65.2
click at [1106, 563] on button "Done" at bounding box center [1107, 567] width 68 height 15
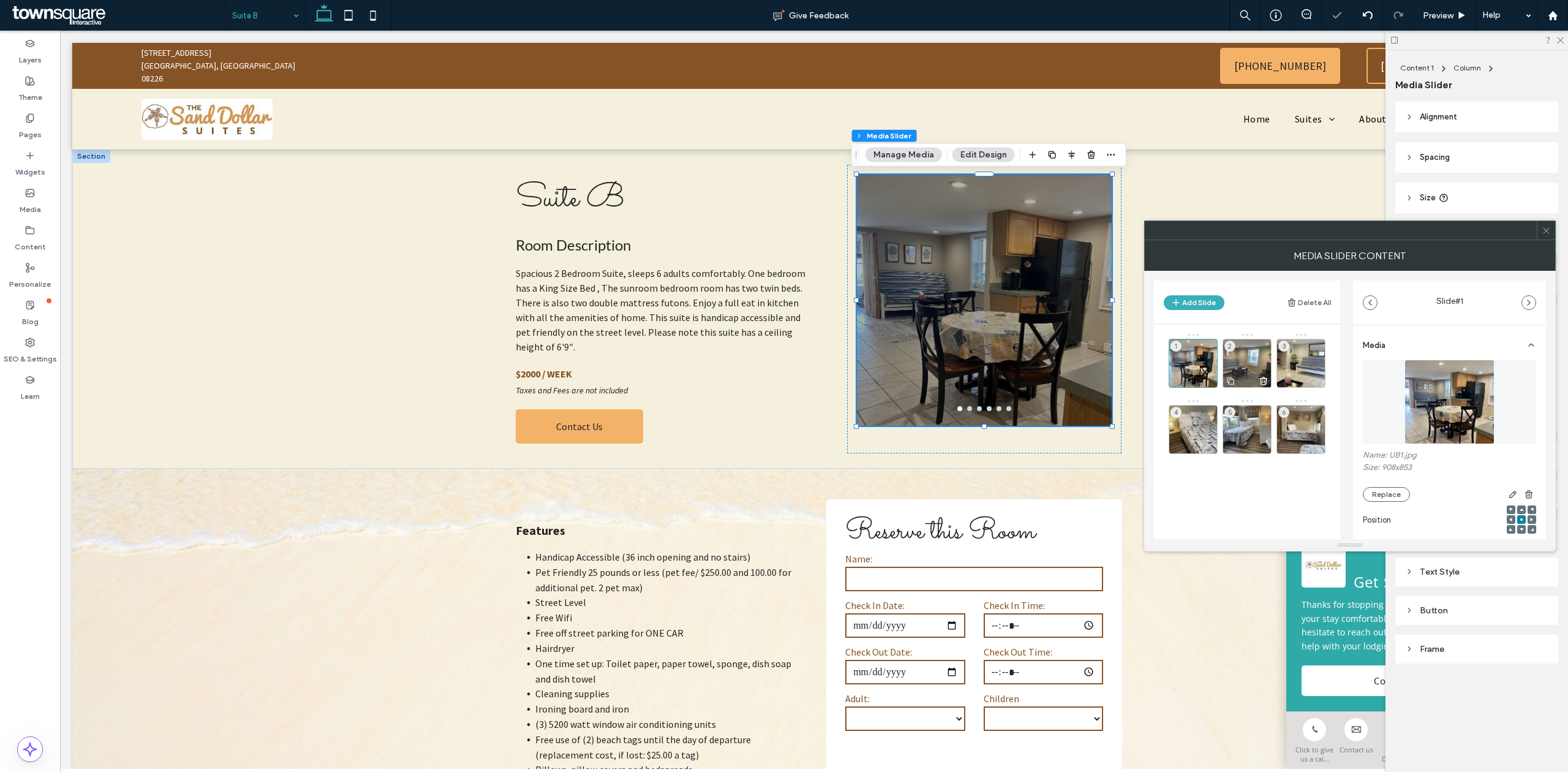
click at [1236, 360] on div "2" at bounding box center [1246, 363] width 49 height 49
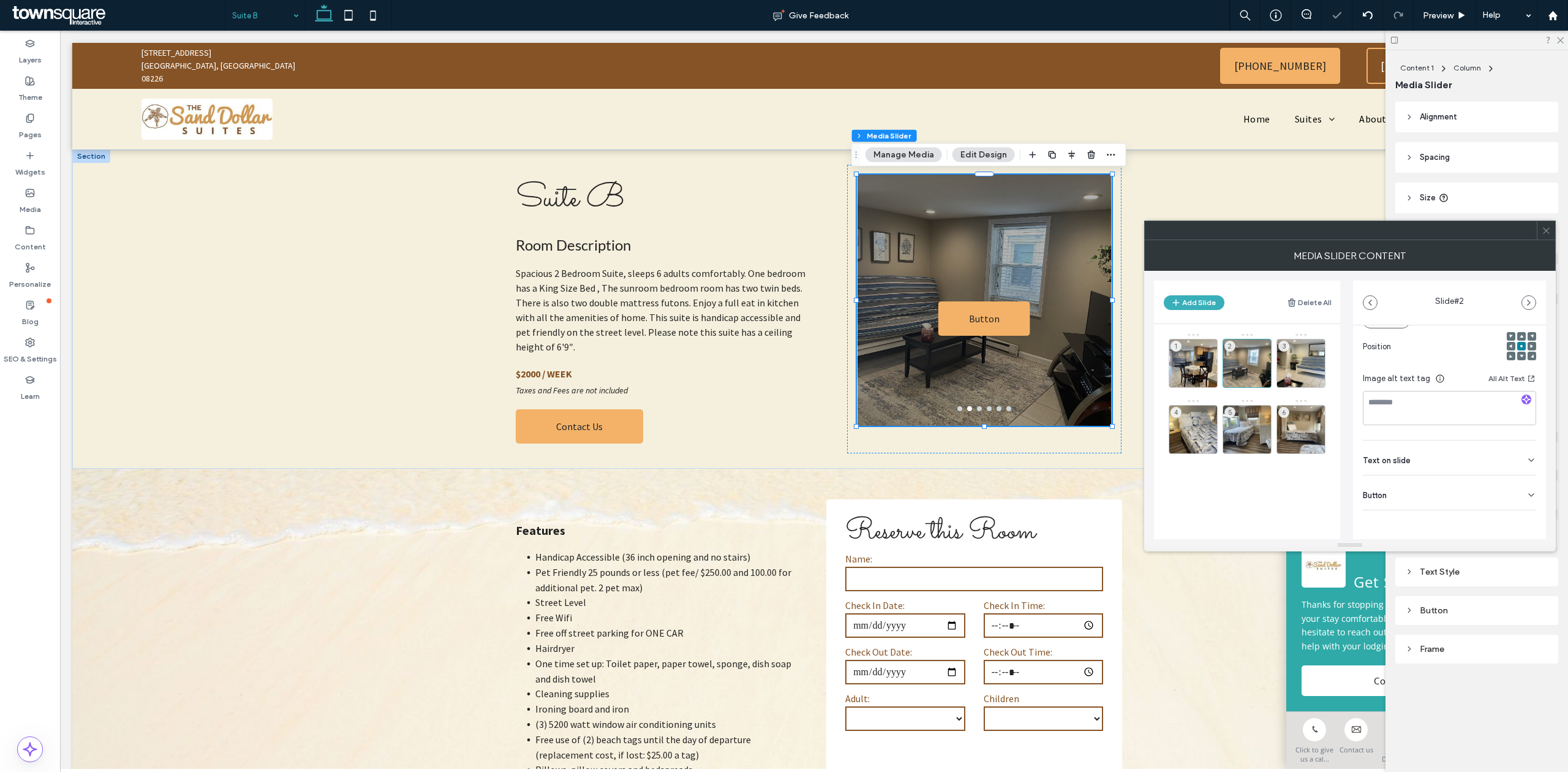
click at [1526, 497] on icon at bounding box center [1531, 495] width 10 height 10
click at [1519, 520] on icon at bounding box center [1524, 519] width 11 height 11
click at [1309, 363] on div "3" at bounding box center [1300, 363] width 49 height 49
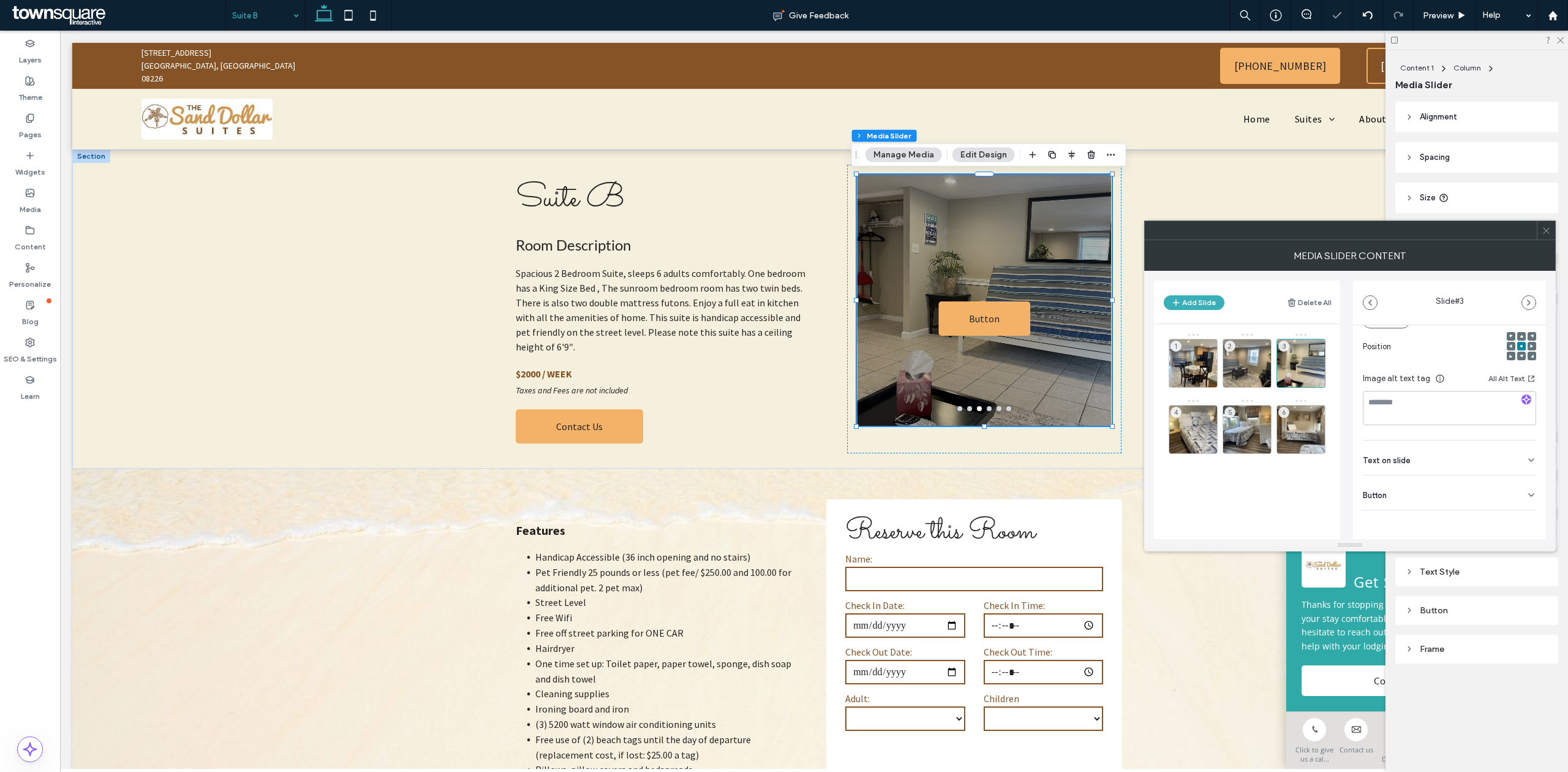
click at [1526, 493] on icon at bounding box center [1531, 495] width 10 height 10
click at [1520, 522] on use at bounding box center [1525, 519] width 10 height 7
click at [1201, 415] on div "4" at bounding box center [1193, 429] width 49 height 49
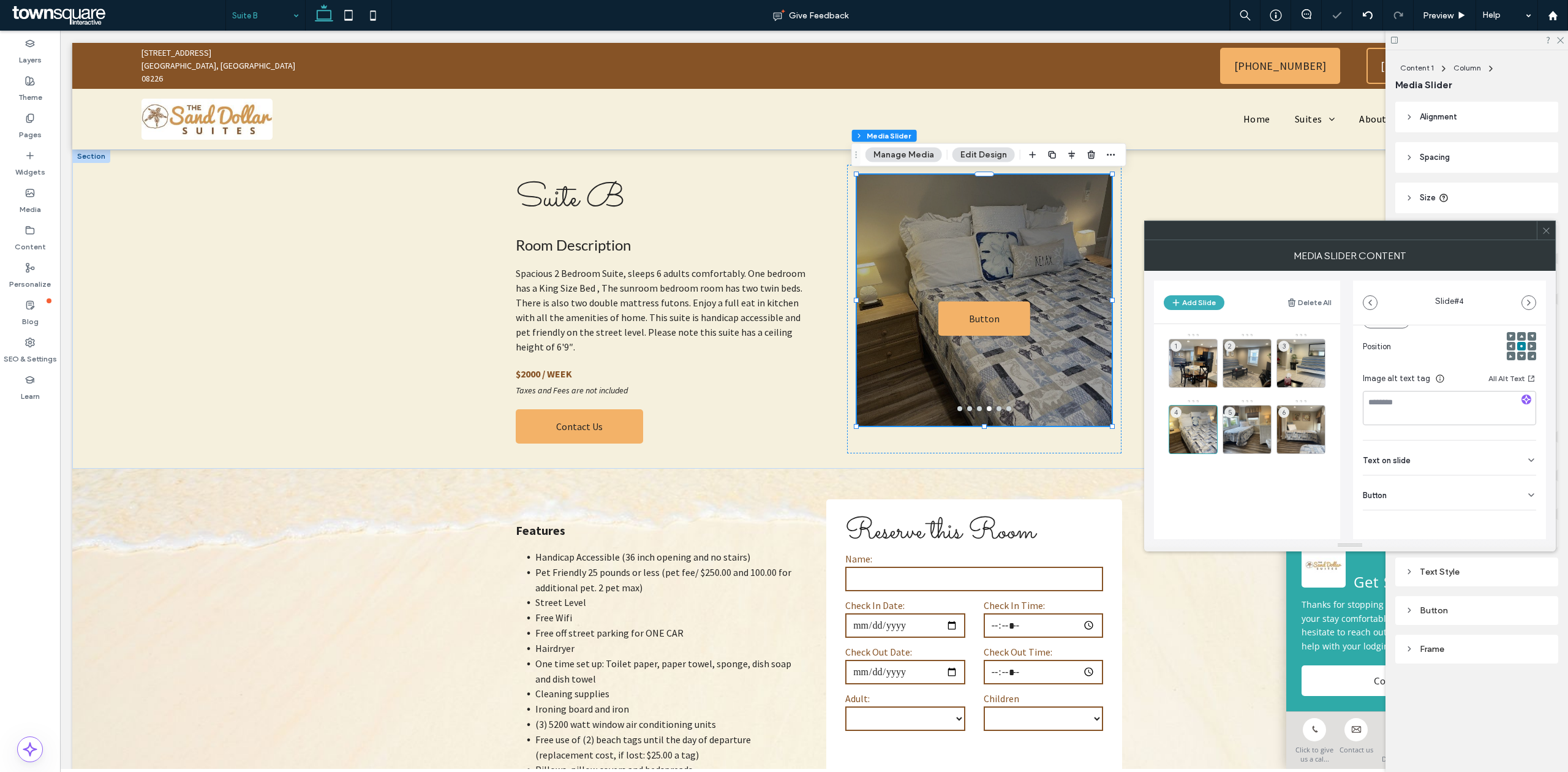
click at [1519, 486] on div "Button" at bounding box center [1449, 492] width 173 height 35
click at [1520, 520] on use at bounding box center [1525, 519] width 10 height 7
click at [1236, 425] on div "5" at bounding box center [1246, 429] width 49 height 49
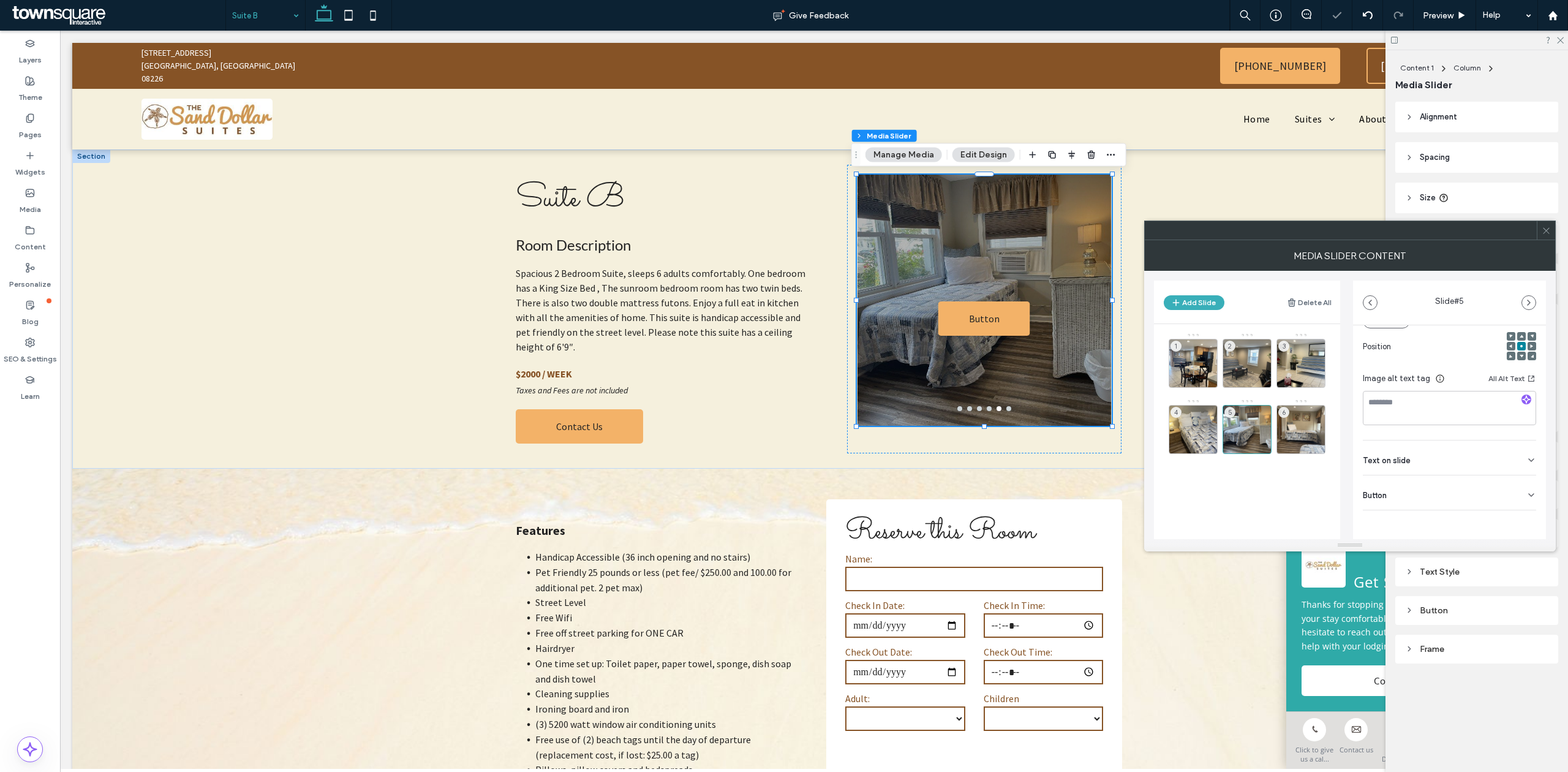
click at [1532, 487] on div "Media Name: UB5.jpg Size: 768x852 Replace Position Image alt text tag All Alt T…" at bounding box center [1449, 367] width 193 height 431
click at [1526, 493] on icon at bounding box center [1531, 495] width 10 height 10
click at [1520, 525] on icon at bounding box center [1524, 519] width 11 height 11
click at [1309, 424] on div "6" at bounding box center [1300, 429] width 49 height 49
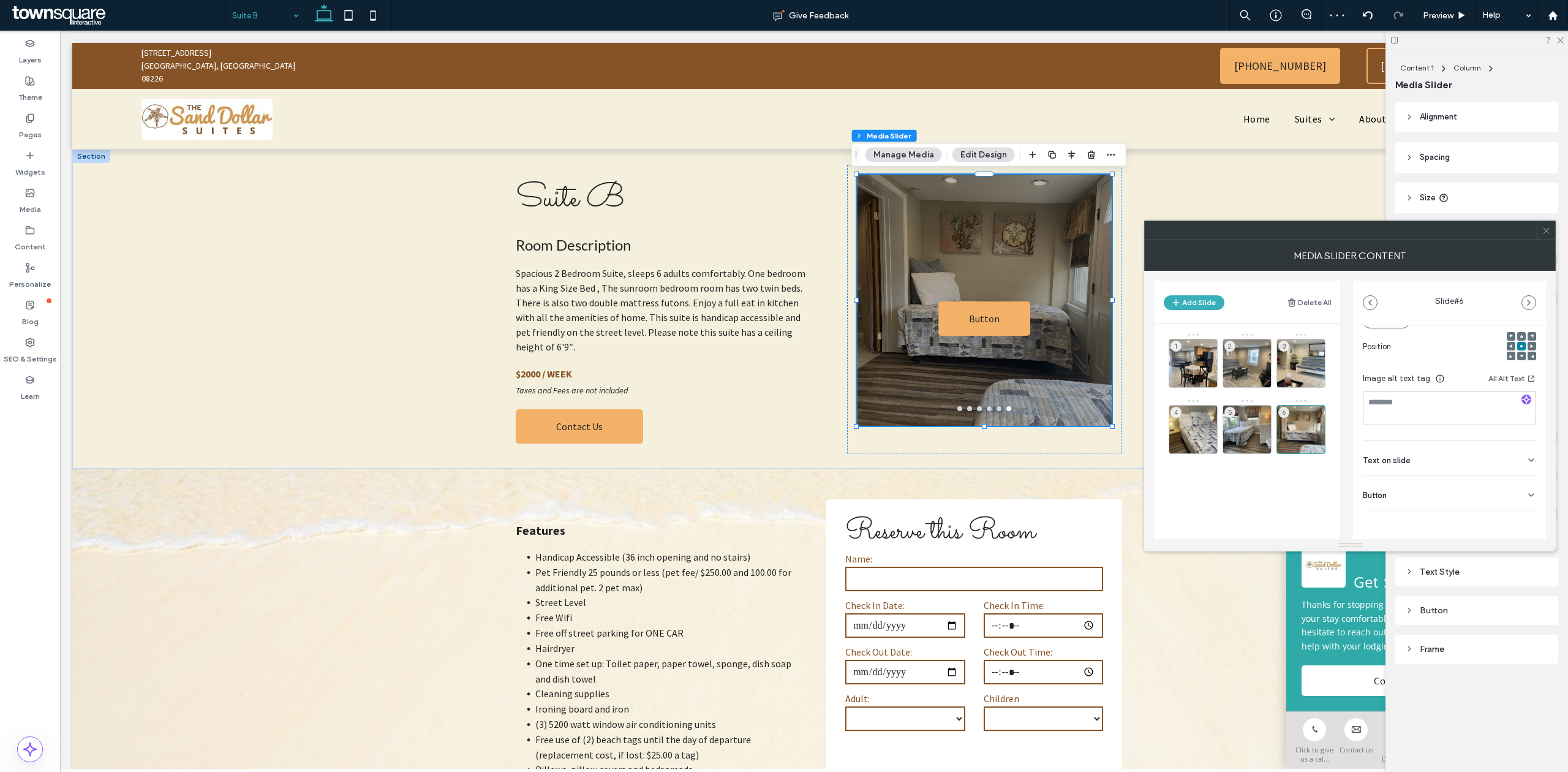
click at [1530, 498] on div "Media Name: UB6.jpg Size: 768x852 Replace Position Image alt text tag All Alt T…" at bounding box center [1449, 367] width 193 height 431
click at [1526, 496] on icon at bounding box center [1531, 495] width 10 height 10
click at [1519, 523] on icon at bounding box center [1524, 519] width 11 height 11
click at [1546, 242] on div "MEDIA SLIDER CONTENT" at bounding box center [1349, 255] width 412 height 31
click at [1547, 231] on use at bounding box center [1545, 229] width 6 height 6
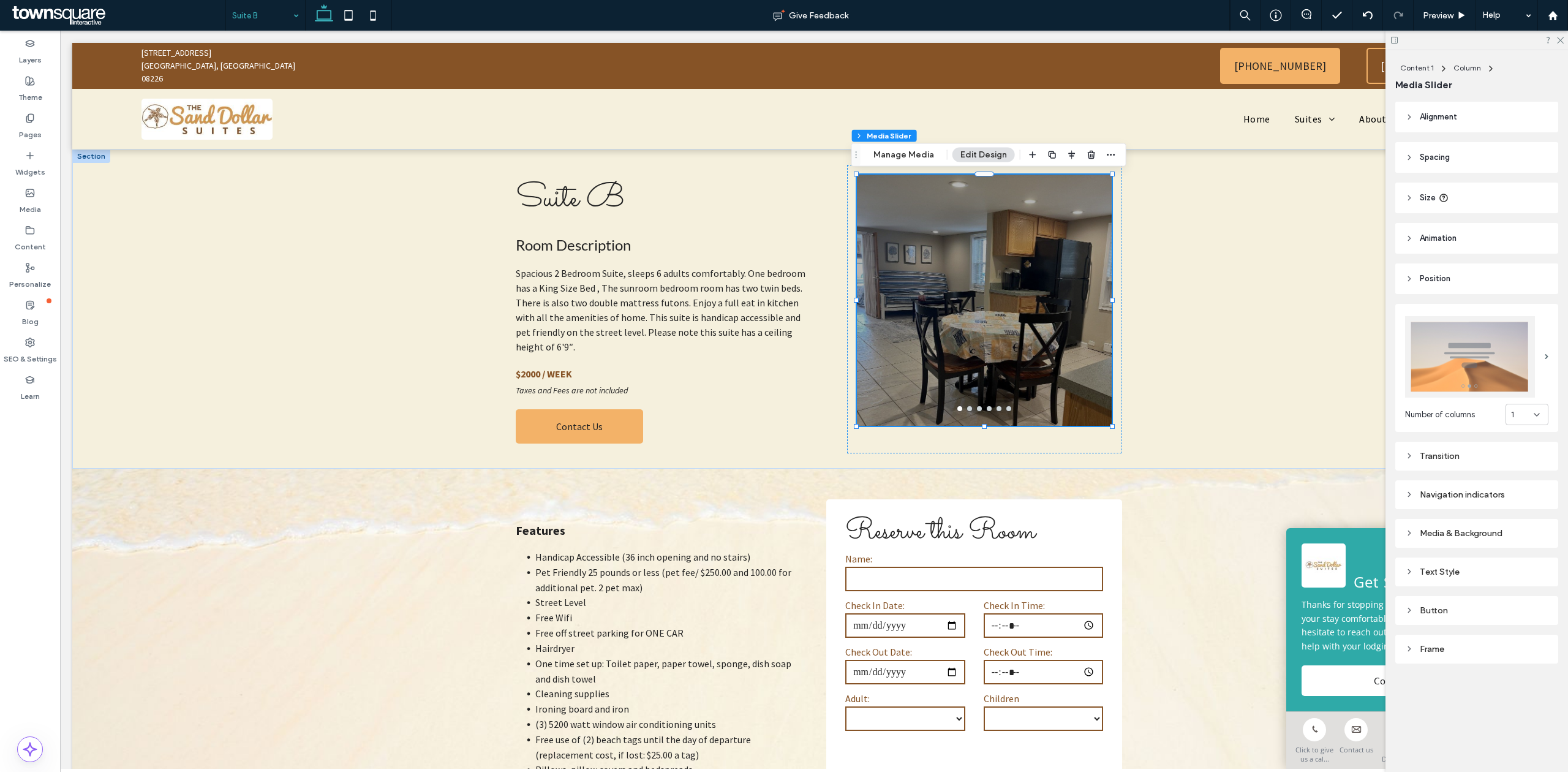
click at [1490, 530] on div "Media & Background" at bounding box center [1476, 533] width 144 height 11
click at [1535, 629] on div "rgba(0, 0, 0, 0.3)" at bounding box center [1540, 634] width 11 height 11
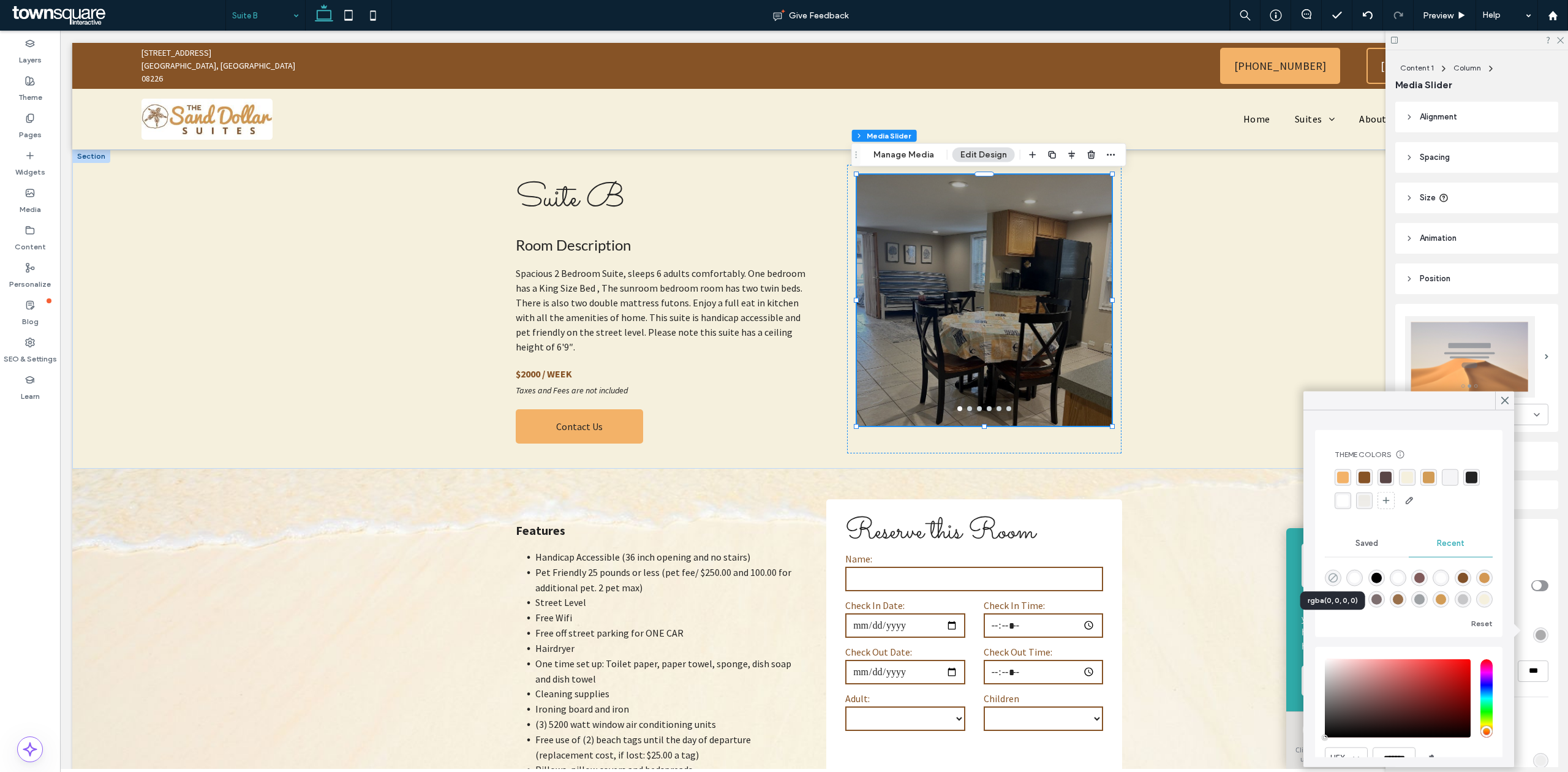
click at [1333, 581] on icon "rgba(0, 0, 0, 0)" at bounding box center [1333, 577] width 11 height 11
type input "*"
type input "**"
type input "*"
type input "**"
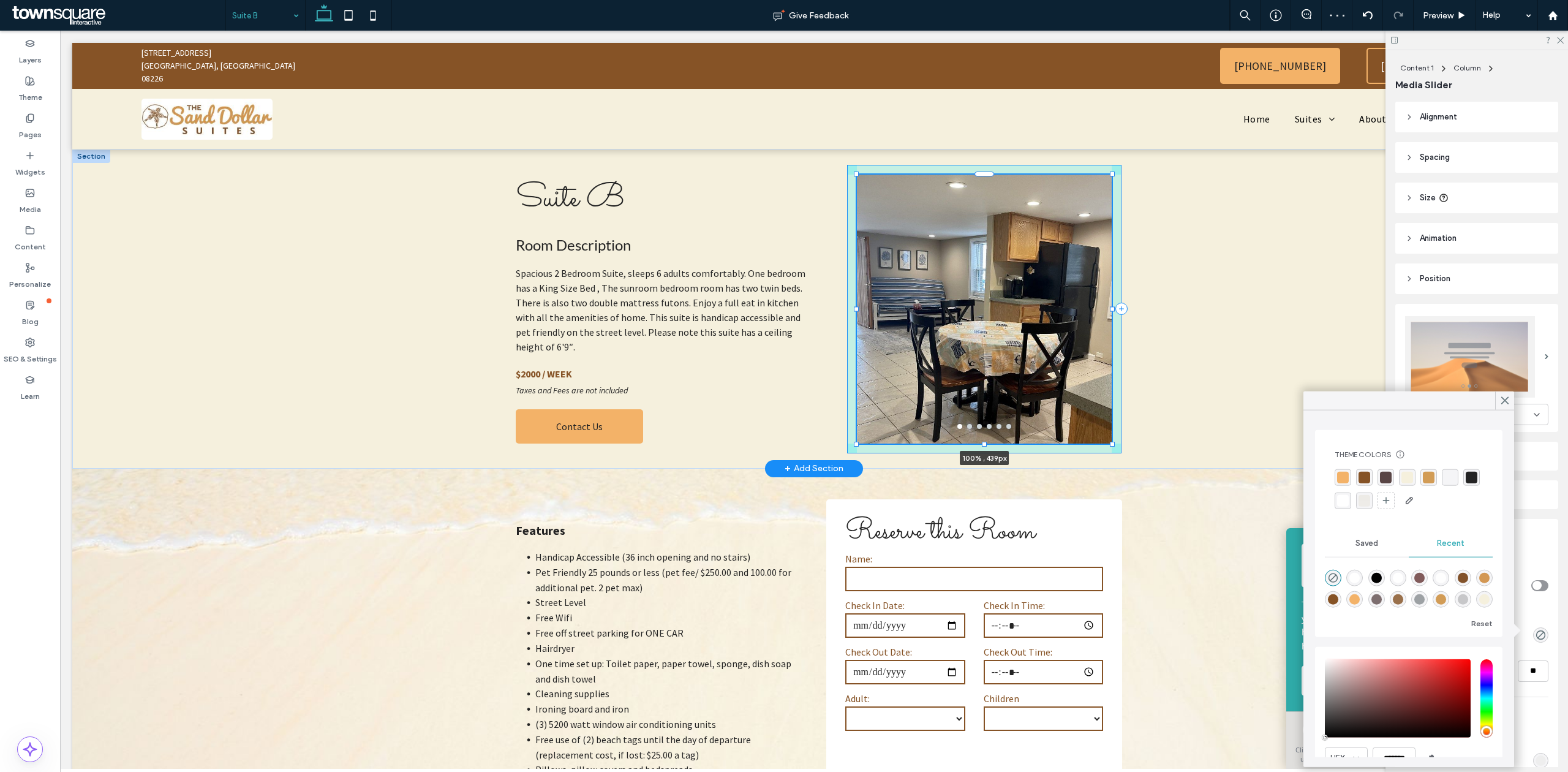
drag, startPoint x: 977, startPoint y: 426, endPoint x: 978, endPoint y: 444, distance: 18.0
click at [982, 444] on div at bounding box center [984, 444] width 5 height 5
type input "***"
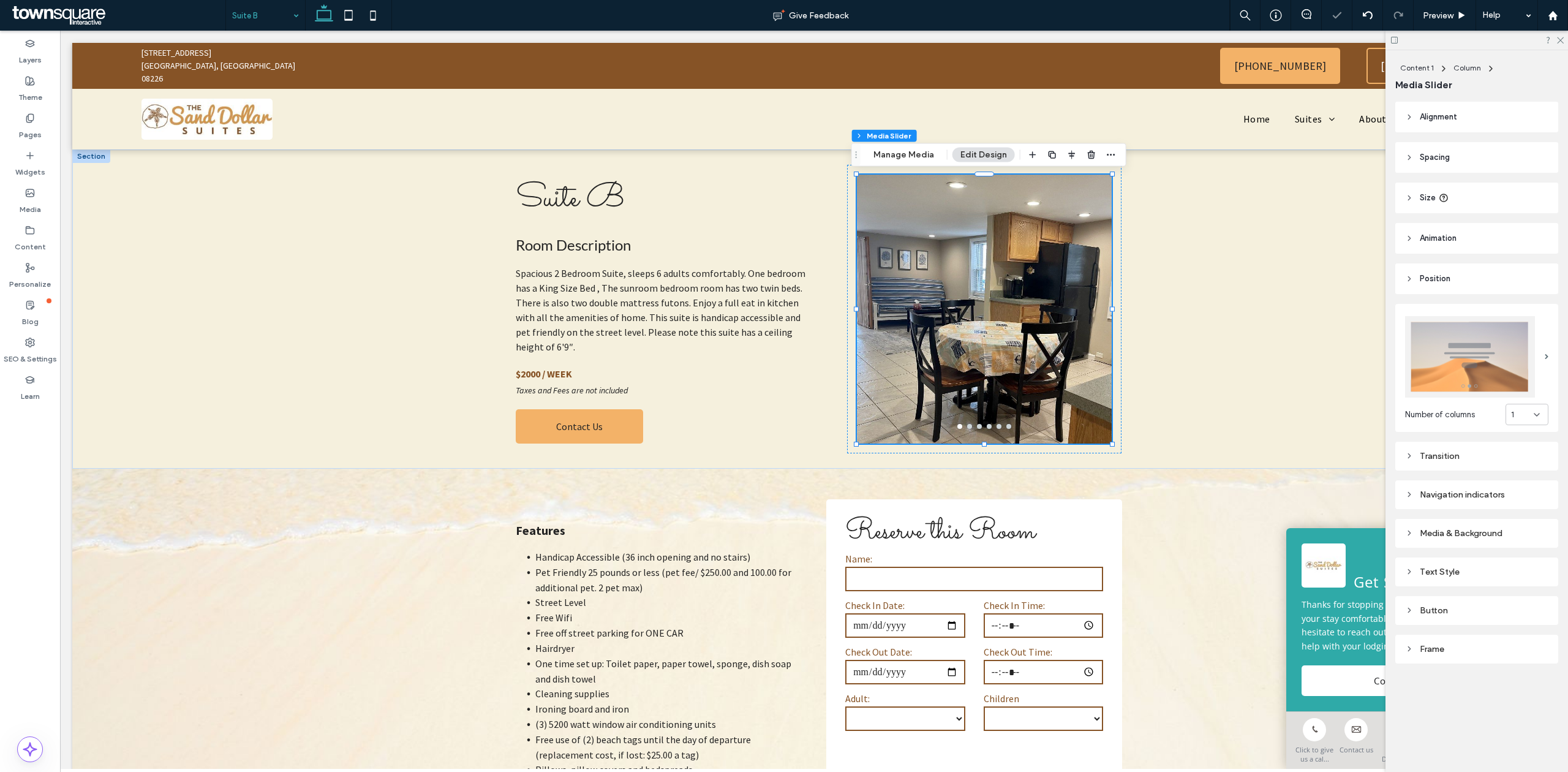
drag, startPoint x: 263, startPoint y: 6, endPoint x: 266, endPoint y: 13, distance: 7.6
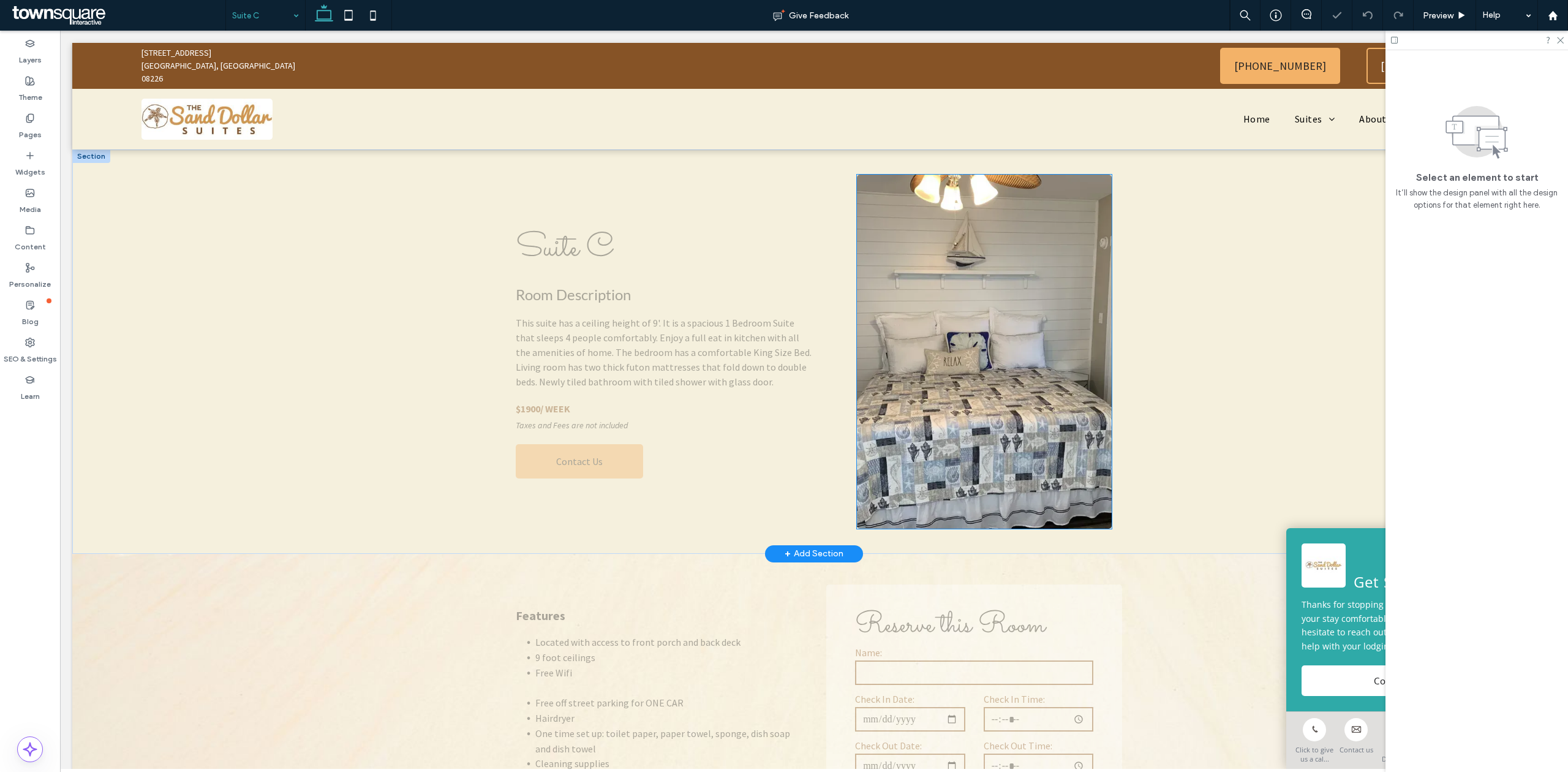
click at [973, 318] on img at bounding box center [984, 351] width 254 height 354
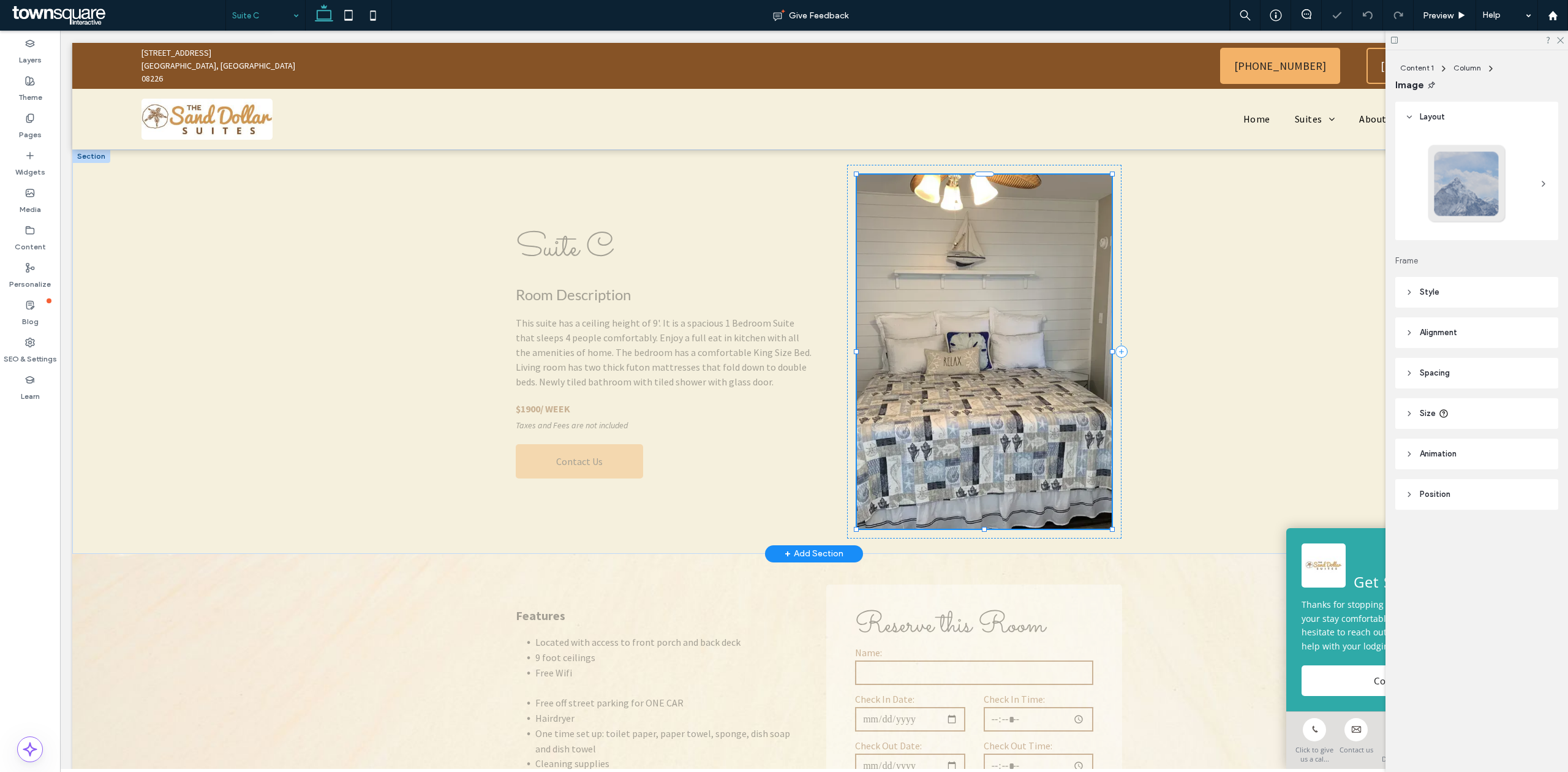
type input "*"
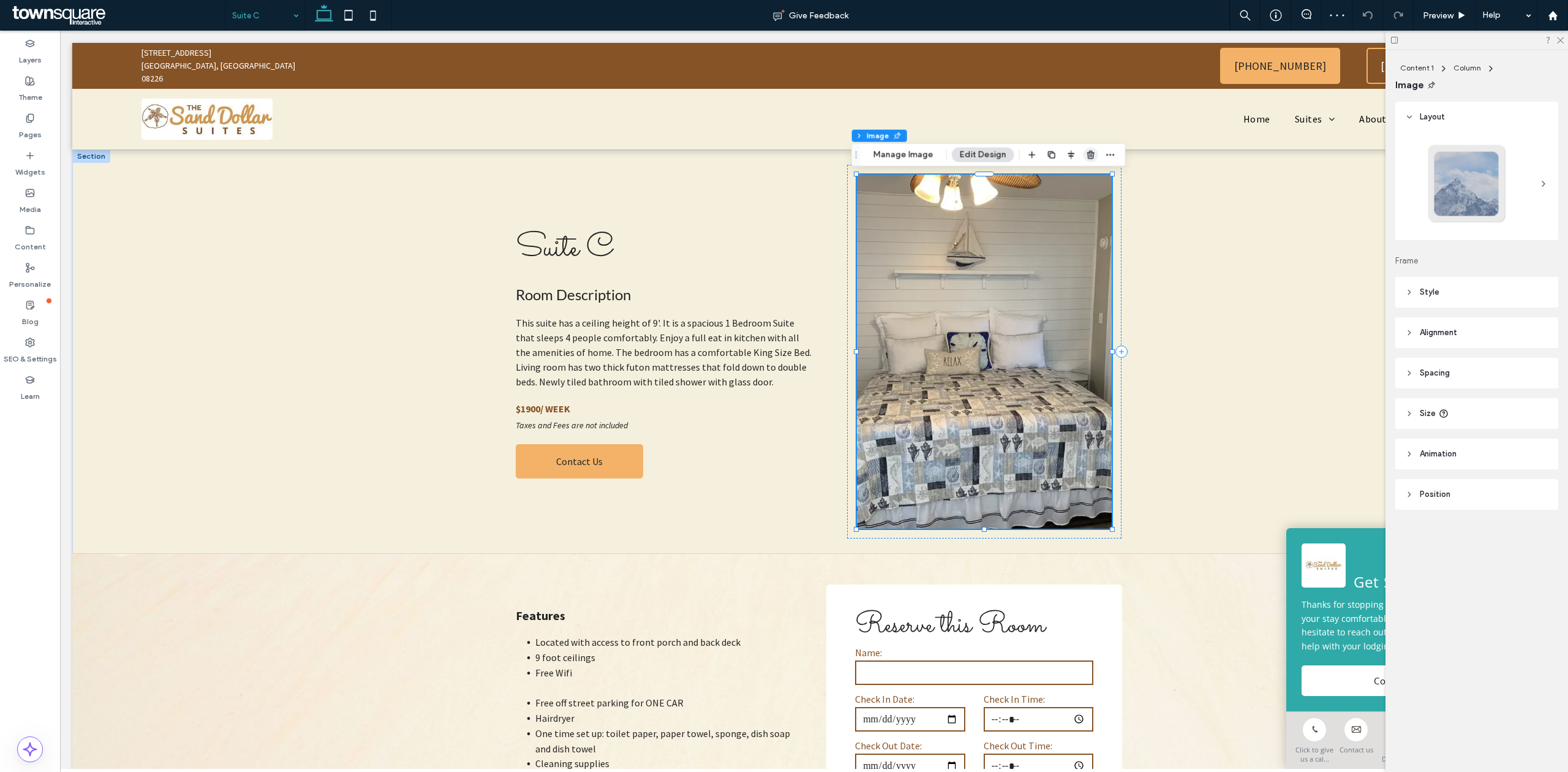
click at [1087, 155] on use "button" at bounding box center [1090, 155] width 7 height 8
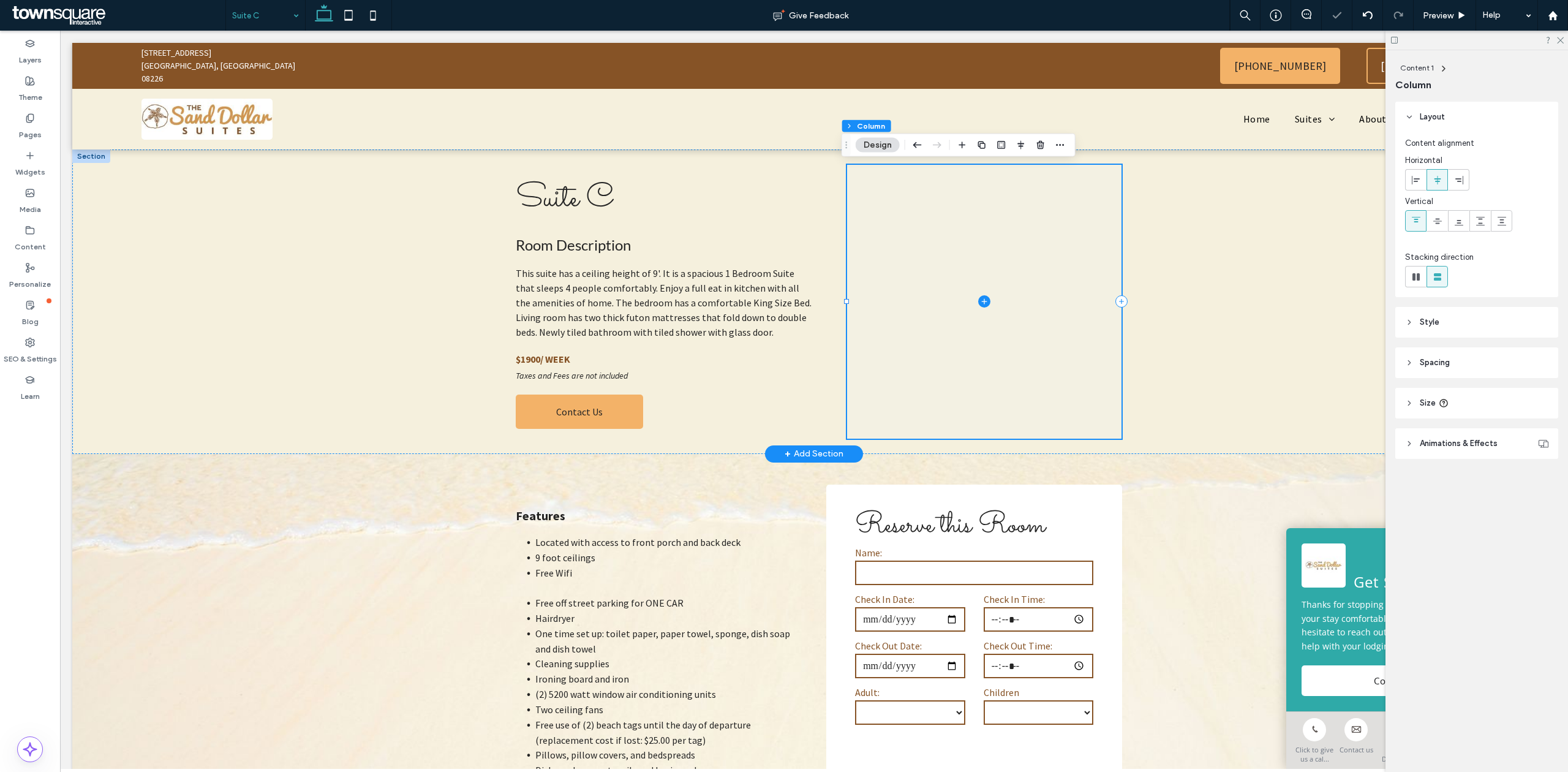
click at [888, 231] on span at bounding box center [984, 302] width 274 height 274
click at [16, 167] on label "Widgets" at bounding box center [31, 169] width 30 height 17
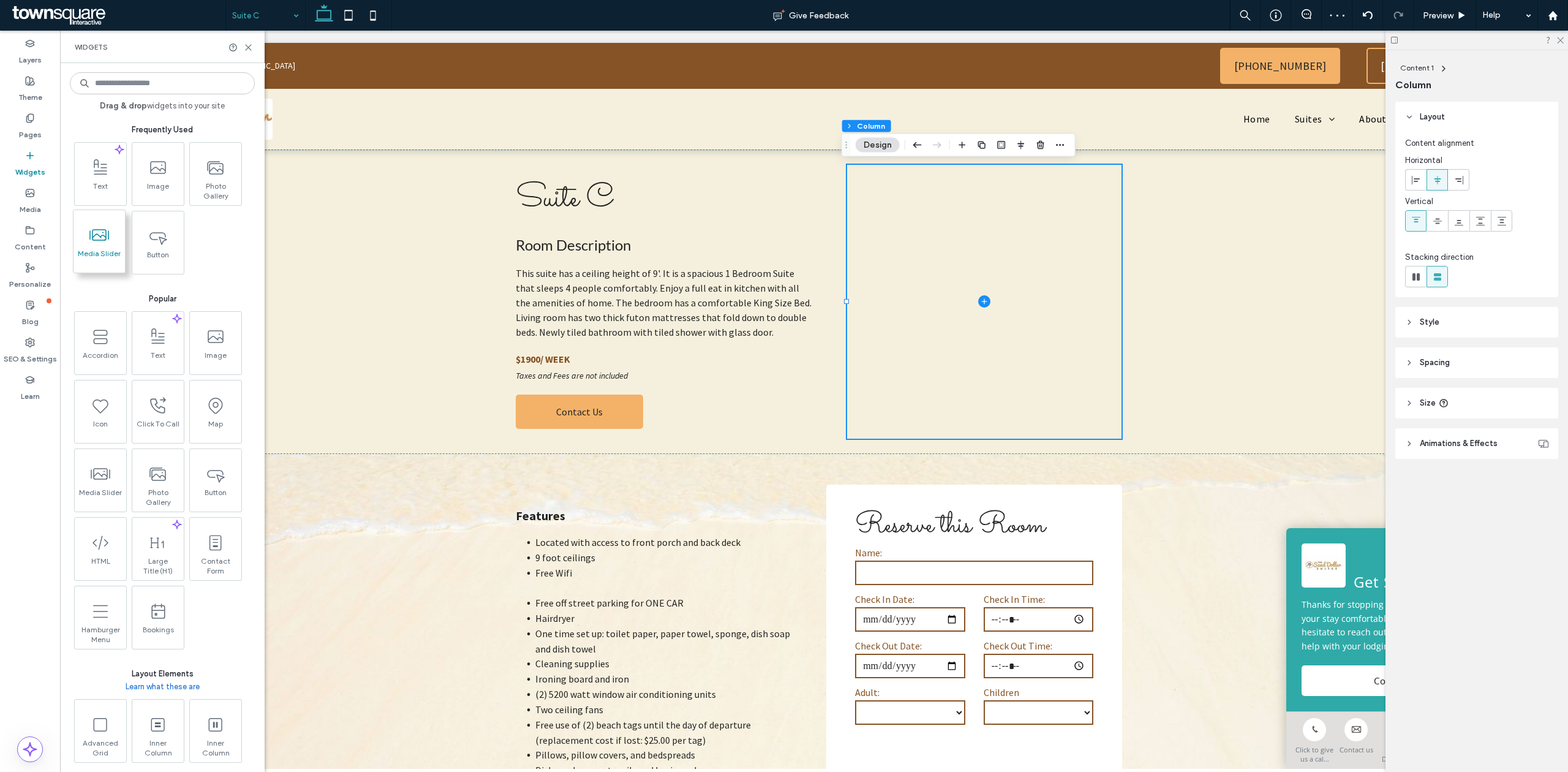
click at [101, 243] on icon at bounding box center [99, 235] width 20 height 20
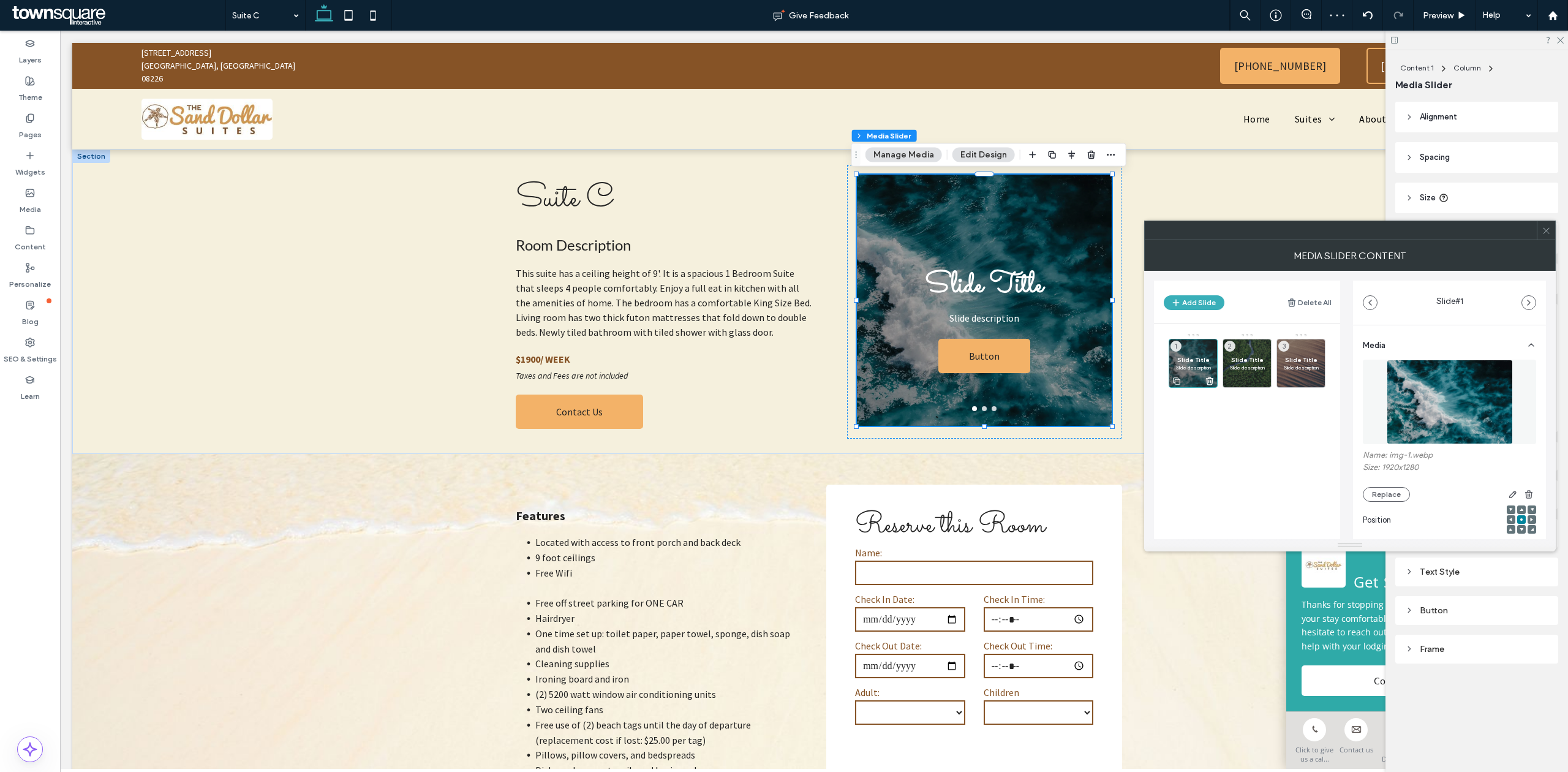
click at [1208, 379] on icon at bounding box center [1209, 380] width 10 height 11
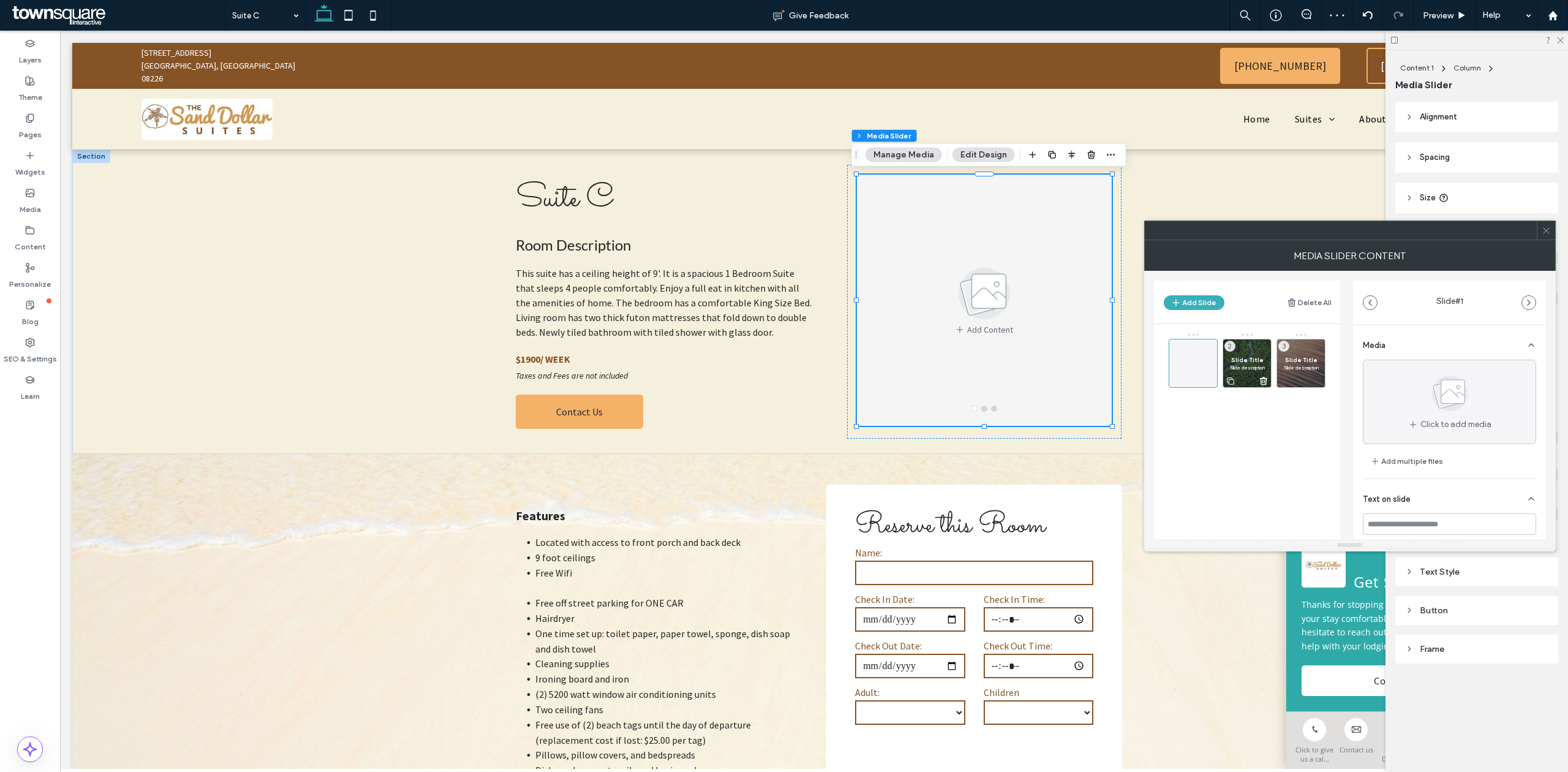
click at [1262, 383] on use at bounding box center [1264, 380] width 7 height 7
click at [1318, 380] on use at bounding box center [1317, 380] width 7 height 7
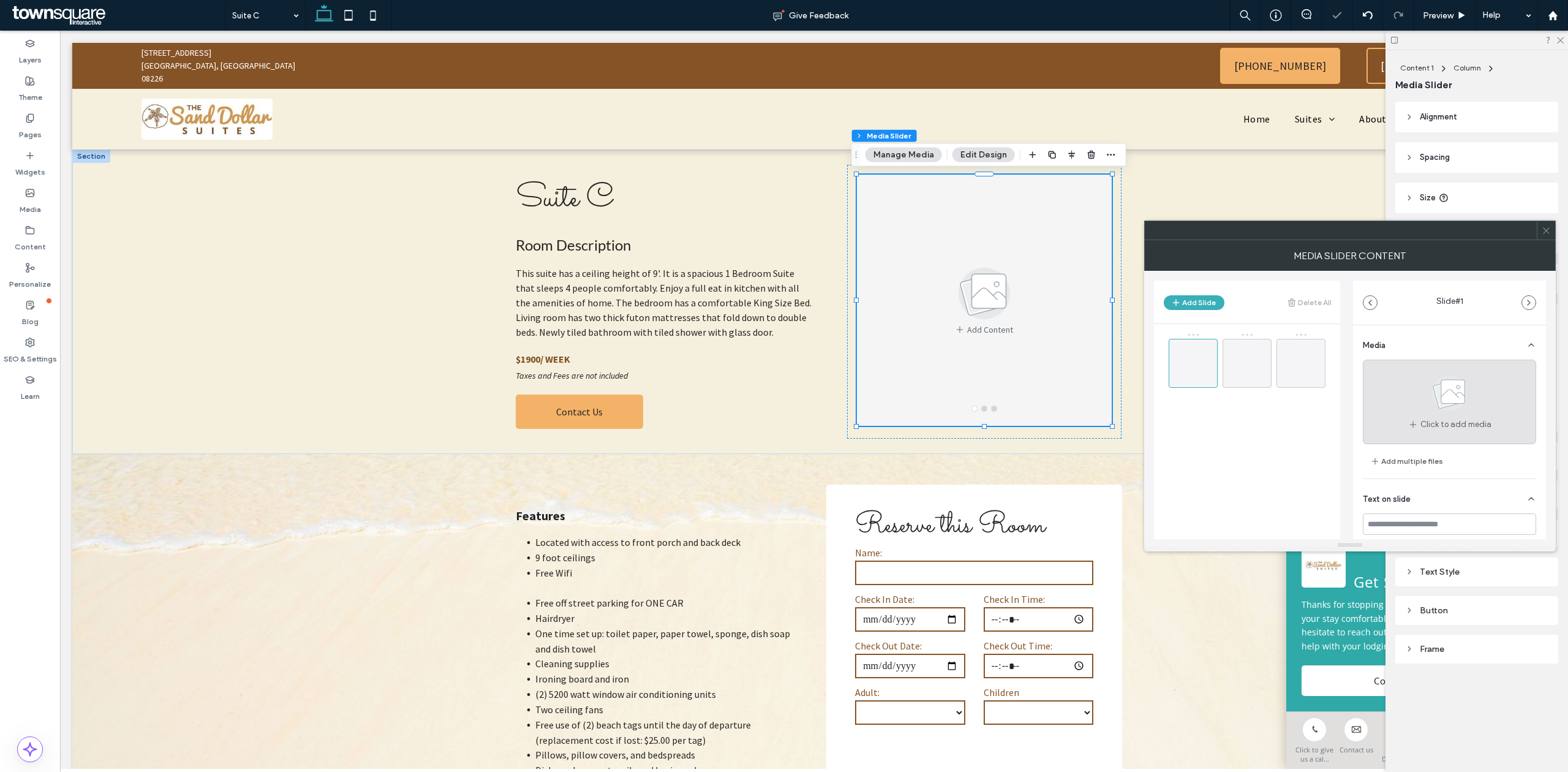
click at [1412, 391] on div "Click to add media" at bounding box center [1449, 402] width 173 height 84
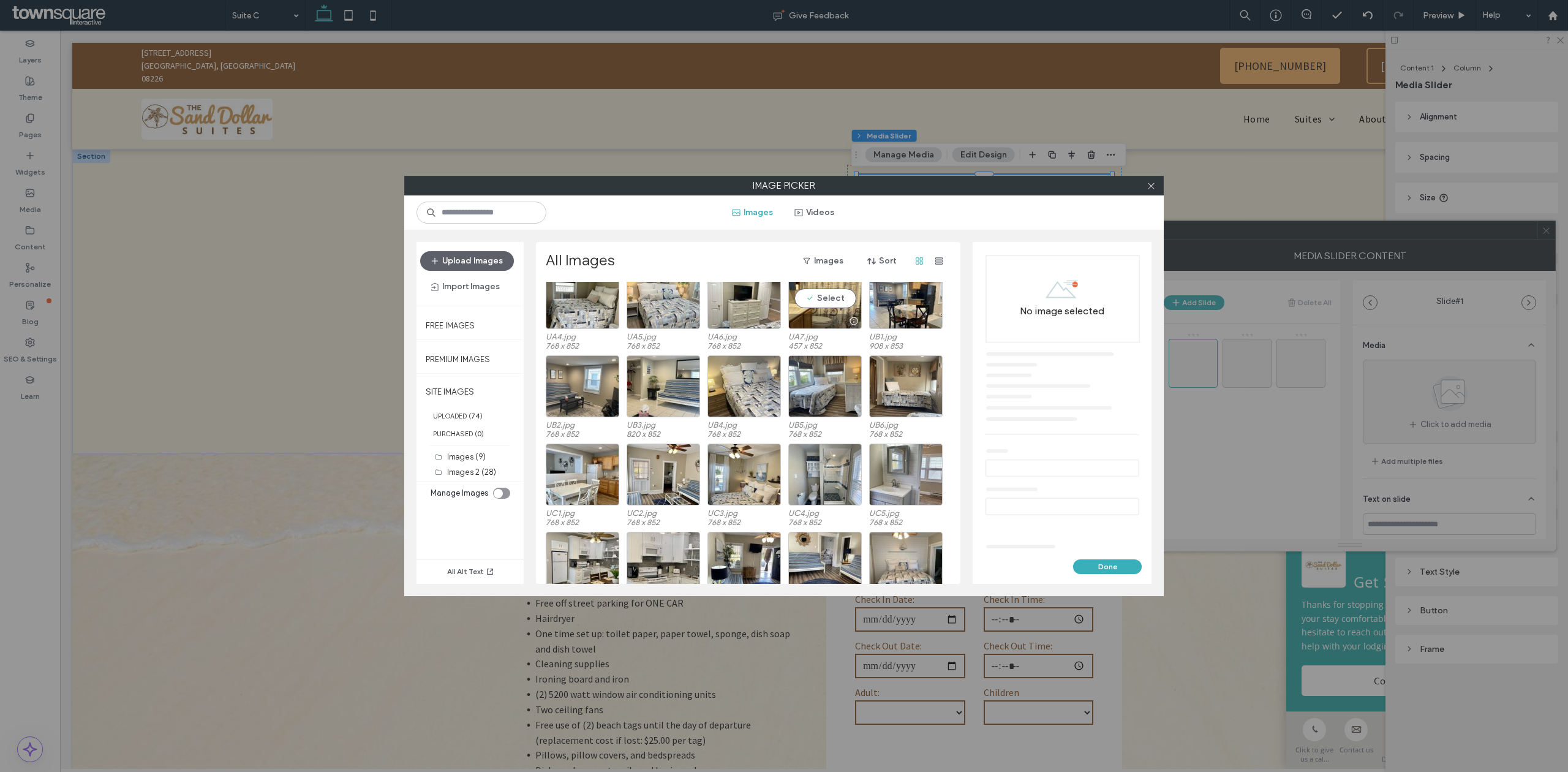
scroll to position [169, 0]
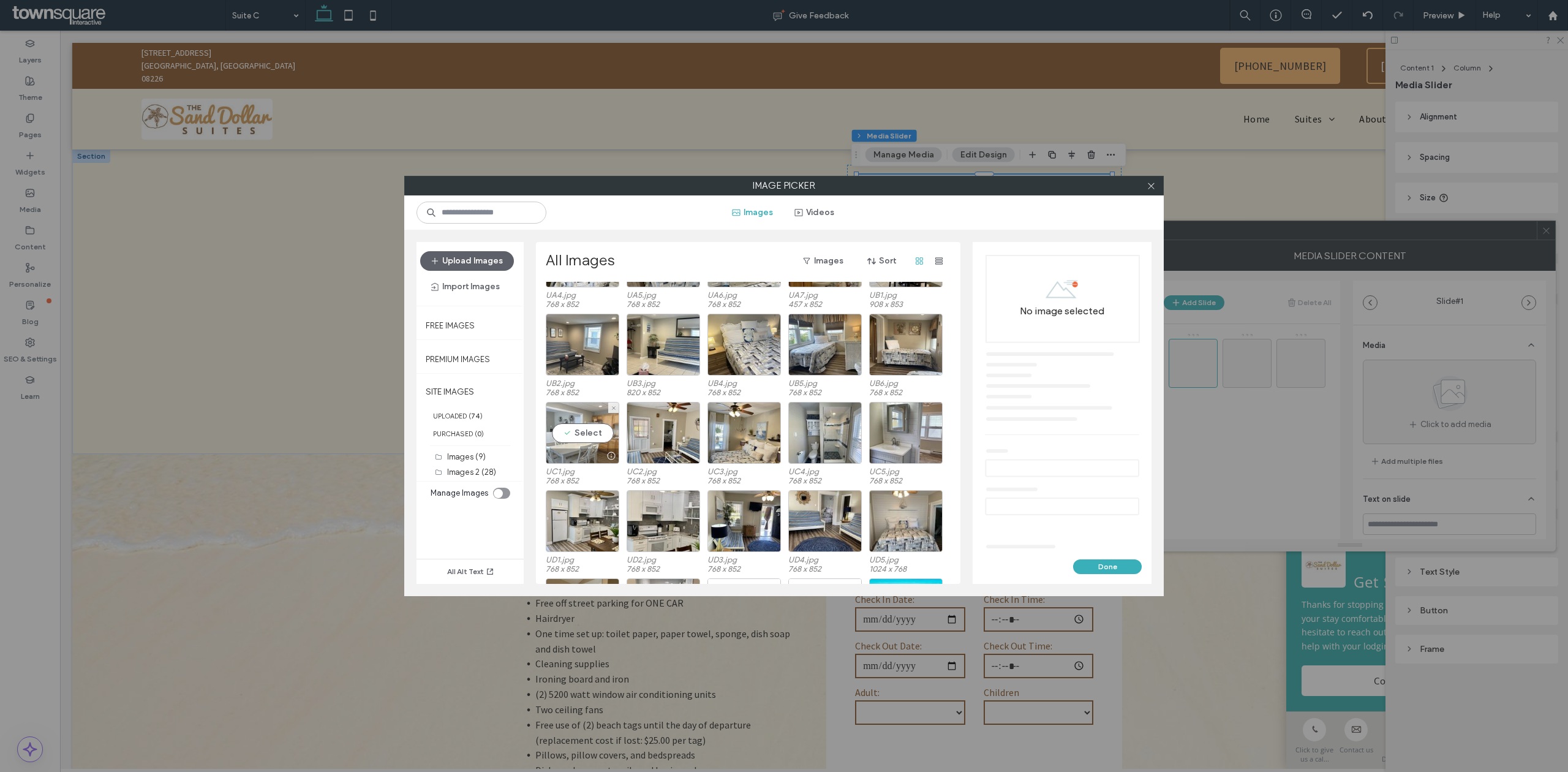
click at [582, 430] on div "Select" at bounding box center [582, 432] width 73 height 62
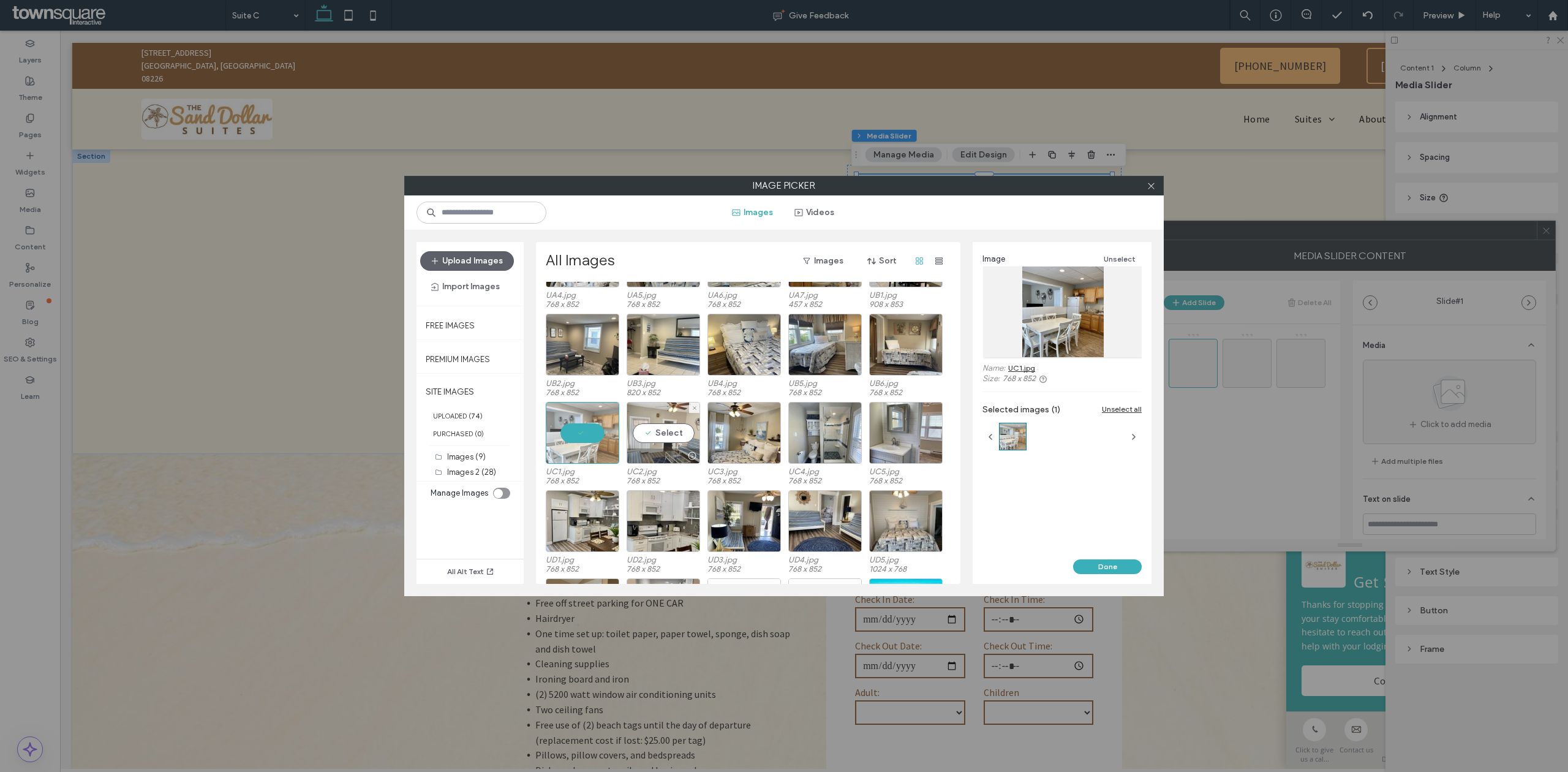
click at [652, 431] on div "Select" at bounding box center [663, 432] width 73 height 62
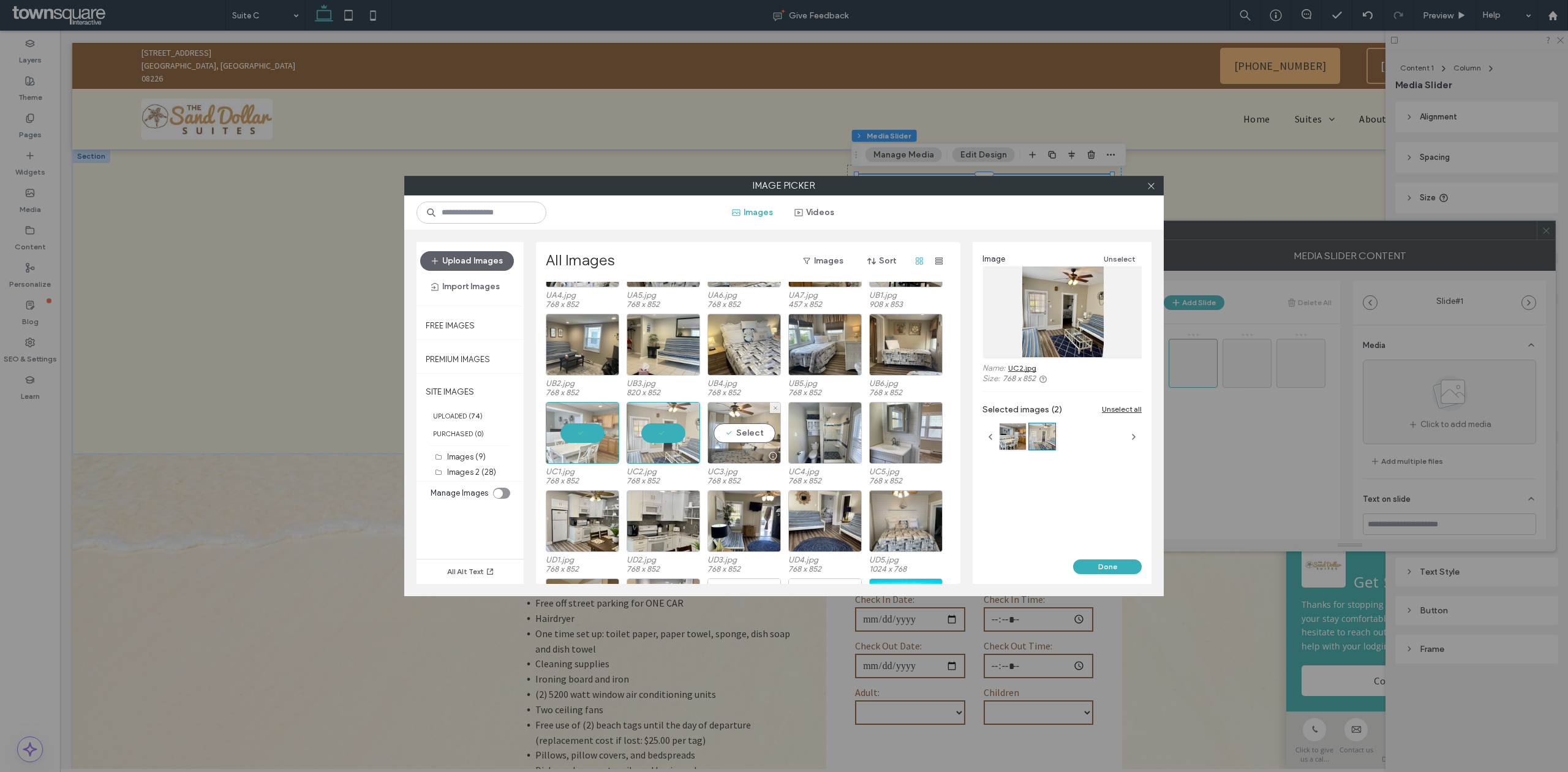
click at [753, 434] on div "Select" at bounding box center [744, 432] width 73 height 62
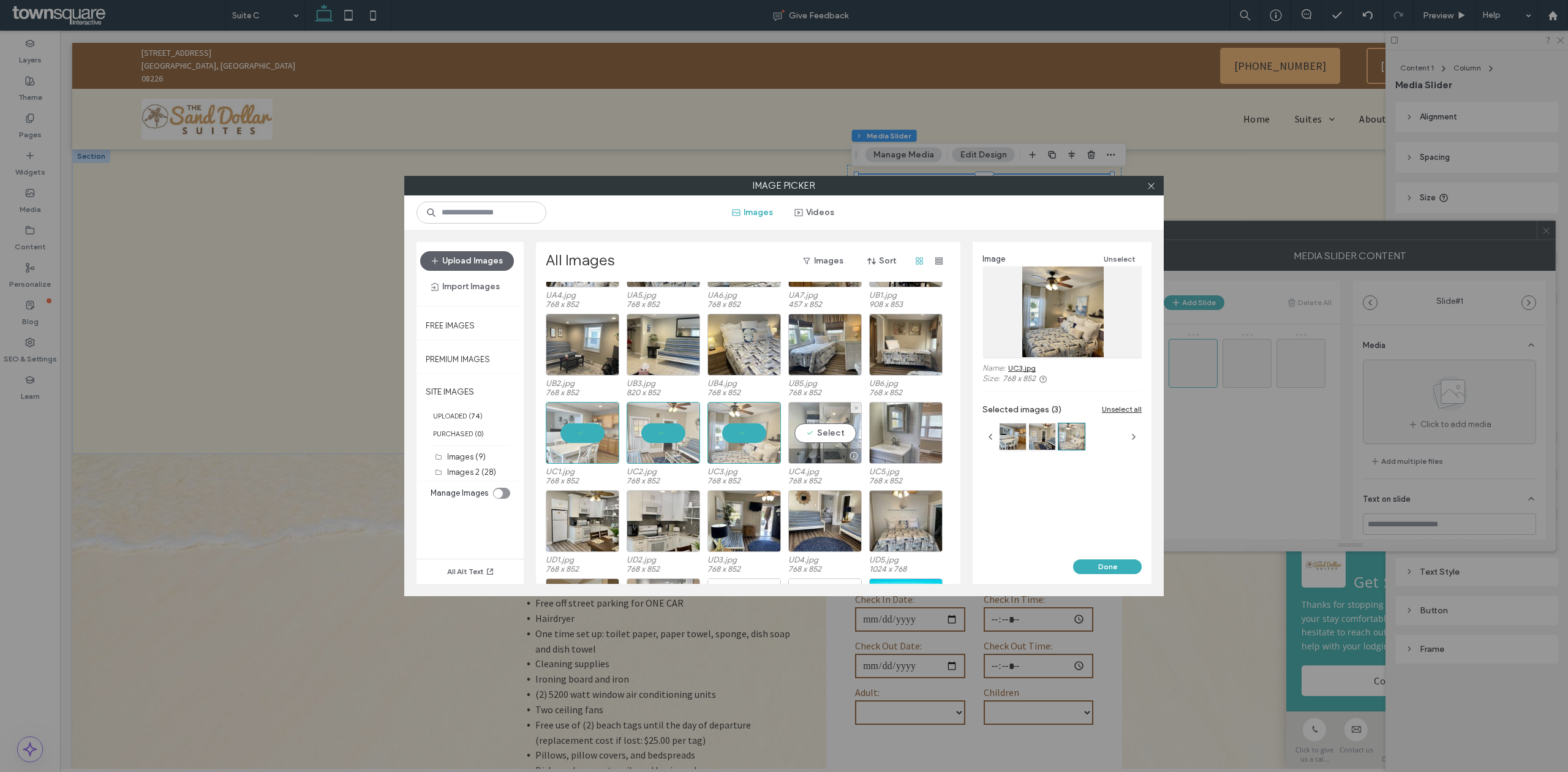
click at [836, 434] on div "Select" at bounding box center [825, 432] width 73 height 62
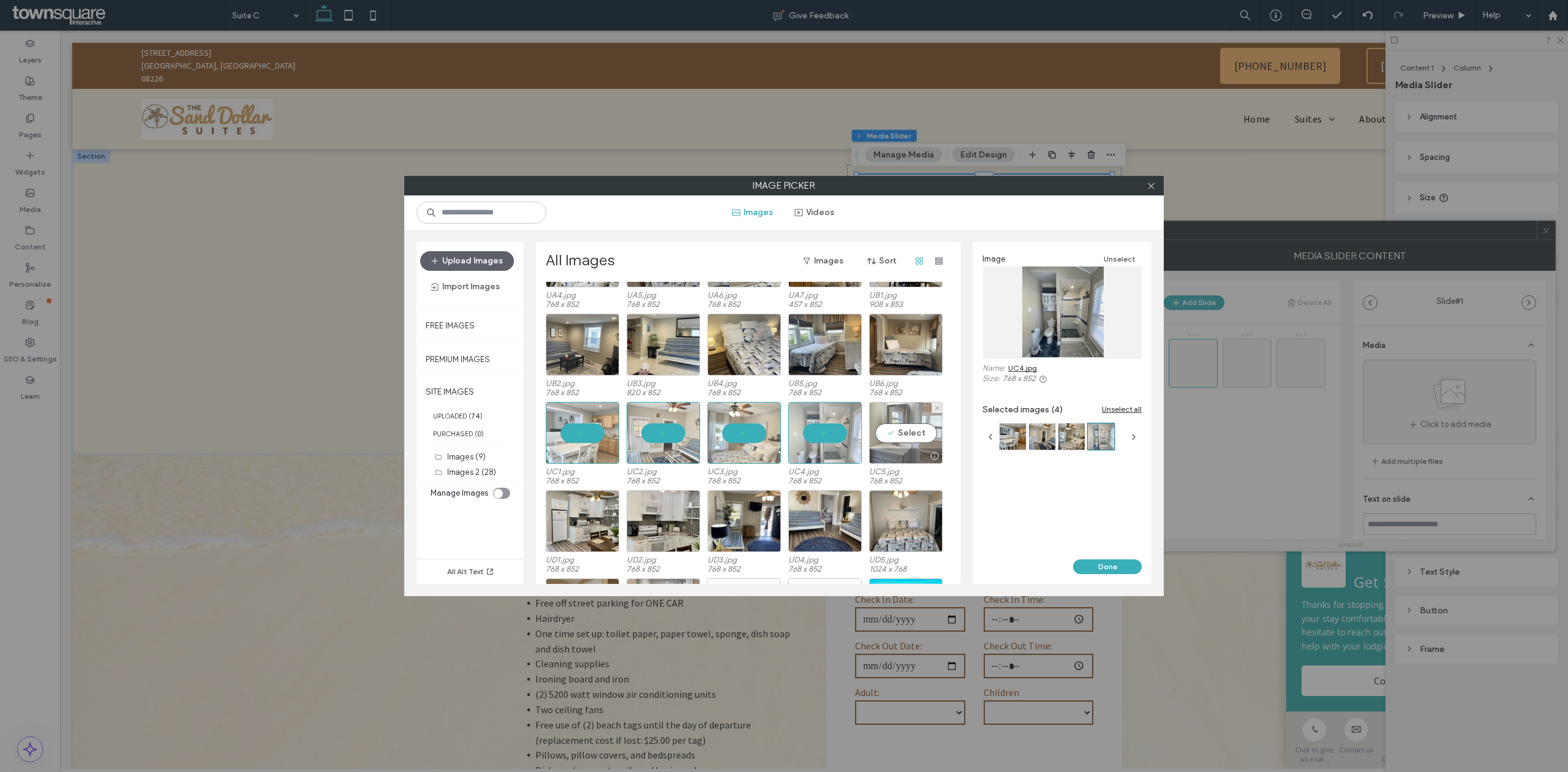
click at [915, 434] on div "Select" at bounding box center [906, 432] width 73 height 62
click at [1093, 568] on button "Done" at bounding box center [1107, 567] width 68 height 15
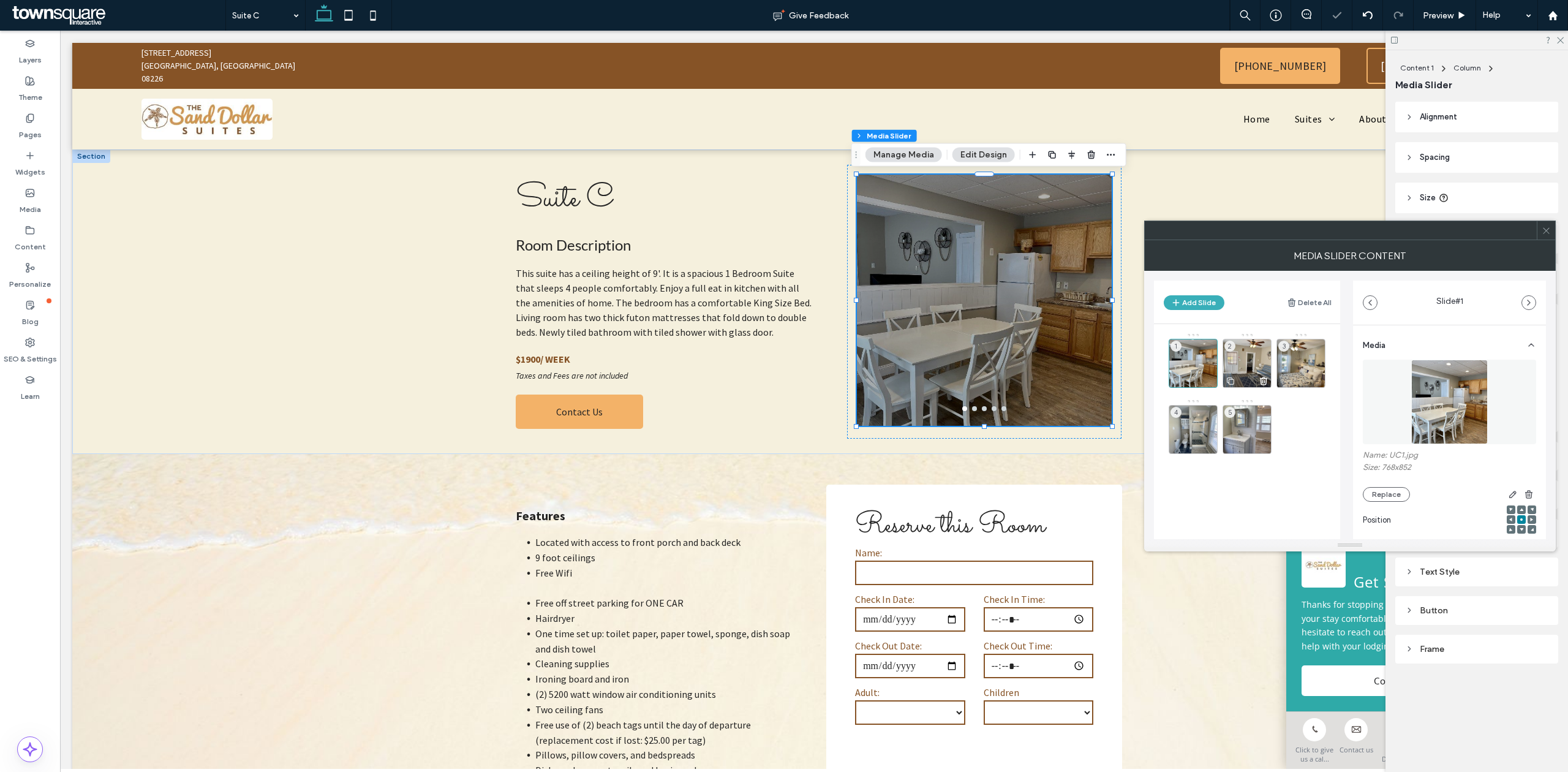
click at [1247, 366] on div "2" at bounding box center [1246, 363] width 49 height 49
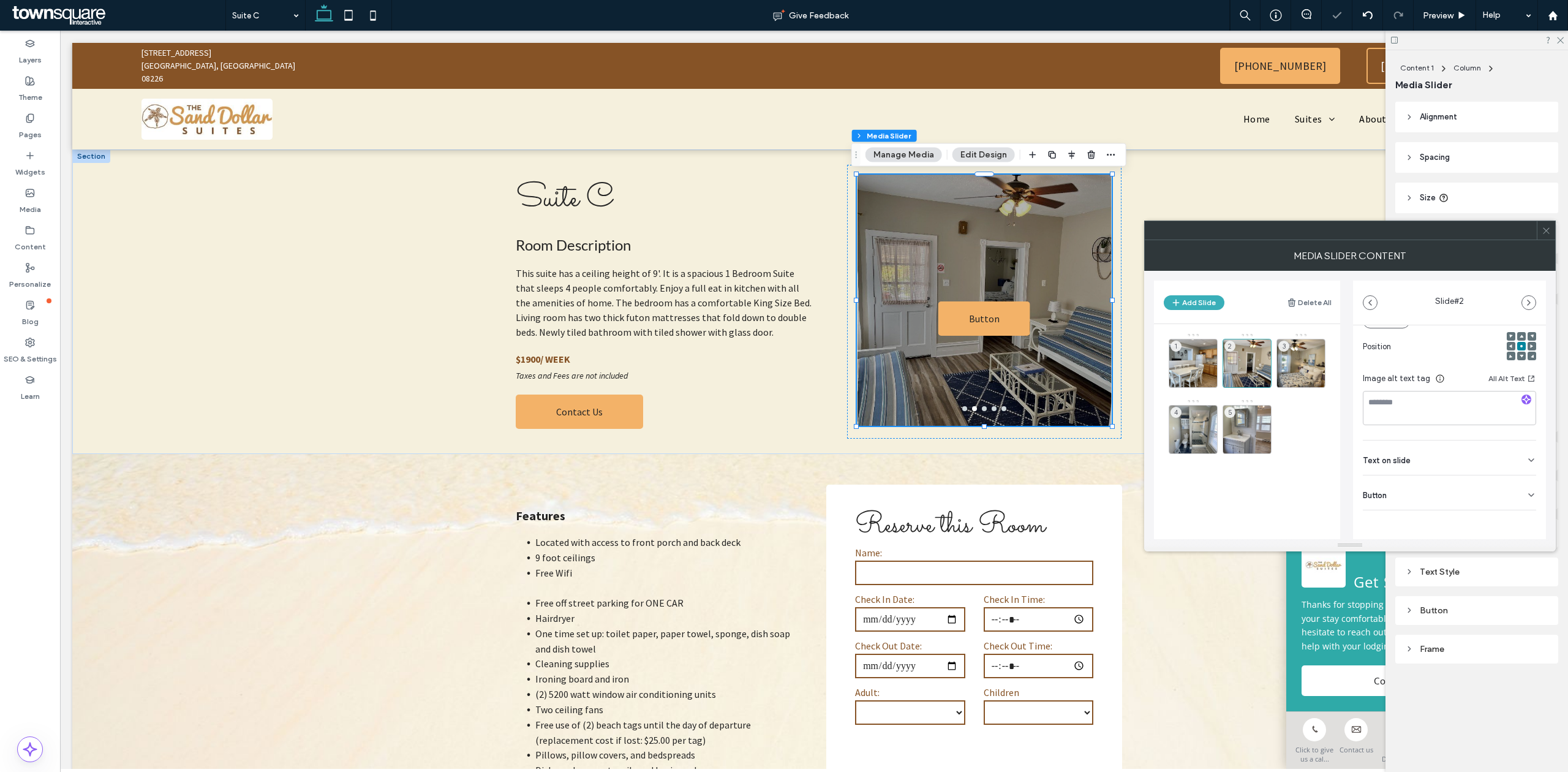
click at [1506, 498] on div "Button" at bounding box center [1449, 492] width 173 height 35
click at [1520, 520] on icon at bounding box center [1524, 519] width 11 height 11
click at [1304, 356] on div "3" at bounding box center [1300, 363] width 49 height 49
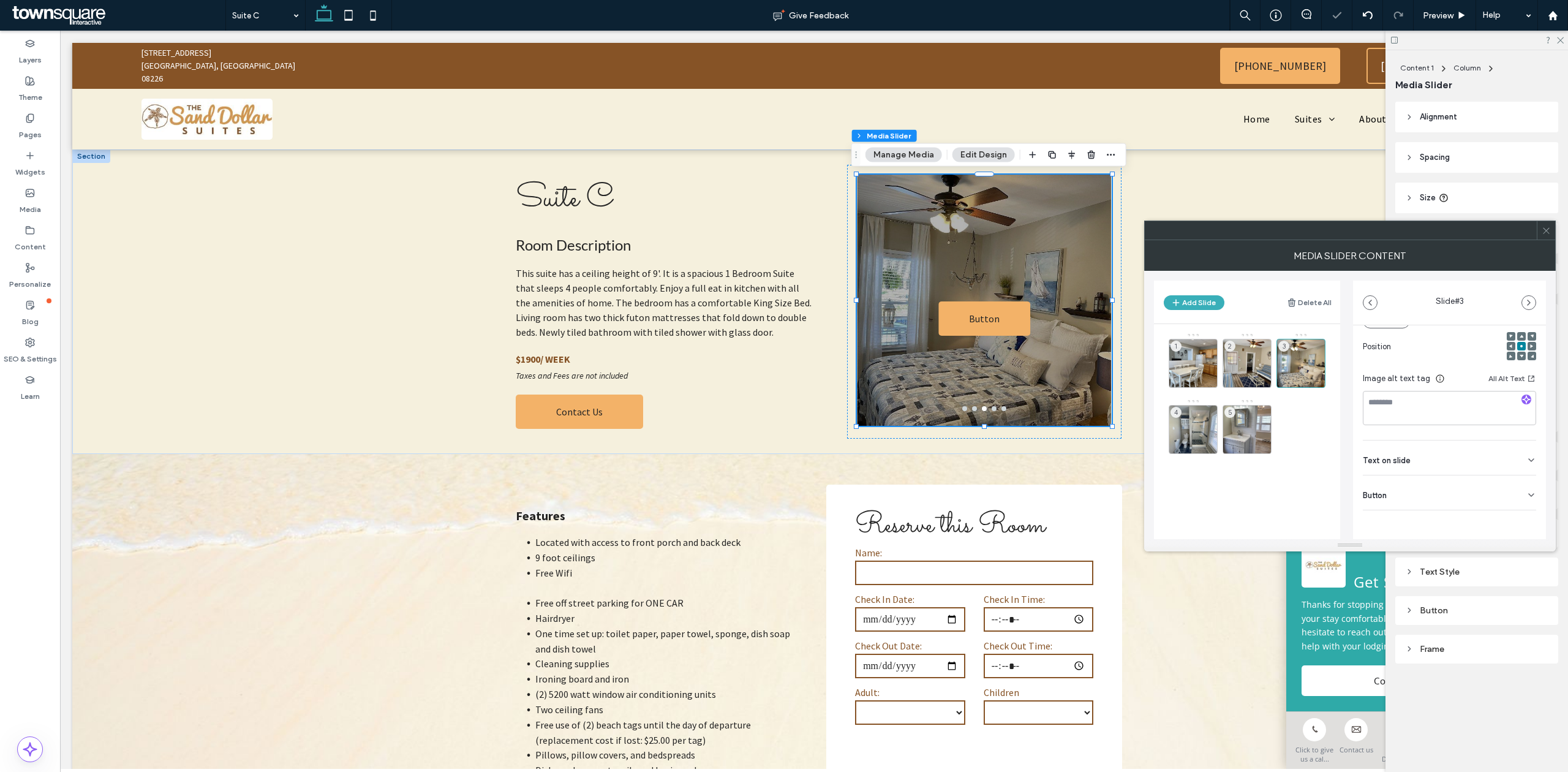
drag, startPoint x: 1530, startPoint y: 482, endPoint x: 1528, endPoint y: 495, distance: 13.2
click at [1528, 484] on div "Media Name: UC3.jpg Size: 768x852 Replace Position Image alt text tag All Alt T…" at bounding box center [1449, 367] width 193 height 431
click at [1528, 496] on icon at bounding box center [1531, 495] width 10 height 10
click at [1523, 522] on button at bounding box center [1524, 519] width 22 height 21
click at [1188, 420] on div "4" at bounding box center [1193, 429] width 49 height 49
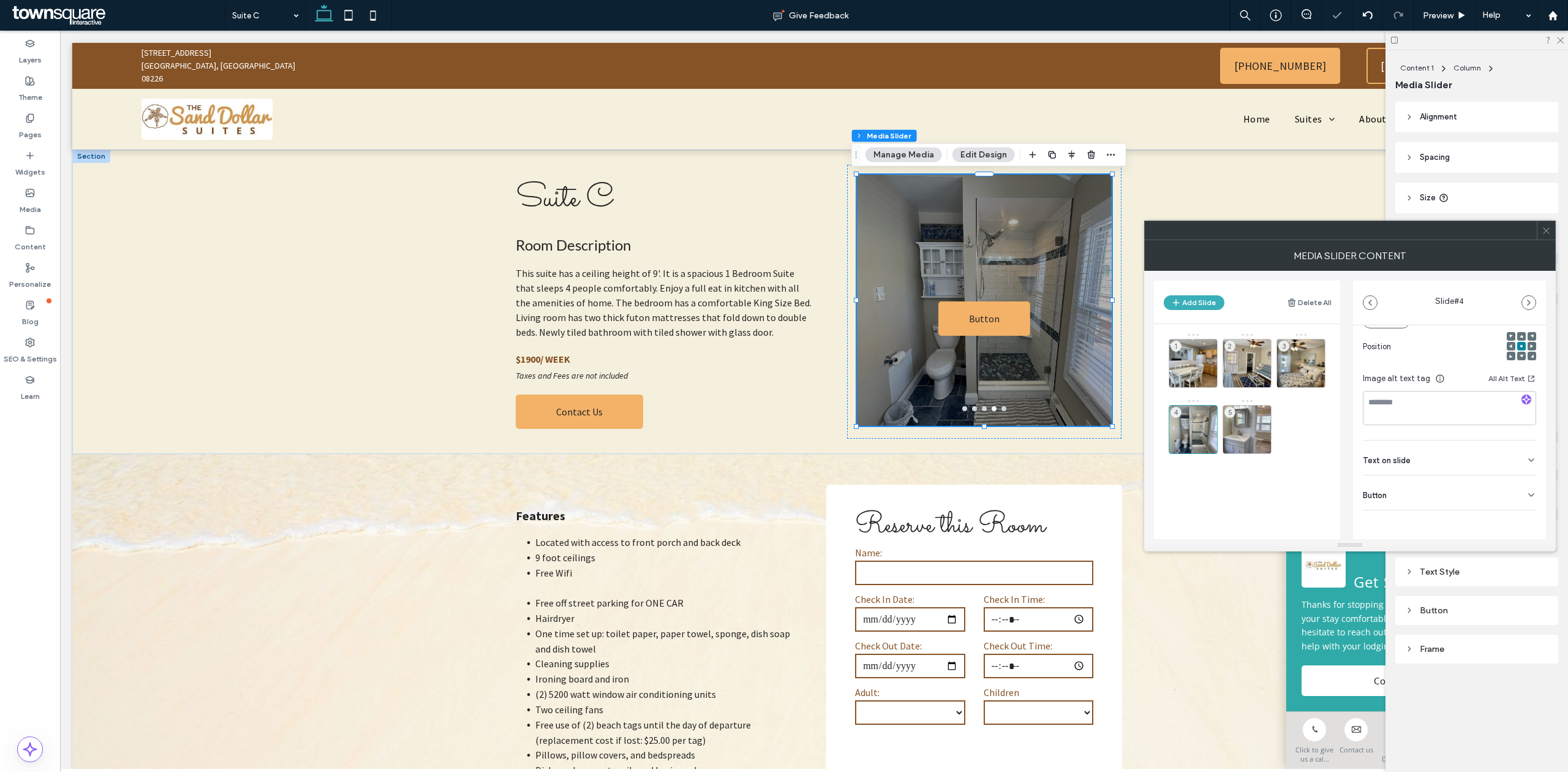
drag, startPoint x: 1525, startPoint y: 482, endPoint x: 1527, endPoint y: 497, distance: 15.1
click at [1525, 487] on div "Button" at bounding box center [1449, 492] width 173 height 35
click at [1515, 512] on button at bounding box center [1524, 519] width 22 height 21
click at [1242, 422] on div "5" at bounding box center [1246, 429] width 49 height 49
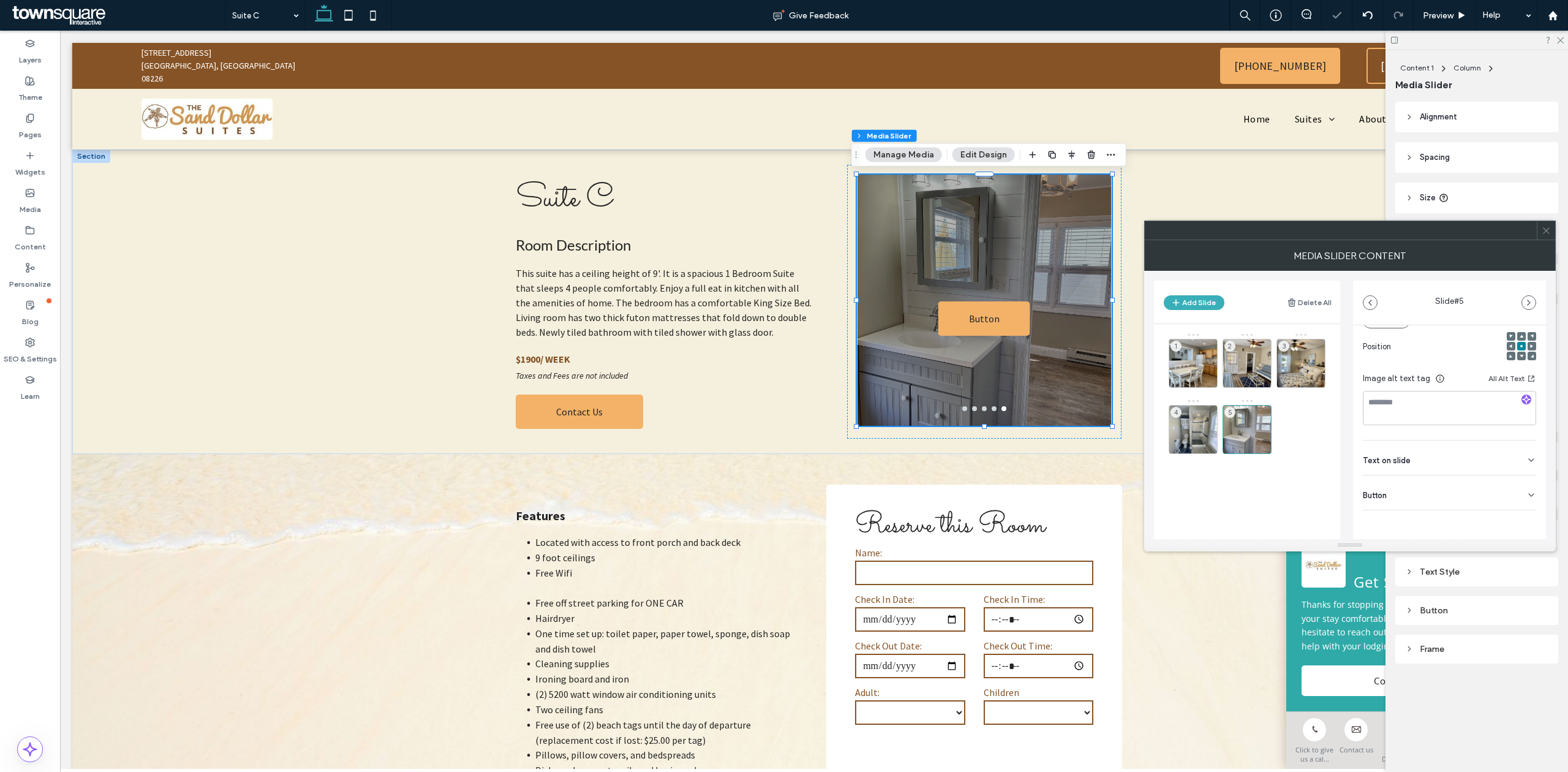
click at [1526, 498] on icon at bounding box center [1531, 495] width 10 height 10
click at [1521, 523] on icon at bounding box center [1524, 519] width 11 height 11
click at [1552, 226] on div at bounding box center [1546, 230] width 18 height 18
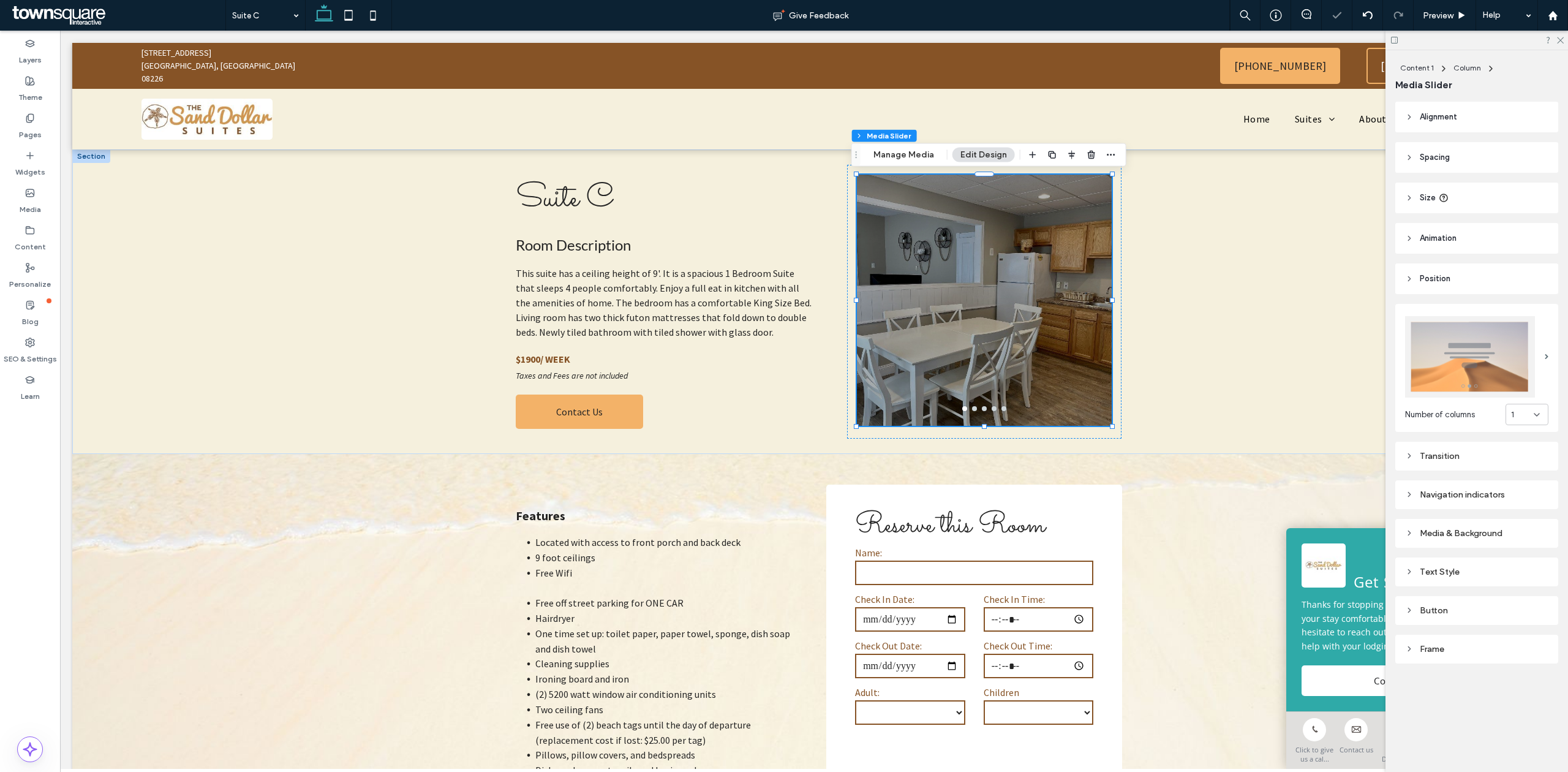
click at [1483, 522] on div "Media & Background" at bounding box center [1476, 533] width 162 height 29
click at [1483, 525] on div "Media & Background" at bounding box center [1476, 533] width 144 height 16
click at [1535, 633] on div "rgba(0, 0, 0, 0.3)" at bounding box center [1540, 634] width 11 height 11
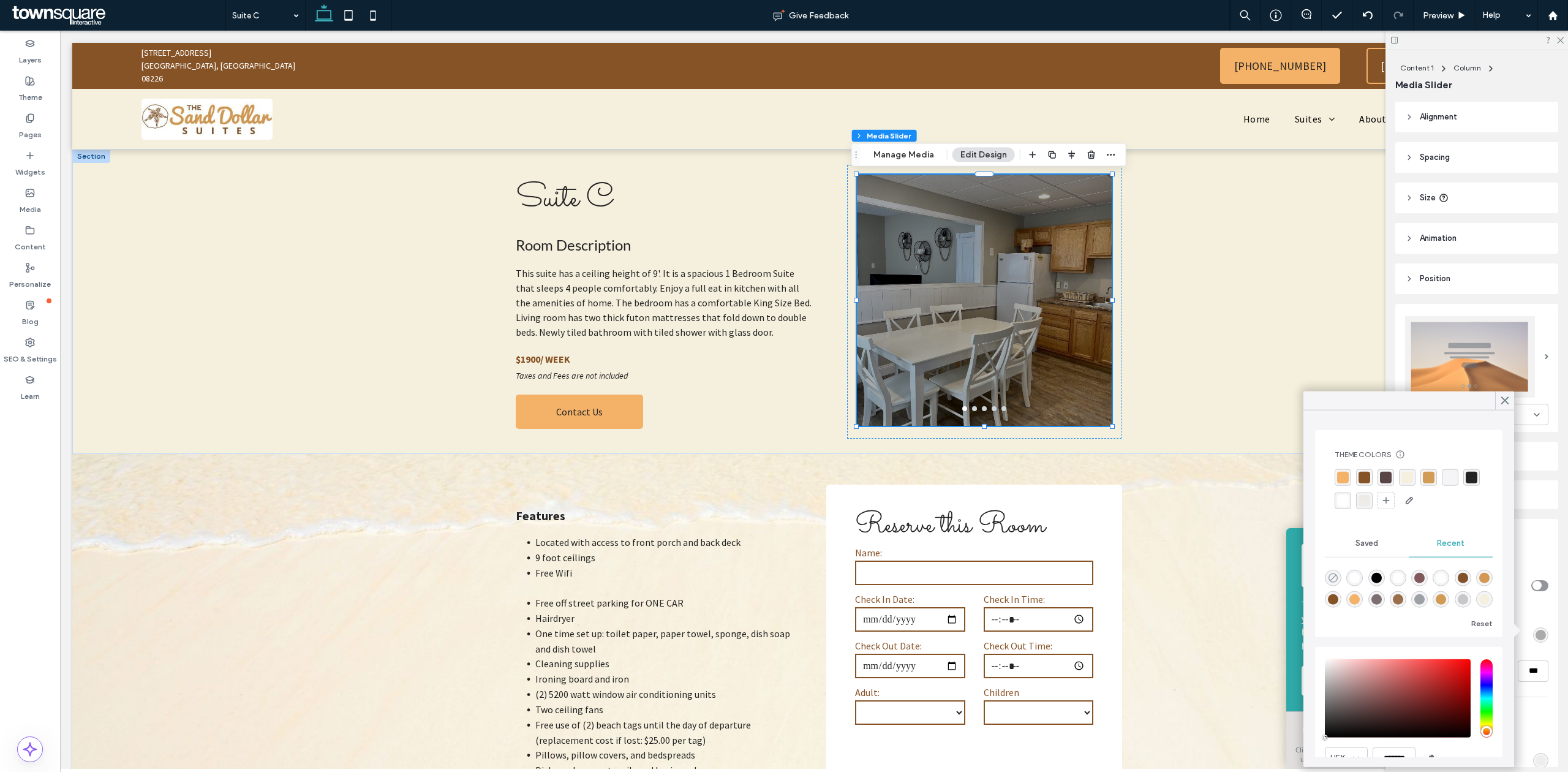
click at [1338, 579] on use "rgba(0, 0, 0, 0)" at bounding box center [1332, 577] width 9 height 9
type input "*"
type input "**"
type input "*"
type input "**"
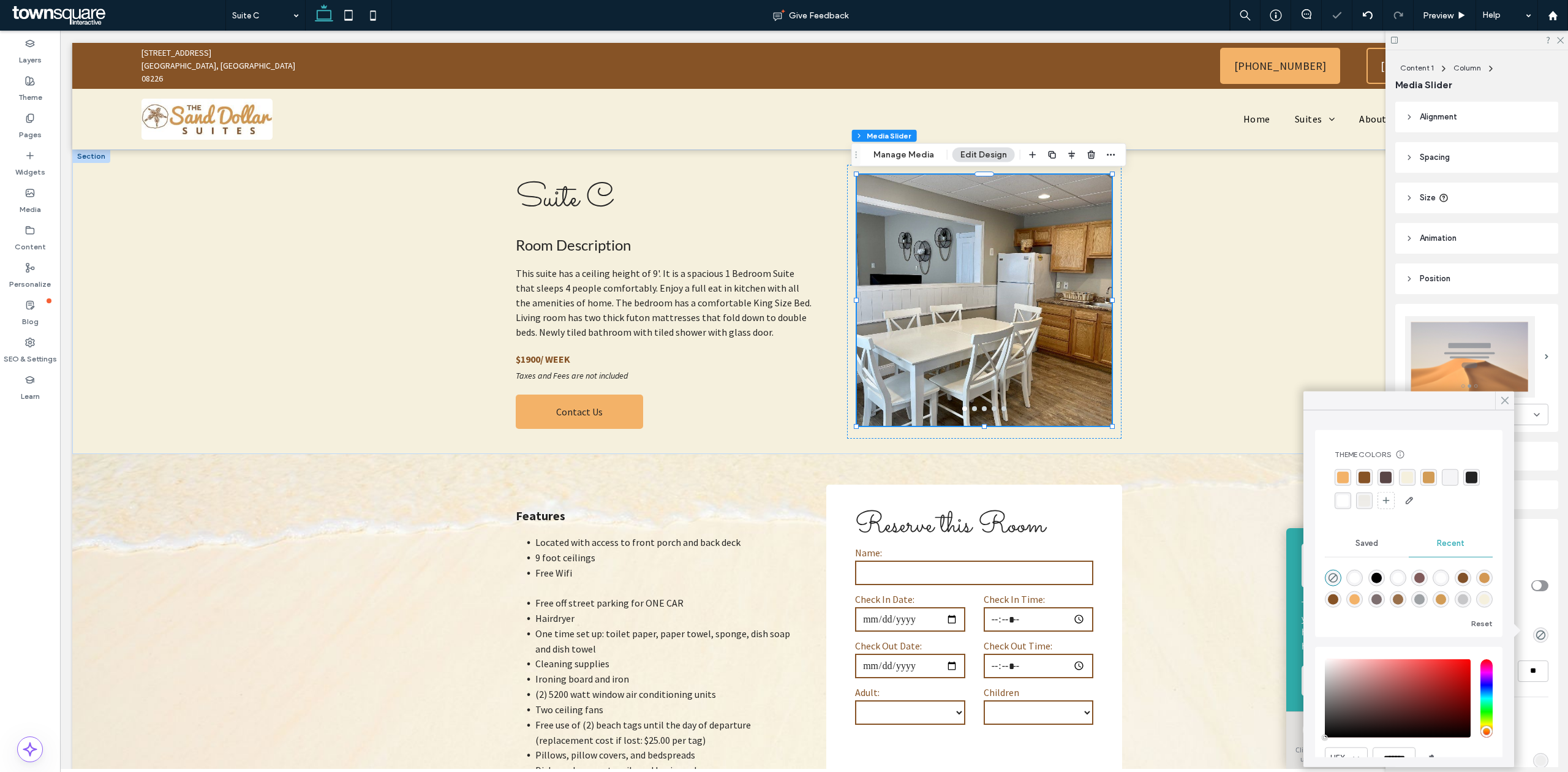
click at [1504, 401] on use at bounding box center [1505, 400] width 7 height 7
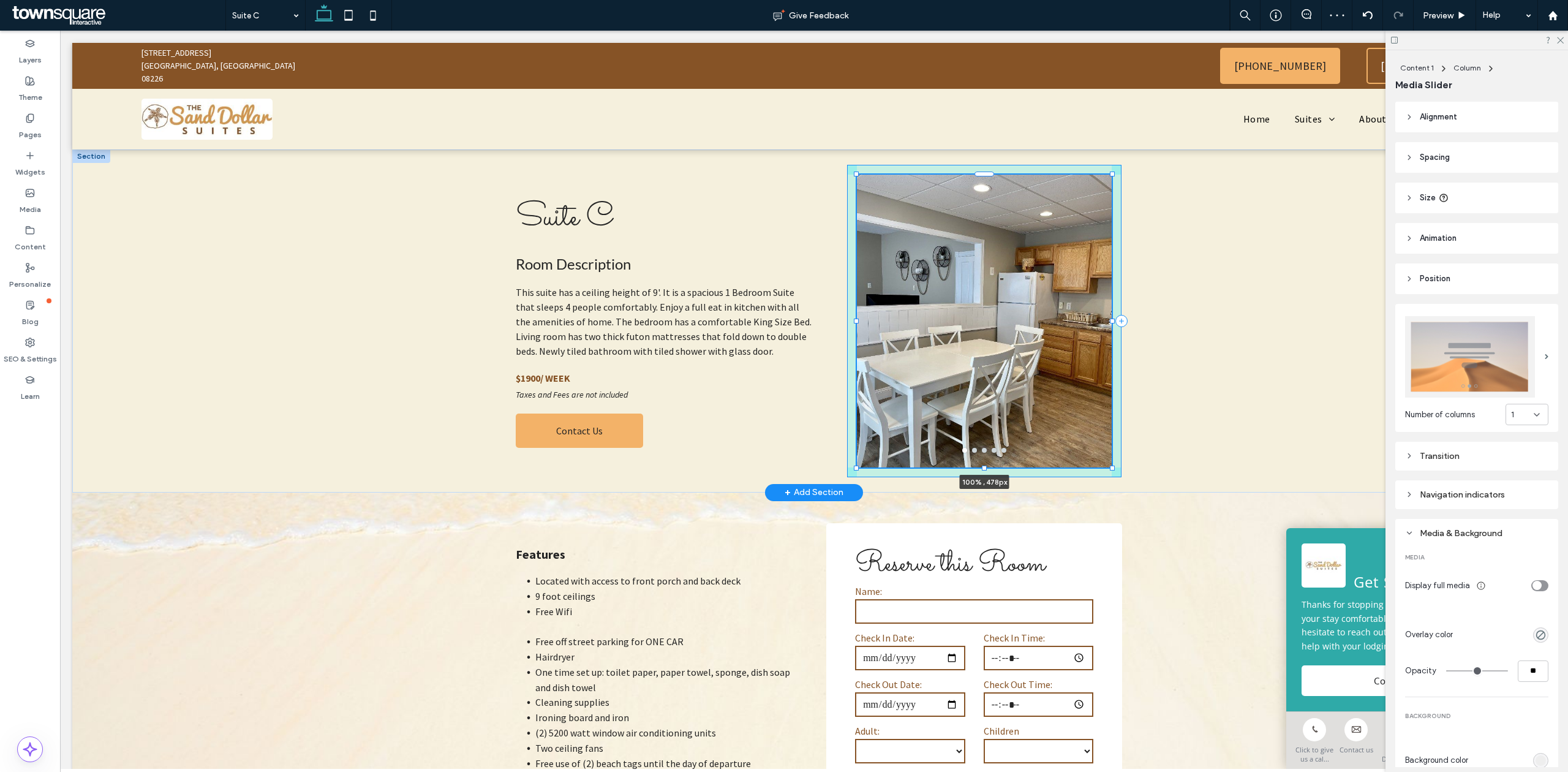
drag, startPoint x: 977, startPoint y: 422, endPoint x: 986, endPoint y: 456, distance: 35.2
click at [986, 456] on div "Suite C Room Description This suite has a ceiling height of 9'. It is a spaciou…" at bounding box center [813, 321] width 735 height 343
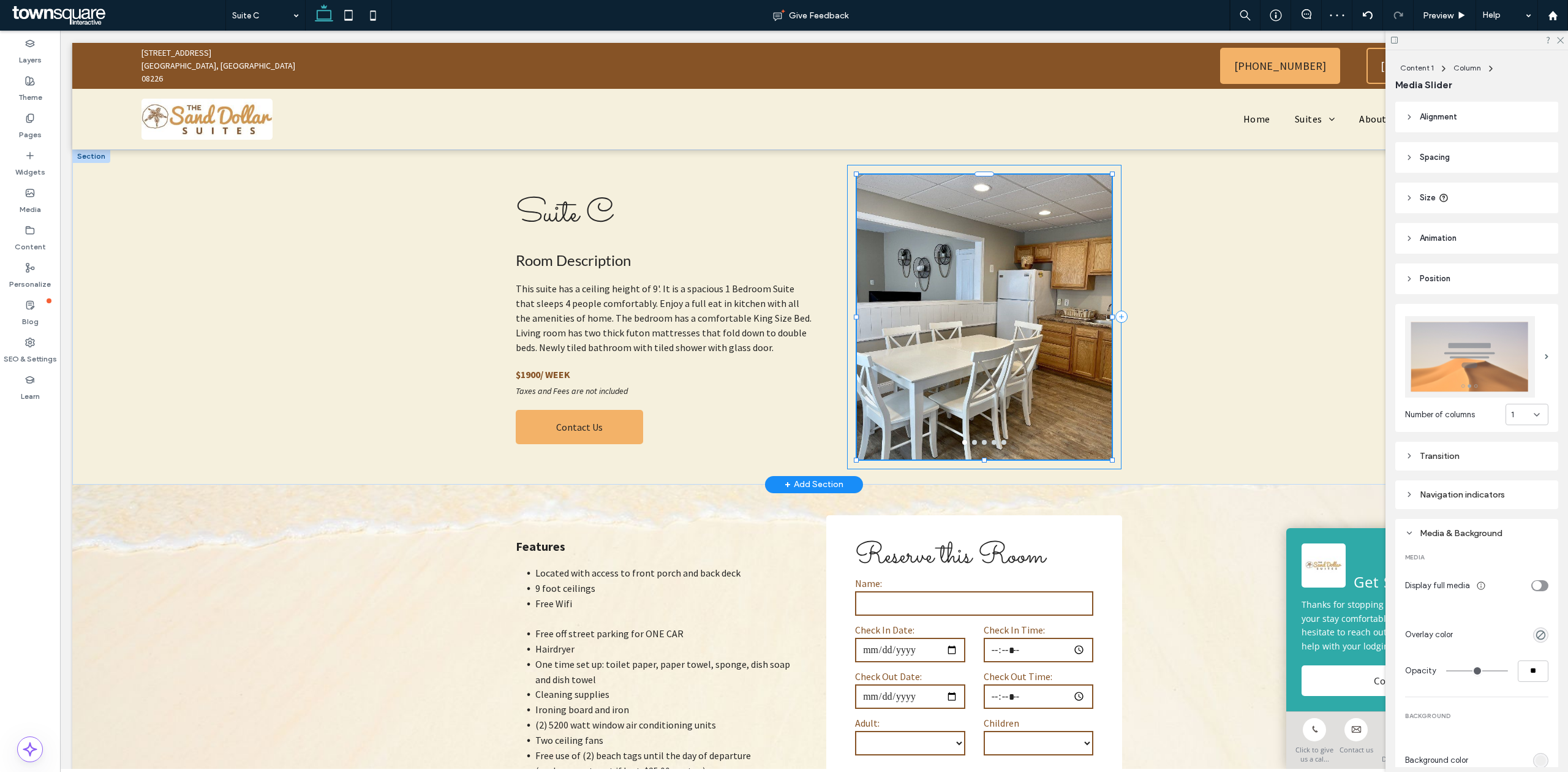
type input "***"
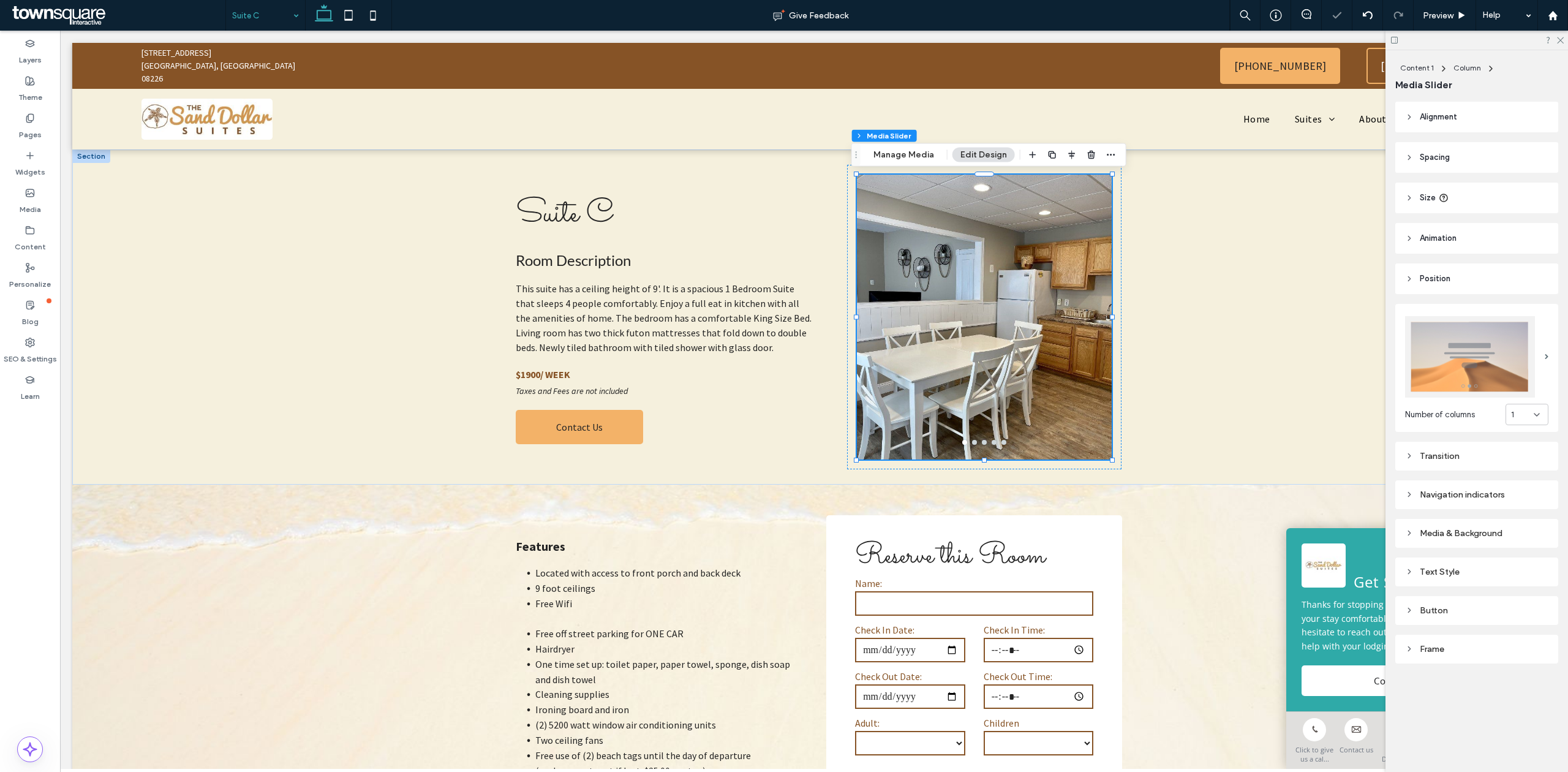
drag, startPoint x: 239, startPoint y: 16, endPoint x: 245, endPoint y: 27, distance: 12.5
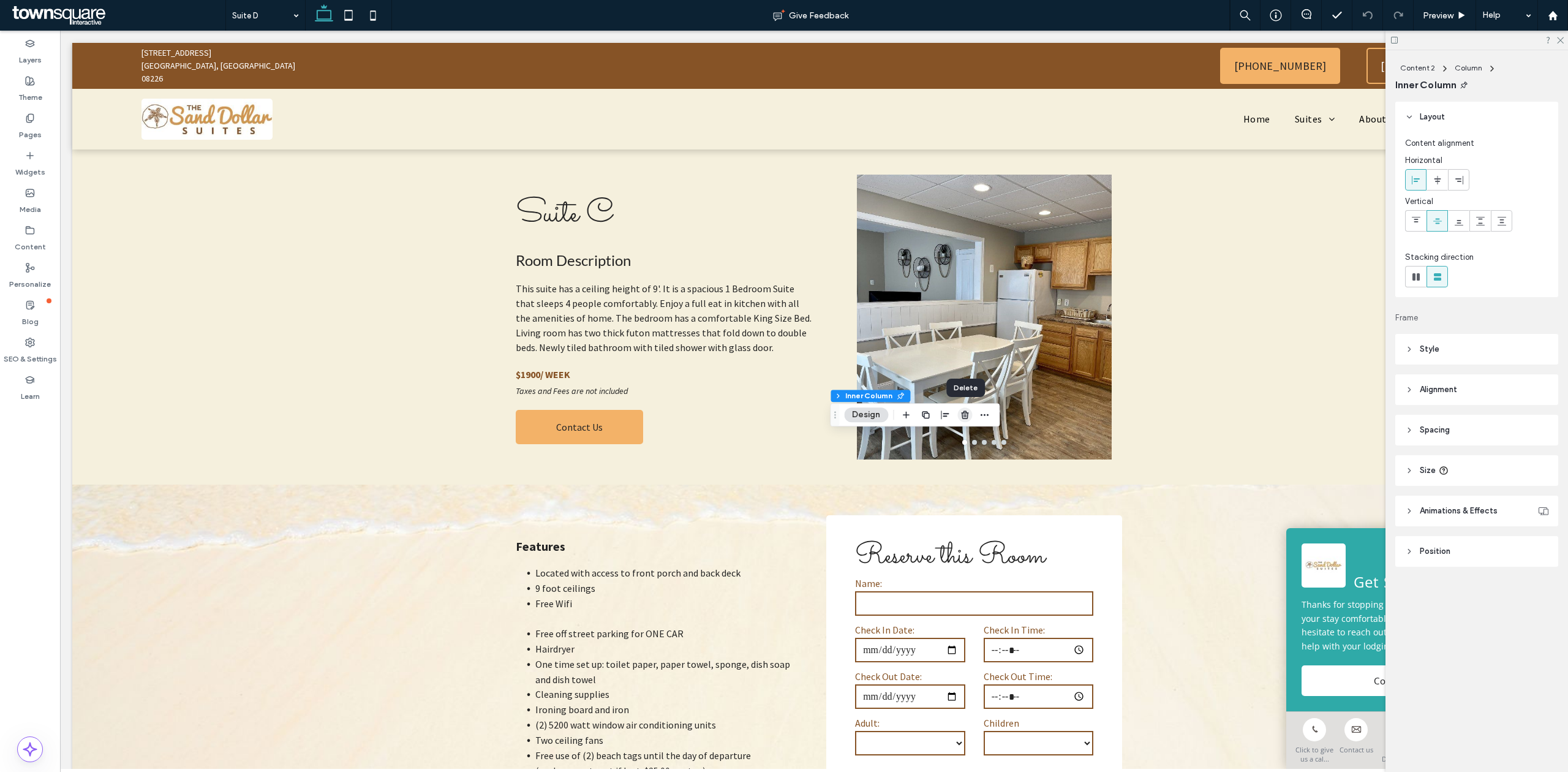
click at [971, 407] on span "button" at bounding box center [964, 415] width 15 height 15
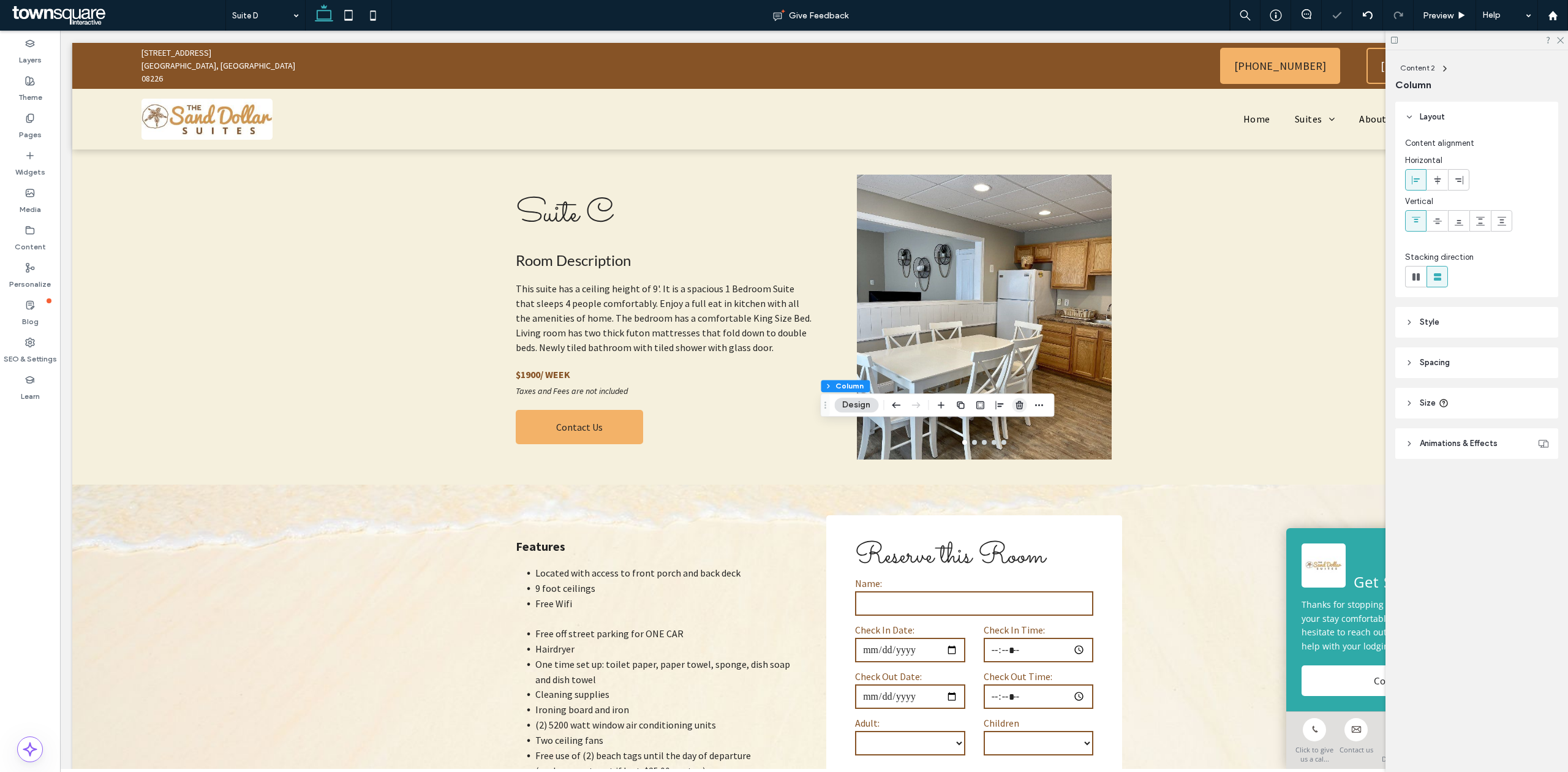
click at [1025, 404] on span "button" at bounding box center [1019, 405] width 15 height 15
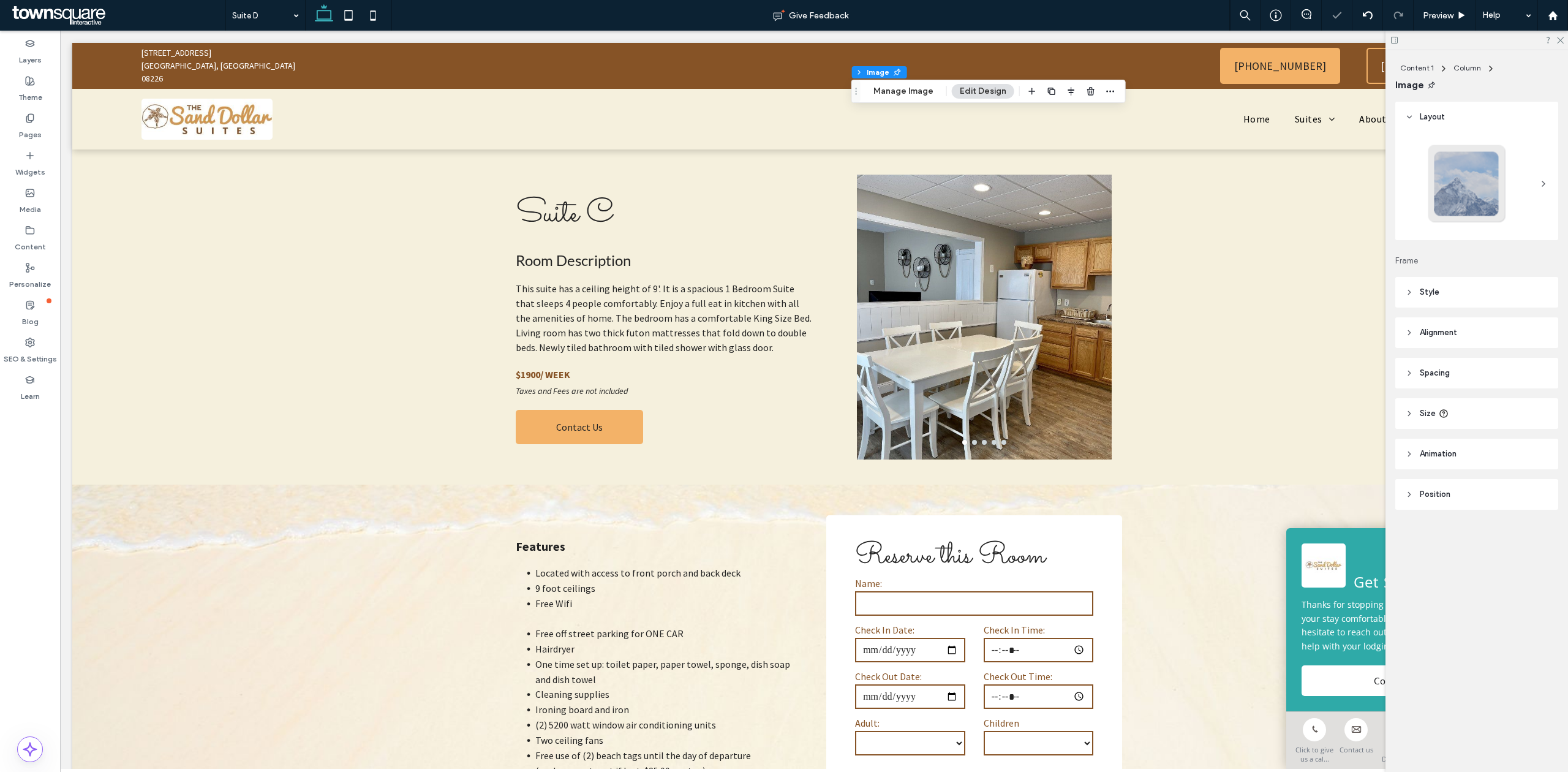
type input "*"
click at [1089, 92] on icon "button" at bounding box center [1090, 92] width 10 height 10
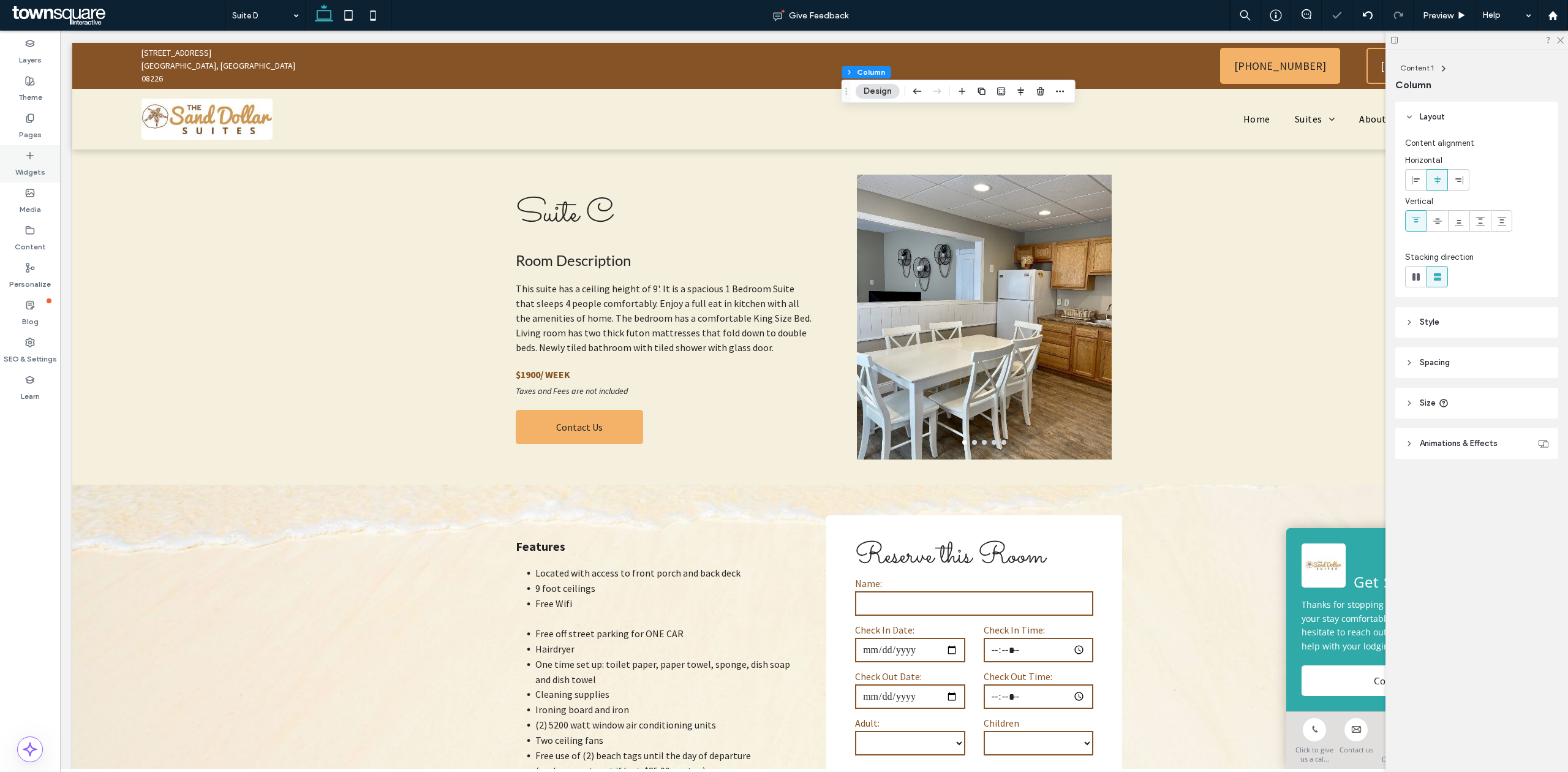
click at [35, 157] on div "Widgets" at bounding box center [30, 163] width 60 height 37
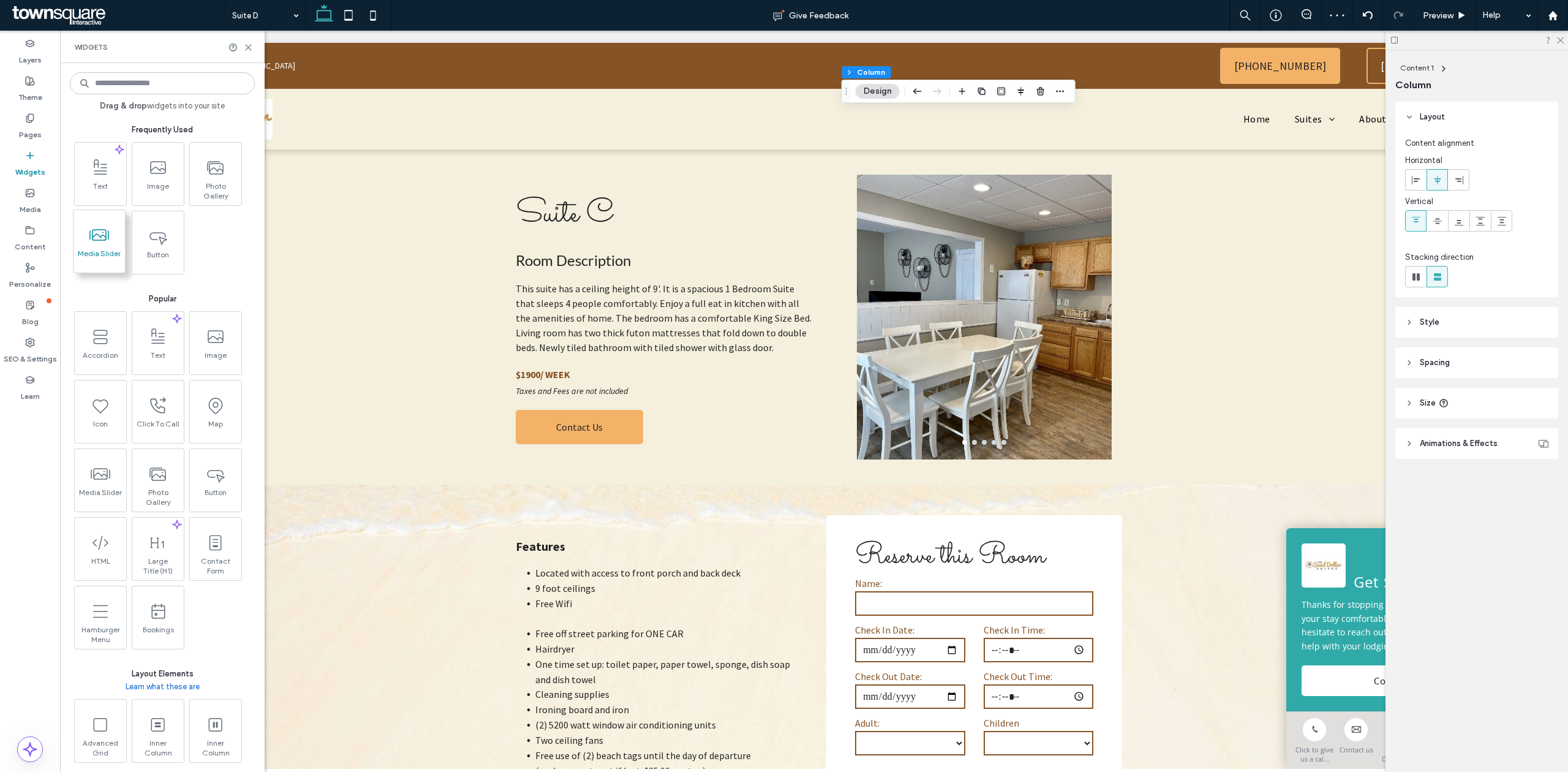
click at [94, 246] on span at bounding box center [99, 234] width 51 height 27
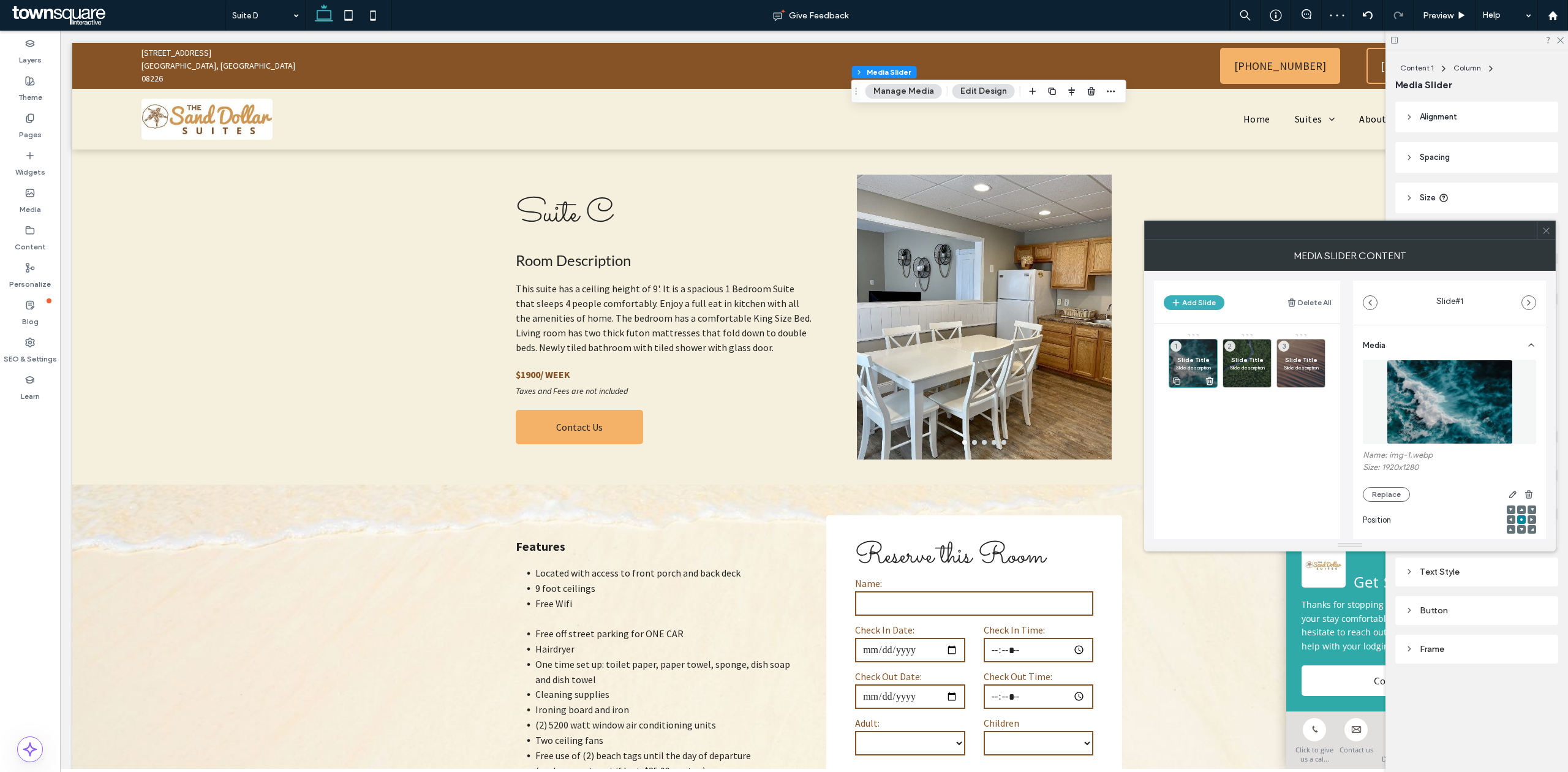
click at [1211, 382] on icon at bounding box center [1209, 380] width 10 height 11
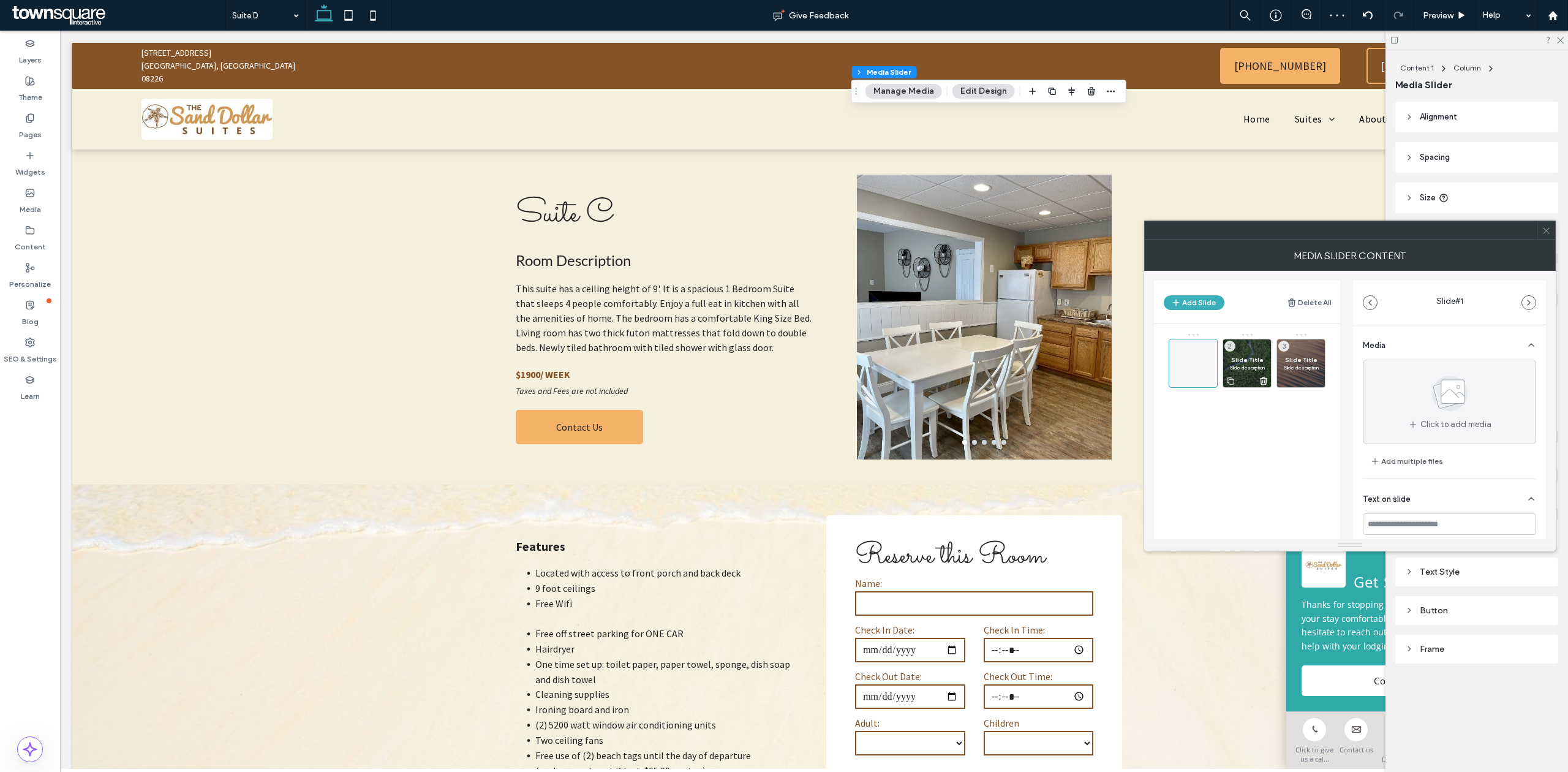
click at [1263, 384] on use at bounding box center [1264, 380] width 7 height 7
click at [1318, 384] on icon at bounding box center [1317, 380] width 10 height 11
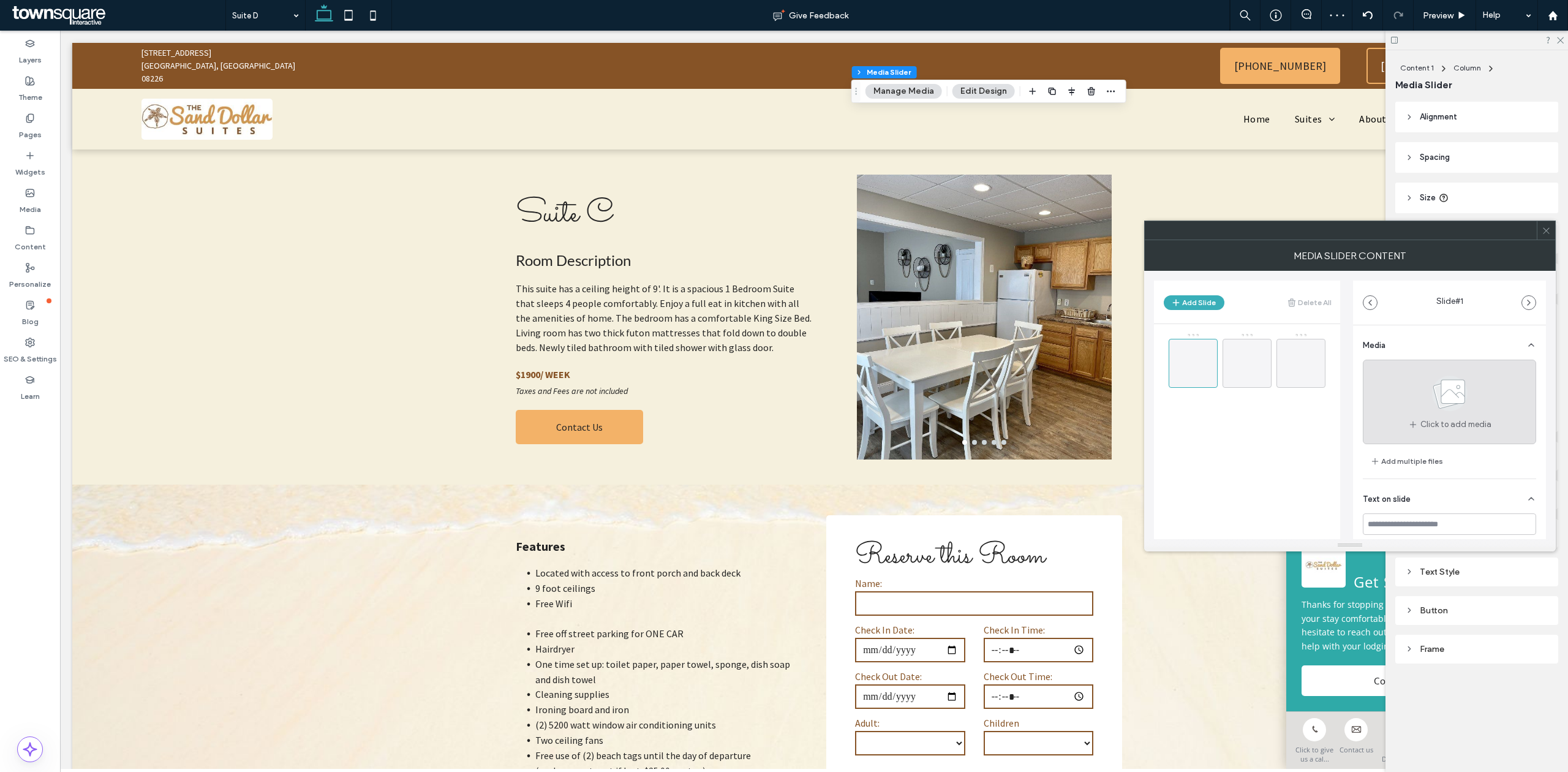
click at [1447, 402] on use at bounding box center [1449, 393] width 35 height 35
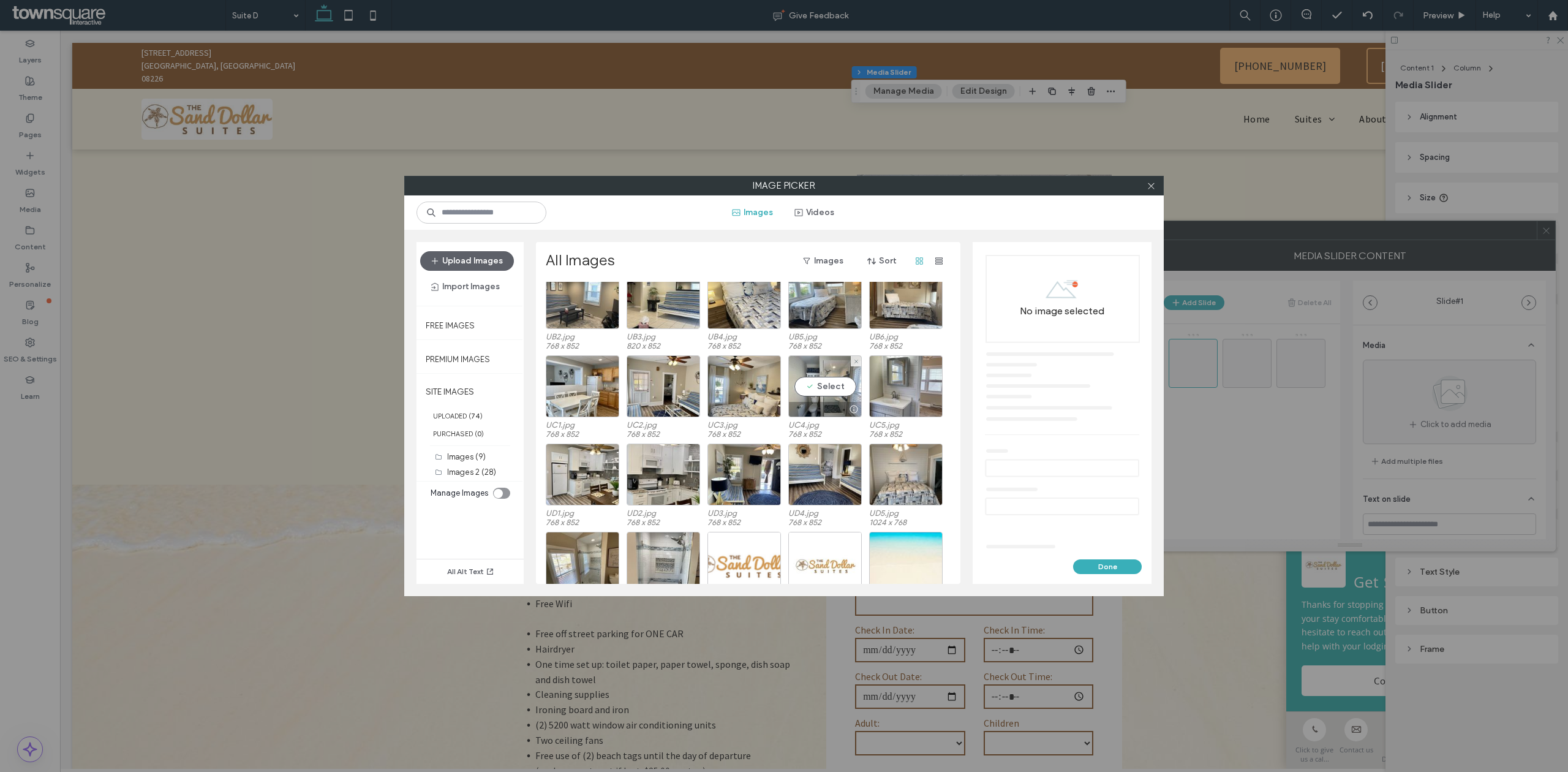
scroll to position [251, 0]
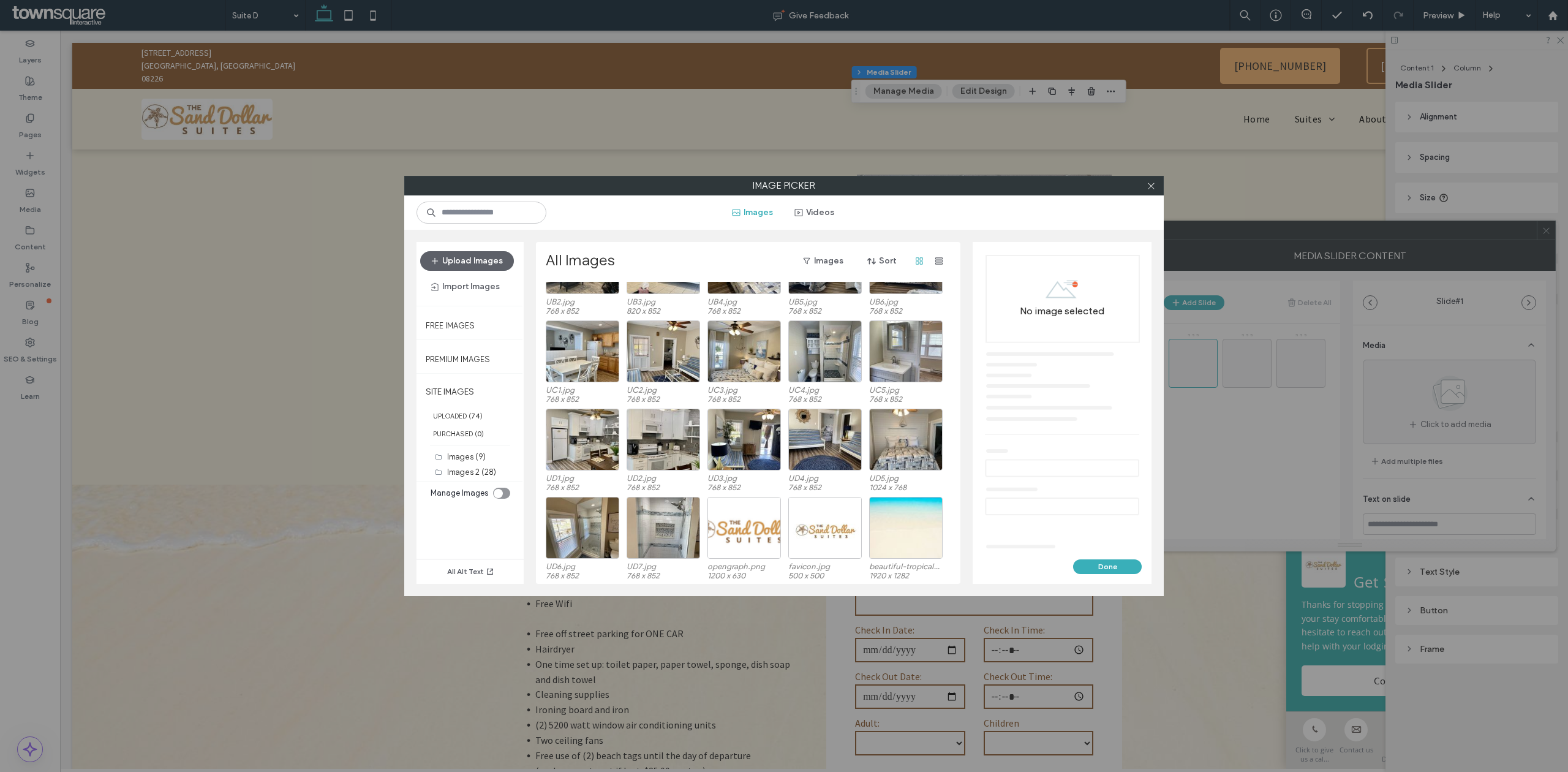
click at [538, 444] on div "All Images Images Sort Site Images Images 2 (28) Images (9) UA1.jpg 768 x 852 U…" at bounding box center [748, 412] width 425 height 341
click at [563, 446] on div "Select" at bounding box center [582, 439] width 73 height 62
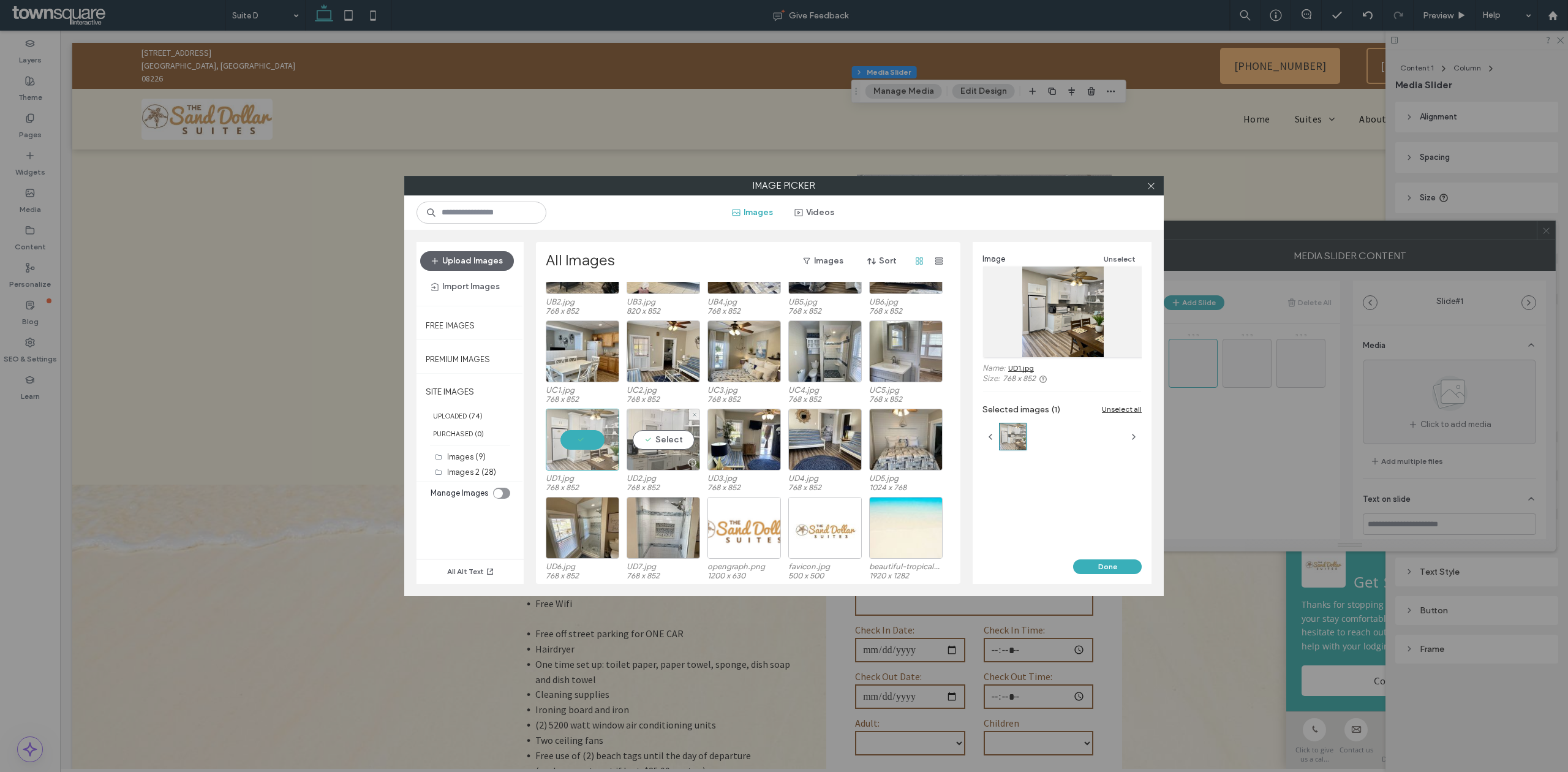
click at [676, 444] on div "Select" at bounding box center [663, 439] width 73 height 62
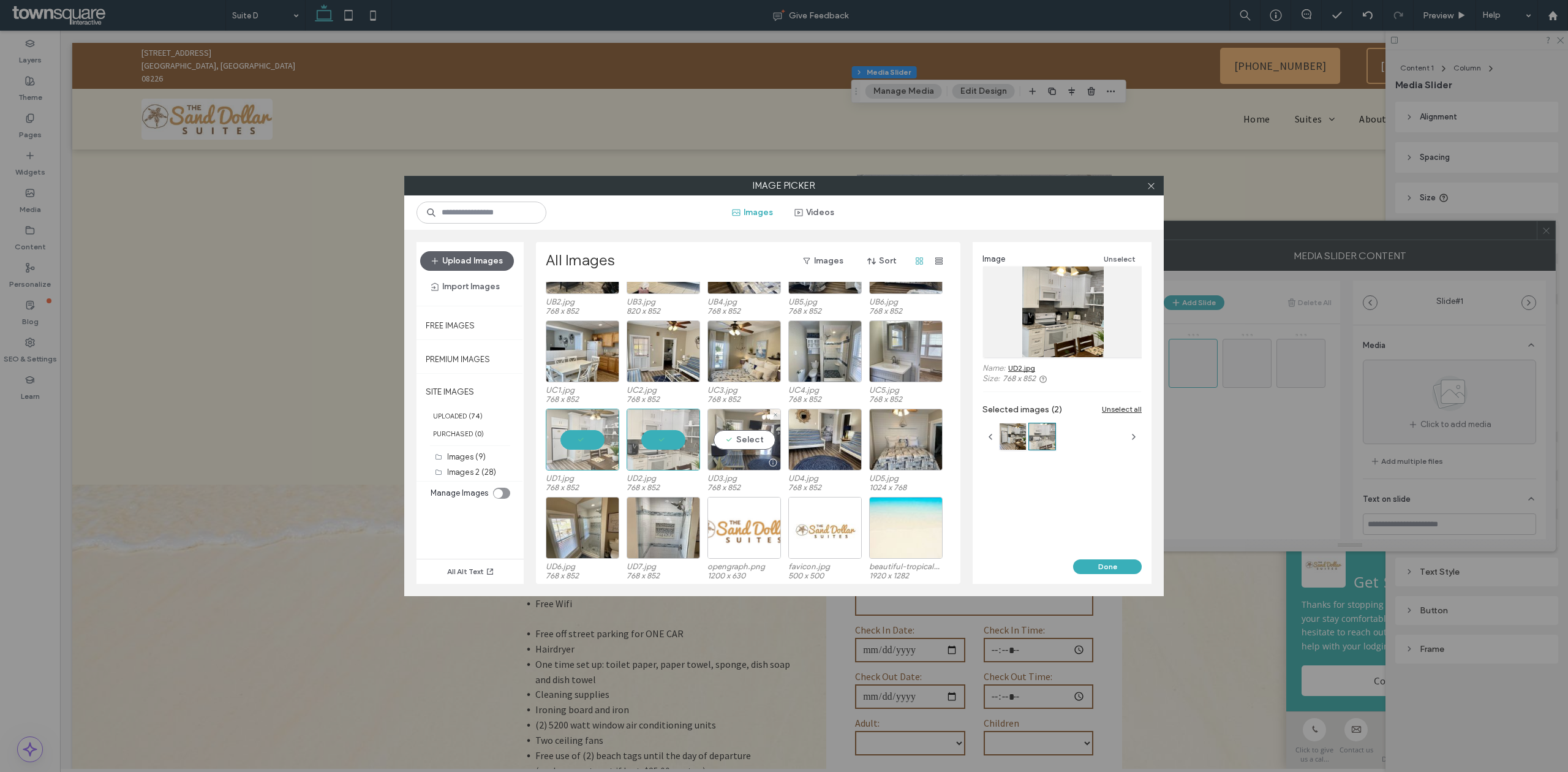
click at [747, 444] on div "Select" at bounding box center [744, 439] width 73 height 62
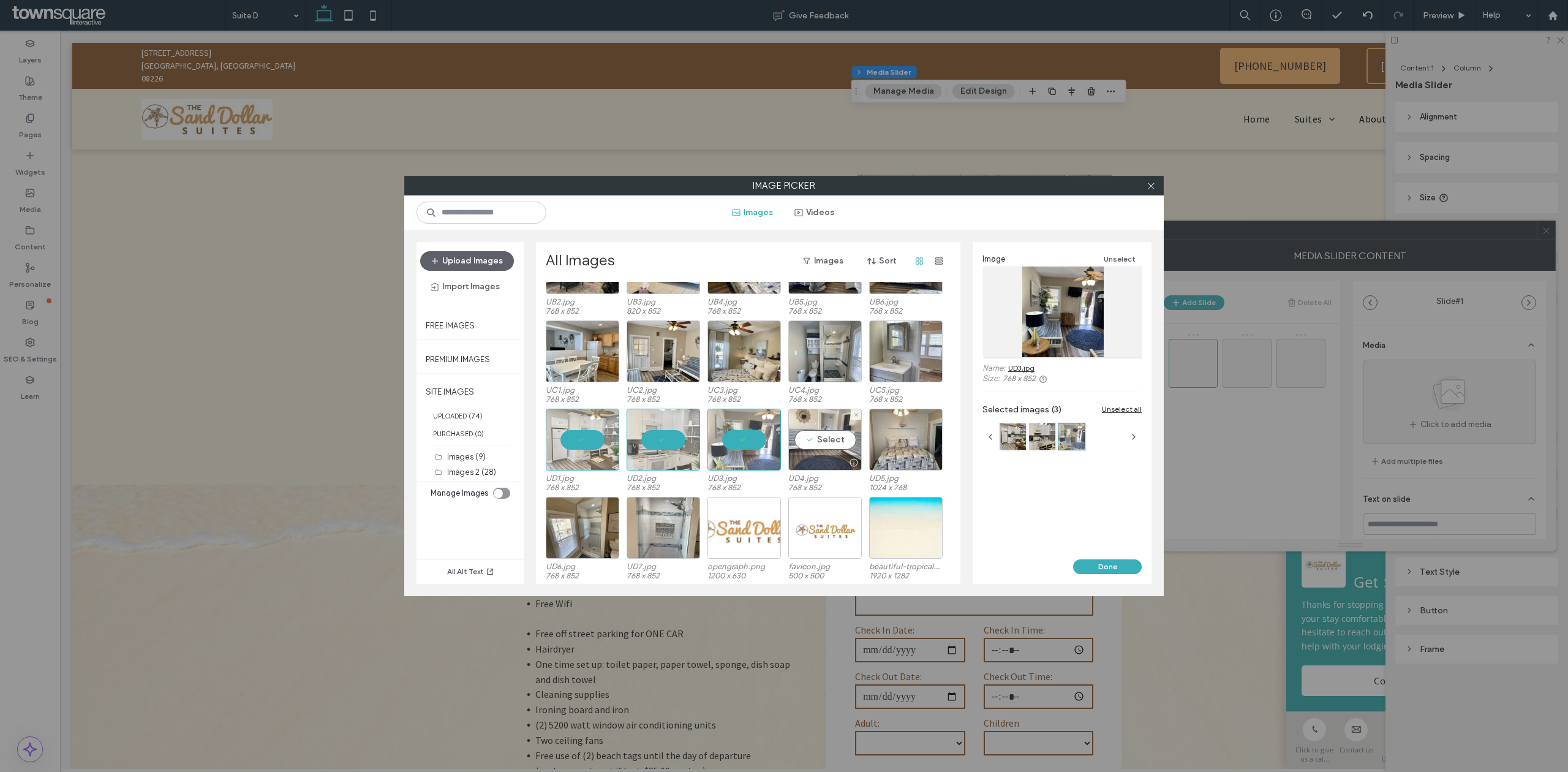
click at [810, 444] on div "Select" at bounding box center [825, 439] width 73 height 62
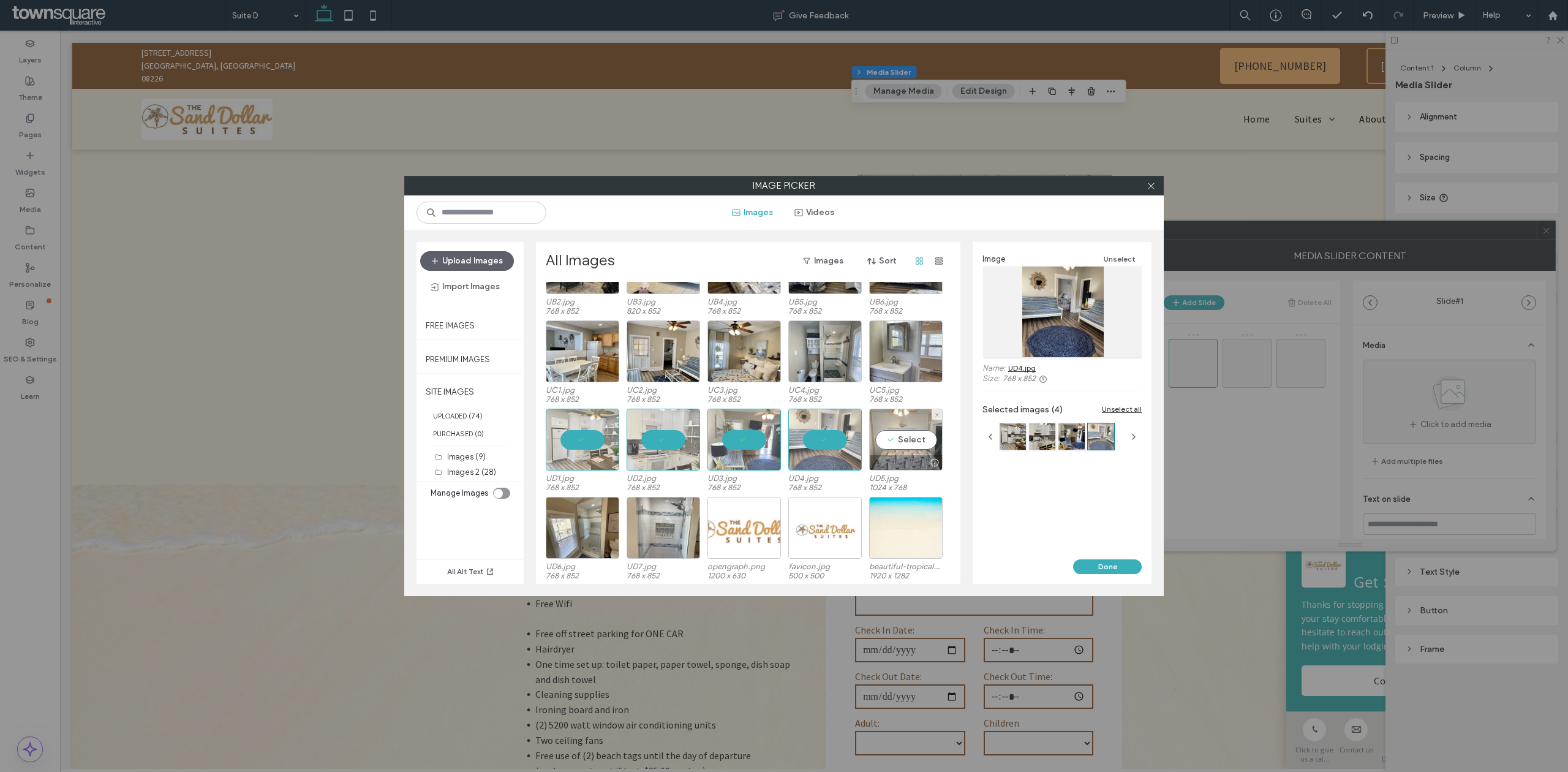
click at [906, 444] on div "Select" at bounding box center [906, 439] width 73 height 62
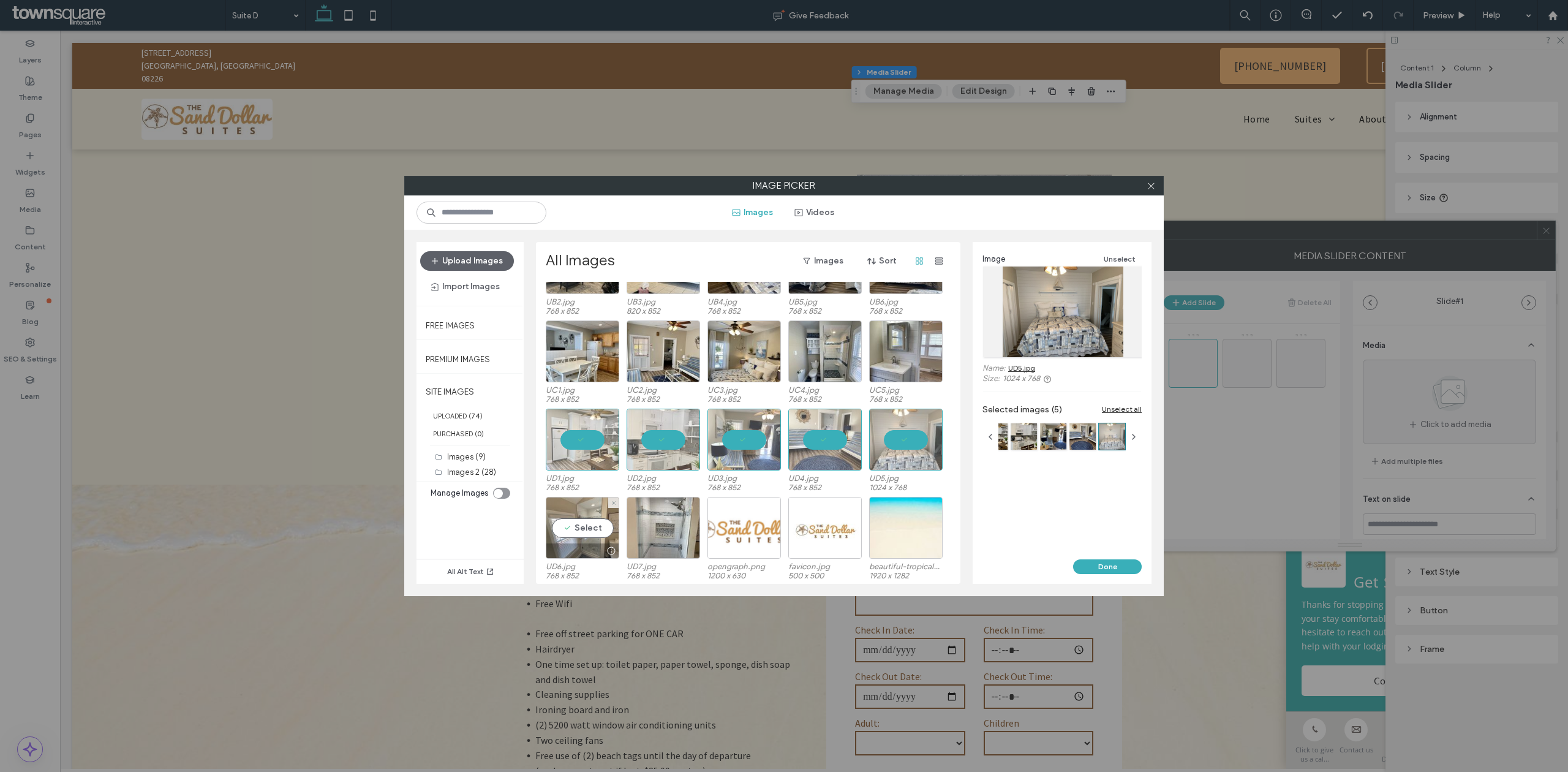
click at [596, 525] on div "Select" at bounding box center [582, 527] width 73 height 62
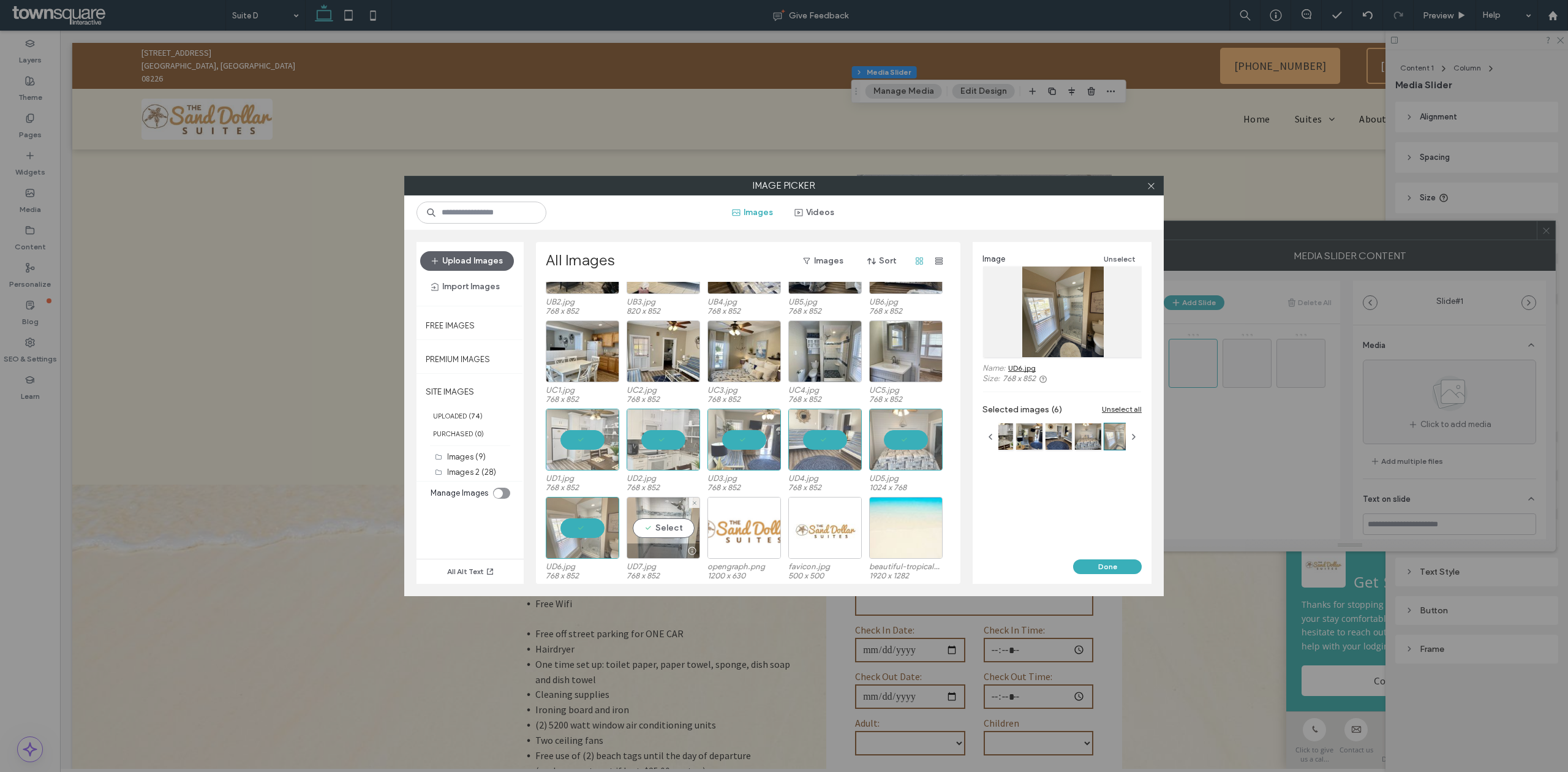
click at [648, 530] on div "Select" at bounding box center [663, 527] width 73 height 62
click at [1110, 560] on button "Done" at bounding box center [1107, 567] width 68 height 15
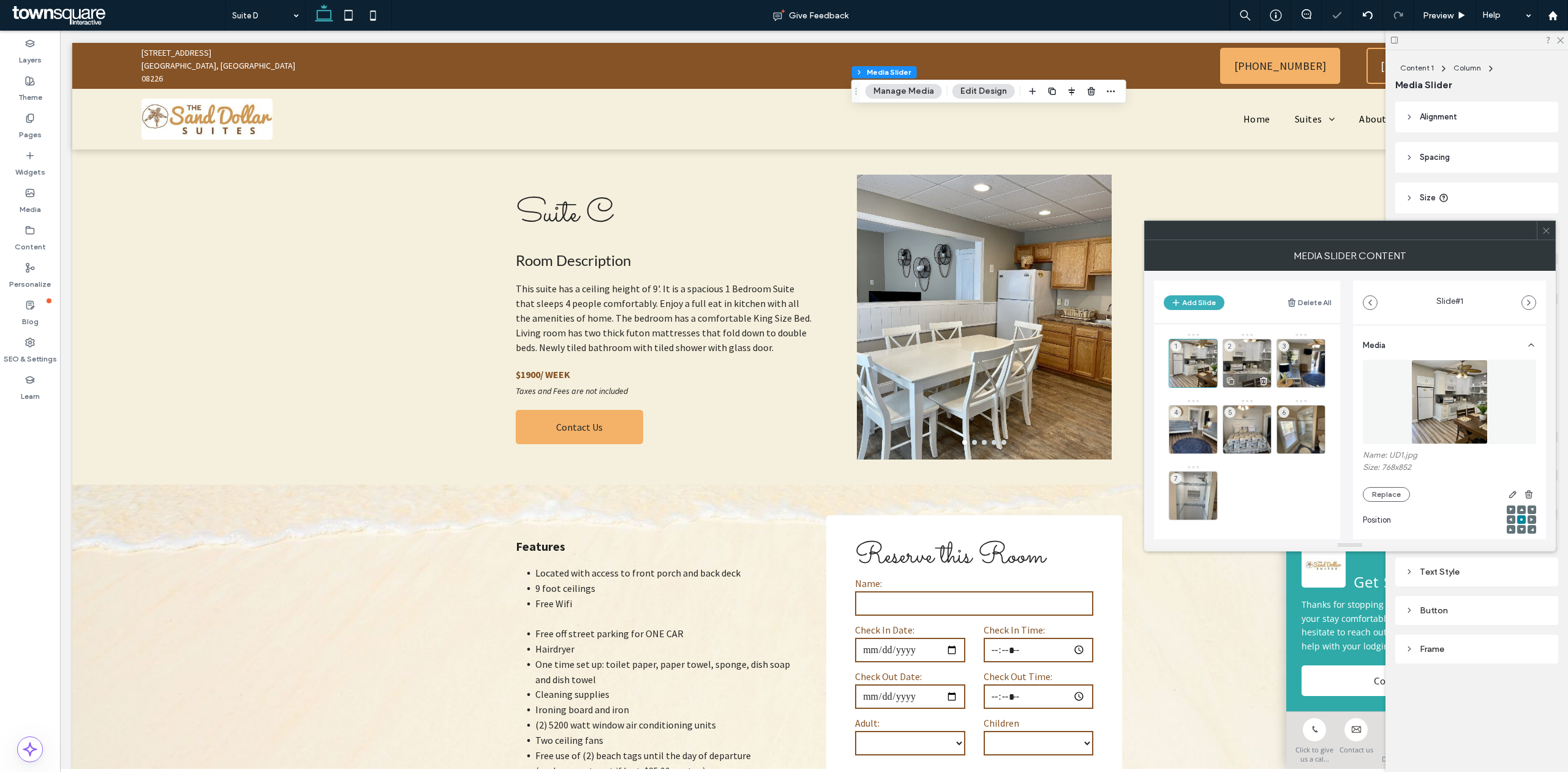
drag, startPoint x: 1238, startPoint y: 356, endPoint x: 1262, endPoint y: 363, distance: 25.0
click at [1238, 356] on div "2" at bounding box center [1246, 363] width 49 height 49
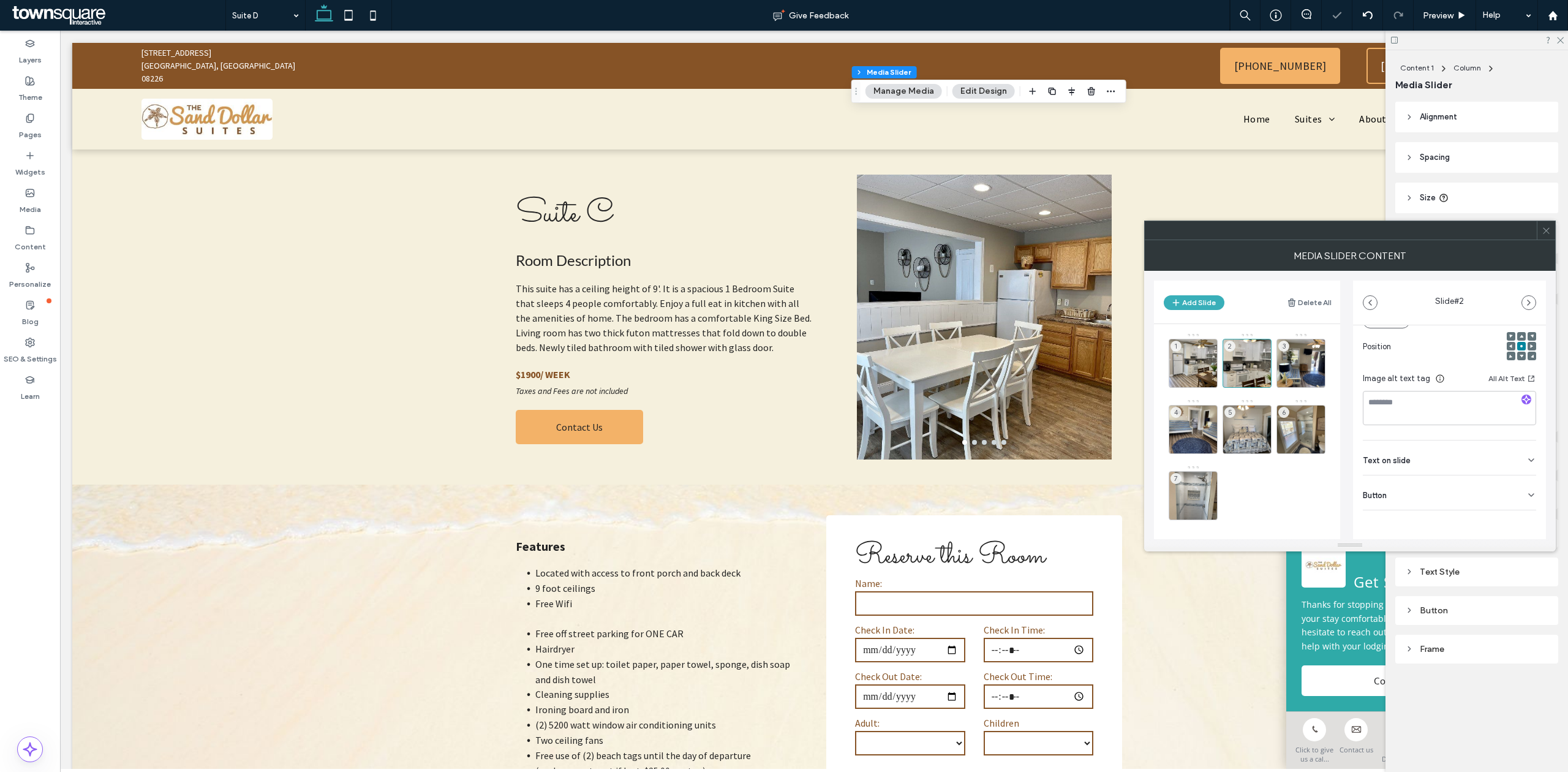
click at [1517, 496] on div "Button" at bounding box center [1449, 492] width 173 height 35
click at [1522, 517] on icon at bounding box center [1524, 519] width 11 height 11
click at [1316, 360] on div "3" at bounding box center [1300, 363] width 49 height 49
click at [1510, 505] on div "Button" at bounding box center [1449, 492] width 173 height 35
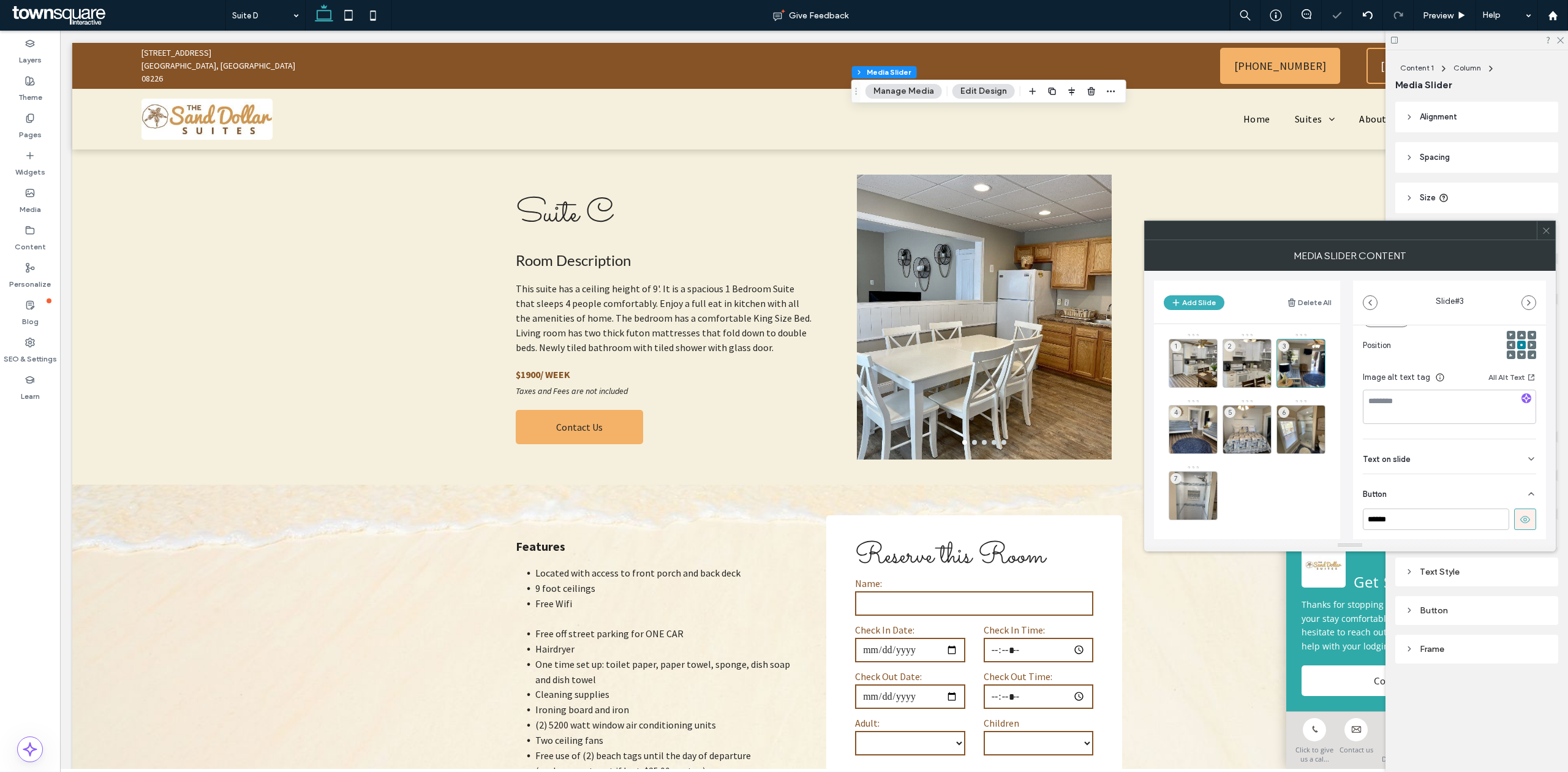
click at [1519, 520] on icon at bounding box center [1524, 519] width 11 height 11
click at [1203, 422] on div "4" at bounding box center [1193, 429] width 49 height 49
click at [1528, 490] on icon at bounding box center [1531, 495] width 10 height 10
click at [1519, 518] on icon at bounding box center [1524, 519] width 11 height 11
click at [1236, 424] on div "5" at bounding box center [1246, 429] width 49 height 49
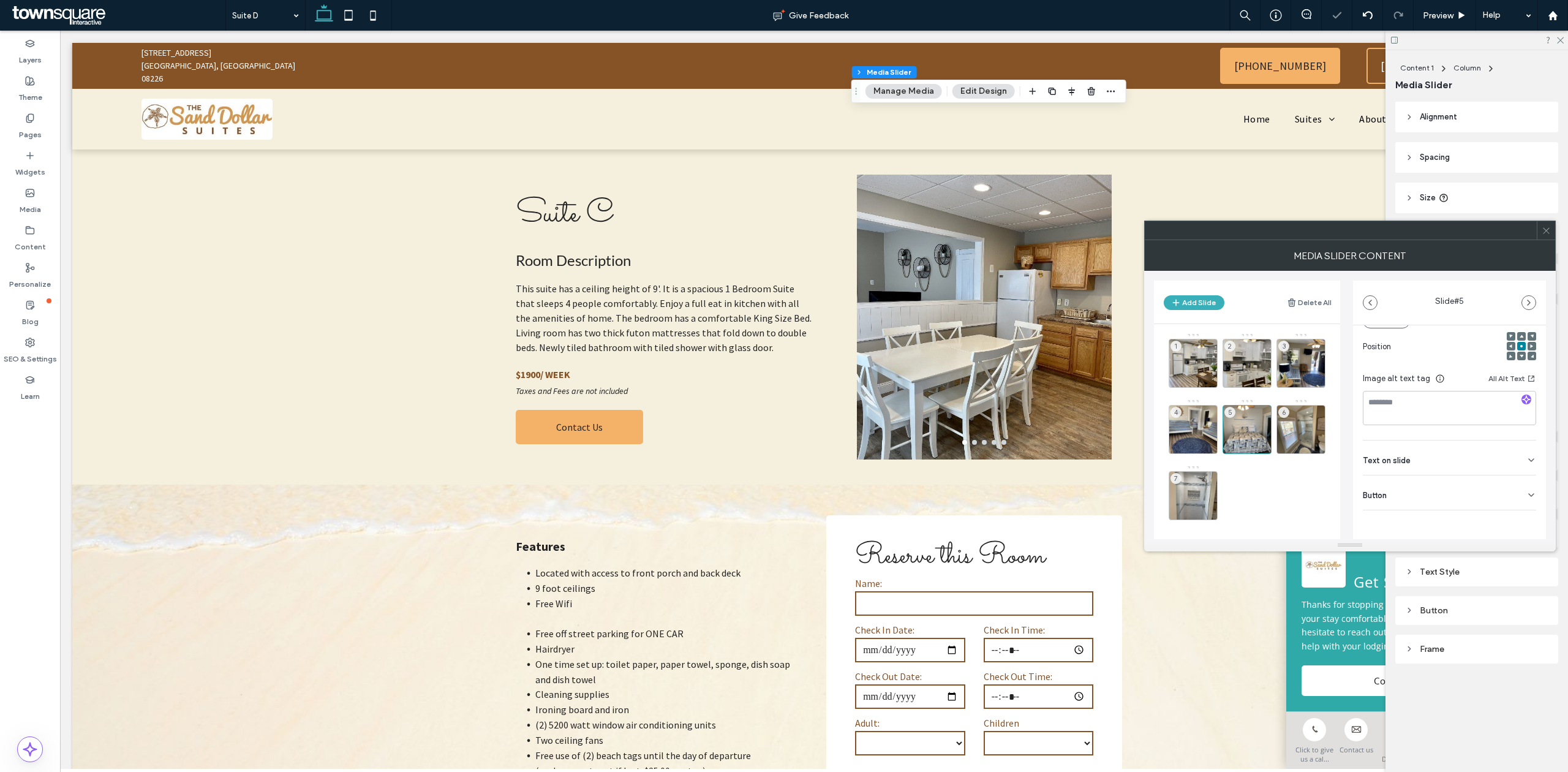
click at [1518, 508] on div "Button" at bounding box center [1449, 492] width 173 height 35
click at [1519, 517] on icon at bounding box center [1524, 519] width 11 height 11
click at [1283, 417] on span "6" at bounding box center [1283, 412] width 11 height 11
click at [1518, 501] on div "Button" at bounding box center [1449, 492] width 173 height 35
click at [1519, 515] on icon at bounding box center [1524, 519] width 11 height 11
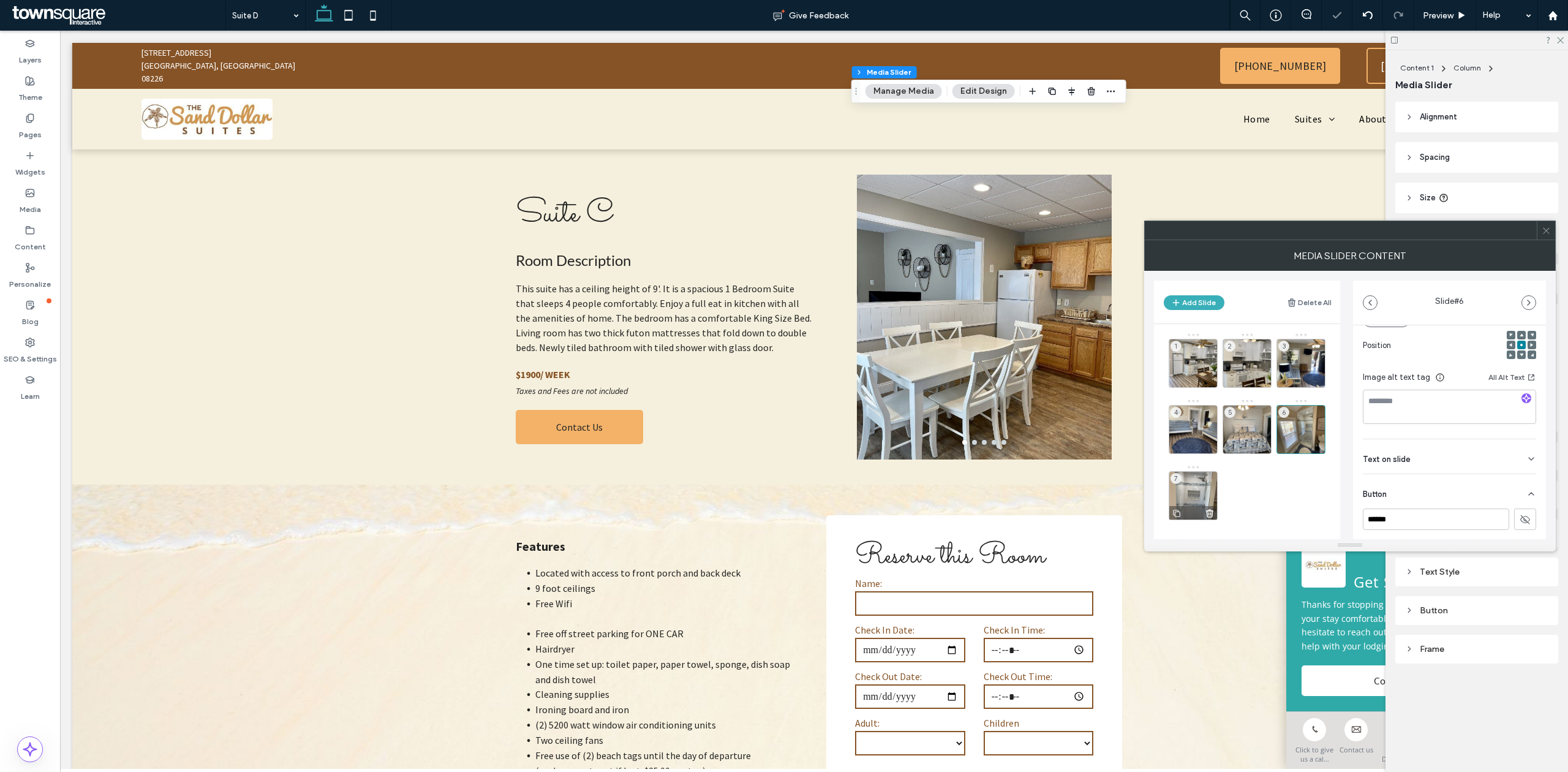
click at [1199, 487] on div "7" at bounding box center [1193, 495] width 49 height 49
click at [1524, 501] on div "Button" at bounding box center [1449, 492] width 173 height 35
click at [1514, 517] on button at bounding box center [1524, 519] width 22 height 21
click at [1552, 231] on div at bounding box center [1546, 230] width 18 height 18
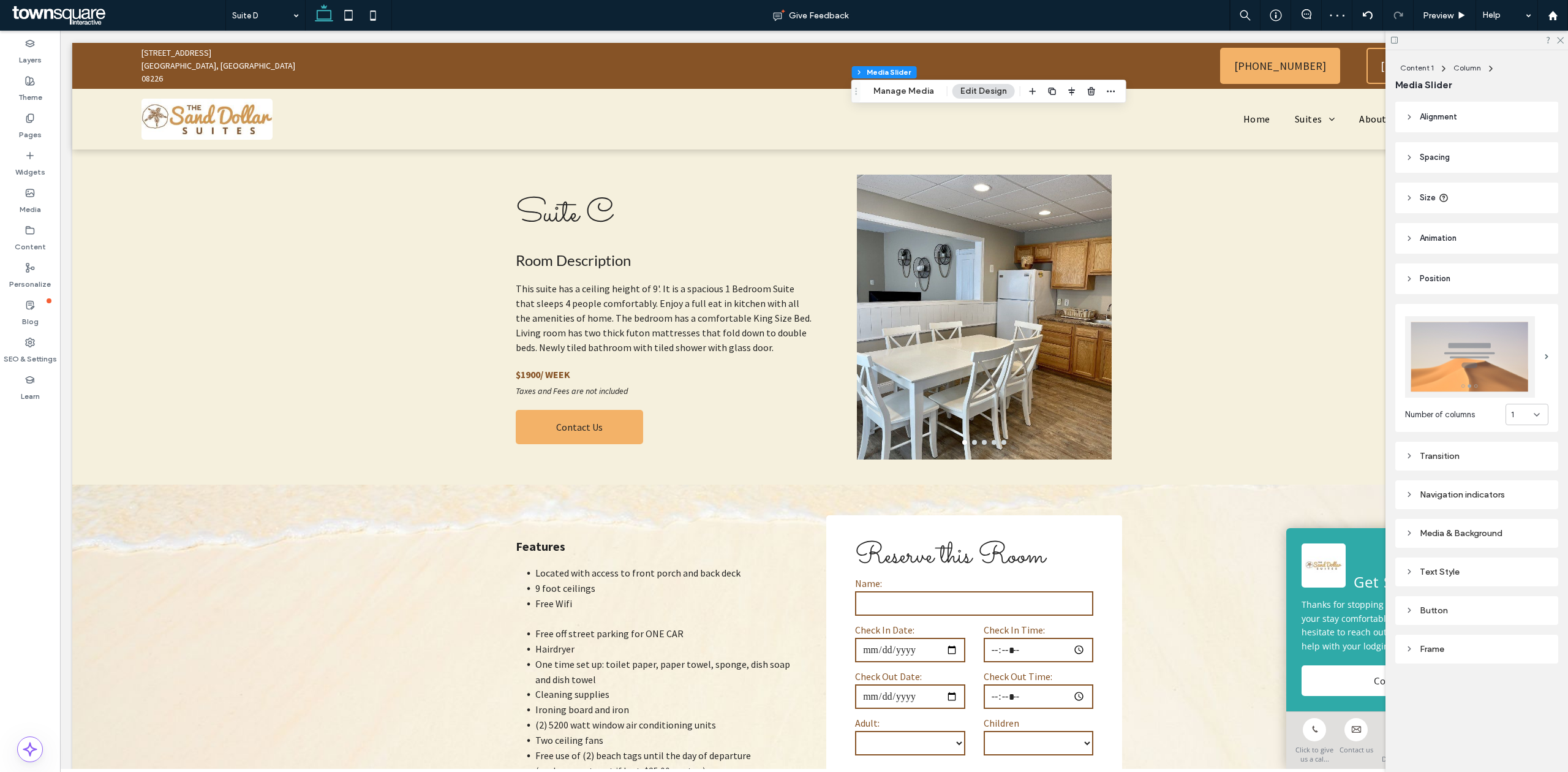
click at [1507, 539] on div "Media & Background" at bounding box center [1476, 533] width 144 height 16
click at [1533, 627] on div "rgba(0, 0, 0, 0.3)" at bounding box center [1540, 634] width 16 height 16
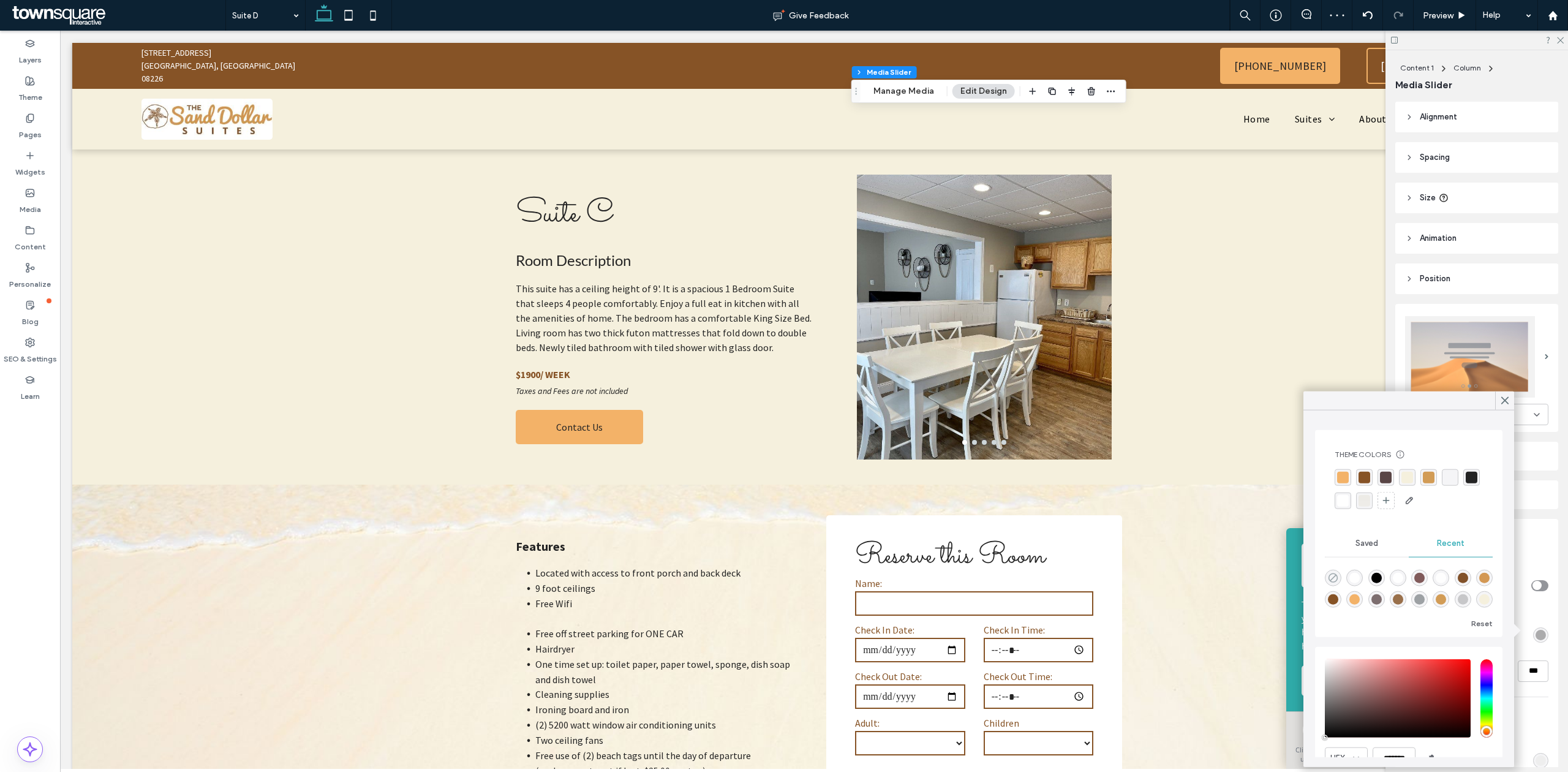
click at [1330, 576] on use "rgba(0, 0, 0, 0)" at bounding box center [1332, 577] width 9 height 9
type input "*"
type input "**"
type input "*"
type input "**"
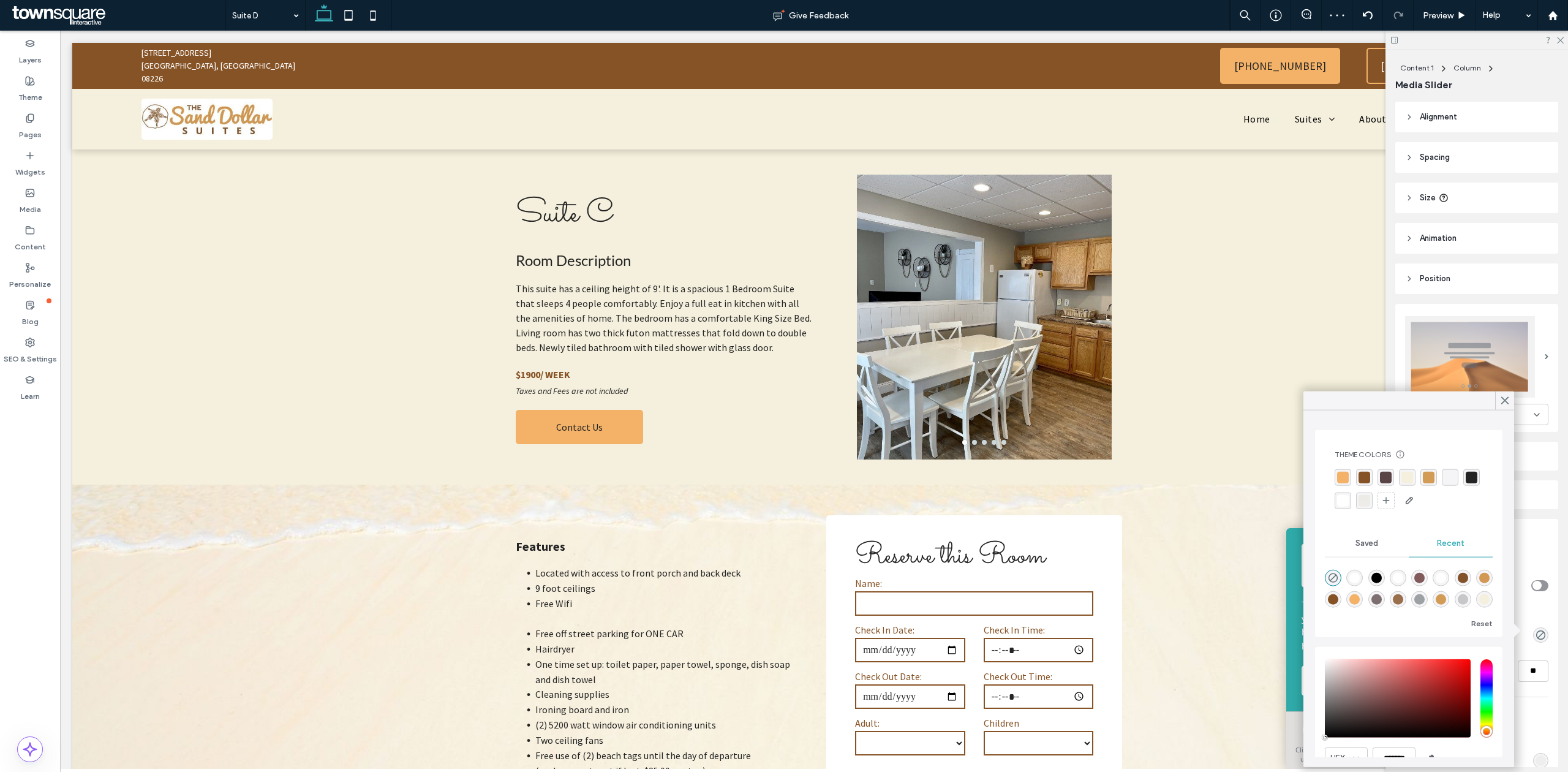
type input "***"
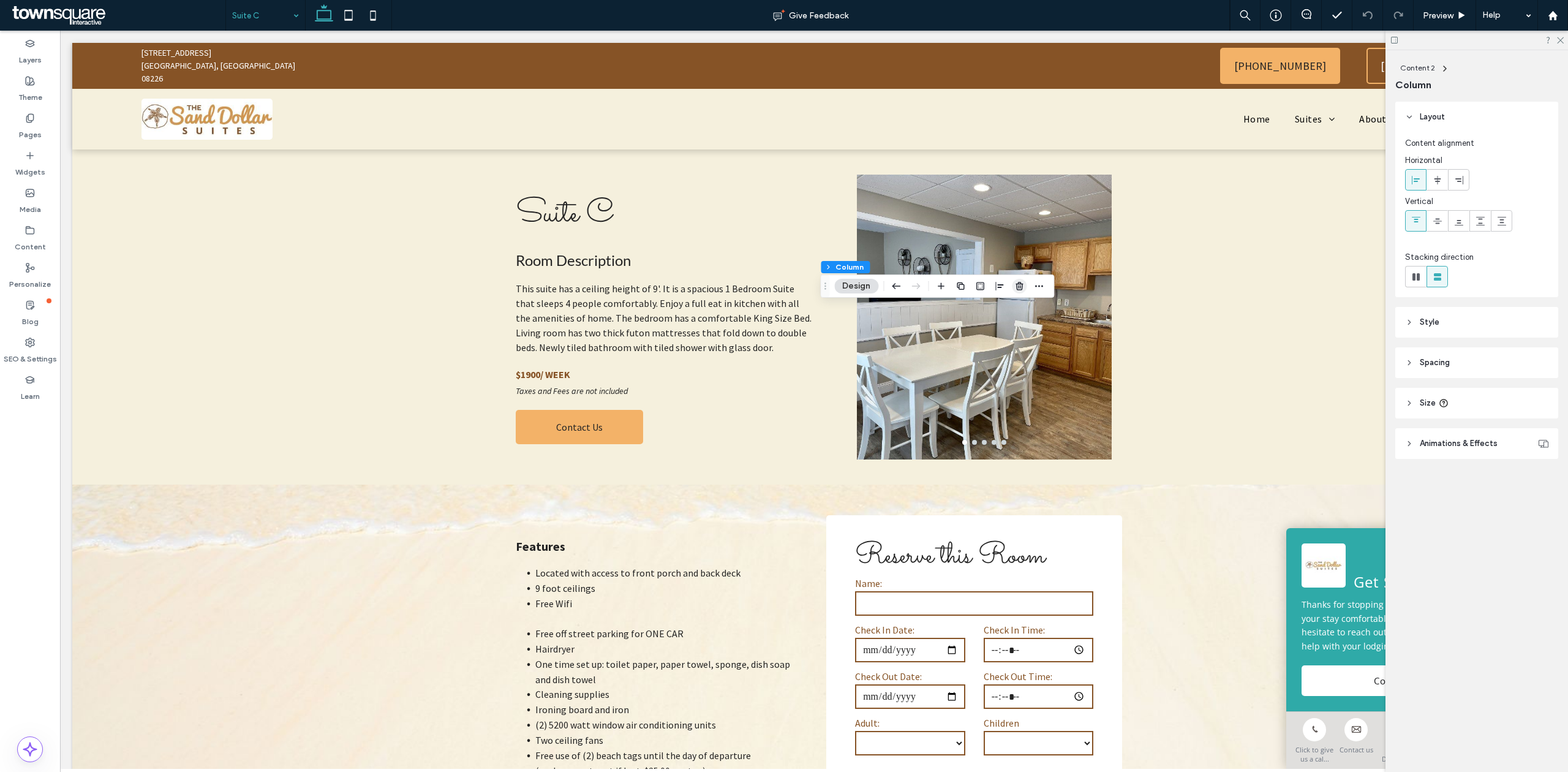
click at [1023, 285] on icon "button" at bounding box center [1019, 286] width 10 height 10
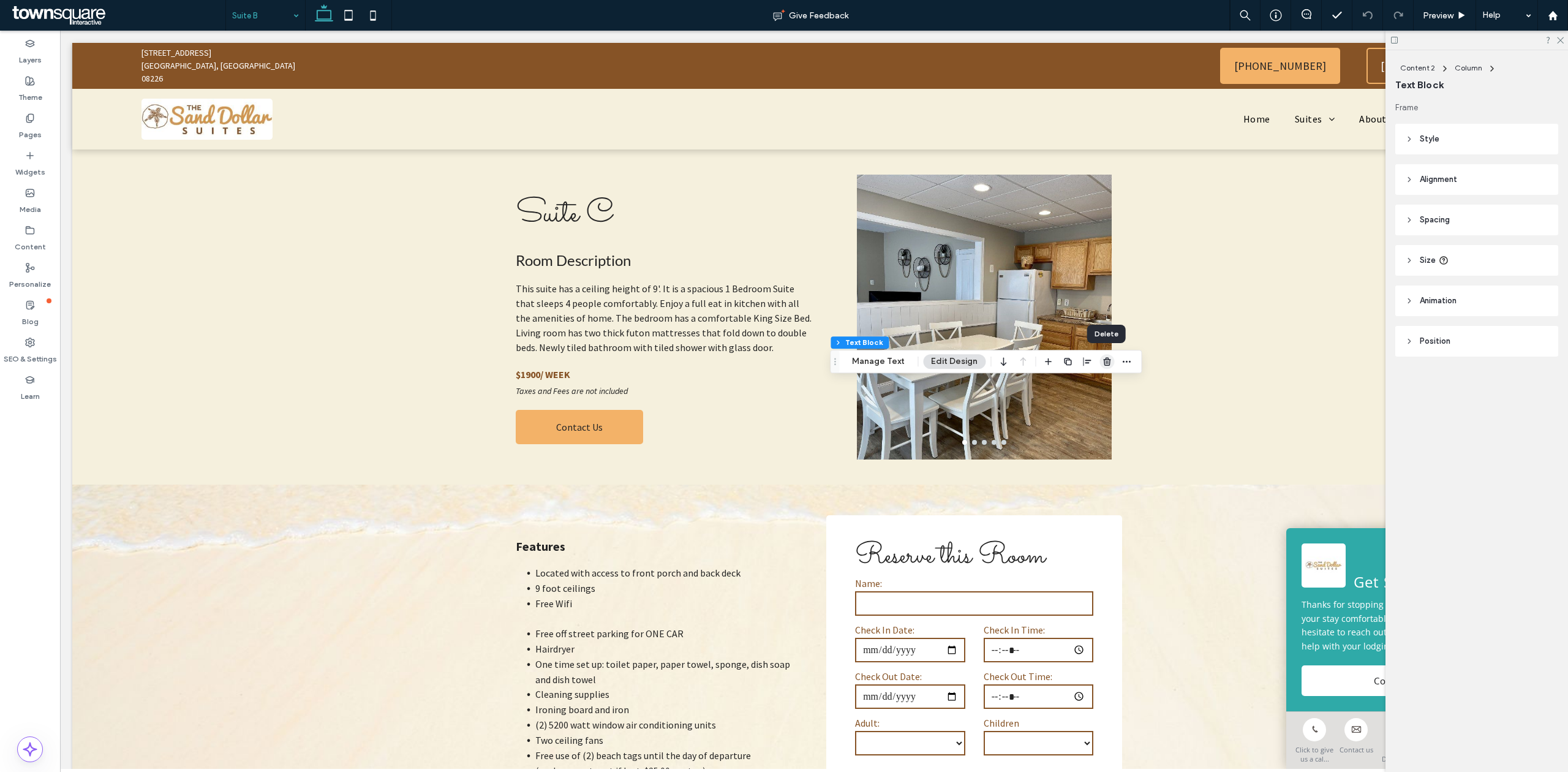
click at [1108, 360] on use "button" at bounding box center [1106, 362] width 7 height 8
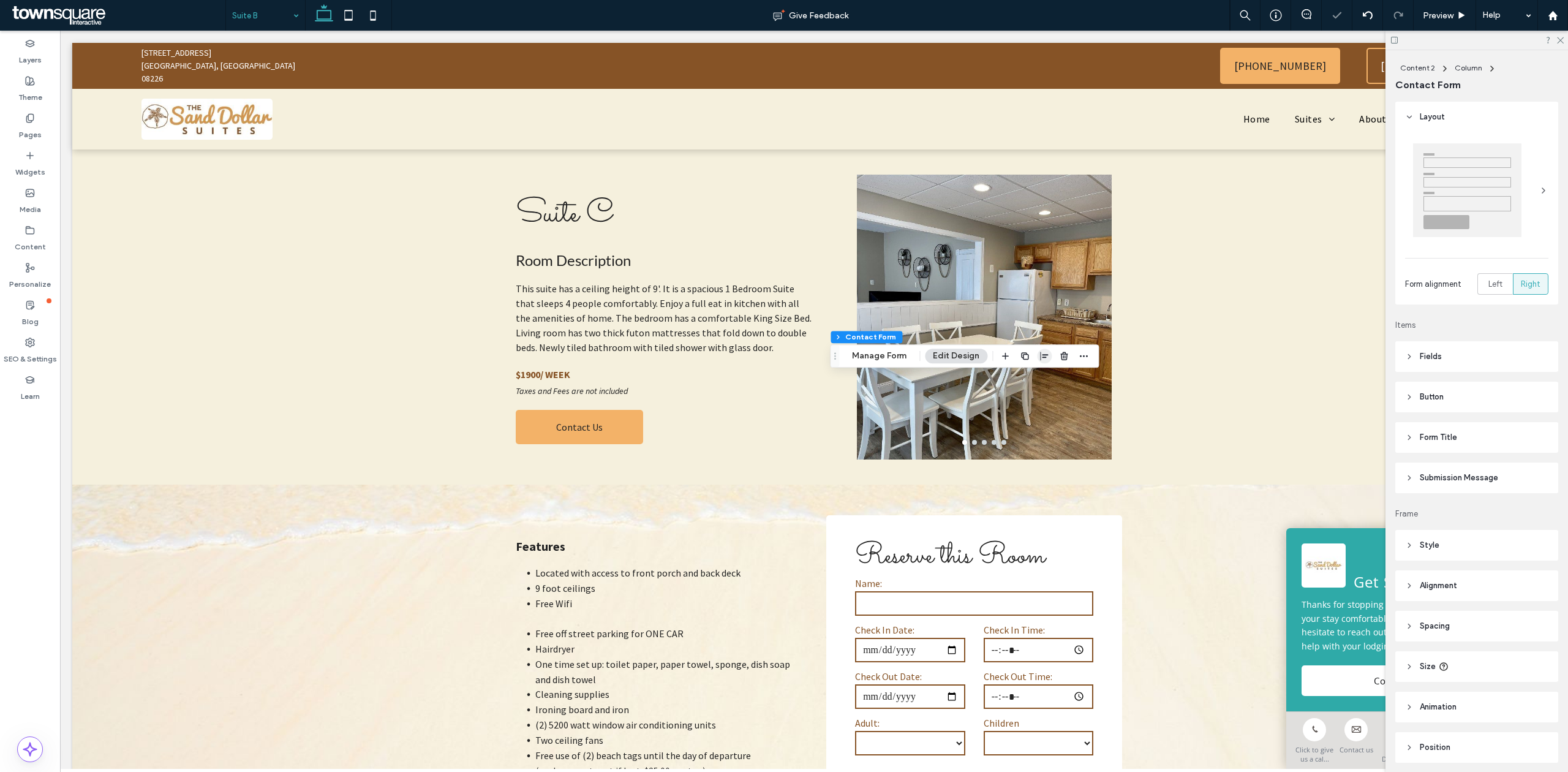
type input "*"
type input "***"
type input "*"
type input "***"
click at [1067, 355] on use "button" at bounding box center [1063, 356] width 7 height 8
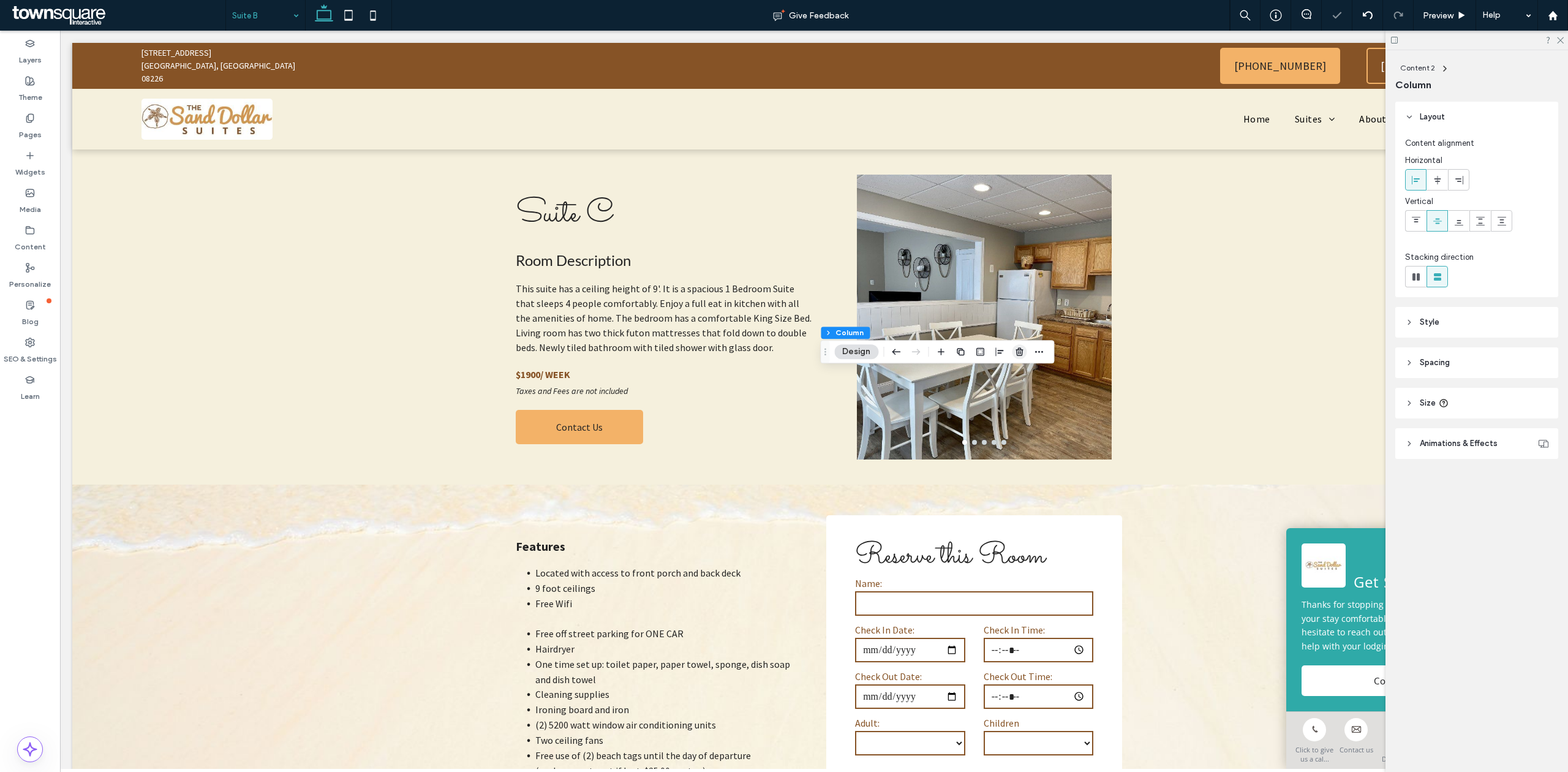
click at [1015, 353] on icon "button" at bounding box center [1019, 351] width 10 height 10
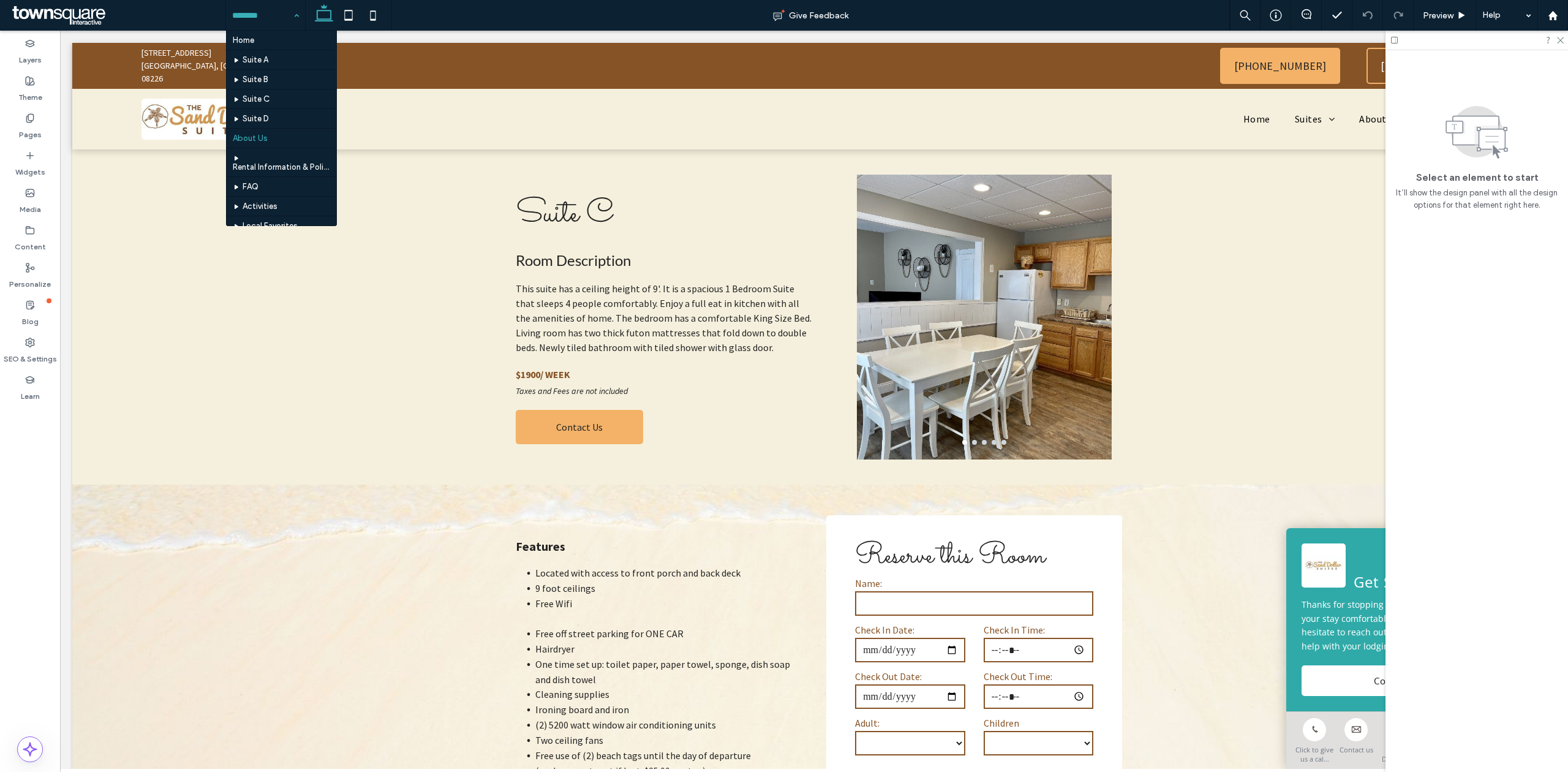
click at [247, 3] on input at bounding box center [262, 15] width 61 height 31
click at [297, 7] on div "Home [GEOGRAPHIC_DATA] D About Us Rental Information & Policies FAQ Activities …" at bounding box center [266, 15] width 79 height 31
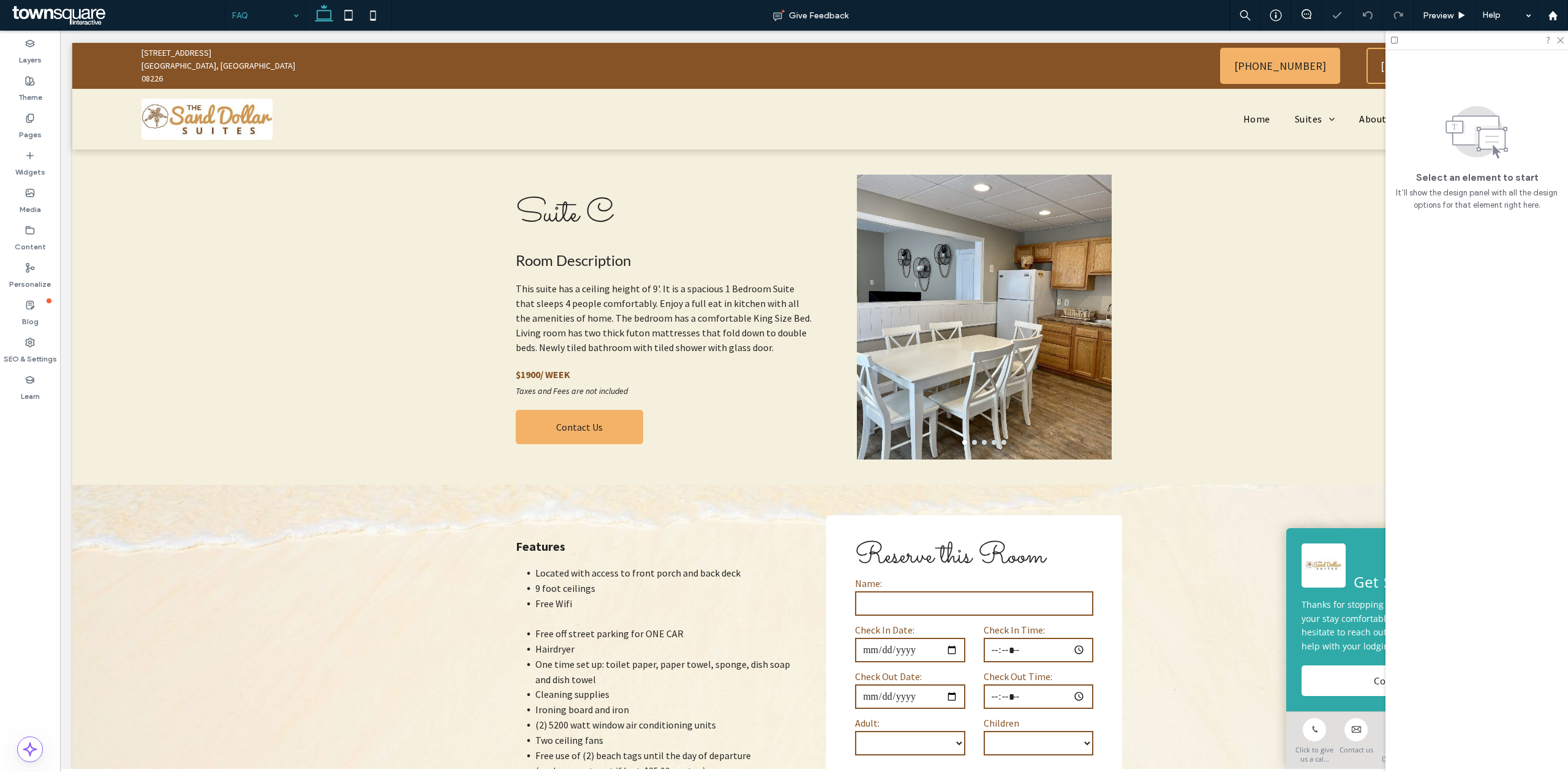
click at [239, 16] on input at bounding box center [262, 15] width 61 height 31
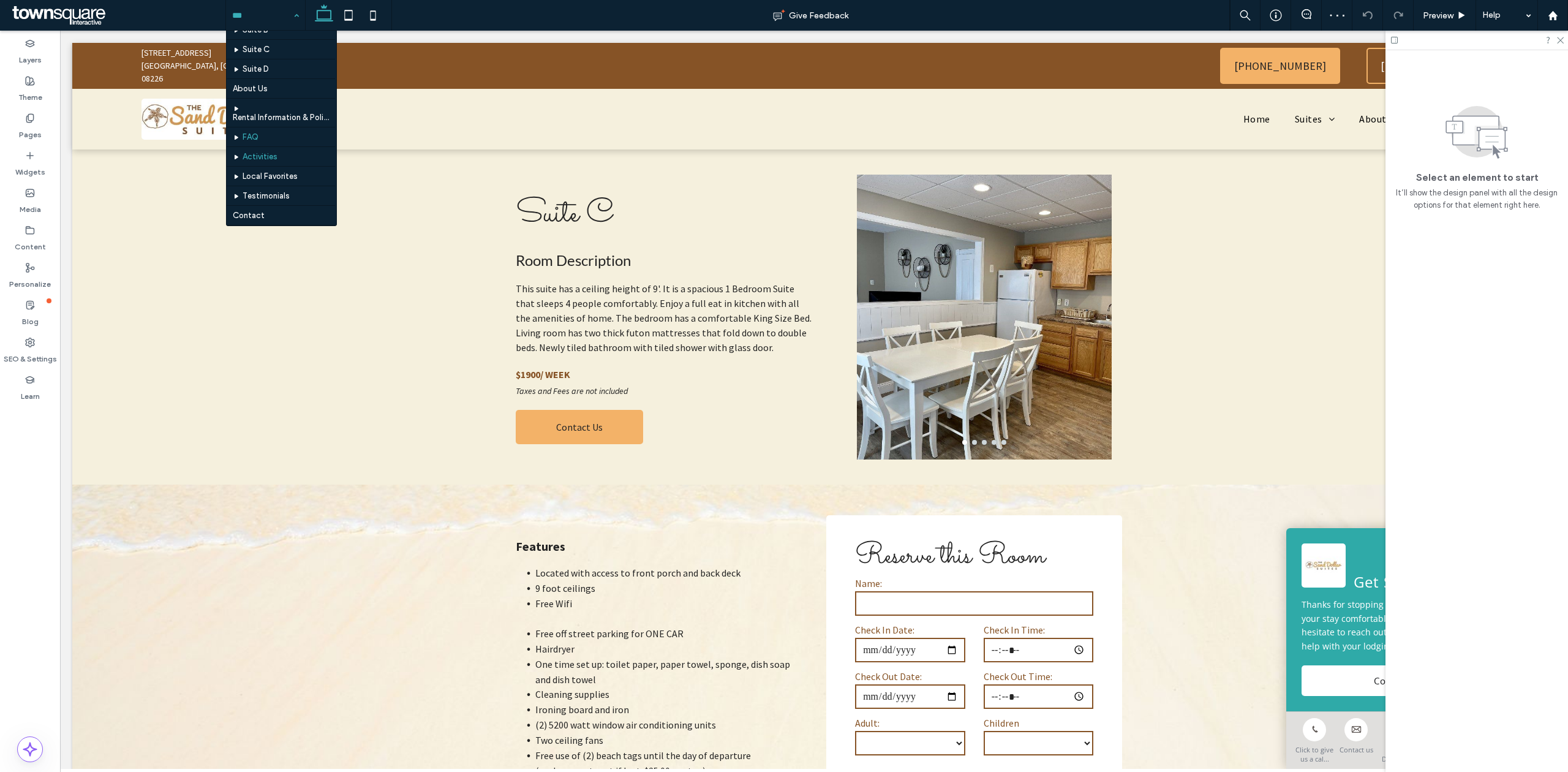
scroll to position [82, 0]
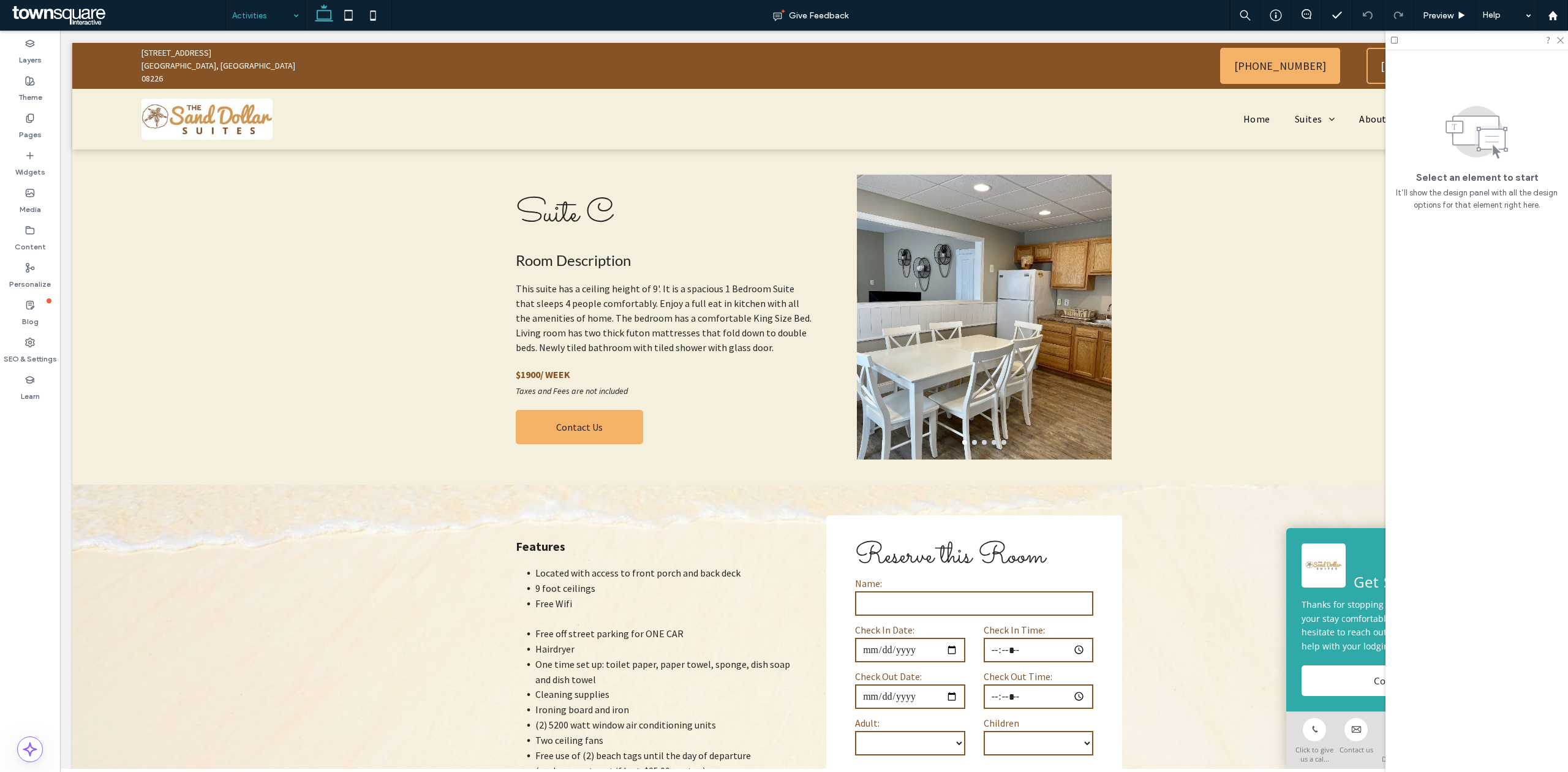
click at [261, 12] on input at bounding box center [262, 15] width 61 height 31
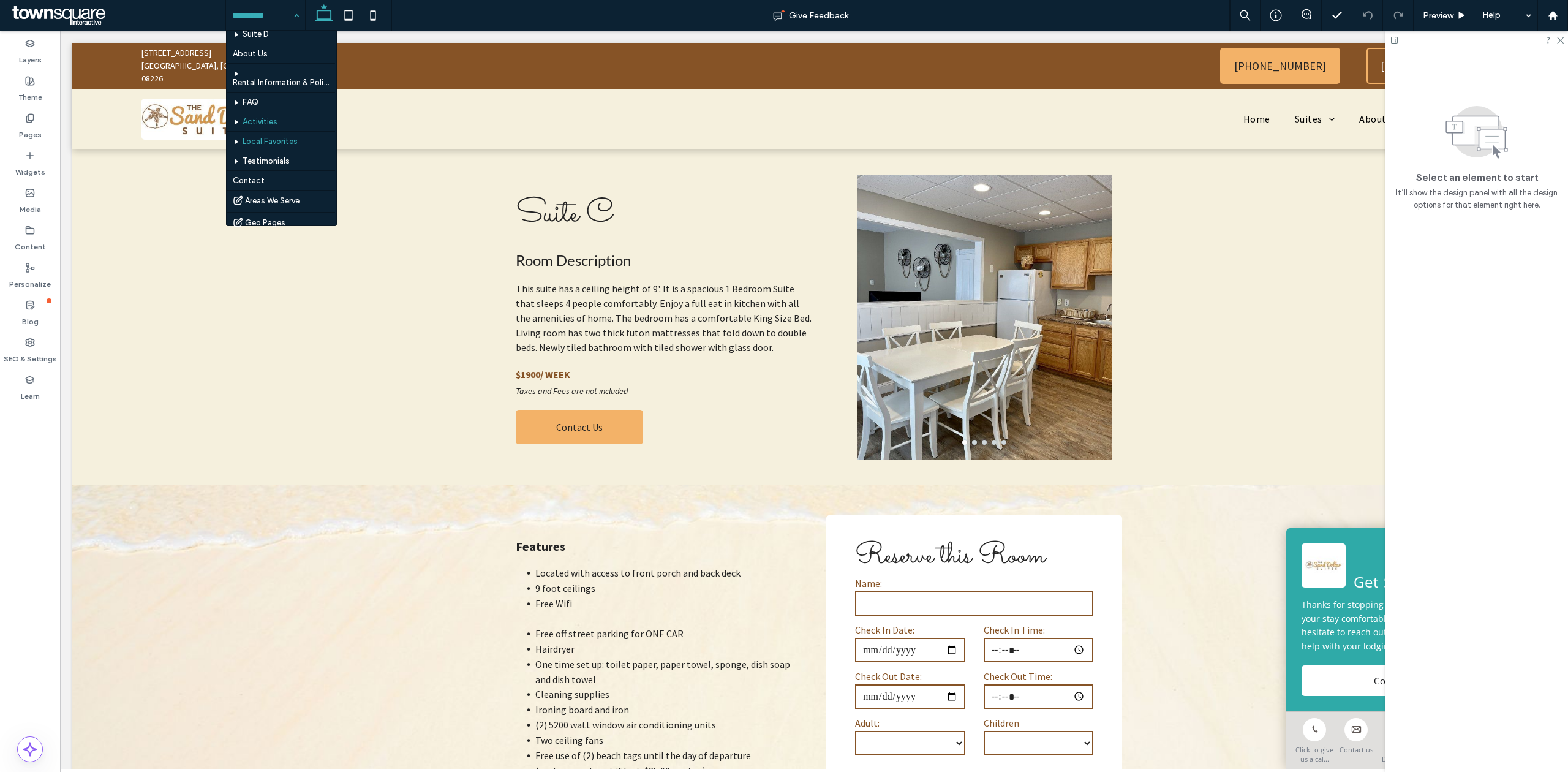
scroll to position [92, 0]
click at [246, 20] on input at bounding box center [262, 15] width 61 height 31
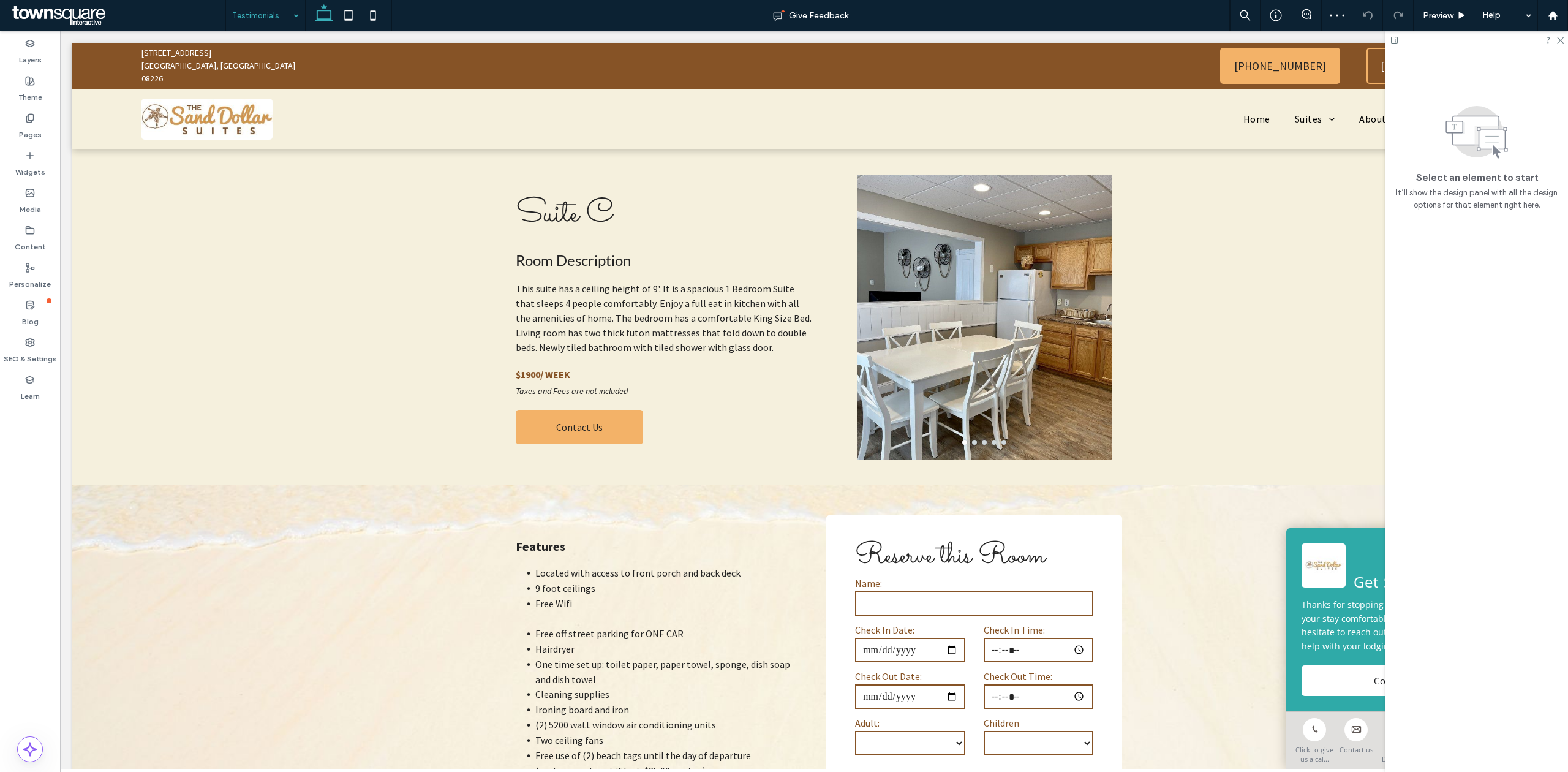
click at [256, 22] on input at bounding box center [262, 15] width 61 height 31
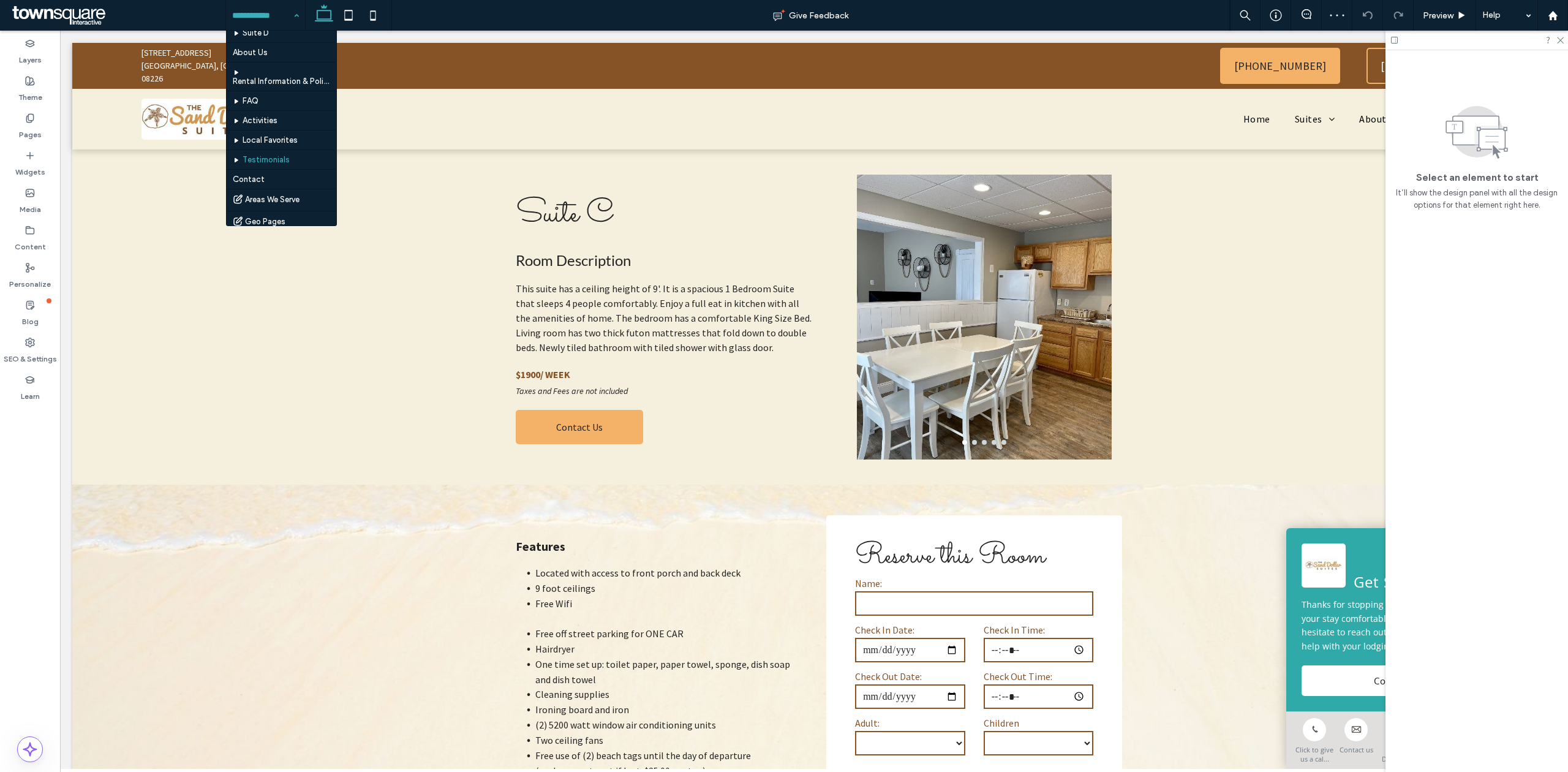
scroll to position [92, 0]
click at [263, 13] on input at bounding box center [262, 15] width 61 height 31
